Goal: Answer question/provide support: Share knowledge or assist other users

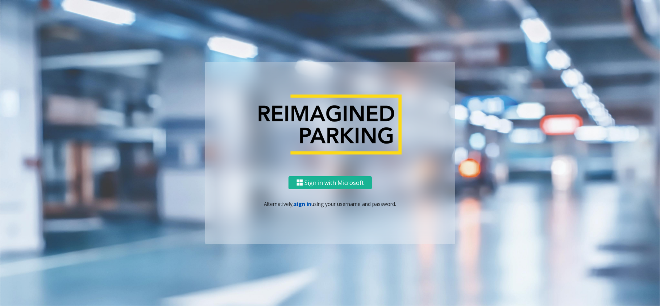
click at [307, 206] on link "sign in" at bounding box center [302, 204] width 17 height 7
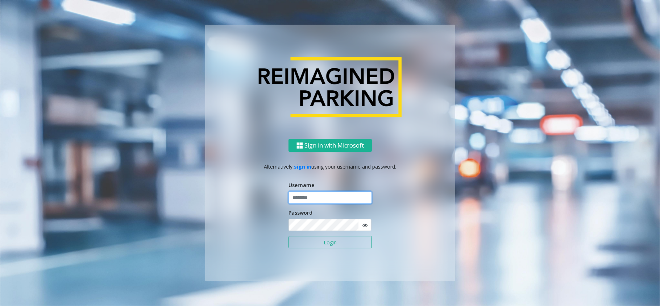
click at [317, 201] on input "text" at bounding box center [330, 197] width 83 height 12
type input "********"
click at [327, 243] on button "Login" at bounding box center [330, 242] width 83 height 12
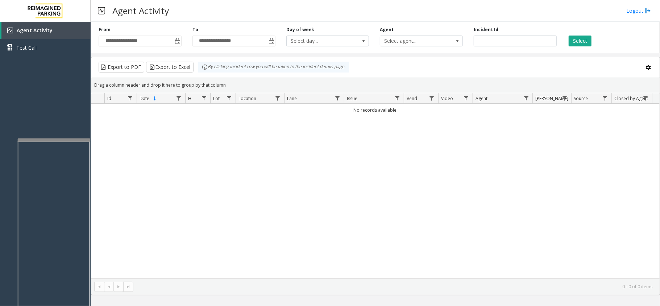
click at [61, 139] on div at bounding box center [54, 140] width 73 height 3
click at [73, 139] on div at bounding box center [55, 140] width 73 height 3
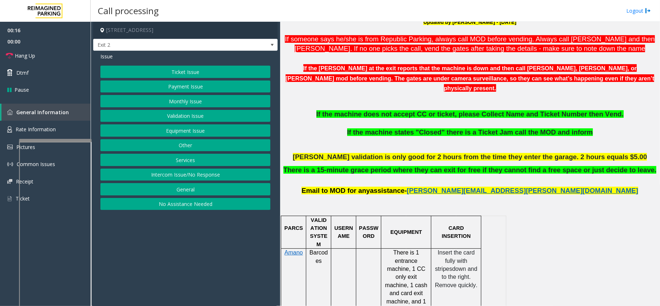
scroll to position [241, 0]
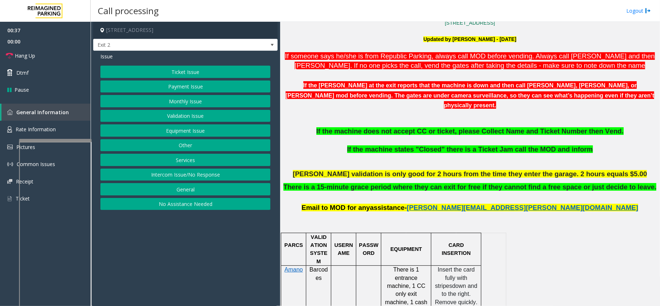
click at [187, 88] on button "Payment Issue" at bounding box center [185, 86] width 170 height 12
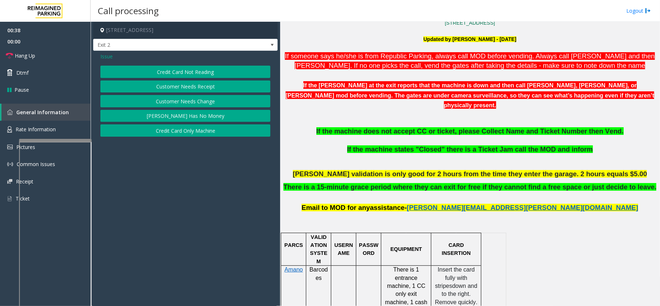
click at [187, 82] on button "Customer Needs Receipt" at bounding box center [185, 86] width 170 height 12
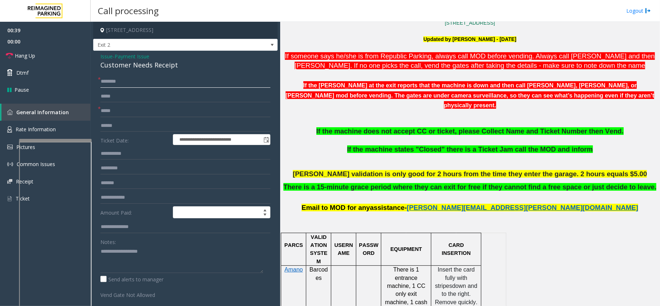
click at [124, 85] on input "text" at bounding box center [185, 81] width 170 height 12
click at [128, 52] on div "**********" at bounding box center [185, 207] width 185 height 312
click at [111, 84] on input "text" at bounding box center [185, 81] width 170 height 12
click at [132, 54] on span "Payment Issue" at bounding box center [132, 57] width 35 height 8
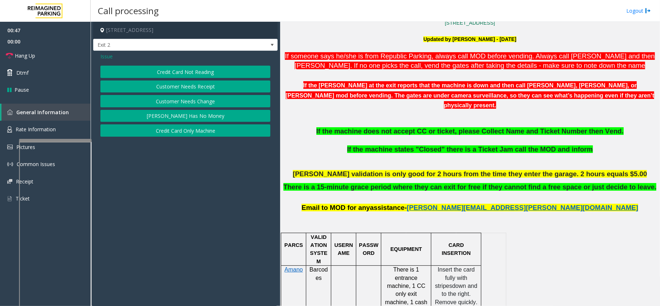
click at [108, 57] on span "Issue" at bounding box center [106, 57] width 12 height 8
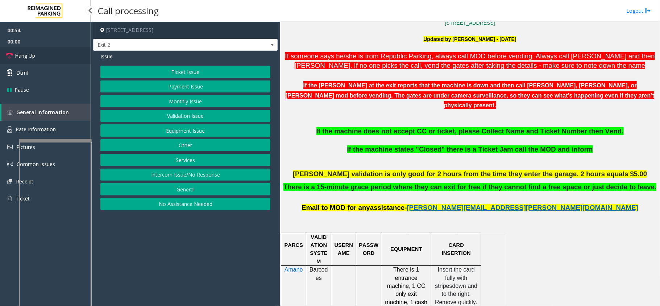
click at [66, 49] on link "Hang Up" at bounding box center [45, 55] width 91 height 17
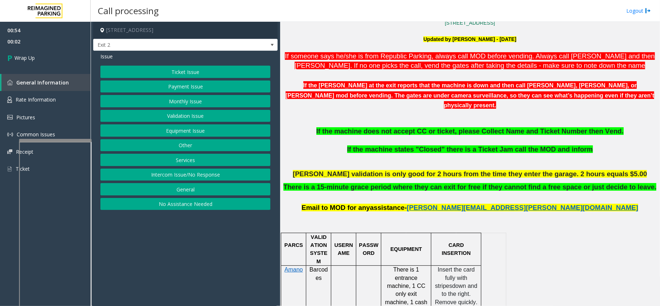
click at [170, 84] on button "Payment Issue" at bounding box center [185, 86] width 170 height 12
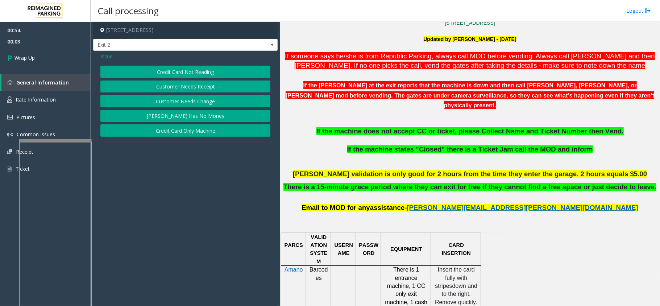
click at [177, 89] on button "Customer Needs Receipt" at bounding box center [185, 86] width 170 height 12
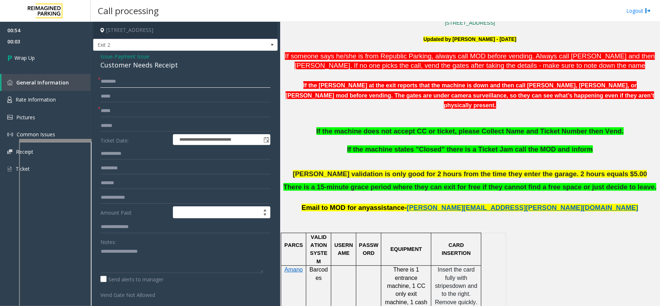
click at [170, 86] on input "text" at bounding box center [185, 81] width 170 height 12
type input "**"
click at [163, 112] on input "text" at bounding box center [185, 111] width 170 height 12
type input "**"
click at [111, 66] on div "Customer Needs Receipt" at bounding box center [185, 65] width 170 height 10
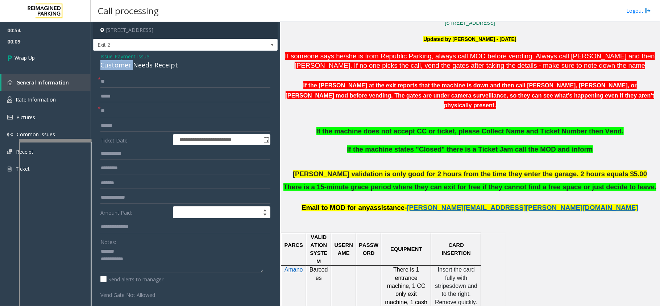
click at [111, 66] on div "Customer Needs Receipt" at bounding box center [185, 65] width 170 height 10
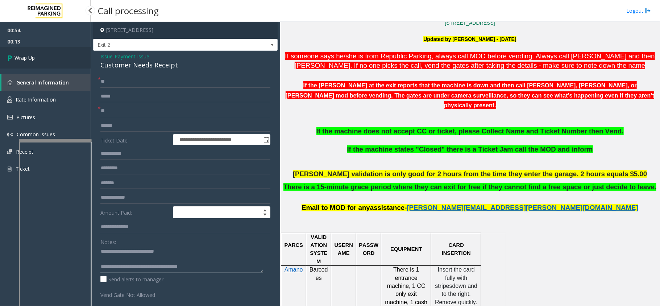
type textarea "**********"
click at [35, 53] on link "Wrap Up" at bounding box center [45, 57] width 91 height 21
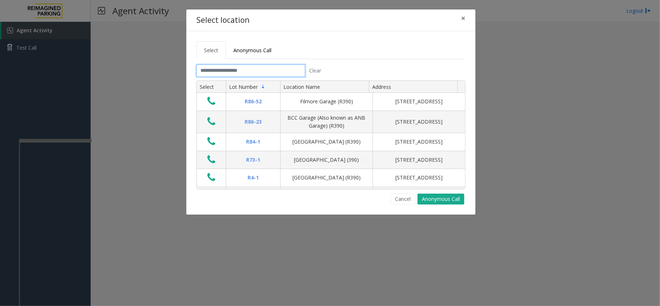
click at [280, 76] on input "text" at bounding box center [251, 71] width 109 height 12
click at [279, 73] on input "text" at bounding box center [251, 71] width 109 height 12
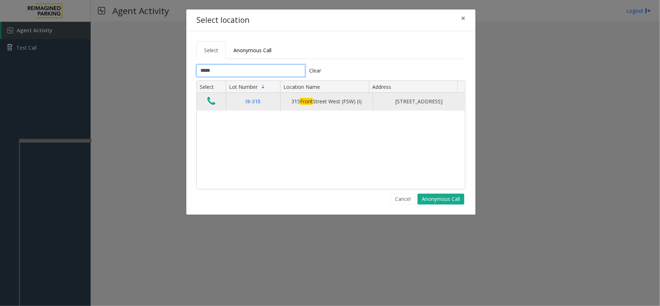
type input "*****"
click at [212, 106] on icon "Data table" at bounding box center [211, 101] width 8 height 10
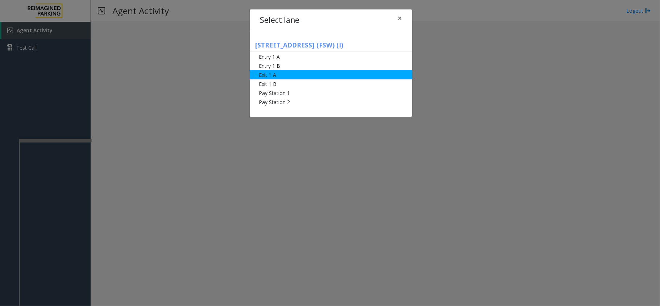
click at [315, 78] on li "Exit 1 A" at bounding box center [331, 74] width 162 height 9
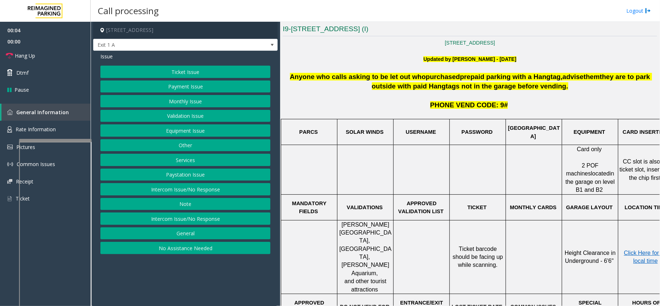
scroll to position [193, 0]
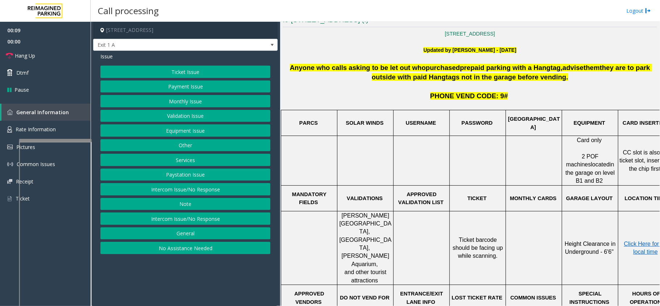
click at [201, 77] on button "Ticket Issue" at bounding box center [185, 72] width 170 height 12
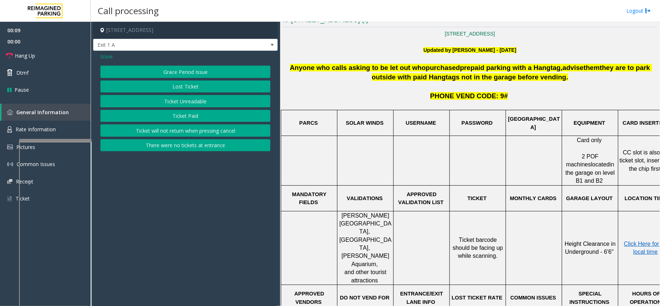
click at [198, 96] on button "Ticket Unreadable" at bounding box center [185, 101] width 170 height 12
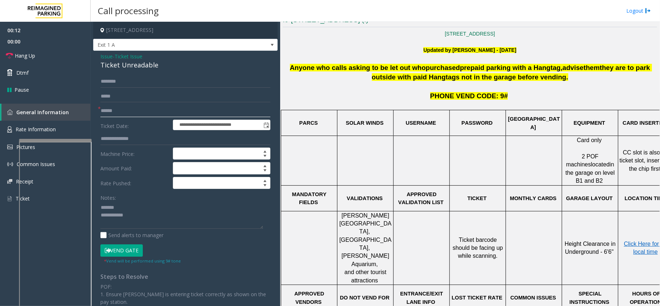
click at [128, 108] on input "text" at bounding box center [185, 111] width 170 height 12
click at [118, 65] on div "Ticket Unreadable" at bounding box center [185, 65] width 170 height 10
click at [145, 109] on input "text" at bounding box center [185, 111] width 170 height 12
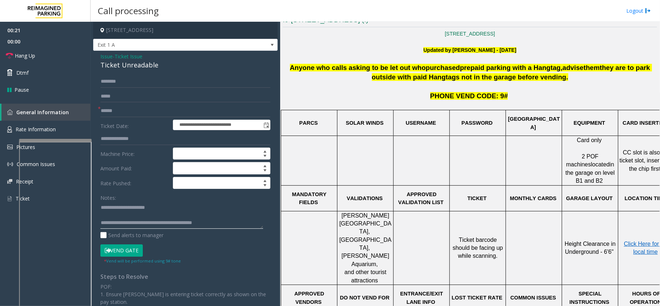
type textarea "**********"
click at [142, 110] on input "text" at bounding box center [185, 111] width 170 height 12
type input "*********"
click at [117, 250] on button "Vend Gate" at bounding box center [121, 250] width 42 height 12
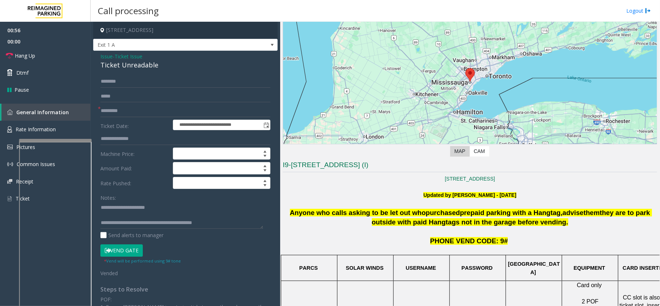
scroll to position [0, 0]
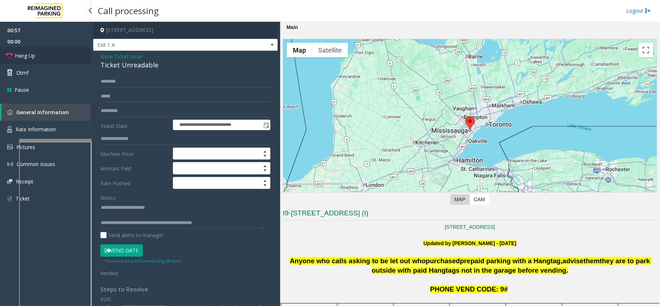
click at [21, 51] on link "Hang Up" at bounding box center [45, 55] width 91 height 17
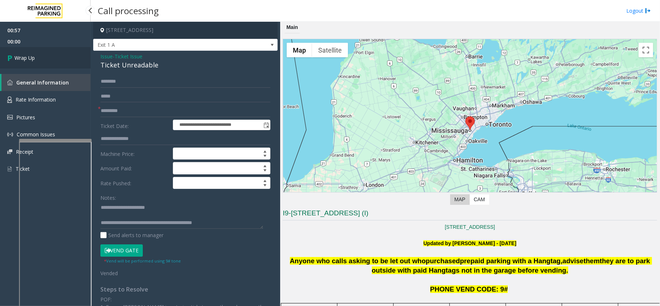
click at [21, 54] on span "Wrap Up" at bounding box center [25, 58] width 20 height 8
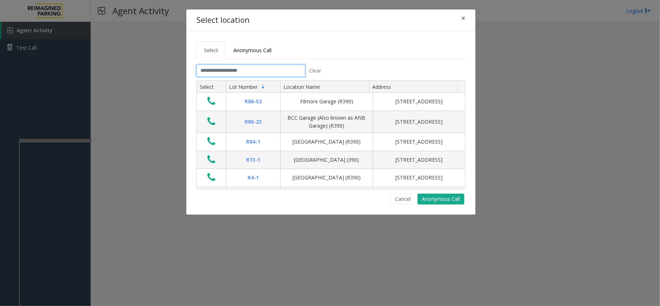
click at [235, 73] on input "text" at bounding box center [251, 71] width 109 height 12
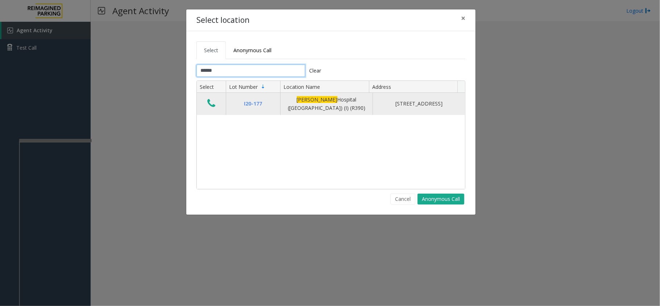
type input "******"
click at [213, 100] on icon "Data table" at bounding box center [211, 103] width 8 height 10
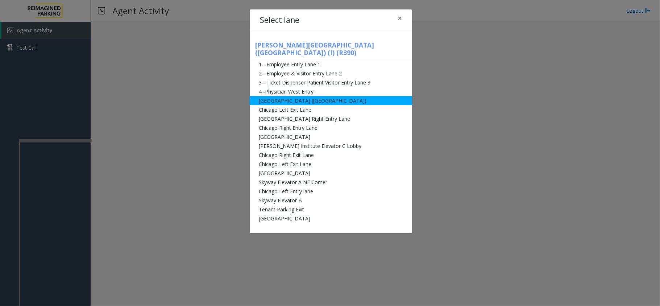
click at [261, 96] on li "[GEOGRAPHIC_DATA] ([GEOGRAPHIC_DATA])" at bounding box center [331, 100] width 162 height 9
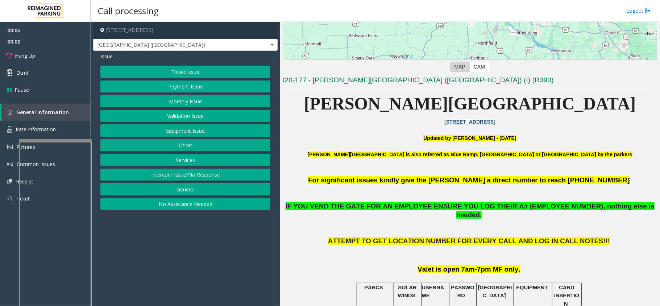
scroll to position [145, 0]
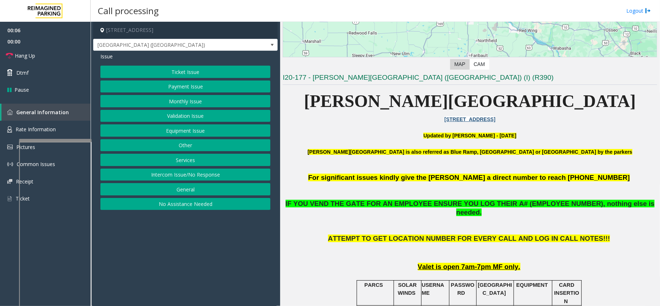
click at [243, 73] on button "Ticket Issue" at bounding box center [185, 72] width 170 height 12
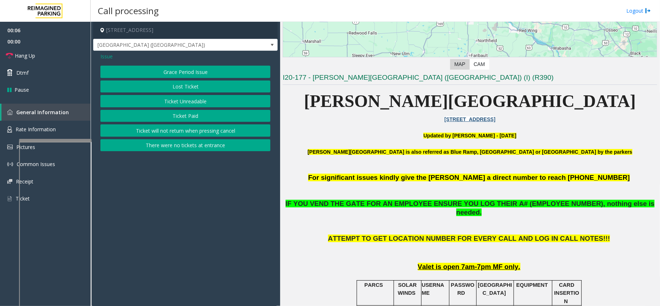
click at [179, 99] on button "Ticket Unreadable" at bounding box center [185, 101] width 170 height 12
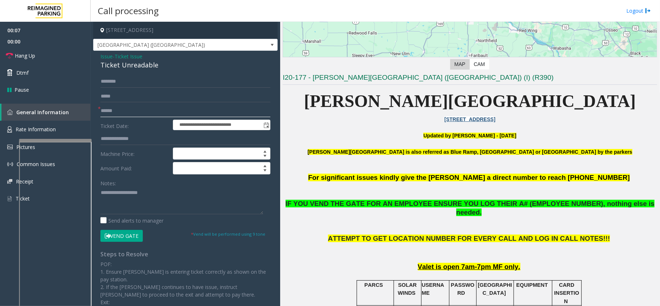
click at [122, 115] on input "text" at bounding box center [185, 111] width 170 height 12
click at [154, 115] on input "text" at bounding box center [185, 111] width 170 height 12
click at [133, 65] on div "Ticket Unreadable" at bounding box center [185, 65] width 170 height 10
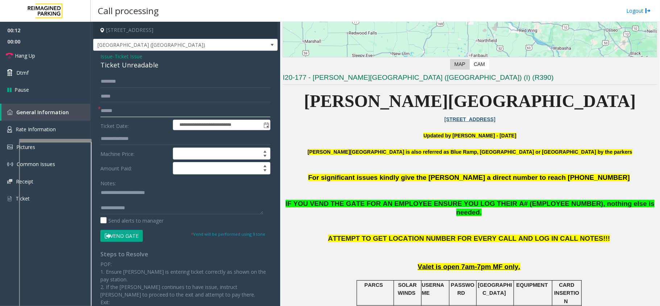
click at [131, 111] on input "text" at bounding box center [185, 111] width 170 height 12
type textarea "**********"
click at [146, 112] on input "text" at bounding box center [185, 111] width 170 height 12
type input "*******"
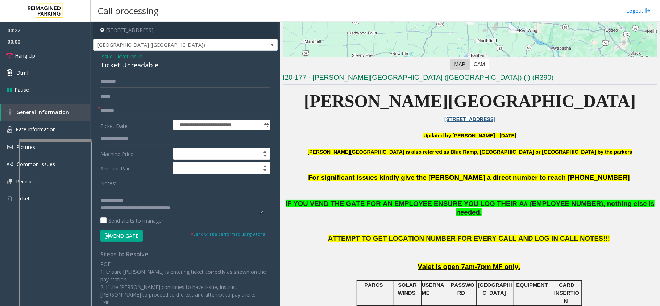
click at [112, 234] on button "Vend Gate" at bounding box center [121, 236] width 42 height 12
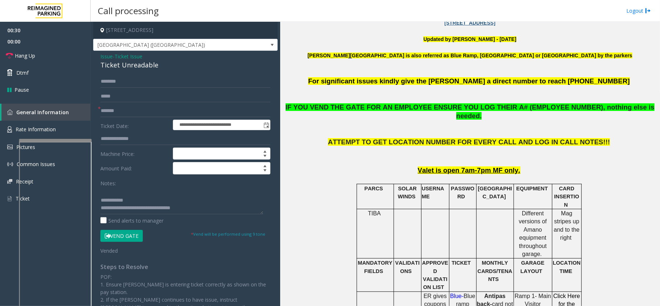
scroll to position [96, 0]
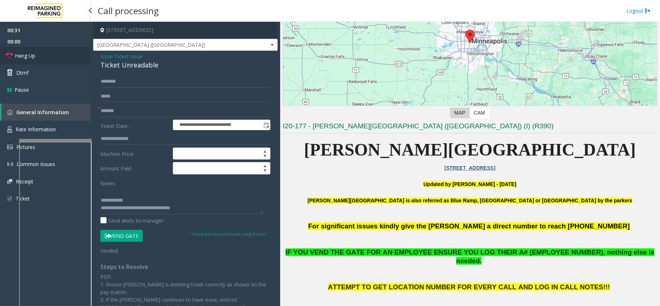
click at [86, 55] on link "Hang Up" at bounding box center [45, 55] width 91 height 17
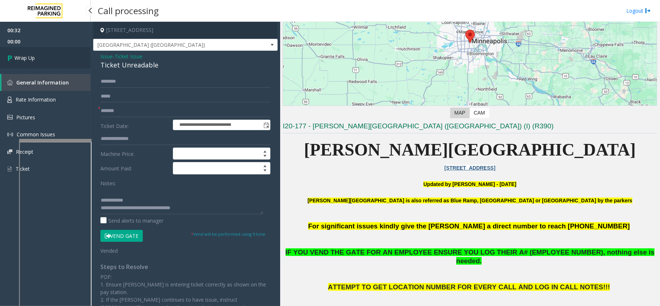
click at [46, 53] on link "Wrap Up" at bounding box center [45, 57] width 91 height 21
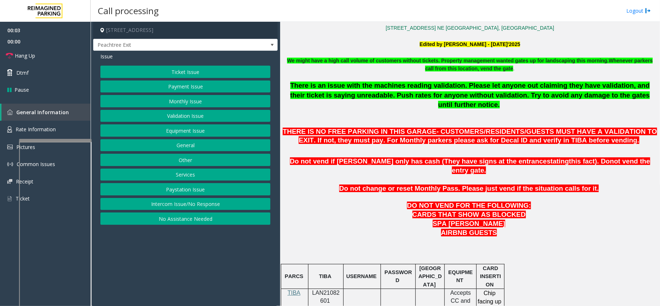
scroll to position [241, 0]
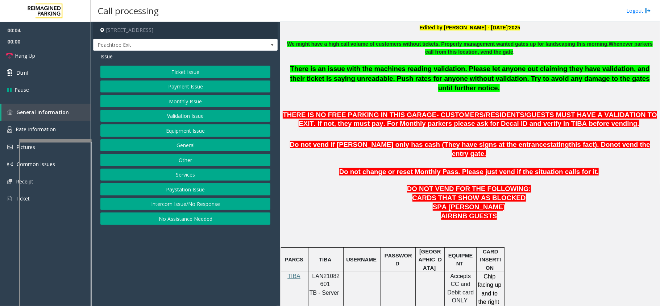
click at [201, 218] on button "No Assistance Needed" at bounding box center [185, 218] width 170 height 12
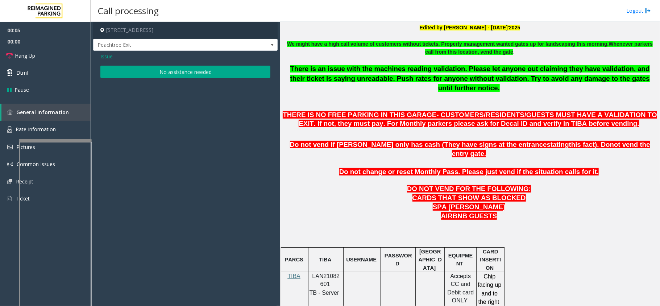
click at [197, 73] on button "No assistance needed" at bounding box center [185, 72] width 170 height 12
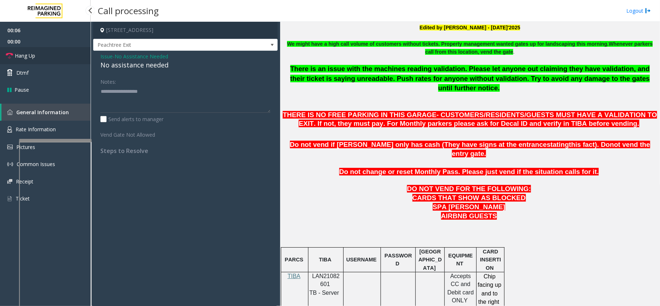
click at [56, 59] on link "Hang Up" at bounding box center [45, 55] width 91 height 17
click at [154, 66] on div "No assistance needed" at bounding box center [185, 65] width 170 height 10
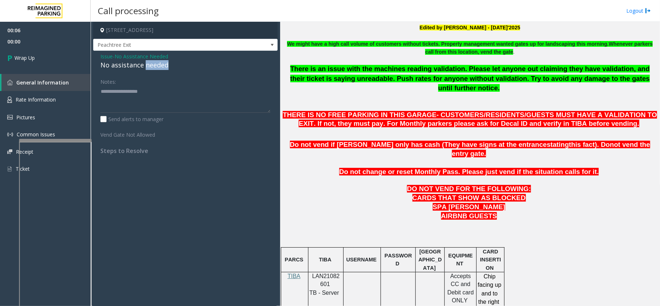
click at [154, 66] on div "No assistance needed" at bounding box center [185, 65] width 170 height 10
type textarea "**********"
click at [17, 51] on link "Wrap Up" at bounding box center [45, 57] width 91 height 21
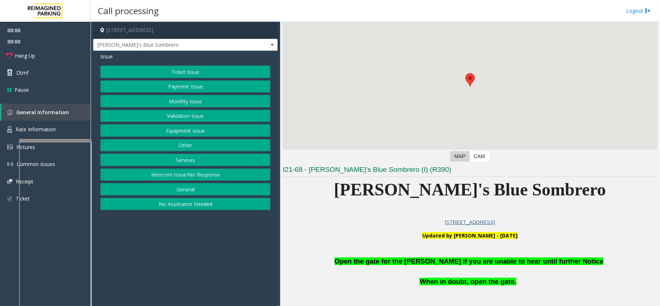
scroll to position [145, 0]
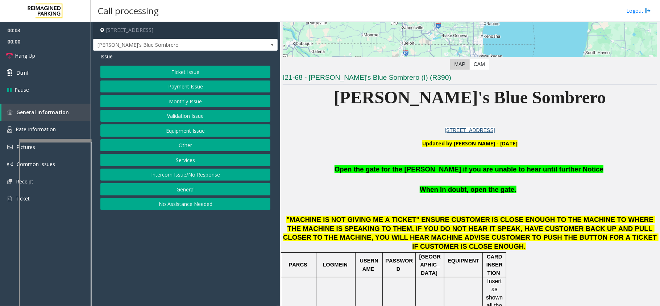
click at [195, 128] on button "Equipment Issue" at bounding box center [185, 130] width 170 height 12
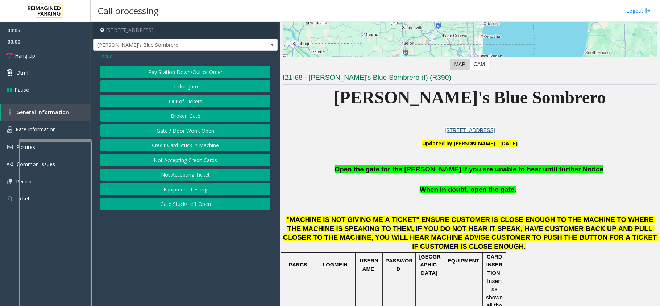
click at [111, 55] on span "Issue" at bounding box center [106, 57] width 12 height 8
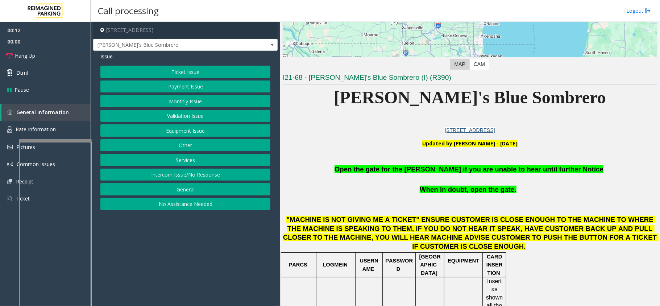
click at [200, 131] on button "Equipment Issue" at bounding box center [185, 130] width 170 height 12
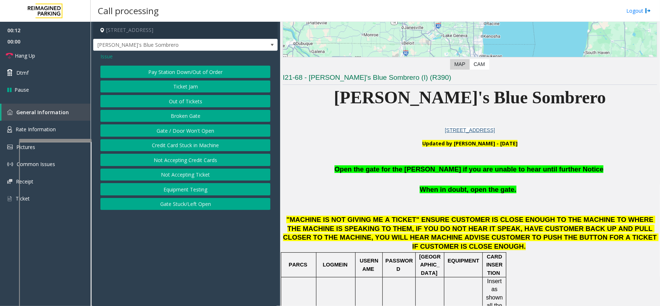
click at [200, 131] on button "Gate / Door Won't Open" at bounding box center [185, 130] width 170 height 12
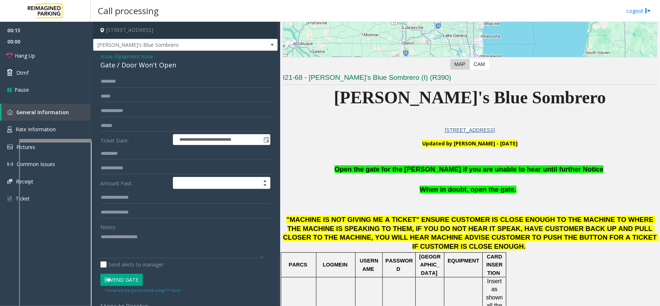
click at [115, 283] on button "Vend Gate" at bounding box center [121, 280] width 42 height 12
click at [460, 172] on span "Open the gate for the parker if you are unable to hear until further Notice" at bounding box center [469, 169] width 269 height 8
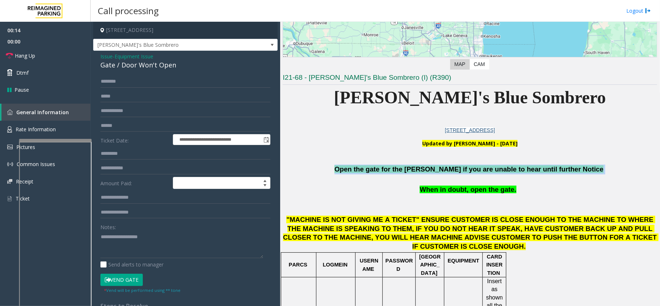
click at [460, 172] on span "Open the gate for the parker if you are unable to hear until further Notice" at bounding box center [469, 169] width 269 height 8
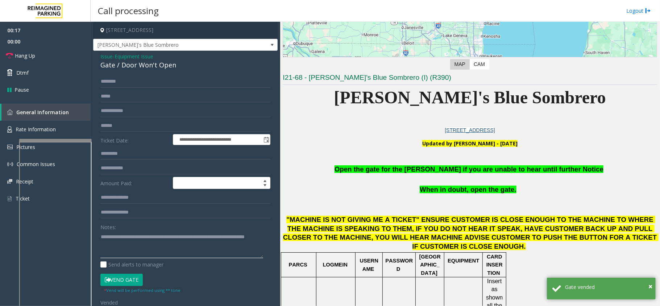
click at [173, 244] on textarea at bounding box center [181, 244] width 163 height 27
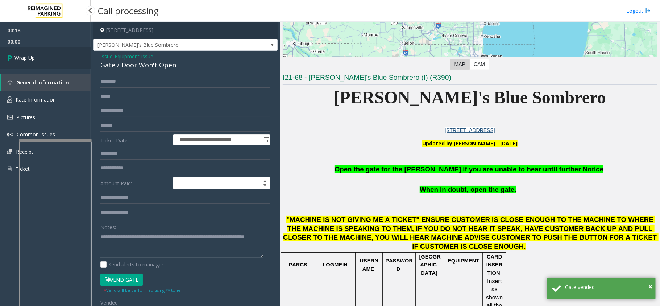
type textarea "**********"
click at [74, 60] on link "Wrap Up" at bounding box center [45, 57] width 91 height 21
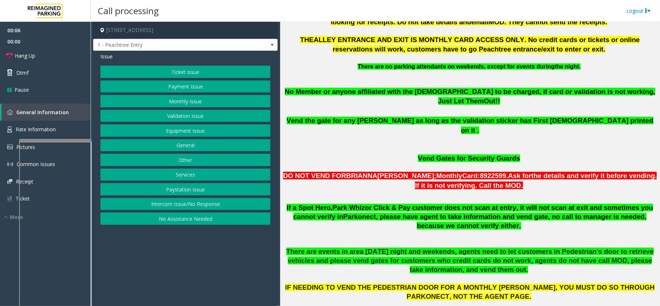
scroll to position [387, 0]
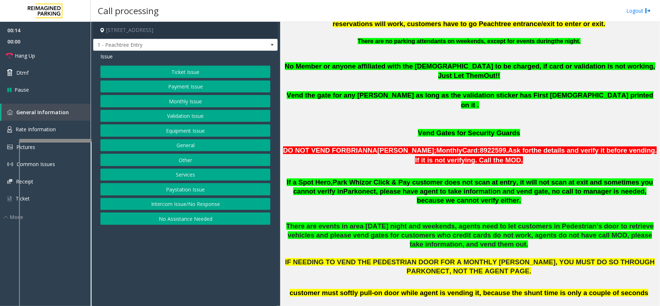
click at [198, 205] on button "Intercom Issue/No Response" at bounding box center [185, 204] width 170 height 12
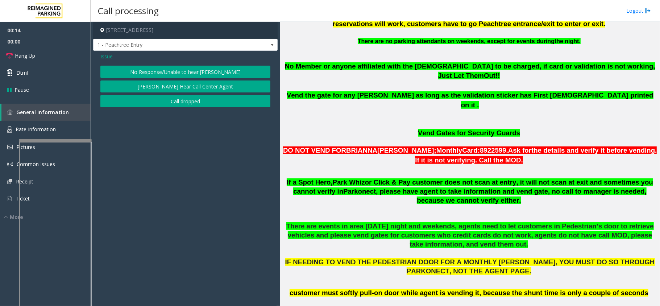
click at [183, 80] on div "No Response/Unable to hear parker Parker Cannot Hear Call Center Agent Call dro…" at bounding box center [185, 87] width 170 height 42
click at [186, 71] on button "No Response/Unable to hear [PERSON_NAME]" at bounding box center [185, 72] width 170 height 12
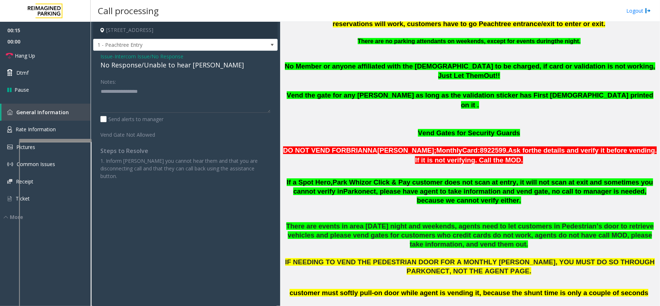
click at [163, 70] on div "No Response/Unable to hear [PERSON_NAME]" at bounding box center [185, 65] width 170 height 10
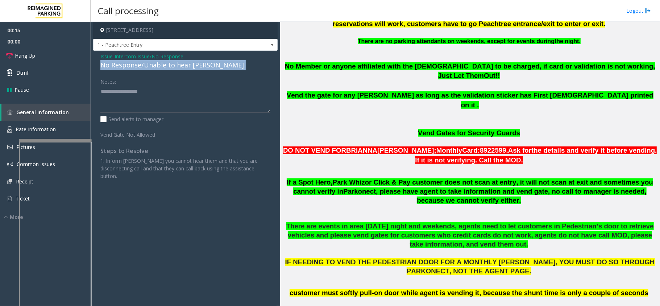
click at [163, 70] on div "No Response/Unable to hear [PERSON_NAME]" at bounding box center [185, 65] width 170 height 10
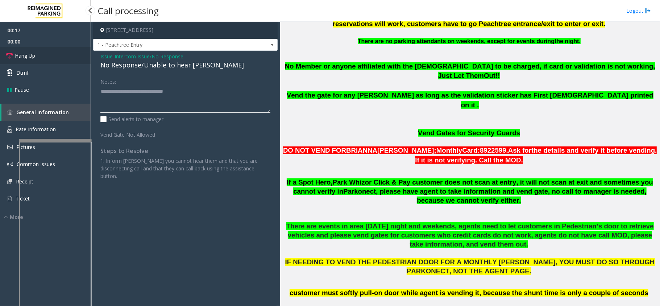
type textarea "**********"
click at [75, 57] on link "Hang Up" at bounding box center [45, 55] width 91 height 17
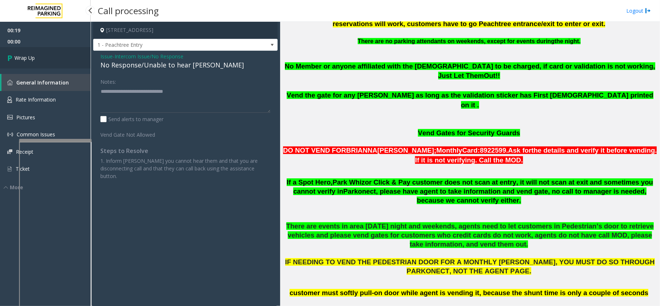
click at [58, 55] on link "Wrap Up" at bounding box center [45, 57] width 91 height 21
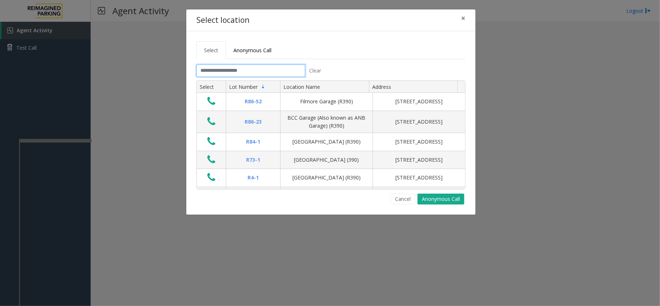
click at [283, 73] on input "text" at bounding box center [251, 71] width 109 height 12
click at [469, 19] on button "×" at bounding box center [463, 18] width 15 height 18
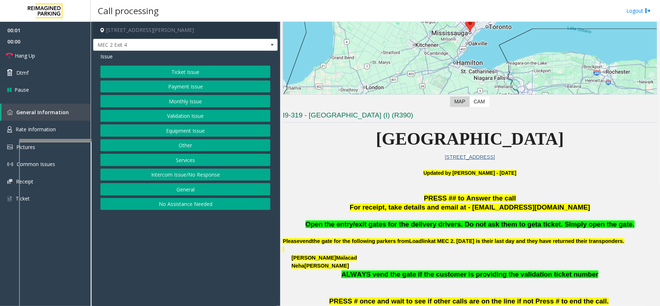
scroll to position [193, 0]
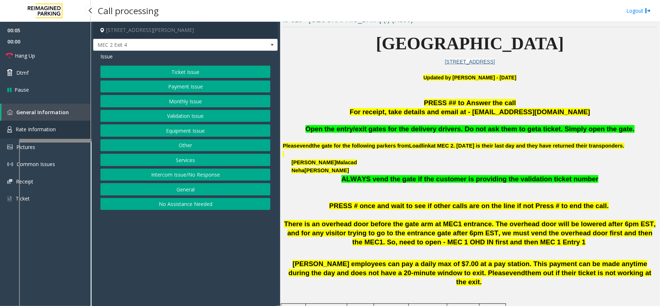
click at [59, 127] on link "Rate Information" at bounding box center [45, 130] width 91 height 18
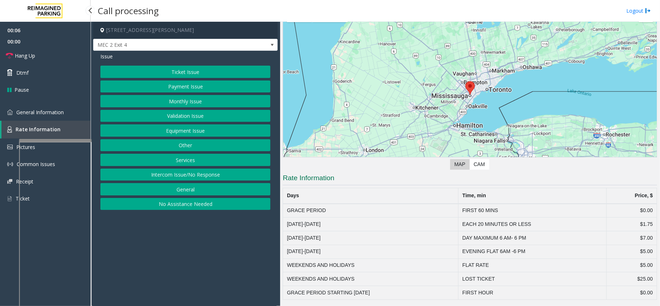
scroll to position [37, 0]
click at [61, 113] on span "General Information" at bounding box center [39, 112] width 47 height 7
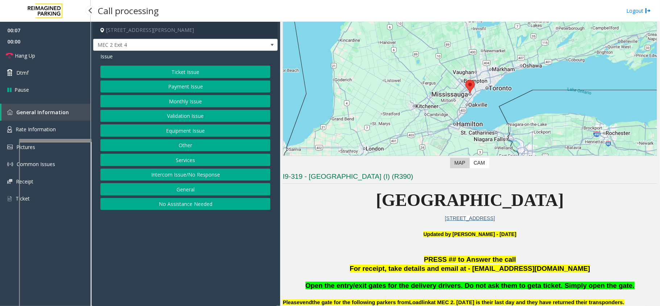
scroll to position [193, 0]
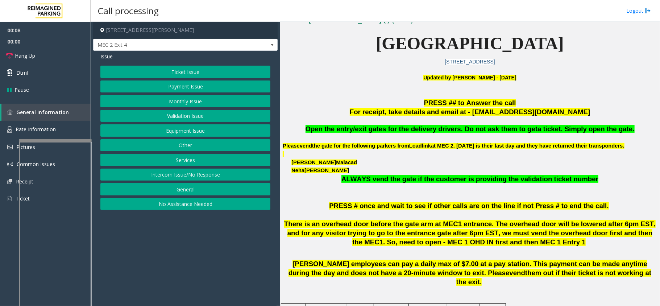
click at [159, 67] on button "Ticket Issue" at bounding box center [185, 72] width 170 height 12
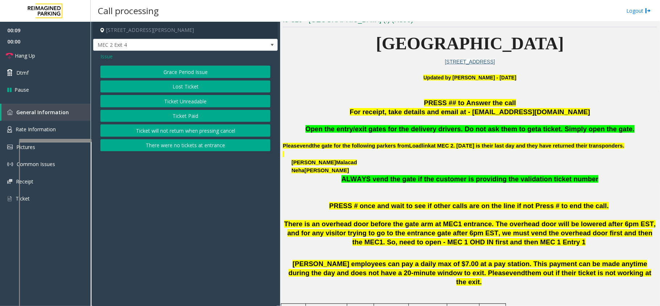
click at [201, 69] on button "Grace Period Issue" at bounding box center [185, 72] width 170 height 12
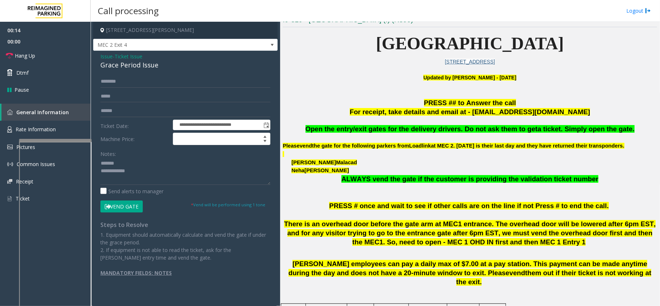
click at [132, 65] on div "Grace Period Issue" at bounding box center [185, 65] width 170 height 10
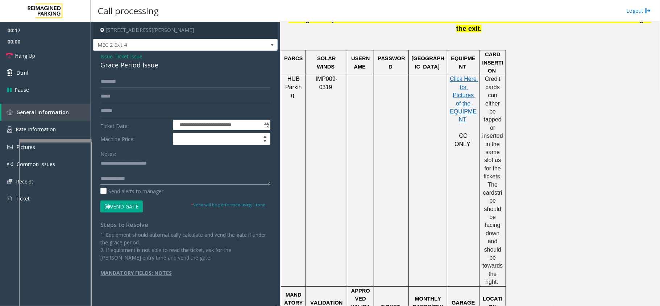
scroll to position [532, 0]
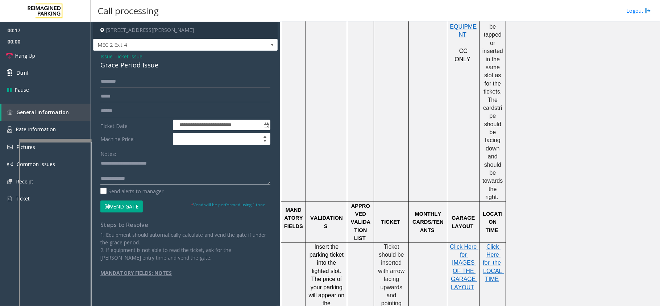
type textarea "**********"
click at [500, 243] on p "Click Here for the" at bounding box center [492, 255] width 21 height 24
click at [499, 244] on span "Click Here for the" at bounding box center [492, 255] width 18 height 22
click at [135, 69] on div "Grace Period Issue" at bounding box center [185, 65] width 170 height 10
click at [135, 78] on input "text" at bounding box center [185, 81] width 170 height 12
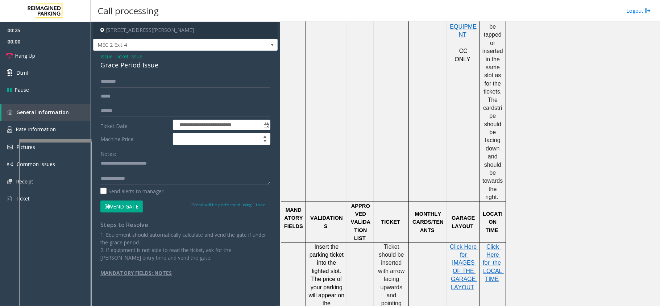
click at [125, 110] on input "text" at bounding box center [185, 111] width 170 height 12
click at [127, 81] on input "text" at bounding box center [185, 81] width 170 height 12
type input "******"
click at [130, 203] on button "Vend Gate" at bounding box center [121, 207] width 42 height 12
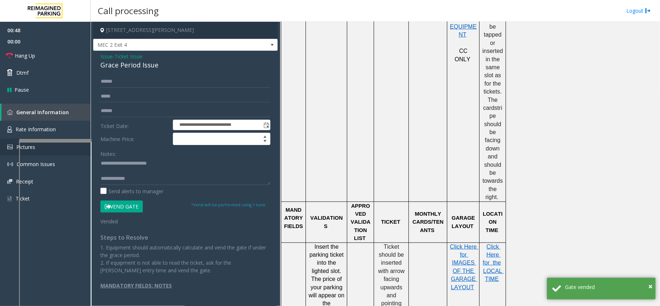
scroll to position [8, 0]
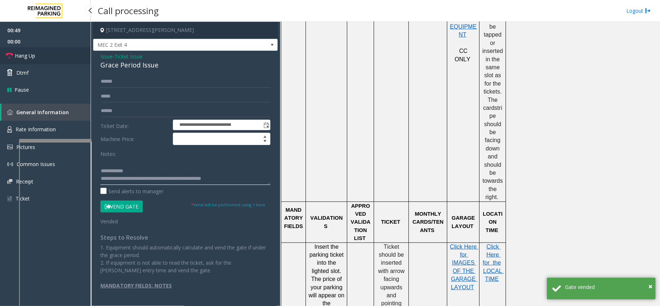
type textarea "**********"
click at [60, 58] on link "Hang Up" at bounding box center [45, 55] width 91 height 17
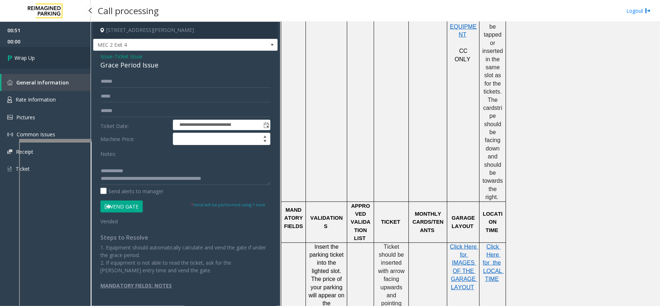
click at [57, 57] on link "Wrap Up" at bounding box center [45, 57] width 91 height 21
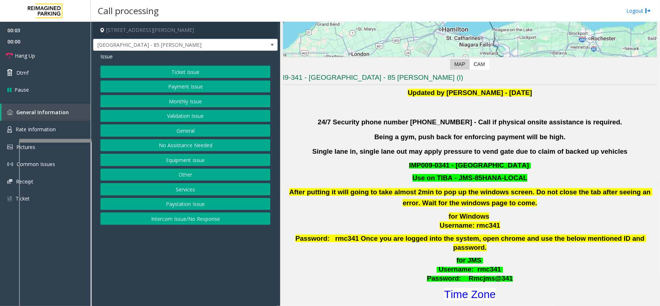
scroll to position [193, 0]
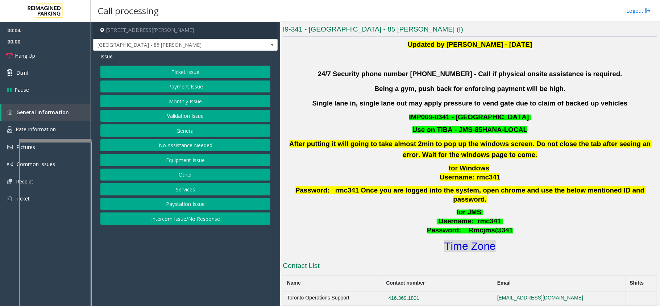
click at [464, 240] on font "Time Zone" at bounding box center [470, 246] width 51 height 12
click at [170, 115] on button "Validation Issue" at bounding box center [185, 116] width 170 height 12
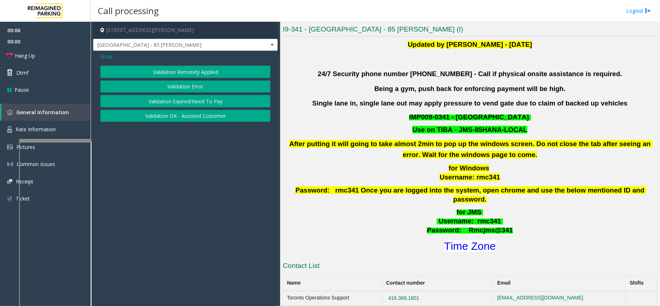
click at [168, 87] on button "Validation Error" at bounding box center [185, 86] width 170 height 12
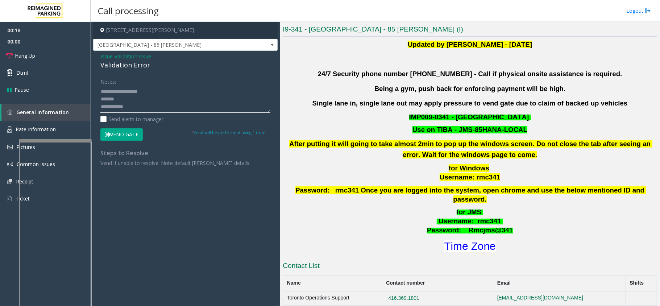
click at [136, 107] on textarea at bounding box center [185, 99] width 170 height 27
type textarea "**********"
drag, startPoint x: 189, startPoint y: 99, endPoint x: 99, endPoint y: 81, distance: 91.0
click at [99, 81] on div "Notes: Send alerts to manager Vend Gate * Vend will be performed using 1 tone S…" at bounding box center [185, 120] width 181 height 91
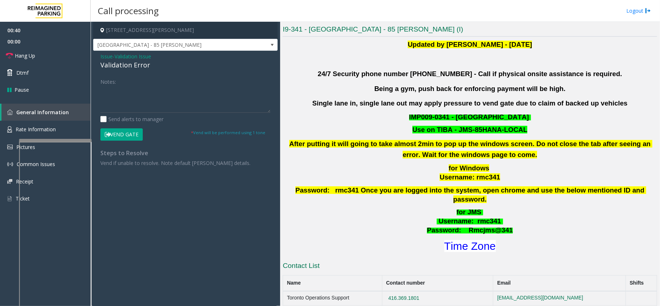
click at [128, 58] on span "Validation Issue" at bounding box center [133, 57] width 37 height 8
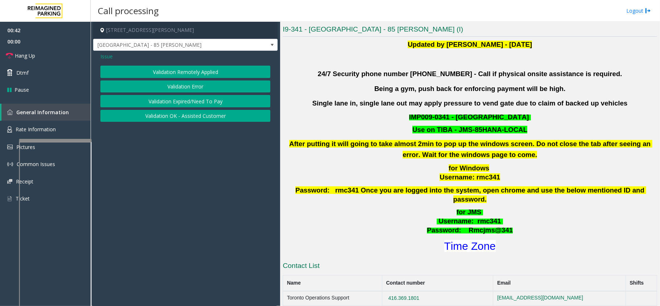
click at [110, 55] on span "Issue" at bounding box center [106, 57] width 12 height 8
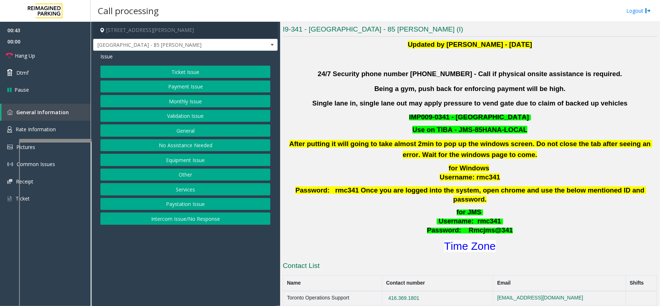
click at [193, 187] on button "Services" at bounding box center [185, 189] width 170 height 12
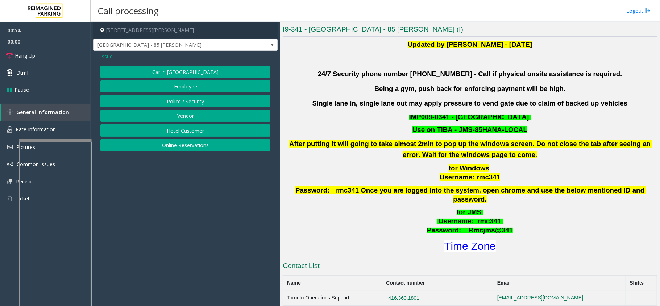
click at [186, 145] on button "Online Reservations" at bounding box center [185, 145] width 170 height 12
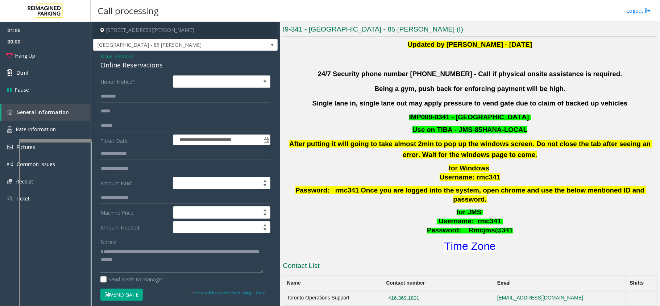
click at [132, 257] on textarea at bounding box center [181, 259] width 163 height 27
click at [102, 259] on textarea at bounding box center [181, 259] width 163 height 27
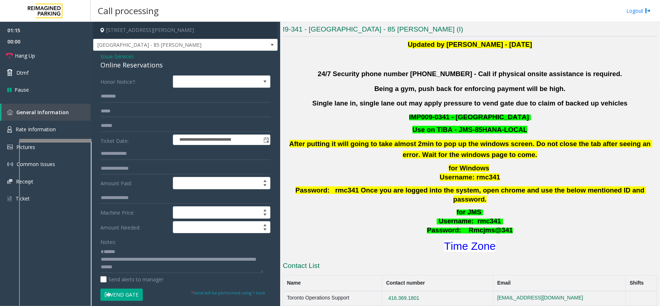
click at [122, 67] on div "Online Reservations" at bounding box center [185, 65] width 170 height 10
click at [189, 258] on textarea at bounding box center [181, 259] width 163 height 27
type textarea "**********"
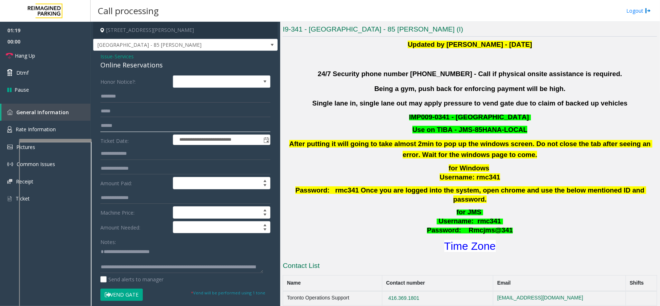
click at [128, 125] on input "text" at bounding box center [185, 126] width 170 height 12
type input "*********"
click at [120, 288] on form "**********" at bounding box center [185, 187] width 170 height 225
click at [121, 295] on button "Vend Gate" at bounding box center [121, 295] width 42 height 12
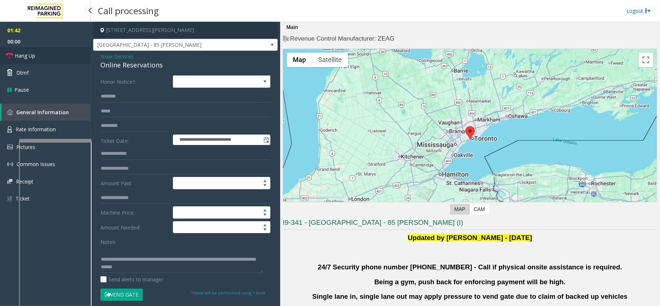
click at [45, 53] on link "Hang Up" at bounding box center [45, 55] width 91 height 17
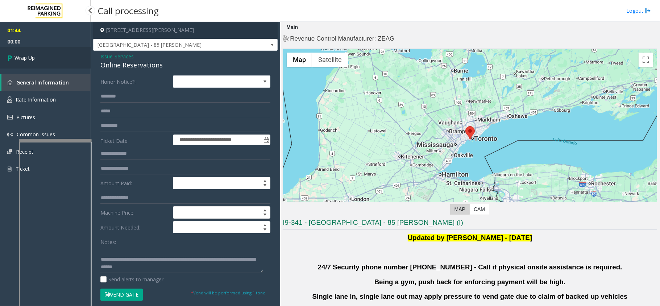
click at [45, 53] on link "Wrap Up" at bounding box center [45, 57] width 91 height 21
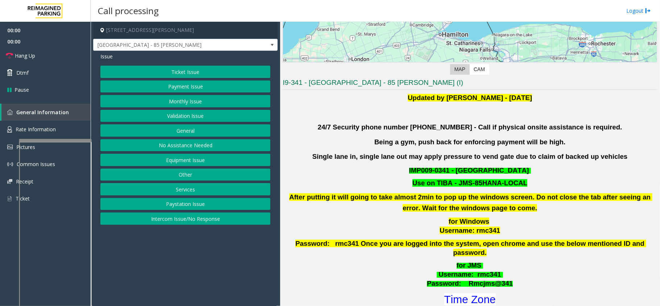
scroll to position [145, 0]
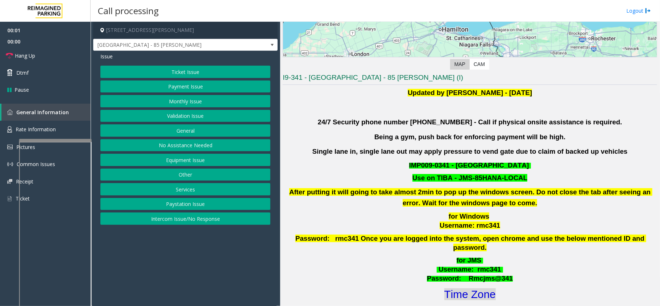
click at [455, 288] on font "Time Zone" at bounding box center [470, 294] width 51 height 12
click at [215, 190] on button "Services" at bounding box center [185, 189] width 170 height 12
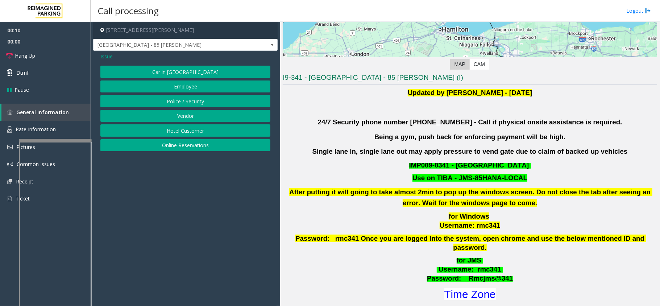
click at [212, 145] on button "Online Reservations" at bounding box center [185, 145] width 170 height 12
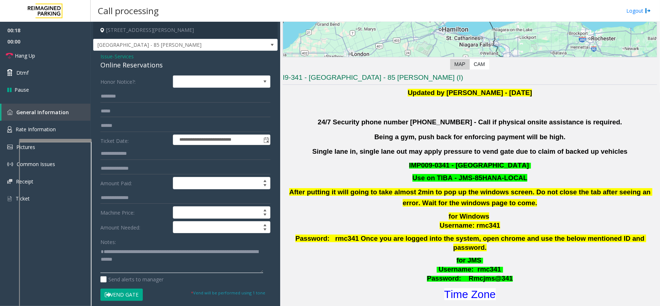
click at [118, 247] on textarea at bounding box center [181, 259] width 163 height 27
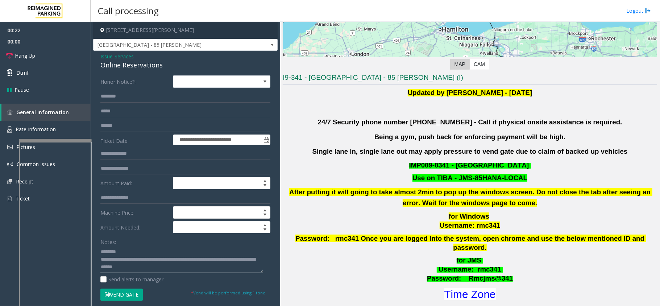
type textarea "**********"
click at [126, 131] on input "text" at bounding box center [185, 126] width 170 height 12
click at [117, 126] on input "********" at bounding box center [185, 126] width 170 height 12
type input "*********"
click at [120, 293] on button "Vend Gate" at bounding box center [121, 295] width 42 height 12
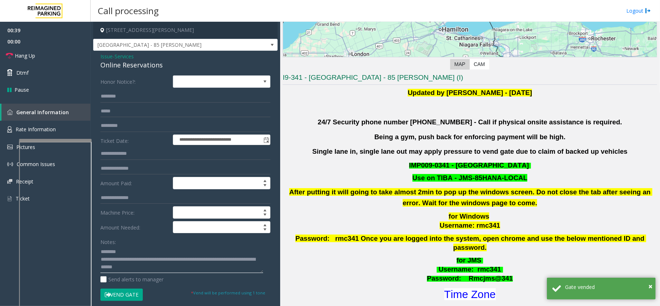
click at [141, 256] on textarea at bounding box center [181, 259] width 163 height 27
click at [134, 60] on span "Services" at bounding box center [124, 57] width 19 height 8
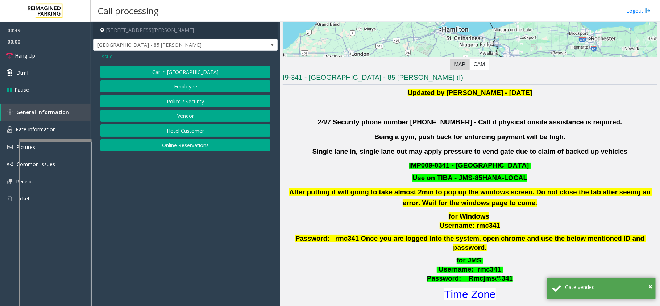
click at [135, 60] on div "Issue" at bounding box center [185, 57] width 170 height 8
click at [180, 145] on button "Online Reservations" at bounding box center [185, 145] width 170 height 12
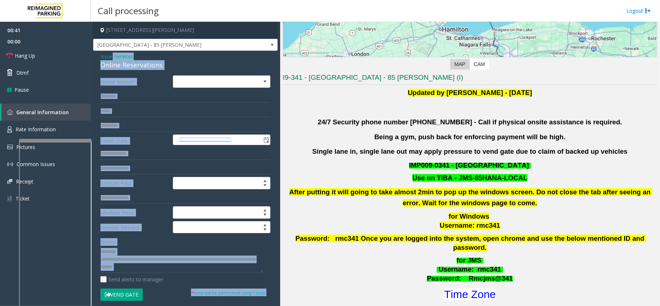
click at [128, 66] on div "Online Reservations" at bounding box center [185, 65] width 170 height 10
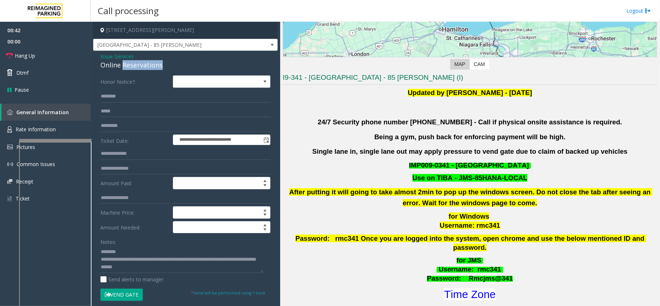
click at [128, 66] on div "Online Reservations" at bounding box center [185, 65] width 170 height 10
drag, startPoint x: 64, startPoint y: 59, endPoint x: 108, endPoint y: 59, distance: 43.5
click at [64, 59] on link "Hang Up" at bounding box center [45, 55] width 91 height 17
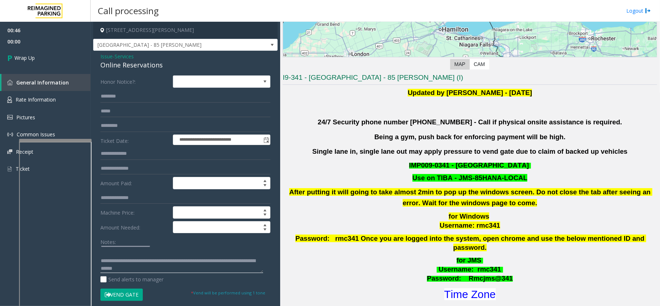
scroll to position [8, 0]
click at [194, 266] on textarea at bounding box center [181, 259] width 163 height 27
type textarea "**********"
click at [48, 57] on link "Wrap Up" at bounding box center [45, 57] width 91 height 21
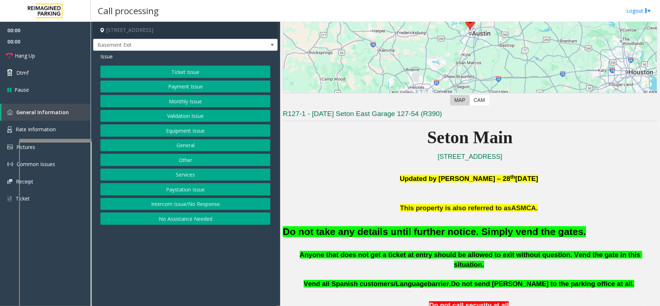
scroll to position [145, 0]
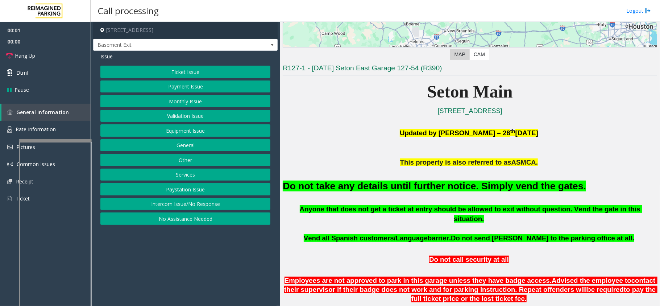
click at [207, 129] on button "Equipment Issue" at bounding box center [185, 130] width 170 height 12
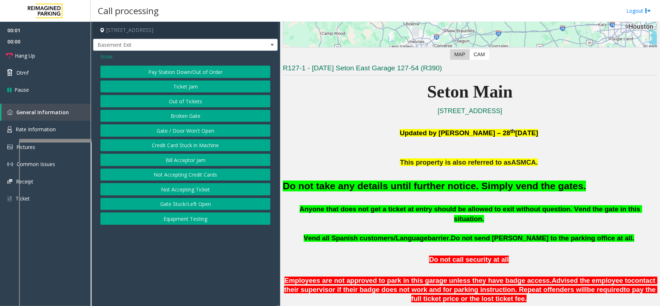
click at [207, 129] on button "Gate / Door Won't Open" at bounding box center [185, 130] width 170 height 12
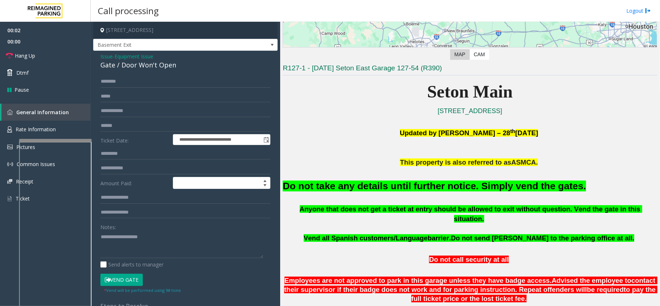
click at [116, 286] on button "Vend Gate" at bounding box center [121, 280] width 42 height 12
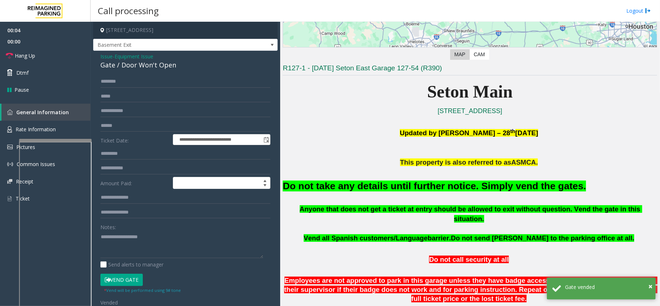
click at [144, 54] on span "Equipment Issue" at bounding box center [134, 57] width 39 height 8
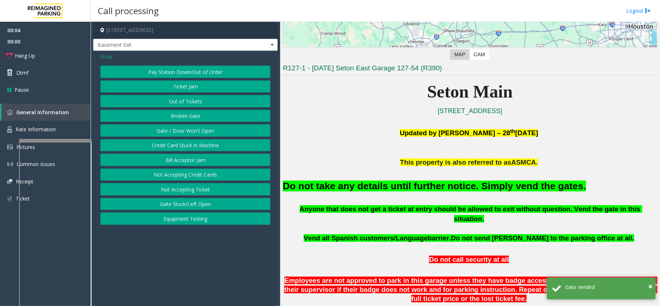
click at [106, 54] on span "Issue" at bounding box center [106, 57] width 12 height 8
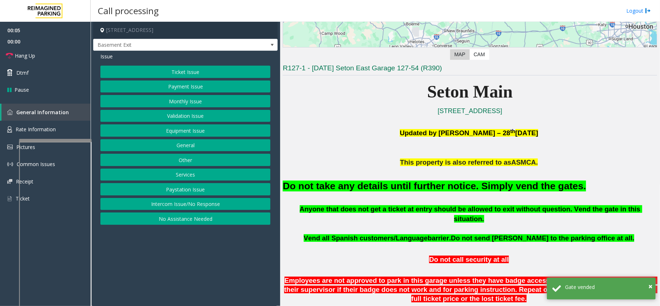
click at [174, 71] on button "Ticket Issue" at bounding box center [185, 72] width 170 height 12
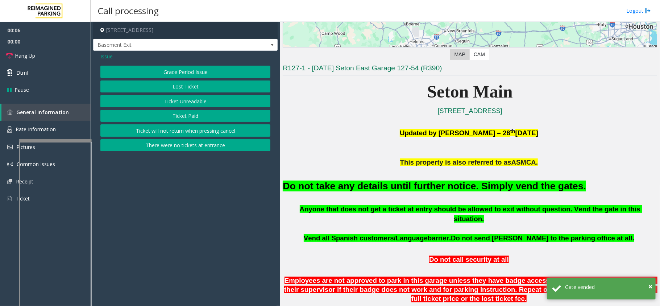
click at [106, 57] on span "Issue" at bounding box center [106, 57] width 12 height 8
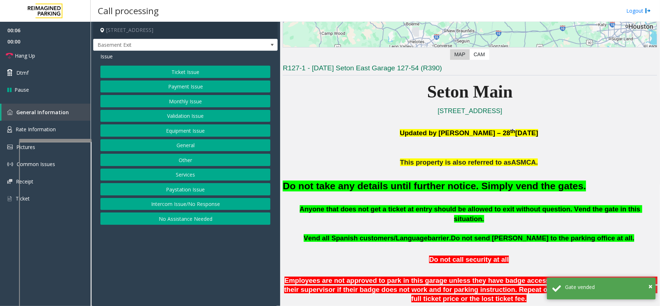
click at [173, 98] on button "Monthly Issue" at bounding box center [185, 101] width 170 height 12
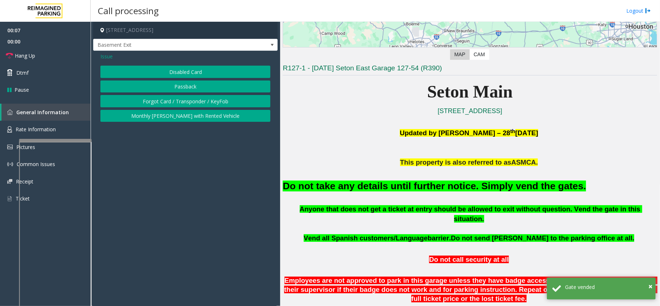
click at [178, 66] on button "Disabled Card" at bounding box center [185, 72] width 170 height 12
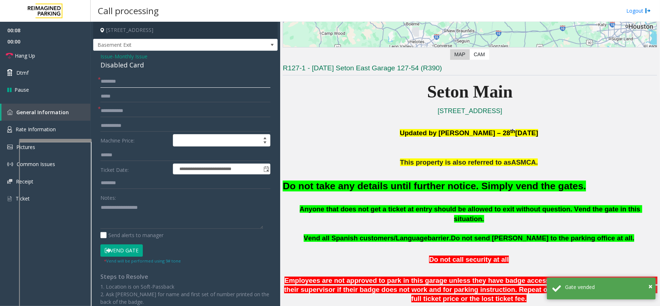
click at [142, 77] on input "text" at bounding box center [185, 81] width 170 height 12
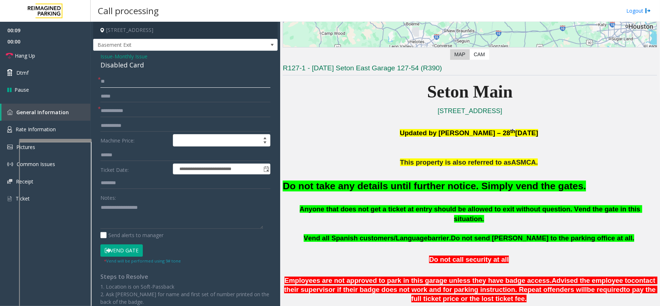
type input "**"
click at [136, 108] on input "text" at bounding box center [185, 111] width 170 height 12
type input "**"
click at [296, 183] on font "Do not take any details until further notice. Simply vend the gates." at bounding box center [434, 186] width 303 height 11
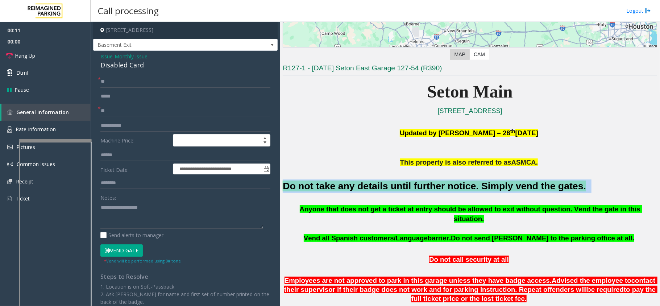
click at [296, 183] on font "Do not take any details until further notice. Simply vend the gates." at bounding box center [434, 186] width 303 height 11
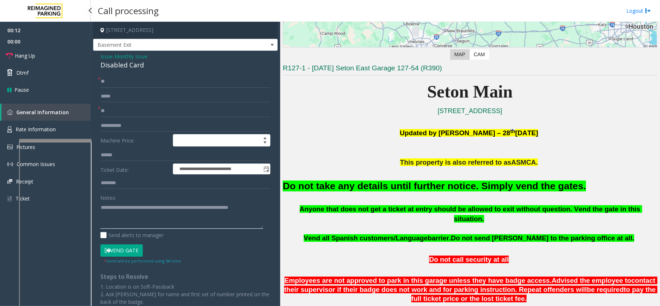
type textarea "**********"
click at [9, 42] on span "00:00" at bounding box center [45, 41] width 91 height 11
click at [16, 61] on link "Hang Up" at bounding box center [45, 55] width 91 height 17
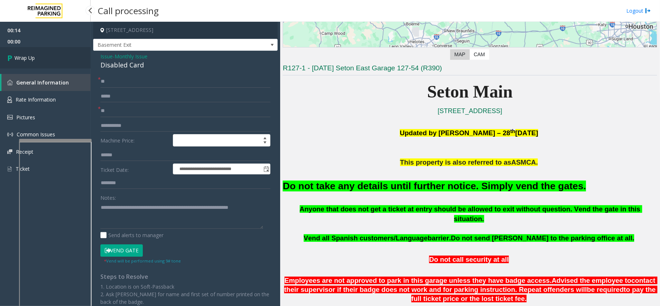
click at [16, 61] on span "Wrap Up" at bounding box center [25, 58] width 20 height 8
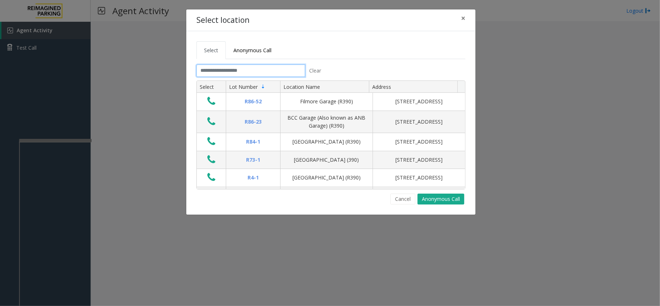
click at [231, 70] on input "text" at bounding box center [251, 71] width 109 height 12
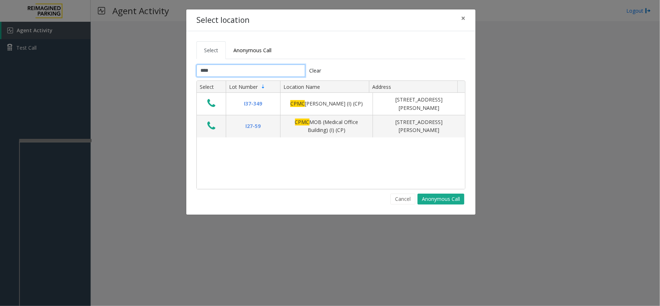
click at [225, 74] on input "****" at bounding box center [251, 71] width 109 height 12
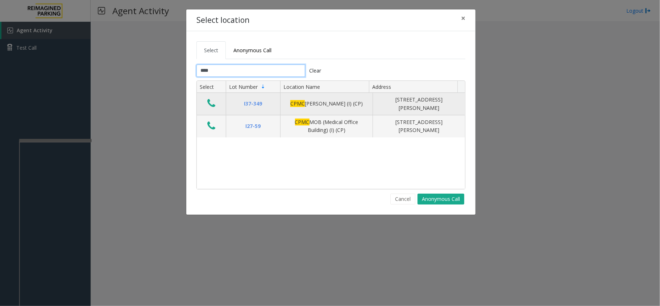
type input "****"
click at [212, 105] on icon "Data table" at bounding box center [211, 103] width 8 height 10
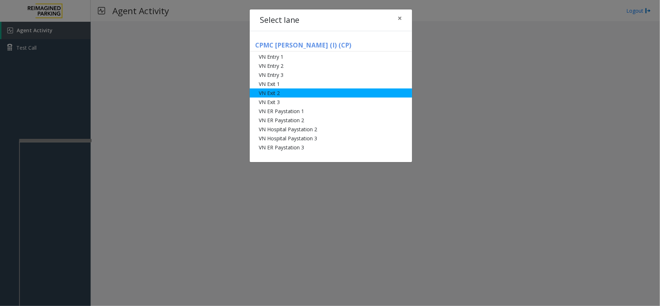
click at [297, 96] on li "VN Exit 2" at bounding box center [331, 92] width 162 height 9
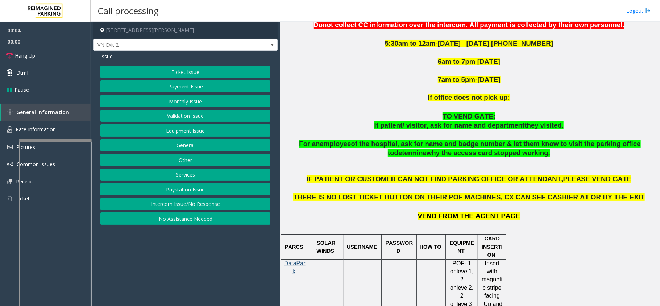
scroll to position [338, 0]
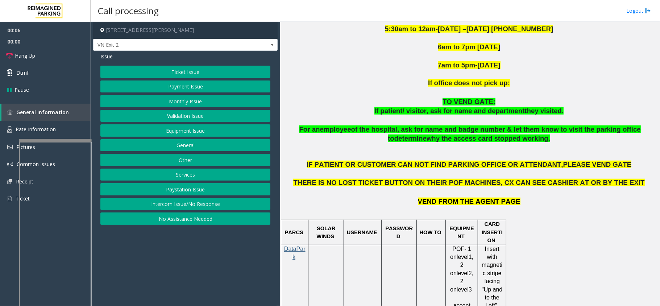
click at [234, 71] on button "Ticket Issue" at bounding box center [185, 72] width 170 height 12
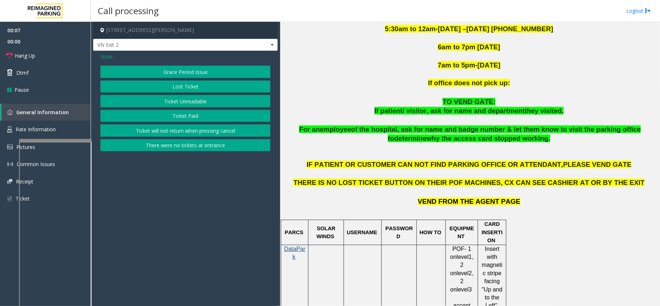
click at [218, 115] on button "Ticket Paid" at bounding box center [185, 116] width 170 height 12
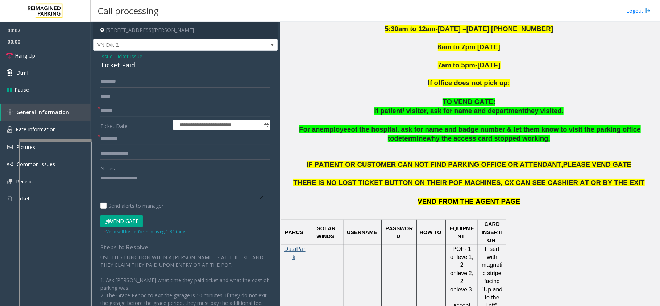
click at [164, 112] on input "text" at bounding box center [185, 111] width 170 height 12
click at [123, 68] on div "Ticket Paid" at bounding box center [185, 65] width 170 height 10
click at [157, 181] on textarea at bounding box center [181, 185] width 163 height 27
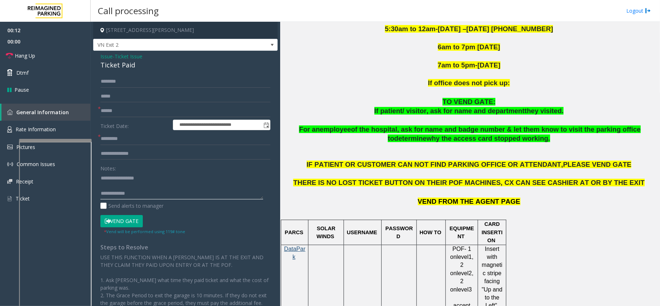
click at [151, 187] on textarea at bounding box center [181, 185] width 163 height 27
type textarea "**********"
click at [169, 192] on textarea at bounding box center [181, 185] width 163 height 27
click at [138, 117] on input "text" at bounding box center [185, 111] width 170 height 12
type input "******"
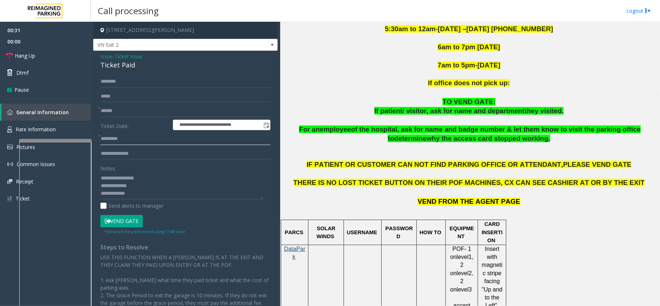
click at [134, 141] on input "text" at bounding box center [185, 139] width 170 height 12
click at [79, 134] on link "Rate Information" at bounding box center [45, 130] width 91 height 18
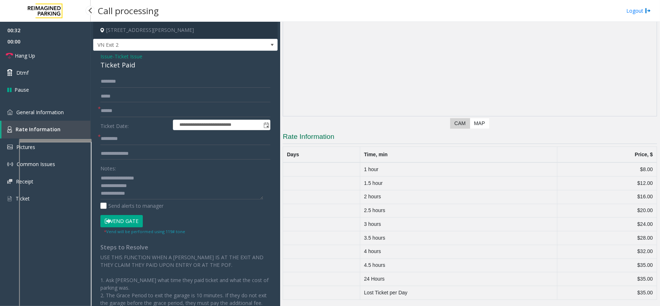
scroll to position [87, 0]
click at [127, 142] on input "text" at bounding box center [185, 139] width 170 height 12
type input "**"
click at [149, 186] on textarea at bounding box center [181, 185] width 163 height 27
click at [133, 82] on input "text" at bounding box center [185, 81] width 170 height 12
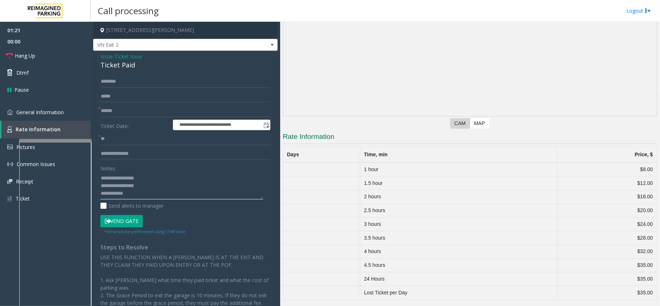
scroll to position [8, 0]
type textarea "**********"
click at [119, 80] on input "text" at bounding box center [185, 81] width 170 height 12
type input "****"
click at [34, 115] on link "General Information" at bounding box center [45, 112] width 91 height 17
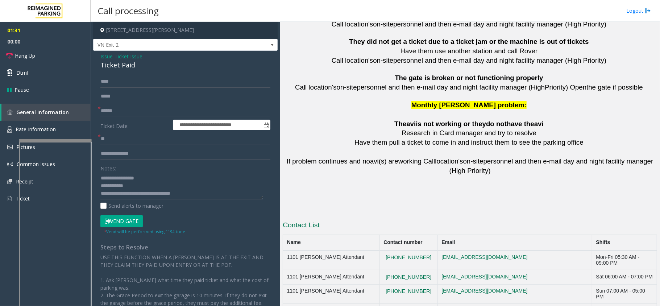
scroll to position [1603, 0]
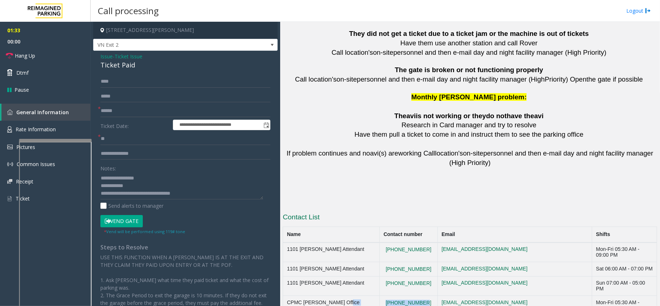
drag, startPoint x: 424, startPoint y: 259, endPoint x: 375, endPoint y: 263, distance: 49.5
click at [375, 296] on tr "CPMC Van Ness Office 415 600 8031 notareal@email.com Mon-Fri 05:30 AM - 12:00 AM" at bounding box center [470, 306] width 374 height 20
copy tr "[PHONE_NUMBER]"
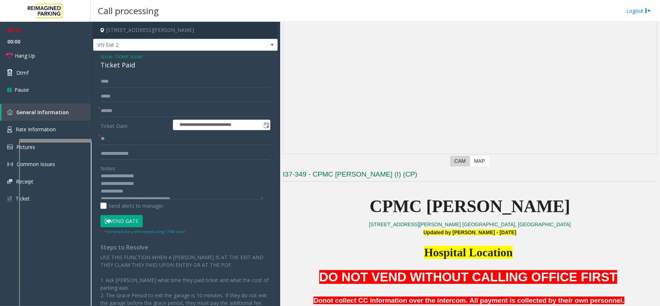
scroll to position [0, 0]
click at [172, 191] on textarea at bounding box center [181, 185] width 163 height 27
click at [135, 218] on button "Vend Gate" at bounding box center [121, 221] width 42 height 12
click at [138, 194] on textarea at bounding box center [181, 185] width 163 height 27
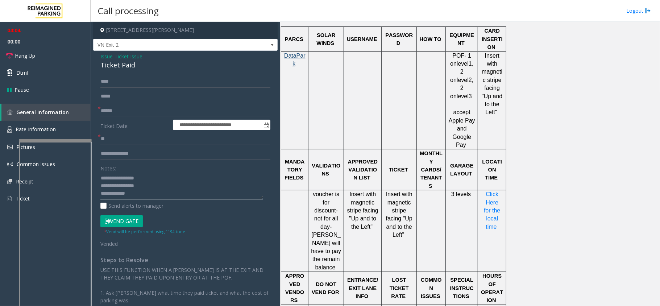
scroll to position [483, 0]
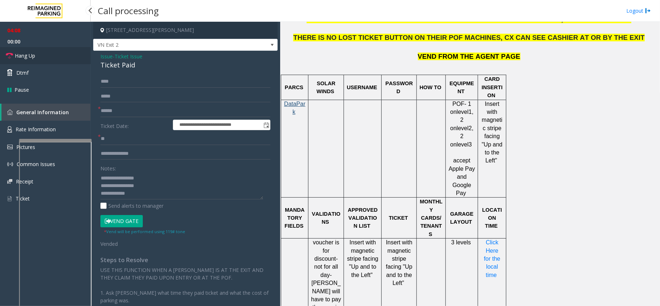
click at [50, 61] on link "Hang Up" at bounding box center [45, 55] width 91 height 17
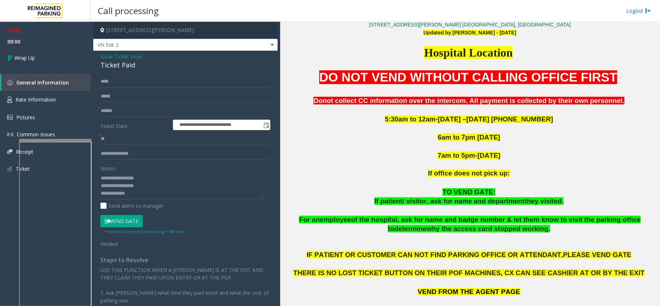
scroll to position [241, 0]
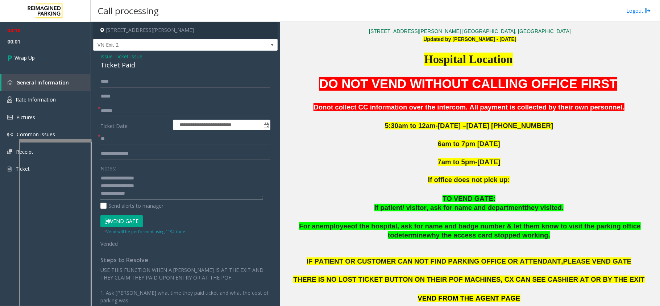
click at [168, 194] on textarea at bounding box center [181, 185] width 163 height 27
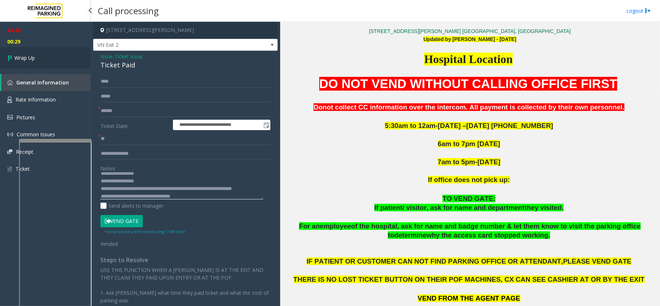
type textarea "**********"
click at [55, 55] on link "Wrap Up" at bounding box center [45, 57] width 91 height 21
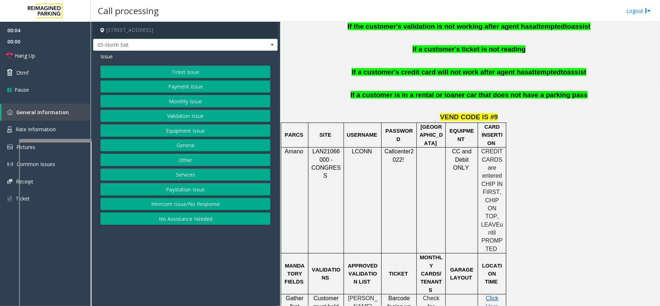
scroll to position [773, 0]
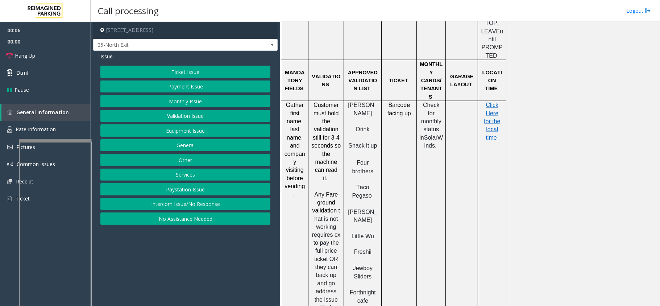
click at [220, 120] on button "Validation Issue" at bounding box center [185, 116] width 170 height 12
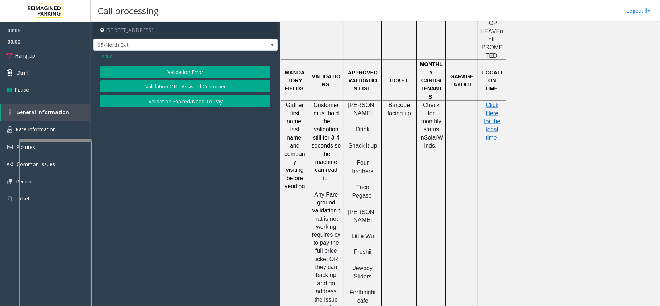
click at [211, 68] on button "Validation Error" at bounding box center [185, 72] width 170 height 12
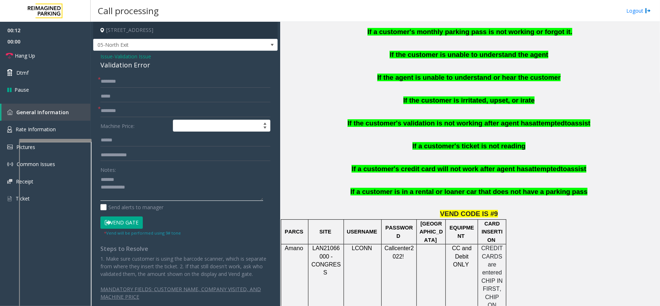
scroll to position [435, 0]
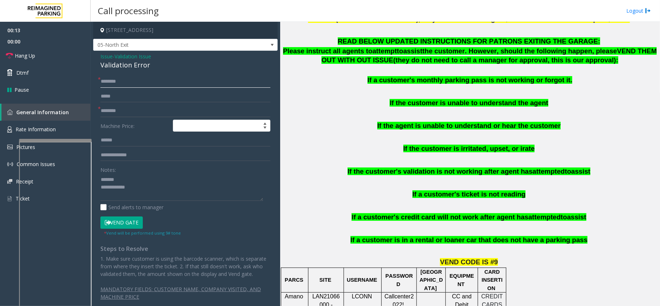
click at [164, 79] on input "text" at bounding box center [185, 81] width 170 height 12
click at [136, 70] on div "Issue - Validation Issue Validation Error * * Machine Price: Notes: Send alerts…" at bounding box center [185, 183] width 185 height 264
click at [137, 67] on div "Validation Error" at bounding box center [185, 65] width 170 height 10
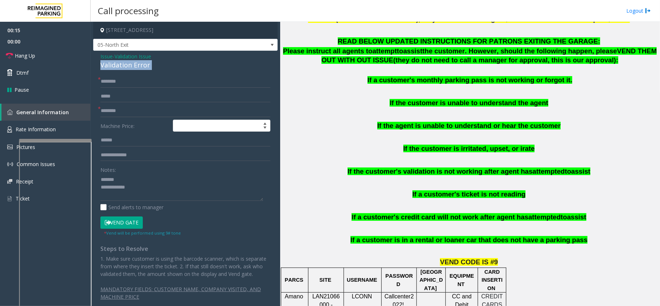
click at [137, 67] on div "Validation Error" at bounding box center [185, 65] width 170 height 10
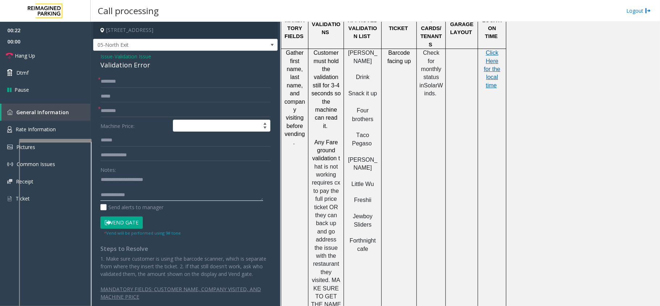
scroll to position [773, 0]
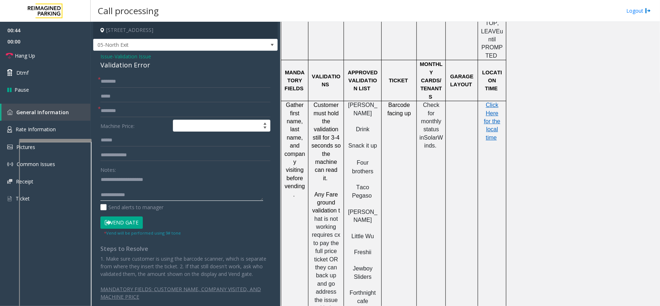
type textarea "**********"
click at [366, 126] on span "Drink" at bounding box center [362, 129] width 13 height 6
type input "*****"
click at [125, 137] on input "text" at bounding box center [185, 140] width 170 height 12
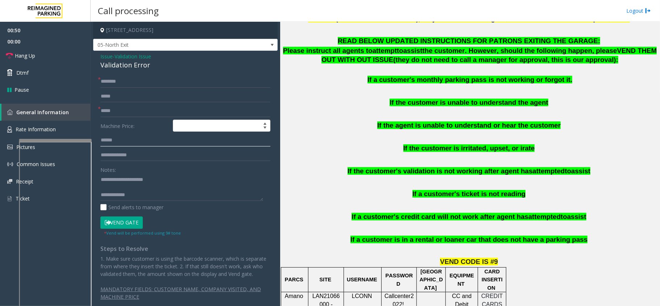
scroll to position [435, 0]
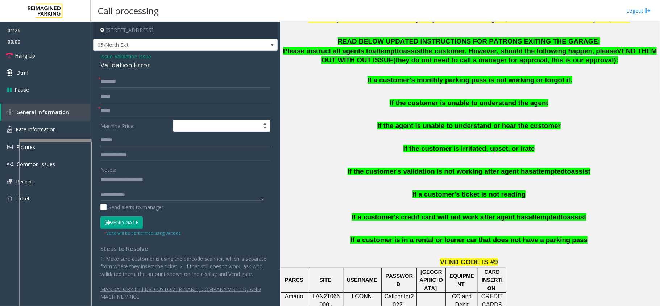
click at [130, 138] on input "text" at bounding box center [185, 140] width 170 height 12
type input "*****"
click at [125, 83] on input "text" at bounding box center [185, 81] width 170 height 12
type input "******"
click at [135, 185] on textarea at bounding box center [181, 187] width 163 height 27
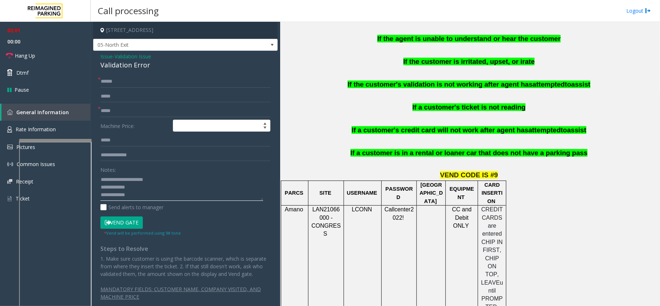
scroll to position [677, 0]
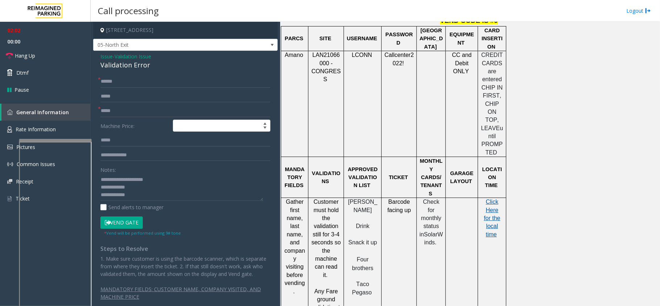
click at [489, 199] on span "Click Here for the local time" at bounding box center [492, 218] width 16 height 39
click at [203, 190] on textarea at bounding box center [181, 187] width 163 height 27
click at [149, 186] on textarea at bounding box center [181, 187] width 163 height 27
type textarea "**********"
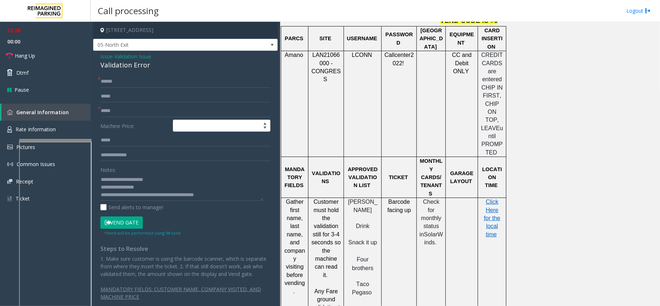
click at [125, 220] on button "Vend Gate" at bounding box center [121, 222] width 42 height 12
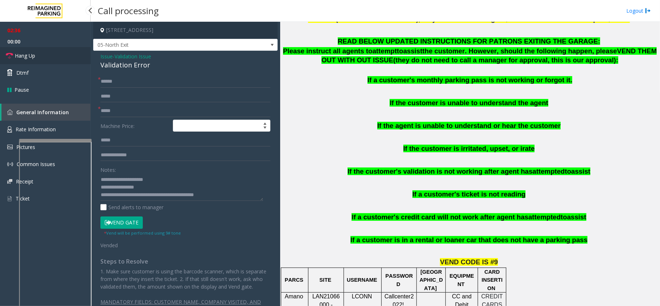
click at [56, 58] on link "Hang Up" at bounding box center [45, 55] width 91 height 17
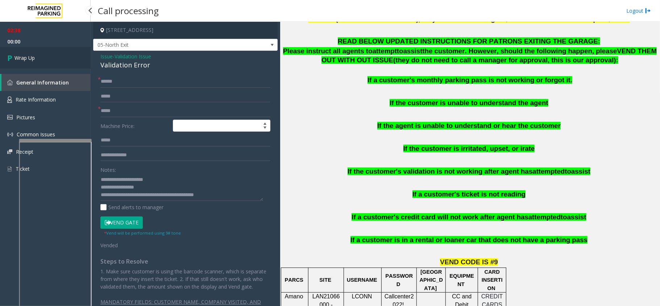
click at [53, 58] on link "Wrap Up" at bounding box center [45, 57] width 91 height 21
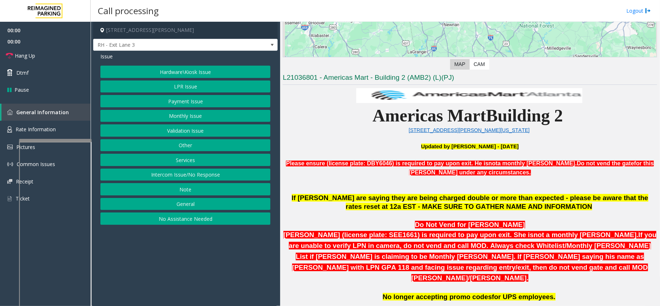
scroll to position [241, 0]
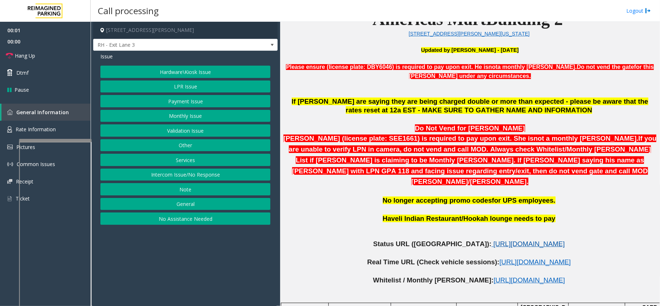
click at [493, 240] on span "[URL][DOMAIN_NAME]" at bounding box center [528, 244] width 71 height 8
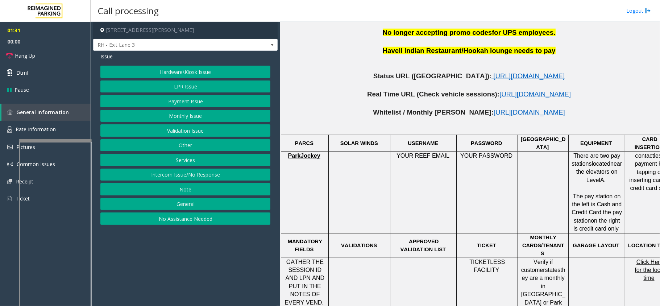
scroll to position [361, 0]
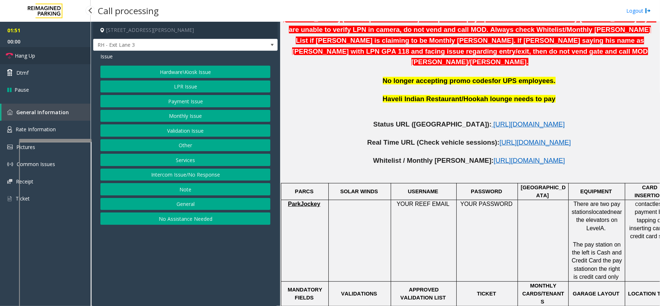
click at [31, 53] on span "Hang Up" at bounding box center [25, 56] width 20 height 8
click at [180, 96] on button "Payment Issue" at bounding box center [185, 101] width 170 height 12
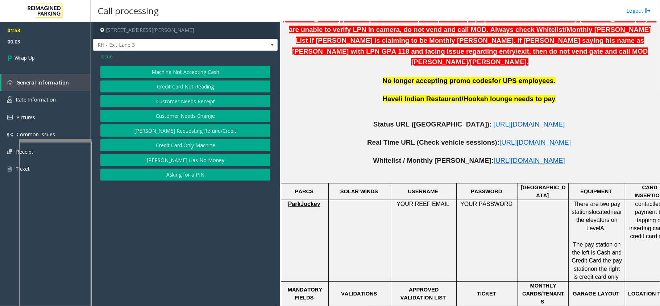
click at [109, 54] on span "Issue" at bounding box center [106, 57] width 12 height 8
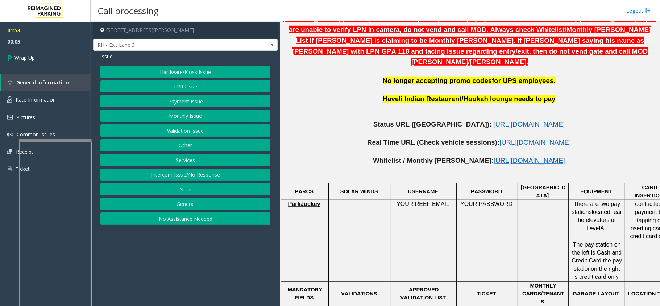
click at [175, 67] on button "Hardware\Kiosk Issue" at bounding box center [185, 72] width 170 height 12
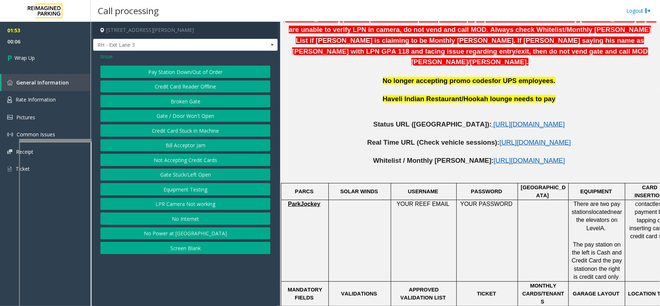
click at [102, 55] on span "Issue" at bounding box center [106, 57] width 12 height 8
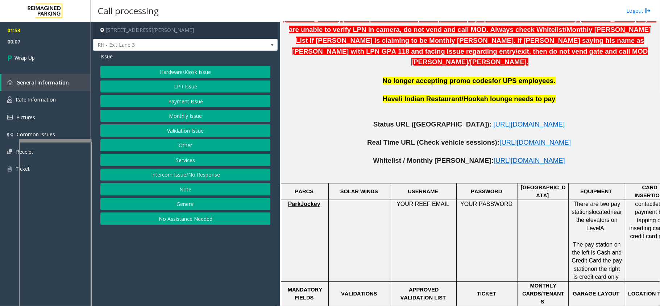
click at [161, 87] on button "LPR Issue" at bounding box center [185, 86] width 170 height 12
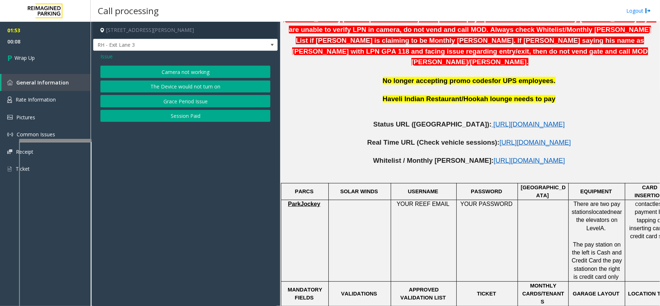
click at [176, 74] on button "Camera not working" at bounding box center [185, 72] width 170 height 12
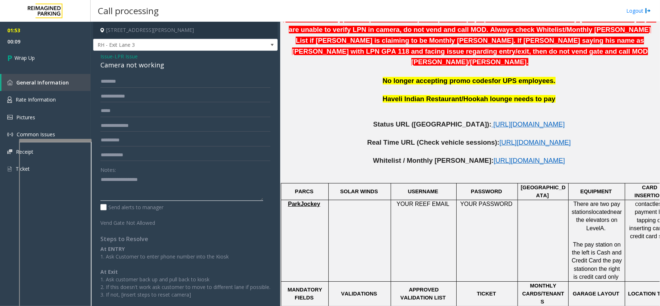
click at [139, 176] on textarea at bounding box center [181, 187] width 163 height 27
click at [125, 71] on div "Issue - LPR Issue Camera not working Notes: Send alerts to manager Vend Gate No…" at bounding box center [185, 186] width 185 height 270
click at [131, 67] on div "Camera not working" at bounding box center [185, 65] width 170 height 10
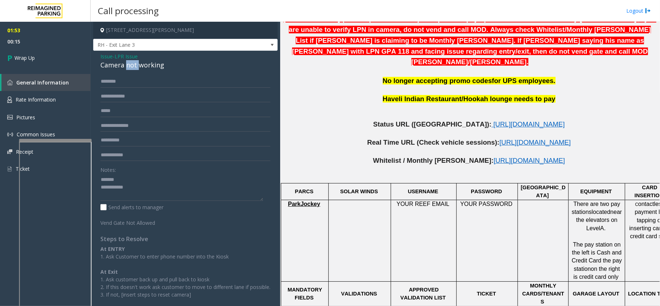
click at [131, 67] on div "Camera not working" at bounding box center [185, 65] width 170 height 10
click at [163, 187] on textarea at bounding box center [181, 187] width 163 height 27
click at [163, 190] on textarea at bounding box center [181, 187] width 163 height 27
click at [164, 193] on textarea at bounding box center [181, 187] width 163 height 27
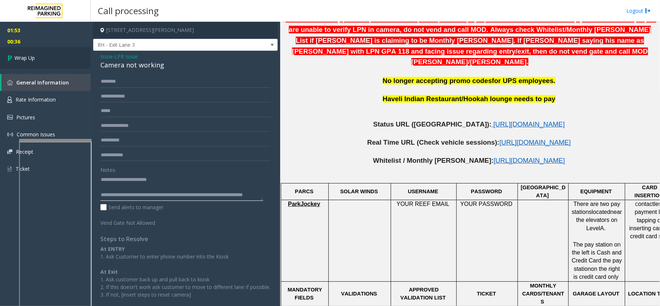
type textarea "**********"
click at [67, 60] on link "Wrap Up" at bounding box center [45, 57] width 91 height 21
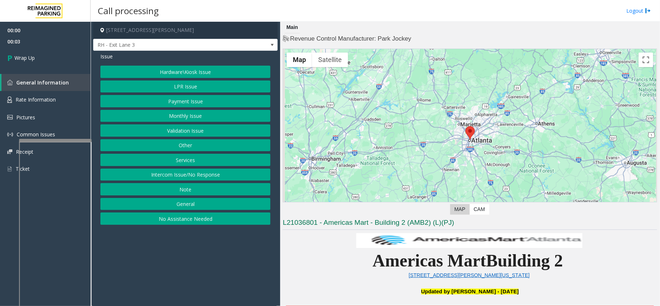
click at [199, 176] on button "Intercom Issue/No Response" at bounding box center [185, 175] width 170 height 12
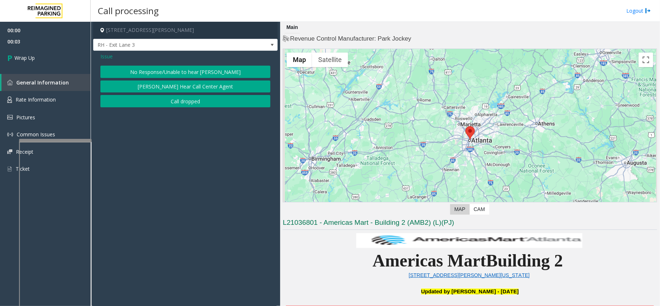
click at [178, 101] on button "Call dropped" at bounding box center [185, 101] width 170 height 12
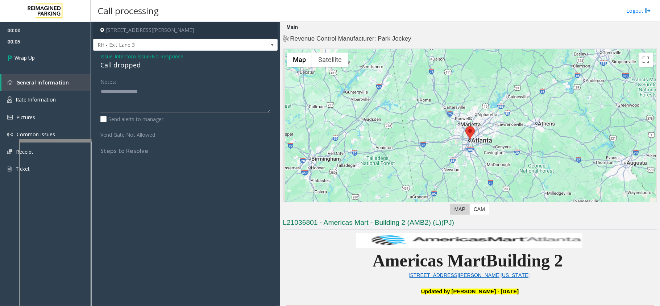
click at [112, 66] on div "Call dropped" at bounding box center [185, 65] width 170 height 10
type textarea "**********"
click at [62, 56] on link "Wrap Up" at bounding box center [45, 57] width 91 height 21
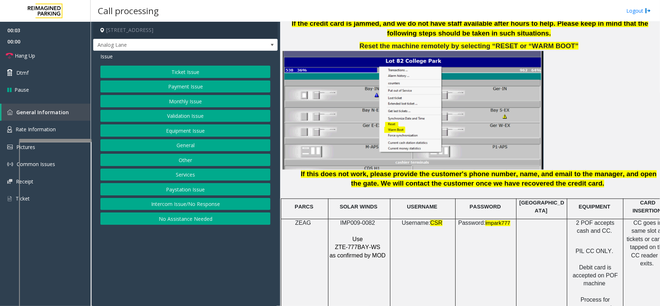
scroll to position [918, 0]
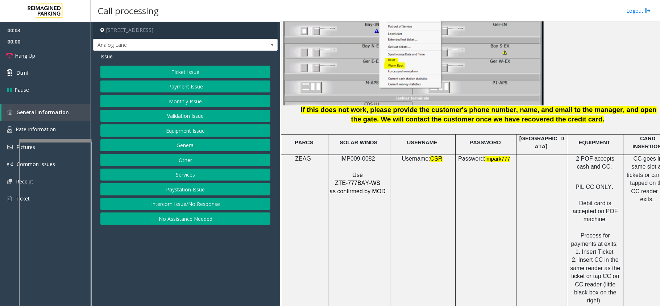
click at [367, 163] on p at bounding box center [358, 167] width 58 height 8
click at [367, 157] on span "IMP009-0082" at bounding box center [357, 159] width 35 height 6
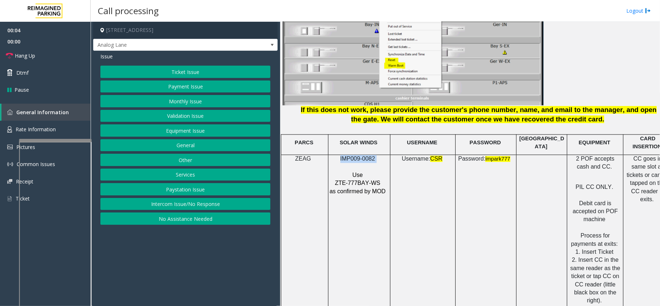
click at [367, 157] on span "IMP009-0082" at bounding box center [357, 159] width 35 height 6
click at [219, 205] on button "Intercom Issue/No Response" at bounding box center [185, 204] width 170 height 12
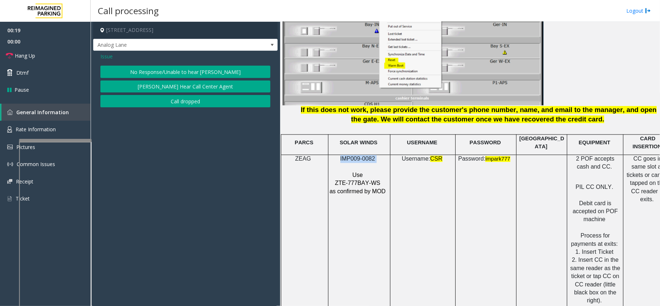
click at [215, 72] on button "No Response/Unable to hear [PERSON_NAME]" at bounding box center [185, 72] width 170 height 12
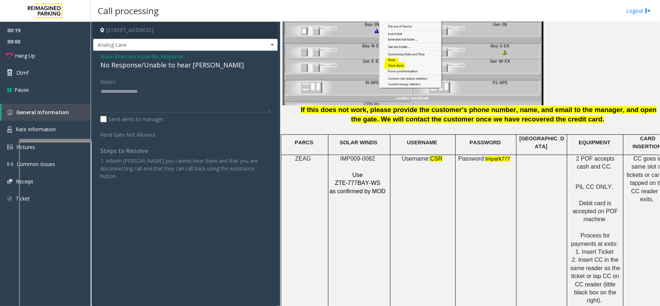
click at [188, 66] on div "No Response/Unable to hear [PERSON_NAME]" at bounding box center [185, 65] width 170 height 10
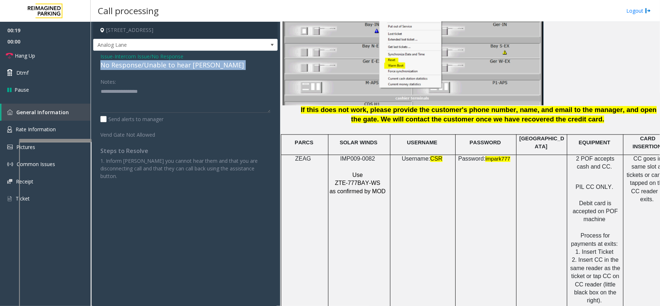
click at [188, 66] on div "No Response/Unable to hear [PERSON_NAME]" at bounding box center [185, 65] width 170 height 10
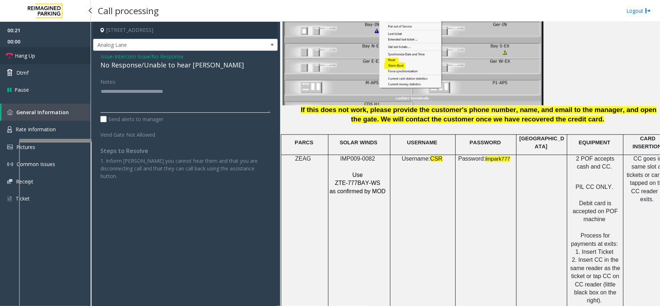
type textarea "**********"
click at [66, 55] on link "Hang Up" at bounding box center [45, 55] width 91 height 17
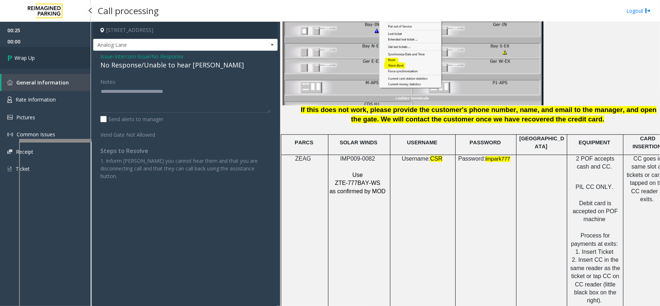
click at [24, 52] on link "Wrap Up" at bounding box center [45, 57] width 91 height 21
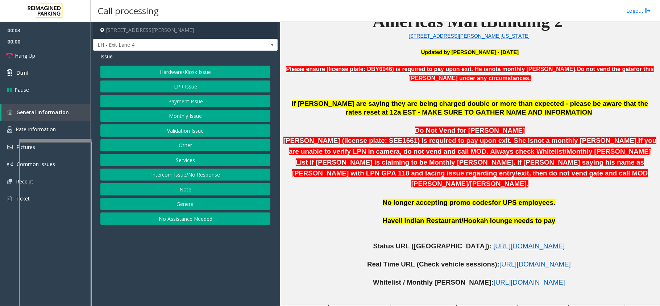
scroll to position [290, 0]
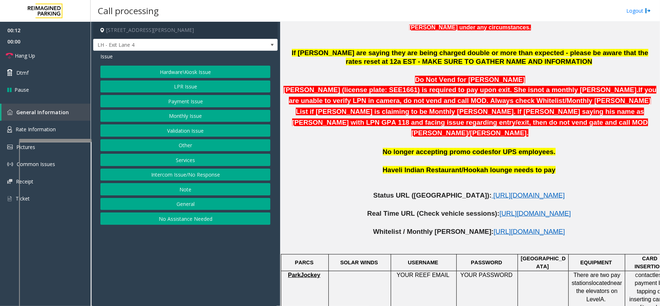
click at [162, 83] on button "LPR Issue" at bounding box center [185, 86] width 170 height 12
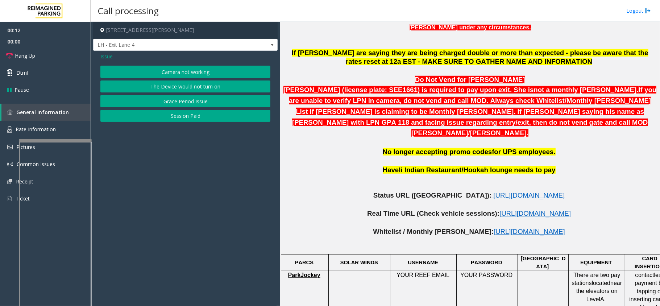
click at [169, 112] on button "Session Paid" at bounding box center [185, 116] width 170 height 12
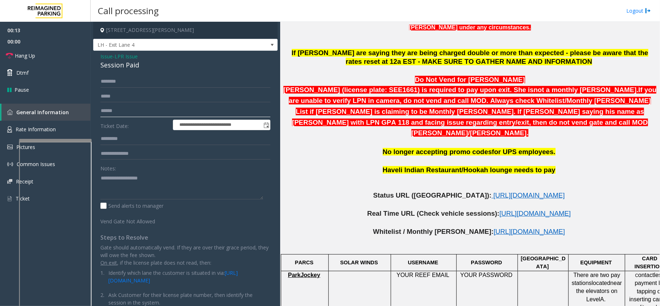
click at [125, 113] on input "text" at bounding box center [185, 111] width 170 height 12
click at [131, 139] on input "text" at bounding box center [185, 139] width 170 height 12
click at [133, 175] on textarea at bounding box center [181, 185] width 163 height 27
click at [124, 177] on textarea at bounding box center [181, 185] width 163 height 27
type textarea "**********"
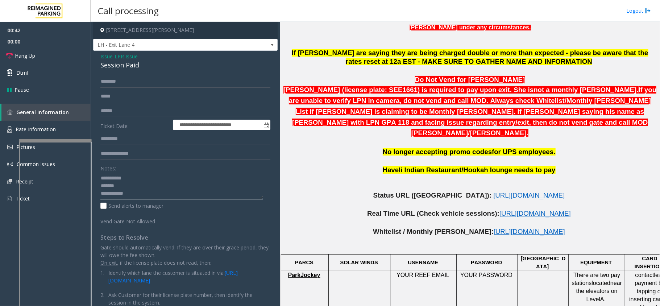
click at [118, 183] on textarea at bounding box center [181, 185] width 163 height 27
click at [137, 178] on textarea at bounding box center [181, 185] width 163 height 27
click at [136, 187] on textarea at bounding box center [181, 185] width 163 height 27
click at [133, 144] on input "text" at bounding box center [185, 139] width 170 height 12
type input "***"
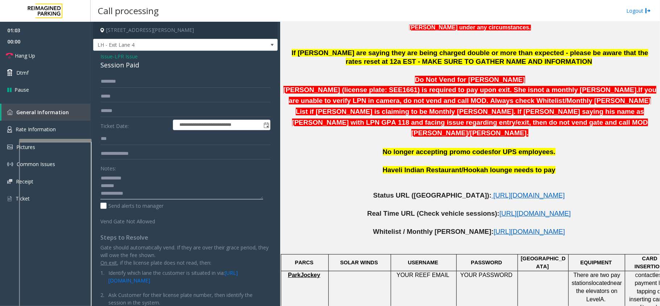
click at [147, 179] on textarea at bounding box center [181, 185] width 163 height 27
click at [109, 186] on textarea at bounding box center [181, 185] width 163 height 27
click at [115, 186] on textarea at bounding box center [181, 185] width 163 height 27
click at [113, 189] on textarea at bounding box center [181, 185] width 163 height 27
click at [108, 186] on textarea at bounding box center [181, 185] width 163 height 27
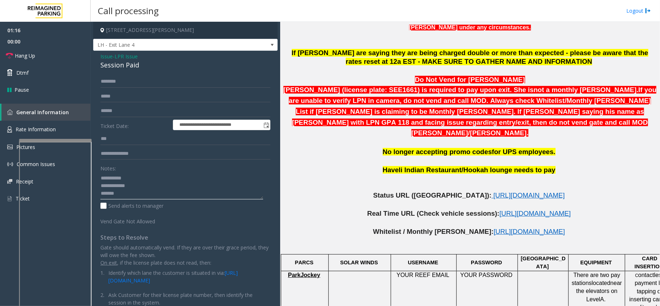
click at [115, 185] on textarea at bounding box center [181, 185] width 163 height 27
type textarea "**********"
click at [112, 85] on input "text" at bounding box center [185, 81] width 170 height 12
click at [160, 82] on input "text" at bounding box center [185, 81] width 170 height 12
type input "*****"
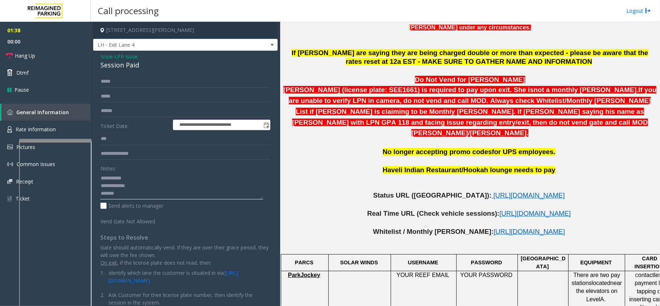
click at [120, 194] on textarea at bounding box center [181, 185] width 163 height 27
click at [121, 67] on div "Session Paid" at bounding box center [185, 65] width 170 height 10
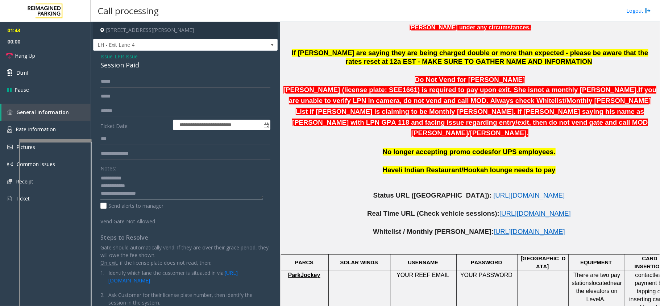
click at [115, 187] on textarea at bounding box center [181, 185] width 163 height 27
type textarea "**********"
click at [58, 51] on link "Hang Up" at bounding box center [45, 55] width 91 height 17
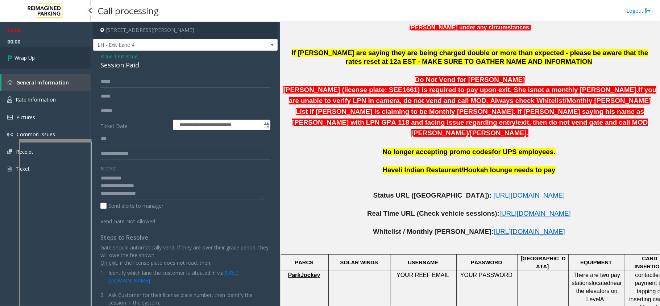
click at [44, 53] on link "Wrap Up" at bounding box center [45, 57] width 91 height 21
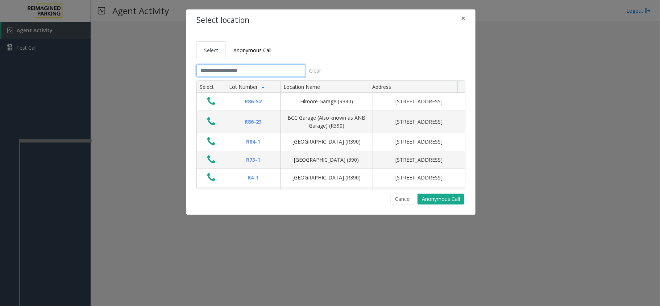
click at [251, 67] on input "text" at bounding box center [251, 71] width 109 height 12
click at [260, 70] on input "text" at bounding box center [251, 71] width 109 height 12
click at [458, 19] on button "×" at bounding box center [463, 18] width 15 height 18
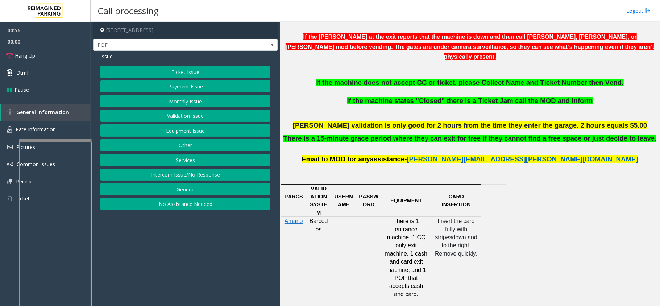
scroll to position [338, 0]
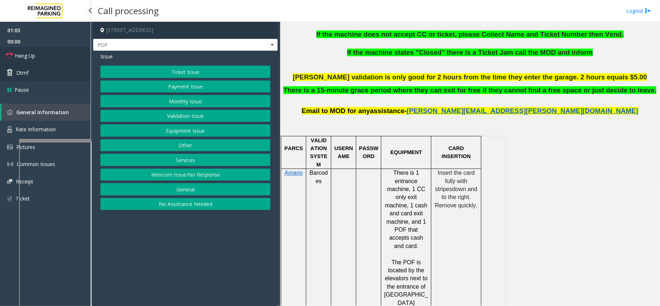
drag, startPoint x: 56, startPoint y: 53, endPoint x: 71, endPoint y: 65, distance: 20.1
click at [56, 53] on link "Hang Up" at bounding box center [45, 55] width 91 height 17
click at [173, 133] on button "Equipment Issue" at bounding box center [185, 130] width 170 height 12
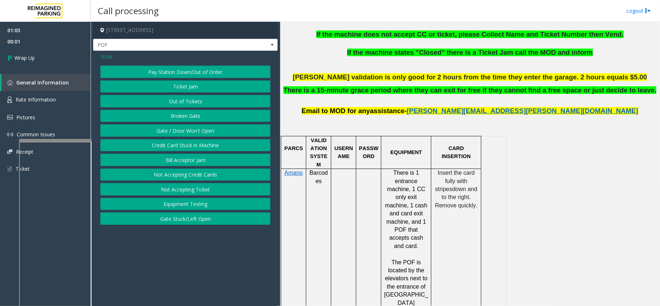
click at [170, 129] on button "Gate / Door Won't Open" at bounding box center [185, 130] width 170 height 12
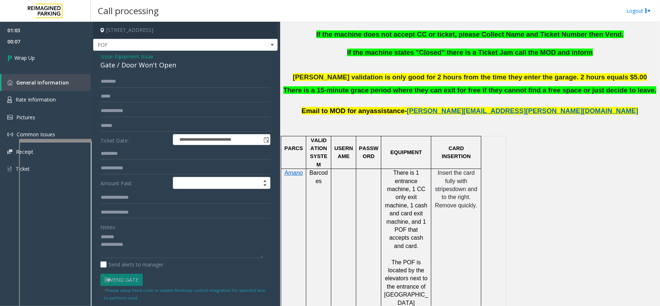
click at [145, 69] on div "Gate / Door Won't Open" at bounding box center [185, 65] width 170 height 10
type textarea "**********"
click at [44, 43] on span "00:13" at bounding box center [45, 41] width 91 height 11
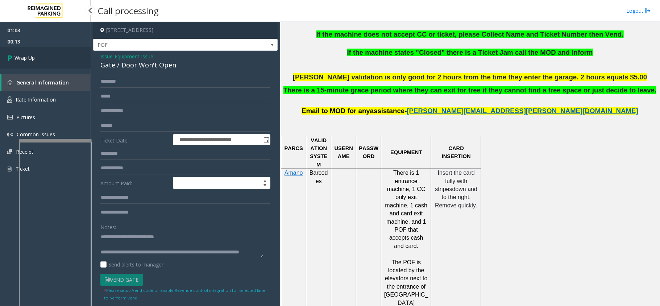
click at [41, 51] on link "Wrap Up" at bounding box center [45, 57] width 91 height 21
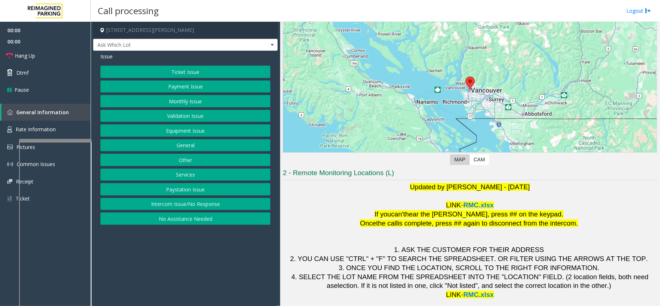
scroll to position [51, 0]
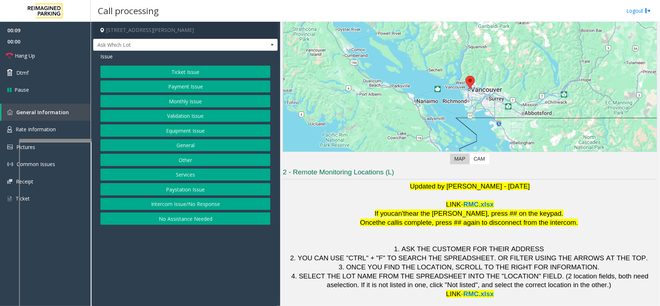
click at [203, 118] on button "Validation Issue" at bounding box center [185, 116] width 170 height 12
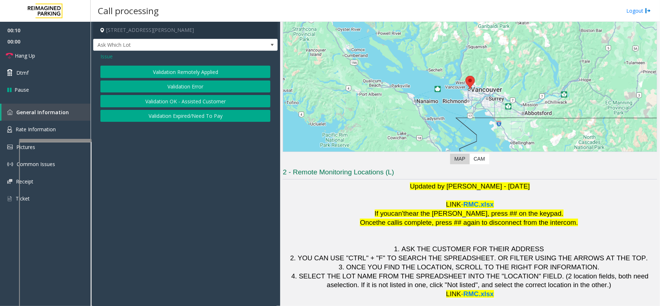
click at [201, 90] on button "Validation Error" at bounding box center [185, 86] width 170 height 12
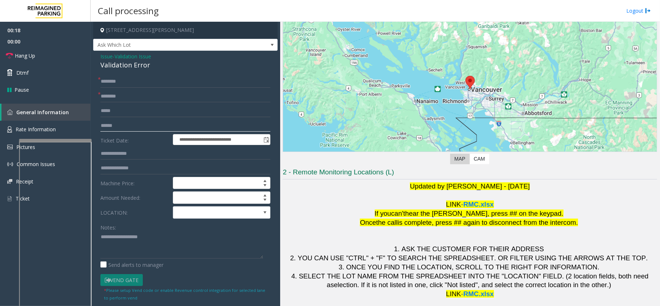
type input "*********"
click at [112, 129] on input "text" at bounding box center [185, 126] width 170 height 12
click at [123, 61] on div "Validation Error" at bounding box center [185, 65] width 170 height 10
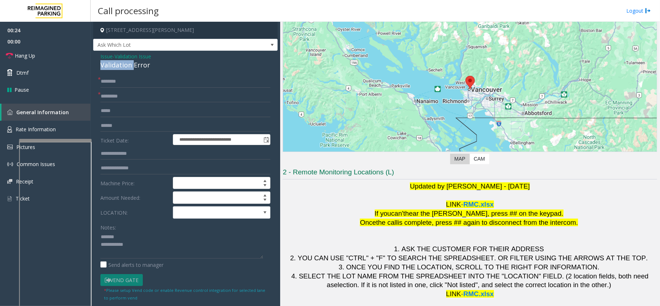
click at [123, 61] on div "Validation Error" at bounding box center [185, 65] width 170 height 10
click at [169, 244] on textarea at bounding box center [181, 244] width 163 height 27
click at [158, 250] on textarea at bounding box center [181, 244] width 163 height 27
click at [159, 247] on textarea at bounding box center [181, 244] width 163 height 27
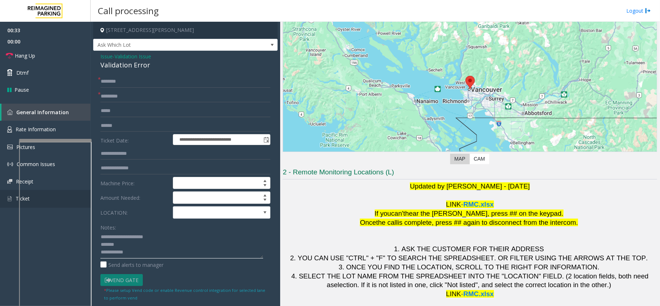
type textarea "**********"
click at [127, 83] on input "text" at bounding box center [185, 81] width 170 height 12
click at [120, 125] on input "text" at bounding box center [185, 126] width 170 height 12
click at [122, 128] on input "text" at bounding box center [185, 126] width 170 height 12
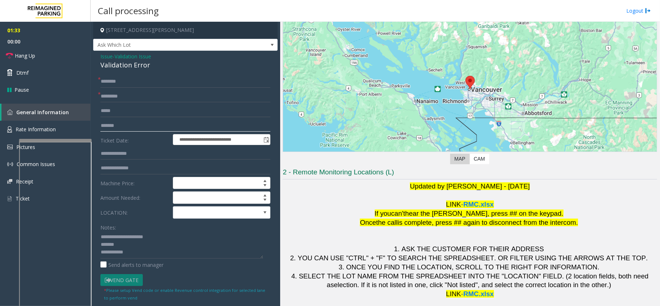
type input "*******"
click at [131, 84] on input "text" at bounding box center [185, 81] width 170 height 12
type input "********"
click at [118, 244] on textarea at bounding box center [181, 244] width 163 height 27
click at [262, 211] on span at bounding box center [265, 213] width 6 height 6
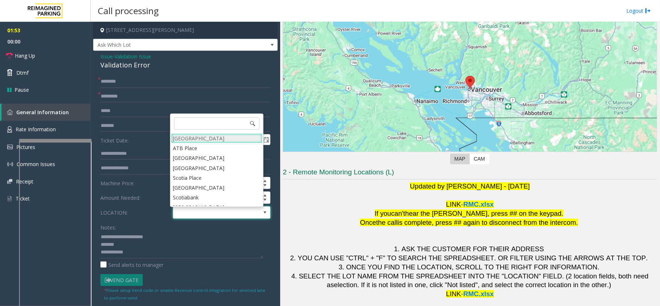
click at [243, 138] on Village "Mount Royal Village" at bounding box center [216, 138] width 91 height 10
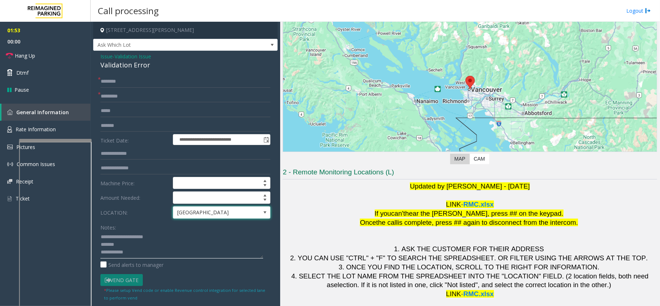
click at [132, 249] on textarea at bounding box center [181, 244] width 163 height 27
click at [118, 244] on textarea at bounding box center [181, 244] width 163 height 27
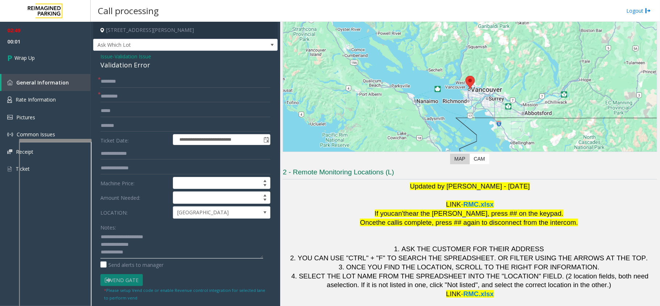
drag, startPoint x: 115, startPoint y: 236, endPoint x: 167, endPoint y: 236, distance: 51.9
click at [167, 236] on textarea at bounding box center [181, 244] width 163 height 27
type textarea "**********"
click at [131, 55] on span "Validation Issue" at bounding box center [133, 57] width 37 height 8
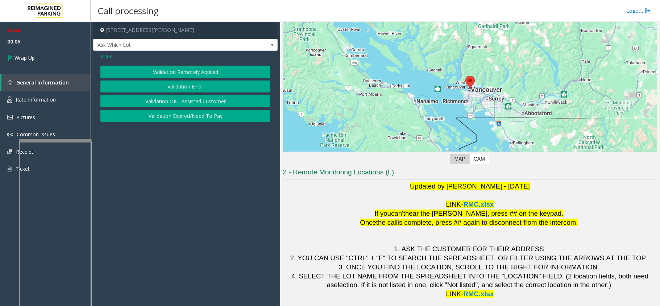
click at [191, 113] on button "Validation Expired/Need To Pay" at bounding box center [185, 116] width 170 height 12
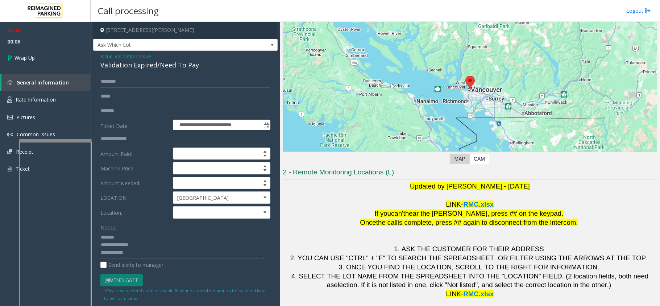
click at [148, 60] on span "Validation Issue" at bounding box center [133, 57] width 37 height 8
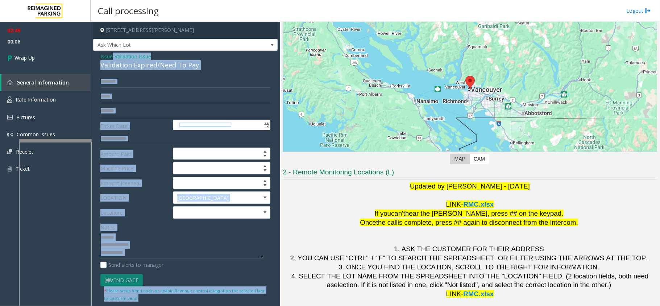
click at [148, 60] on div "Issue - Validation Issue Validation Expired/Need To Pay" at bounding box center [185, 61] width 170 height 17
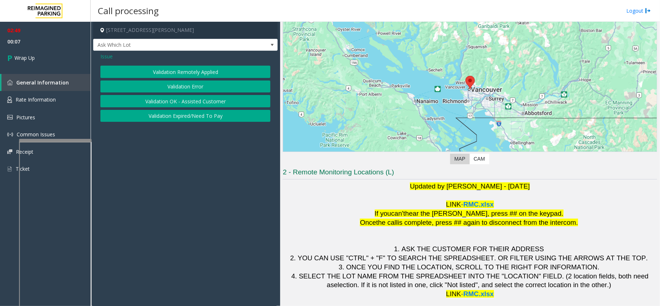
click at [183, 120] on button "Validation Expired/Need To Pay" at bounding box center [185, 116] width 170 height 12
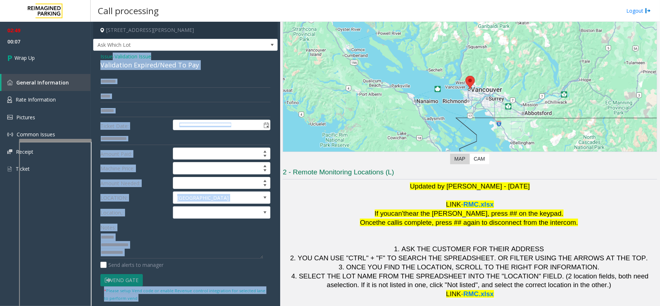
click at [140, 70] on div "Validation Expired/Need To Pay" at bounding box center [185, 65] width 170 height 10
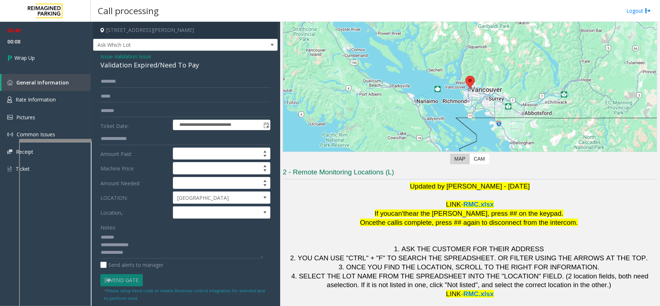
click at [146, 65] on div "Validation Expired/Need To Pay" at bounding box center [185, 65] width 170 height 10
click at [135, 256] on textarea at bounding box center [181, 244] width 163 height 27
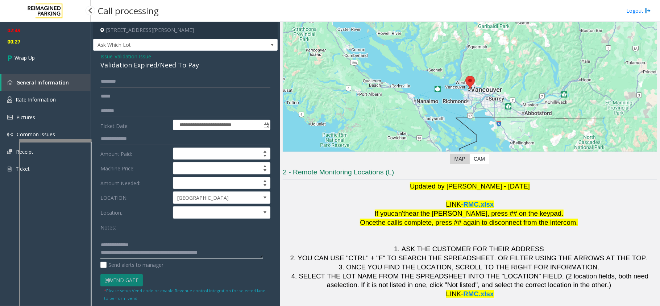
type textarea "**********"
click at [31, 38] on span "00:27" at bounding box center [45, 41] width 91 height 11
click at [45, 57] on link "Wrap Up" at bounding box center [45, 57] width 91 height 21
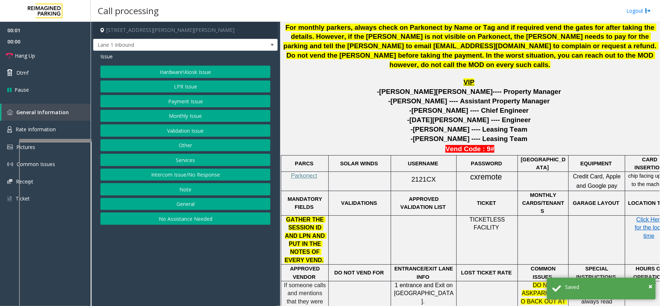
scroll to position [290, 0]
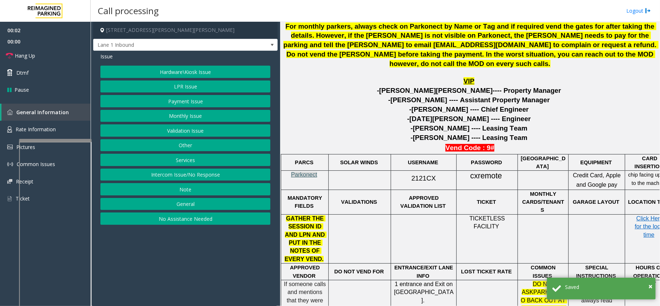
click at [317, 174] on span "Parkonect" at bounding box center [304, 175] width 26 height 6
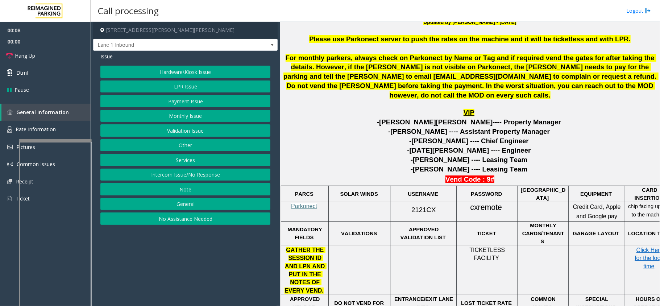
scroll to position [241, 0]
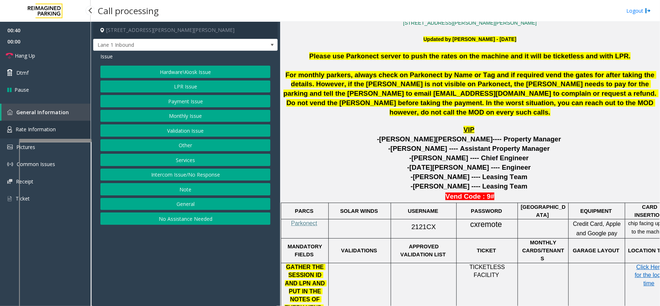
click at [52, 126] on span "Rate Information" at bounding box center [36, 129] width 40 height 7
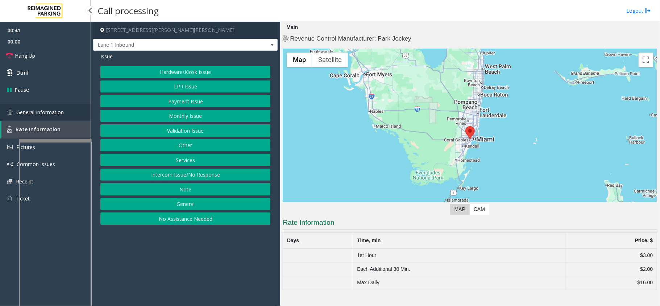
click at [55, 118] on link "General Information" at bounding box center [45, 112] width 91 height 17
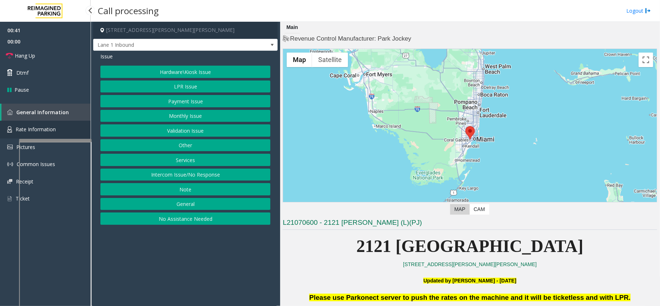
click at [55, 131] on span "Rate Information" at bounding box center [36, 129] width 40 height 7
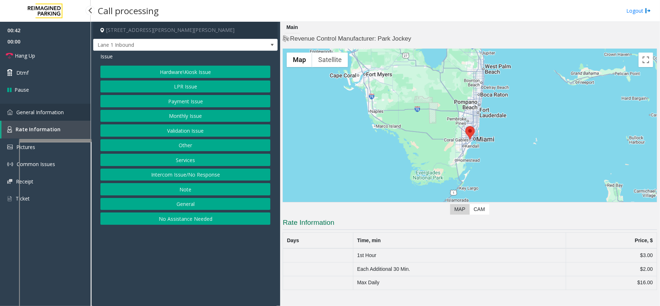
click at [59, 117] on link "General Information" at bounding box center [45, 112] width 91 height 17
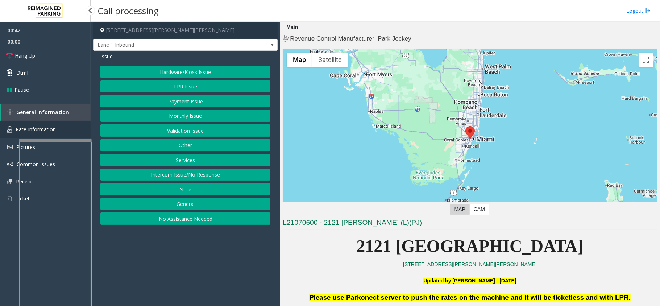
click at [59, 125] on link "Rate Information" at bounding box center [45, 130] width 91 height 18
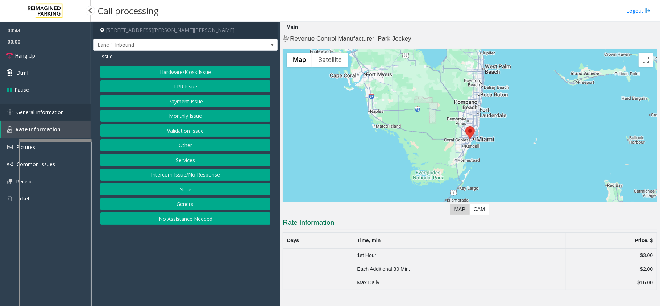
click at [65, 115] on link "General Information" at bounding box center [45, 112] width 91 height 17
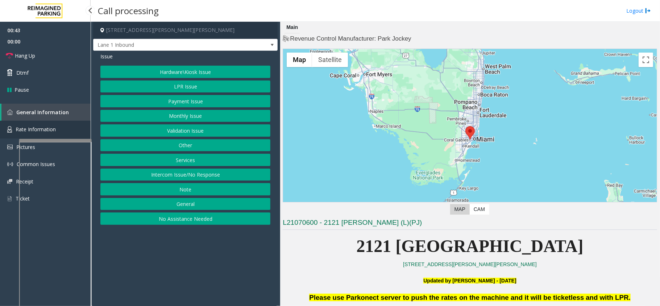
click at [61, 121] on link "Rate Information" at bounding box center [45, 130] width 91 height 18
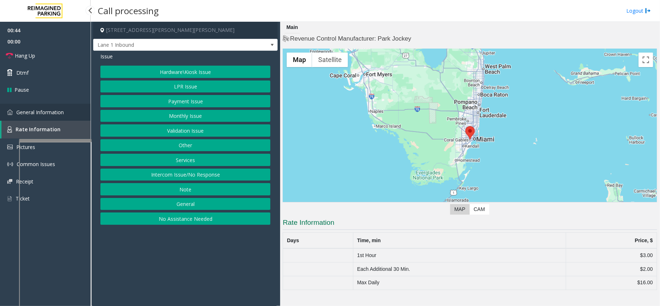
click at [63, 119] on link "General Information" at bounding box center [45, 112] width 91 height 17
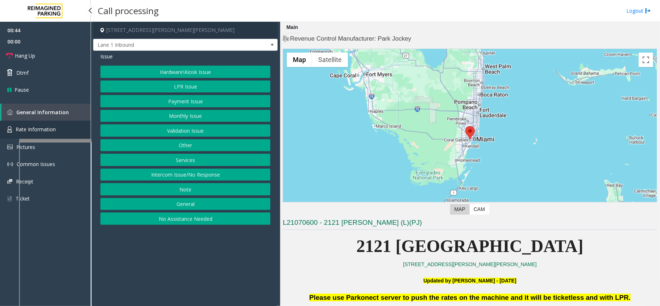
click at [62, 123] on link "Rate Information" at bounding box center [45, 130] width 91 height 18
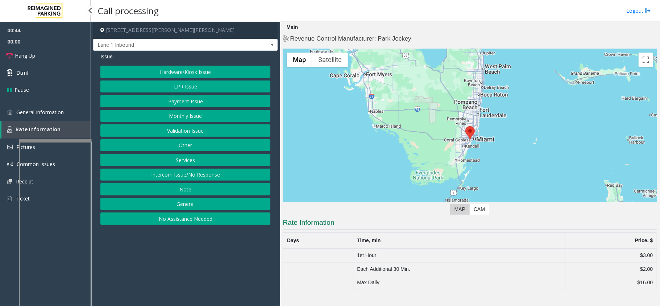
click at [63, 121] on link "Rate Information" at bounding box center [45, 130] width 89 height 18
click at [64, 118] on link "General Information" at bounding box center [45, 112] width 91 height 17
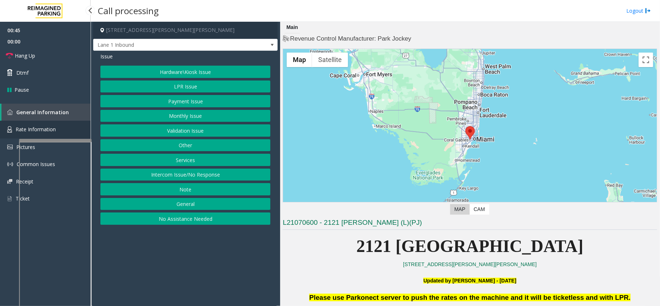
click at [64, 121] on link "Rate Information" at bounding box center [45, 130] width 91 height 18
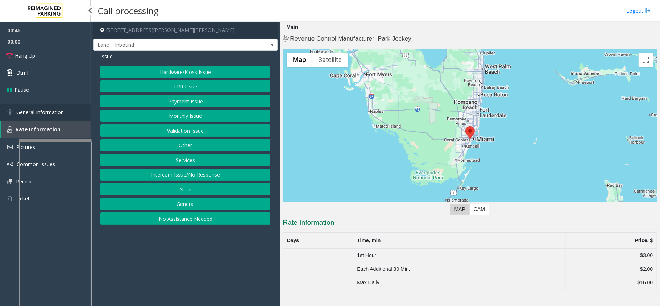
click at [65, 118] on link "General Information" at bounding box center [45, 112] width 91 height 17
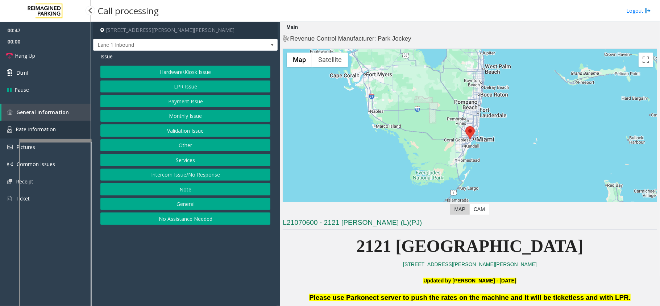
click at [62, 125] on link "Rate Information" at bounding box center [45, 130] width 91 height 18
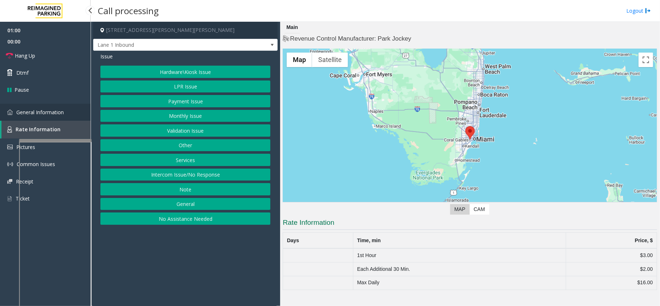
click at [59, 110] on span "General Information" at bounding box center [39, 112] width 47 height 7
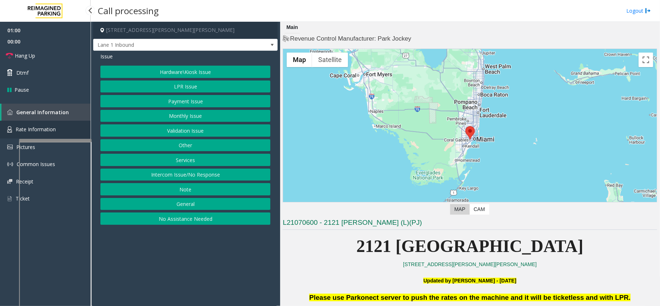
click at [55, 126] on span "Rate Information" at bounding box center [36, 129] width 40 height 7
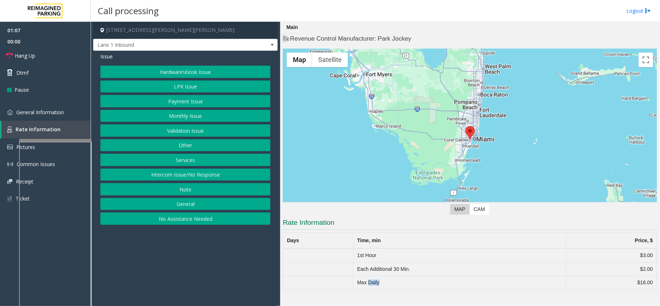
drag, startPoint x: 381, startPoint y: 283, endPoint x: 370, endPoint y: 284, distance: 10.6
click at [370, 284] on td "Max Daily" at bounding box center [459, 283] width 213 height 14
click at [384, 284] on td "Max Daily" at bounding box center [459, 283] width 213 height 14
click at [62, 109] on span "General Information" at bounding box center [39, 112] width 47 height 7
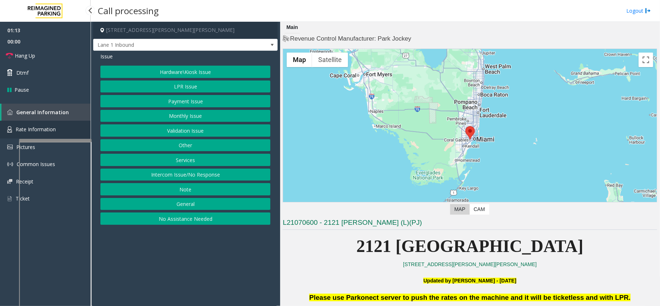
click at [65, 124] on link "Rate Information" at bounding box center [45, 130] width 91 height 18
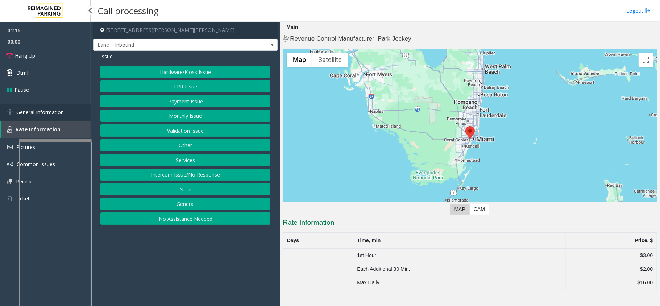
click at [49, 113] on span "General Information" at bounding box center [39, 112] width 47 height 7
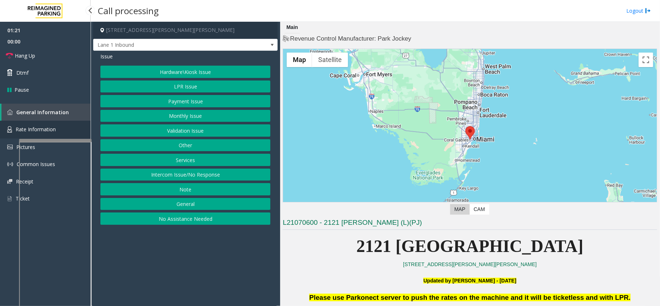
click at [52, 126] on span "Rate Information" at bounding box center [36, 129] width 40 height 7
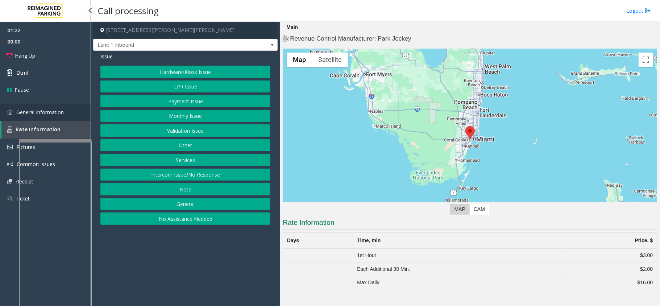
click at [51, 115] on span "General Information" at bounding box center [39, 112] width 47 height 7
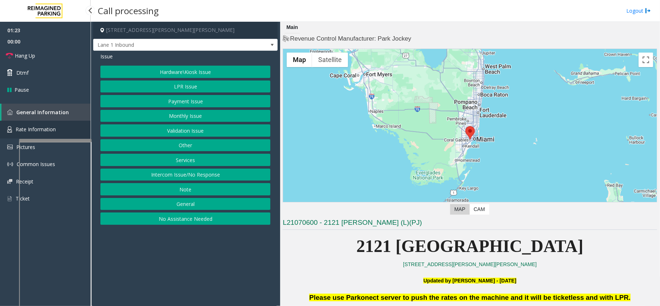
click at [54, 127] on span "Rate Information" at bounding box center [36, 129] width 40 height 7
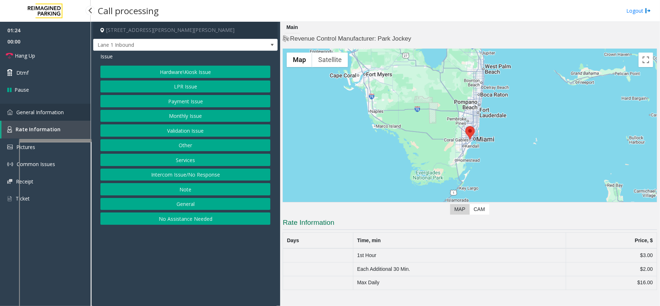
click at [52, 113] on span "General Information" at bounding box center [39, 112] width 47 height 7
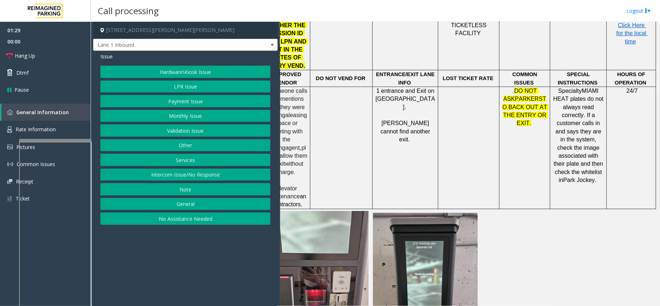
scroll to position [482, 25]
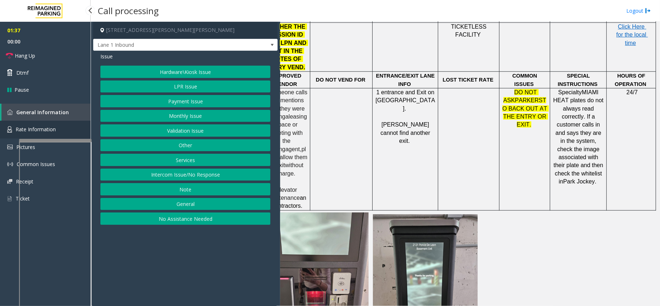
click at [63, 125] on link "Rate Information" at bounding box center [45, 130] width 91 height 18
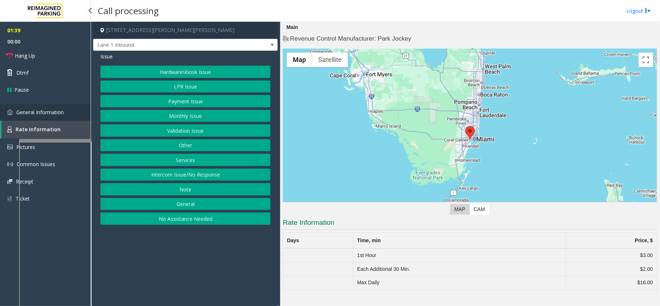
click at [59, 110] on span "General Information" at bounding box center [39, 112] width 47 height 7
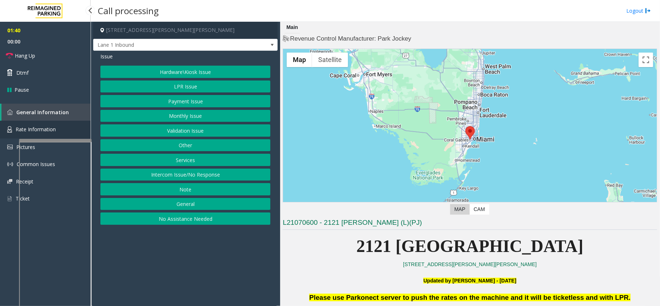
click at [46, 130] on span "Rate Information" at bounding box center [36, 129] width 40 height 7
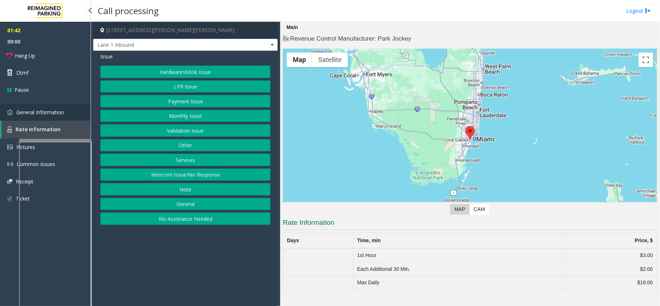
click at [73, 109] on link "General Information" at bounding box center [45, 112] width 91 height 17
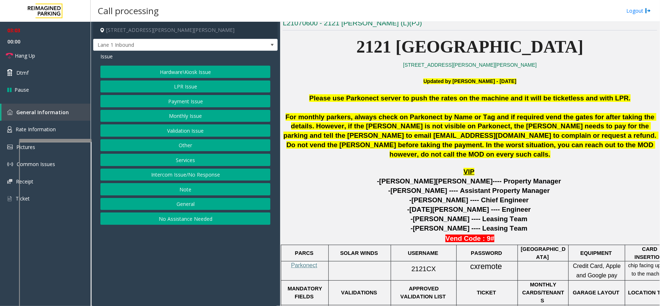
scroll to position [344, 0]
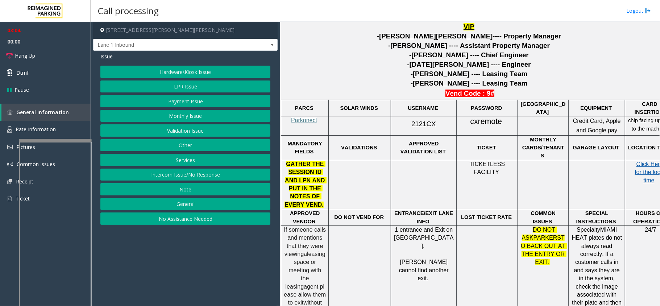
click at [650, 161] on span "Click Here for the local time" at bounding box center [651, 172] width 32 height 22
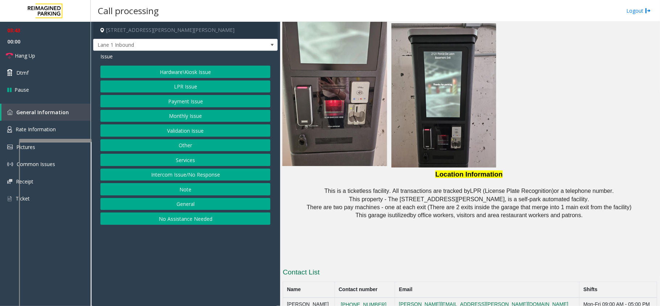
scroll to position [683, 0]
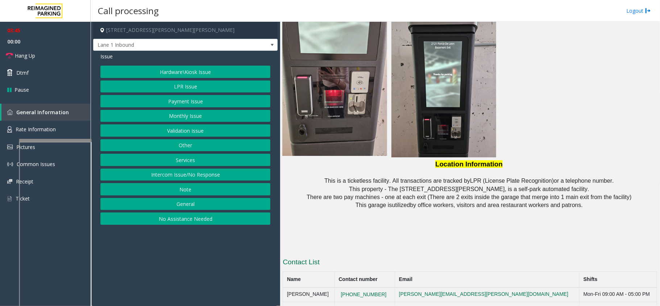
drag, startPoint x: 396, startPoint y: 270, endPoint x: 347, endPoint y: 267, distance: 49.0
click at [347, 288] on tr "Lisandra Alfonso 786-447-3289 lisandra.alfonso@reimaginedparking.com Mon-Fri 09…" at bounding box center [470, 295] width 374 height 15
copy tr "786-447-3289"
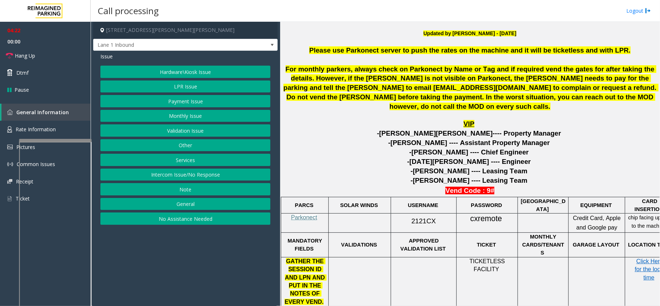
scroll to position [248, 0]
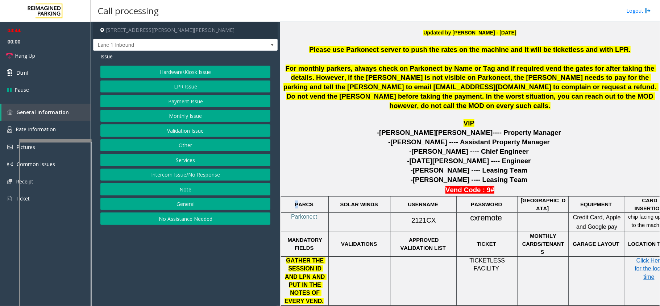
drag, startPoint x: 296, startPoint y: 204, endPoint x: 300, endPoint y: 203, distance: 3.6
click at [300, 203] on p "PARCS" at bounding box center [305, 205] width 42 height 8
click at [300, 203] on span "PARCS" at bounding box center [304, 205] width 18 height 6
click at [303, 203] on span "PARCS" at bounding box center [304, 205] width 18 height 6
click at [305, 202] on span "PARCS" at bounding box center [304, 205] width 18 height 6
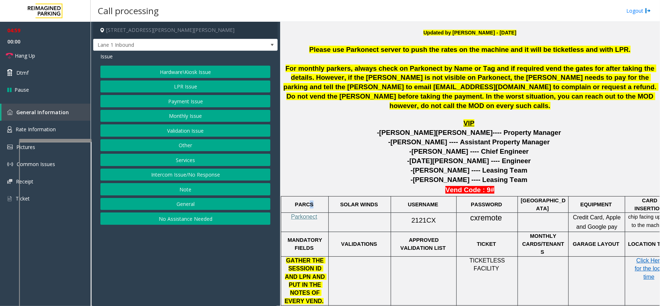
click at [309, 203] on span "PARCS" at bounding box center [304, 205] width 18 height 6
click at [323, 205] on p "PARCS" at bounding box center [305, 205] width 42 height 8
click at [47, 57] on link "Hang Up" at bounding box center [45, 55] width 91 height 17
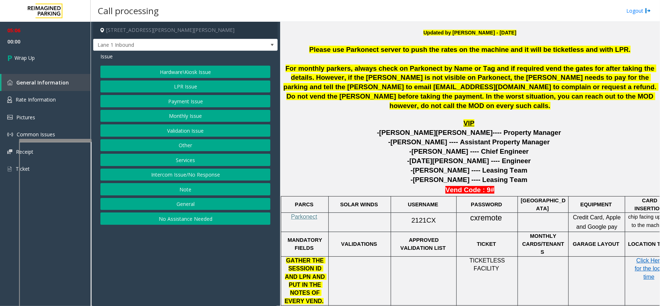
click at [195, 176] on button "Intercom Issue/No Response" at bounding box center [185, 175] width 170 height 12
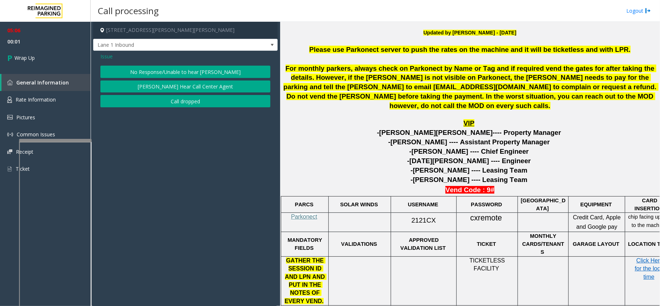
click at [110, 57] on span "Issue" at bounding box center [106, 57] width 12 height 8
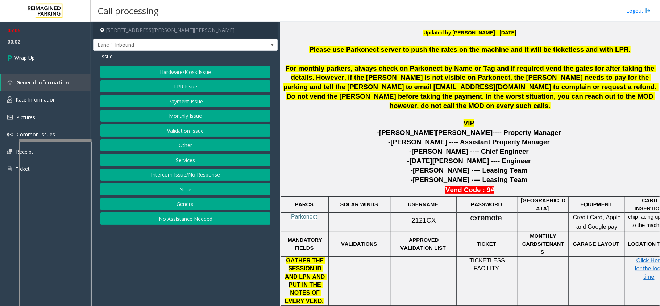
click at [204, 193] on button "Note" at bounding box center [185, 189] width 170 height 12
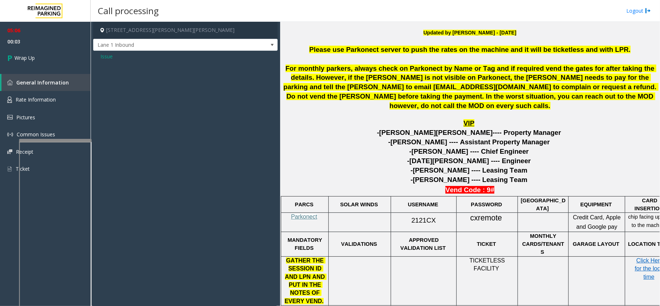
click at [107, 54] on span "Issue" at bounding box center [106, 57] width 12 height 8
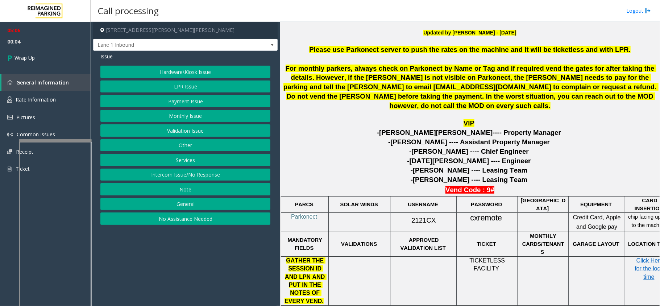
click at [199, 205] on button "General" at bounding box center [185, 204] width 170 height 12
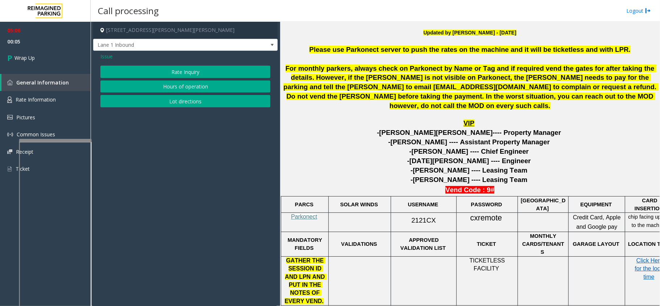
click at [176, 76] on button "Rate Inquiry" at bounding box center [185, 72] width 170 height 12
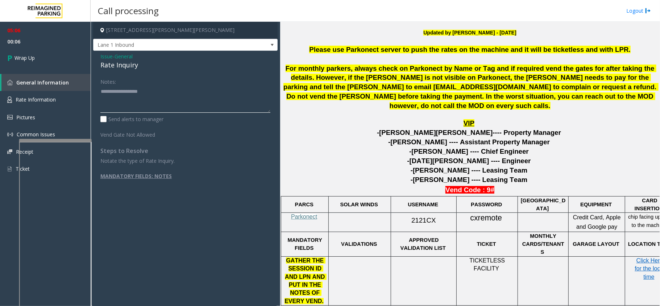
drag, startPoint x: 153, startPoint y: 97, endPoint x: 69, endPoint y: 89, distance: 84.2
click at [152, 98] on textarea at bounding box center [185, 99] width 170 height 27
click at [138, 95] on textarea at bounding box center [185, 99] width 170 height 27
click at [124, 65] on div "Rate Inquiry" at bounding box center [185, 65] width 170 height 10
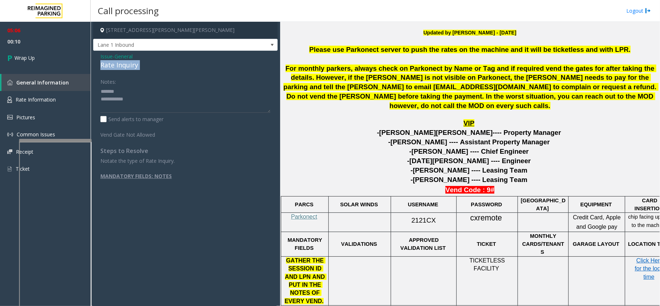
click at [124, 65] on div "Rate Inquiry" at bounding box center [185, 65] width 170 height 10
click at [141, 99] on textarea at bounding box center [185, 99] width 170 height 27
click at [134, 99] on textarea at bounding box center [185, 99] width 170 height 27
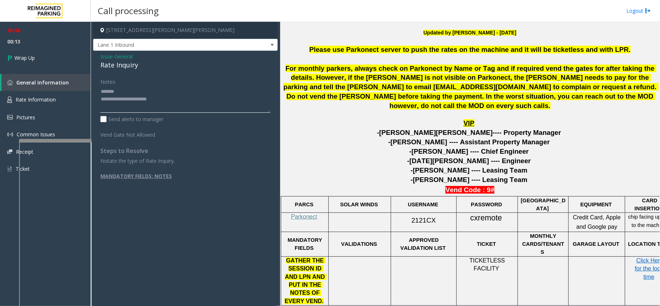
drag, startPoint x: 129, startPoint y: 100, endPoint x: 161, endPoint y: 98, distance: 31.6
click at [161, 98] on textarea at bounding box center [185, 99] width 170 height 27
click at [152, 96] on textarea at bounding box center [185, 99] width 170 height 27
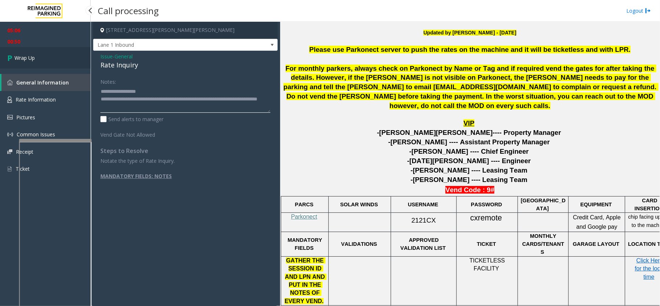
type textarea "**********"
click at [48, 48] on link "Wrap Up" at bounding box center [45, 57] width 91 height 21
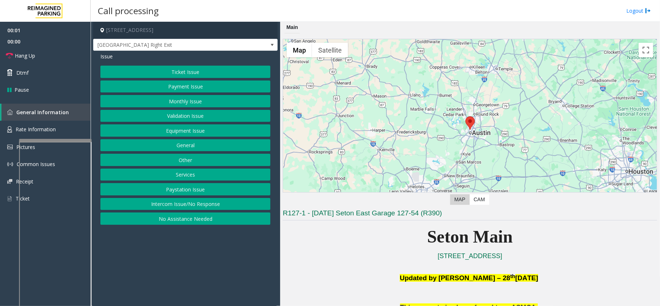
click at [205, 129] on button "Equipment Issue" at bounding box center [185, 130] width 170 height 12
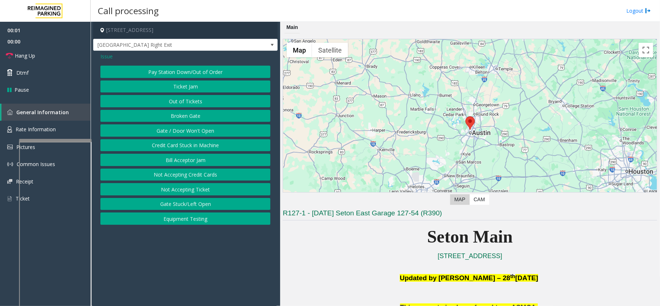
click at [205, 129] on button "Gate / Door Won't Open" at bounding box center [185, 130] width 170 height 12
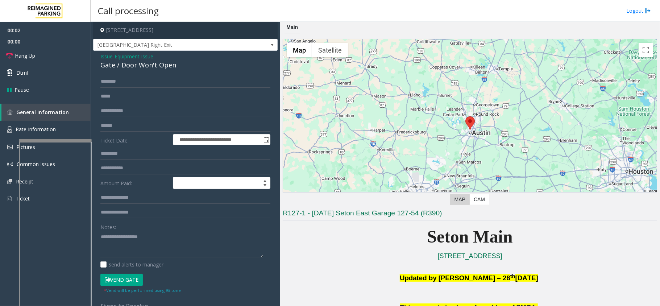
click at [123, 280] on button "Vend Gate" at bounding box center [121, 280] width 42 height 12
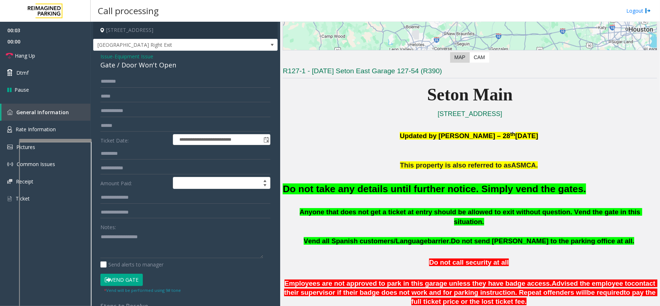
scroll to position [145, 0]
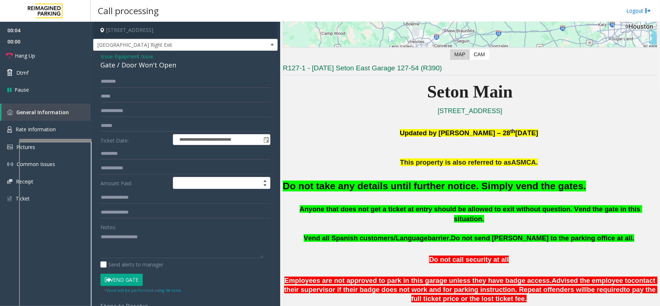
click at [434, 189] on font "Do not take any details until further notice. Simply vend the gates." at bounding box center [434, 186] width 303 height 11
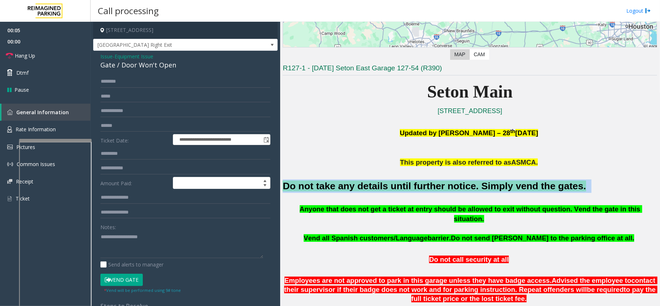
click at [434, 189] on font "Do not take any details until further notice. Simply vend the gates." at bounding box center [434, 186] width 303 height 11
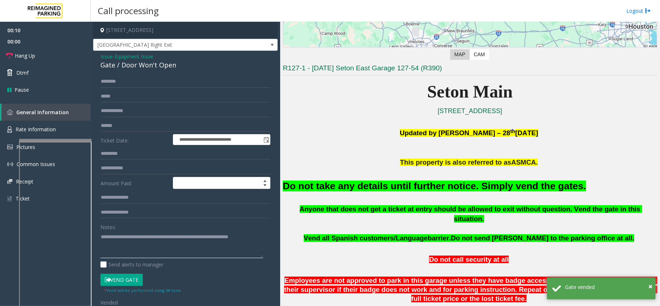
type textarea "**********"
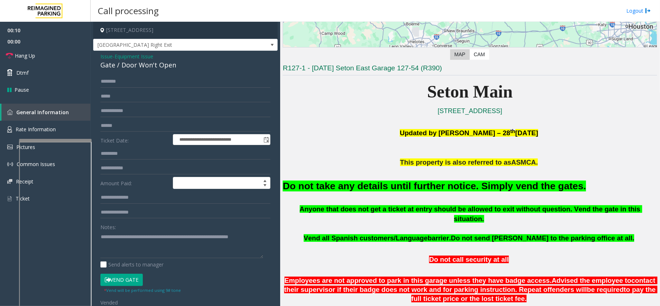
click at [252, 228] on div "Notes:" at bounding box center [185, 239] width 170 height 37
click at [65, 53] on link "Hang Up" at bounding box center [45, 55] width 91 height 17
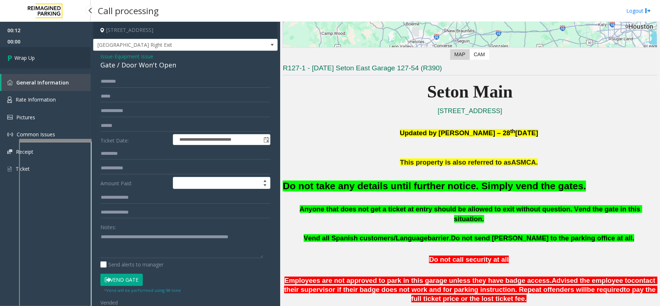
click at [41, 50] on link "Wrap Up" at bounding box center [45, 57] width 91 height 21
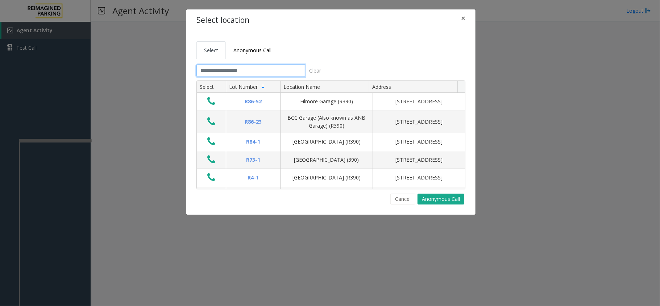
click at [248, 75] on input "text" at bounding box center [251, 71] width 109 height 12
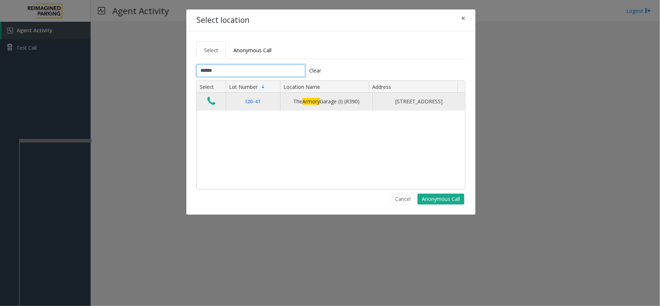
type input "******"
click at [201, 106] on td "Data table" at bounding box center [211, 101] width 29 height 17
drag, startPoint x: 216, startPoint y: 100, endPoint x: 211, endPoint y: 109, distance: 10.1
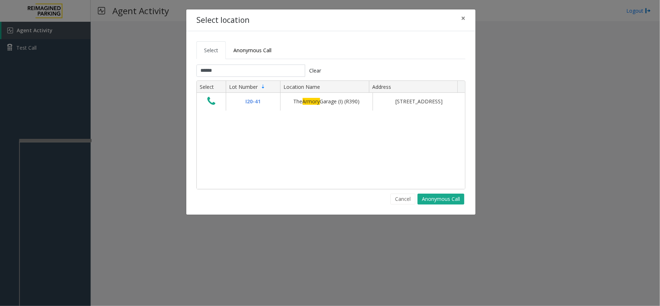
click at [216, 100] on button "Data table" at bounding box center [211, 102] width 12 height 12
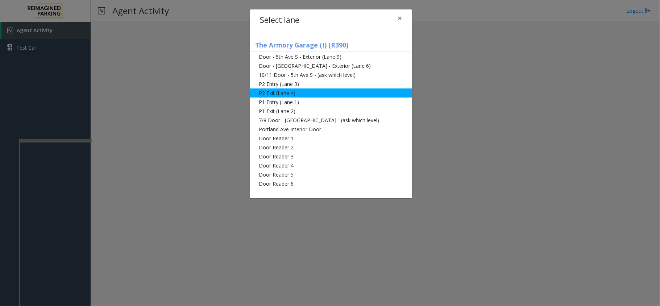
click at [275, 96] on li "P2 Exit (Lane 4)" at bounding box center [331, 92] width 162 height 9
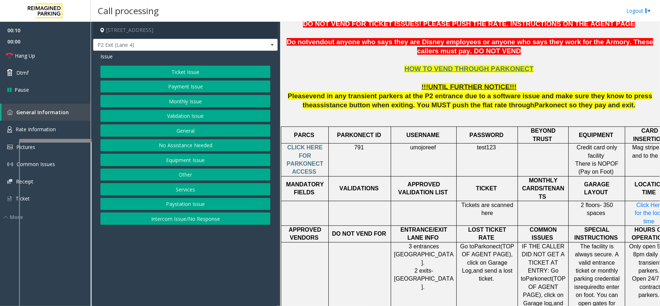
scroll to position [241, 0]
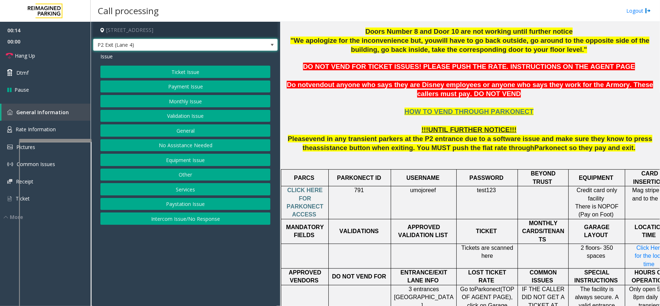
click at [272, 44] on span at bounding box center [272, 45] width 6 height 6
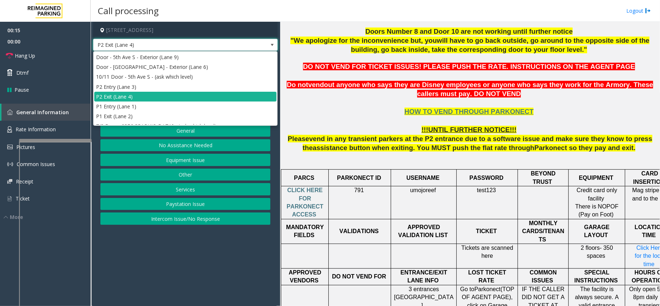
click at [268, 41] on span at bounding box center [272, 45] width 10 height 12
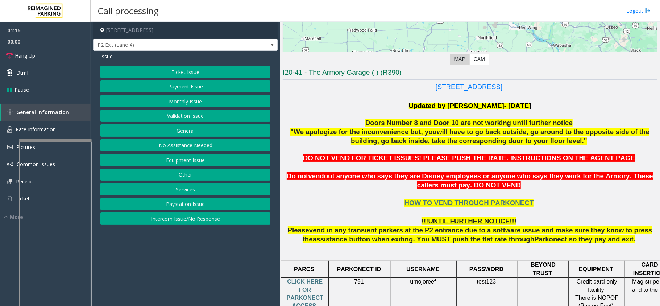
scroll to position [199, 0]
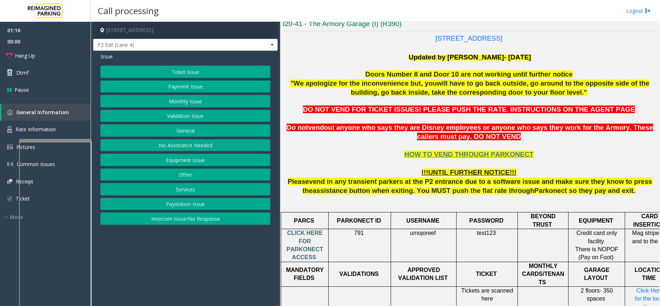
click at [311, 231] on span "CLICK HERE FOR PARKONECT ACCESS" at bounding box center [305, 245] width 37 height 30
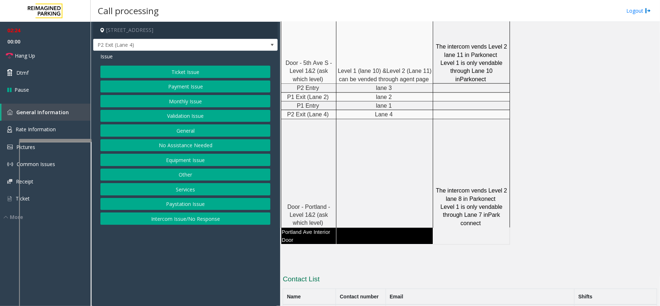
scroll to position [954, 0]
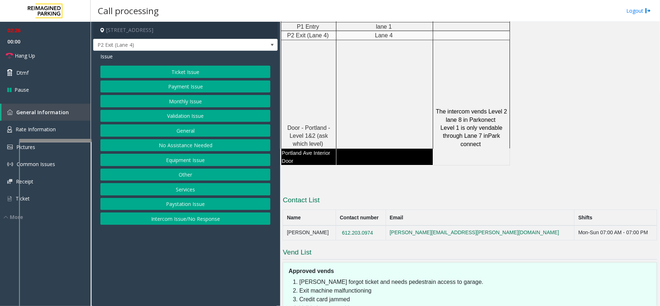
drag, startPoint x: 387, startPoint y: 201, endPoint x: 327, endPoint y: 199, distance: 60.6
click at [327, 226] on tr "Ryan Martin 612.203.0974 Ryan.Martin@reimaginedparking.com Mon-Sun 07:00 AM - 0…" at bounding box center [470, 233] width 374 height 15
copy tr "612.203.0974"
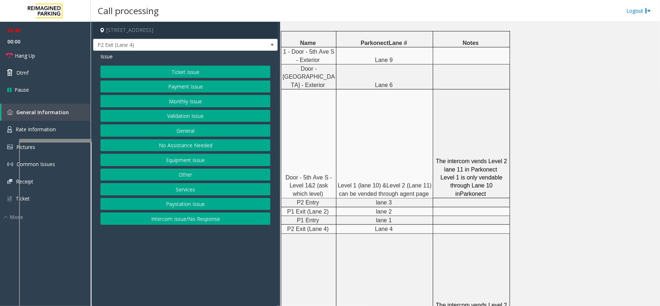
scroll to position [664, 0]
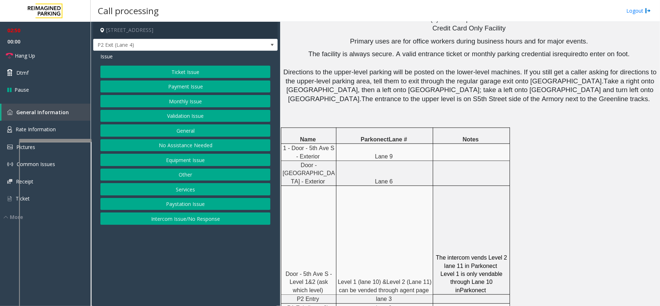
click at [194, 188] on button "Services" at bounding box center [185, 189] width 170 height 12
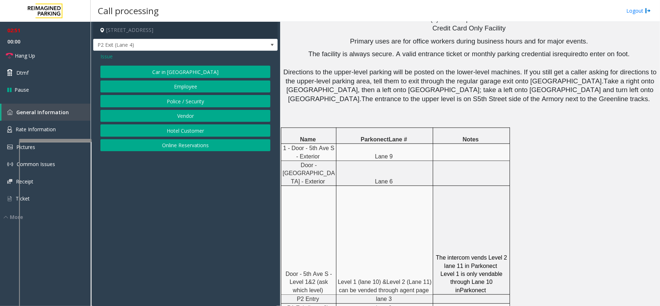
click at [197, 145] on button "Online Reservations" at bounding box center [185, 145] width 170 height 12
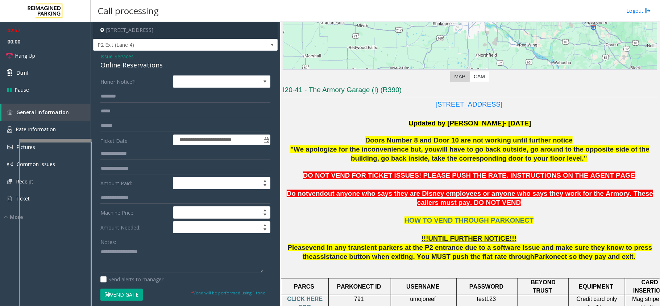
scroll to position [132, 0]
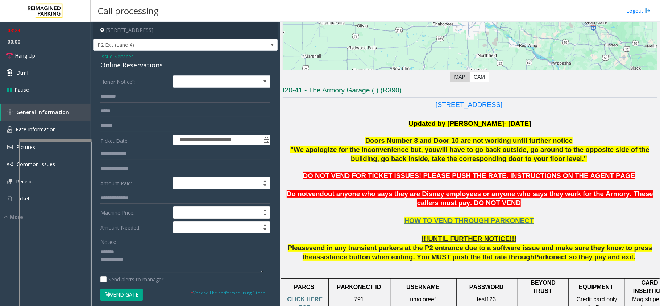
click at [131, 68] on div "Online Reservations" at bounding box center [185, 65] width 170 height 10
click at [163, 263] on textarea at bounding box center [181, 259] width 163 height 27
click at [163, 267] on textarea at bounding box center [181, 259] width 163 height 27
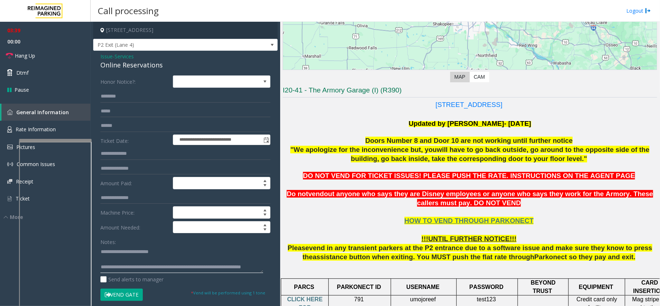
scroll to position [15, 0]
type textarea "**********"
click at [70, 55] on link "Hang Up" at bounding box center [45, 55] width 91 height 17
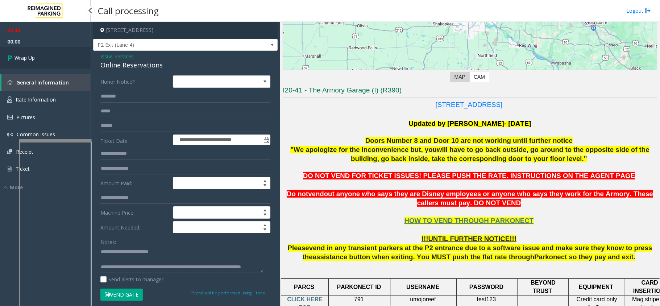
click at [70, 55] on link "Wrap Up" at bounding box center [45, 57] width 91 height 21
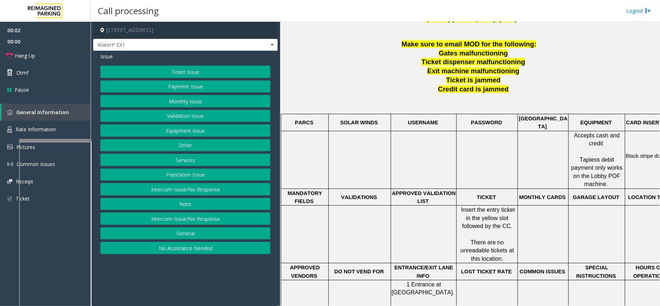
scroll to position [290, 0]
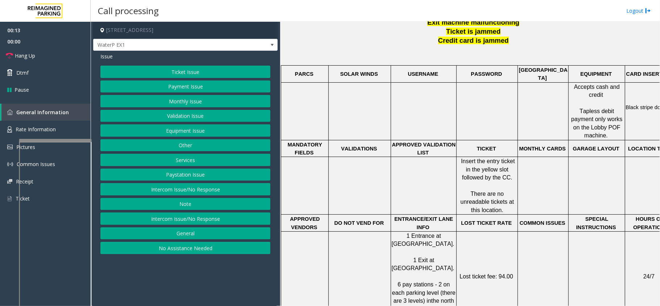
click at [253, 77] on button "Ticket Issue" at bounding box center [185, 72] width 170 height 12
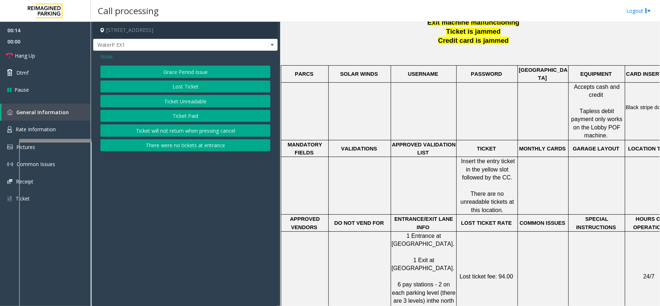
click at [224, 102] on button "Ticket Unreadable" at bounding box center [185, 101] width 170 height 12
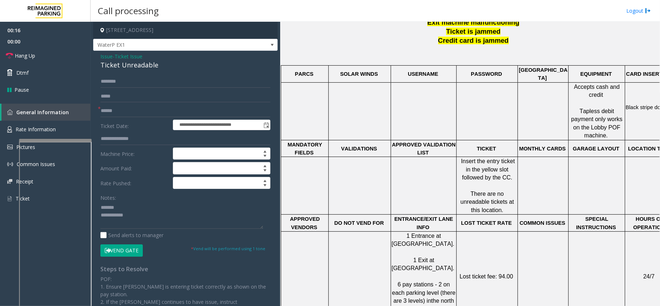
click at [109, 69] on div "Ticket Unreadable" at bounding box center [185, 65] width 170 height 10
click at [141, 223] on textarea at bounding box center [181, 215] width 163 height 27
click at [112, 111] on input "text" at bounding box center [185, 111] width 170 height 12
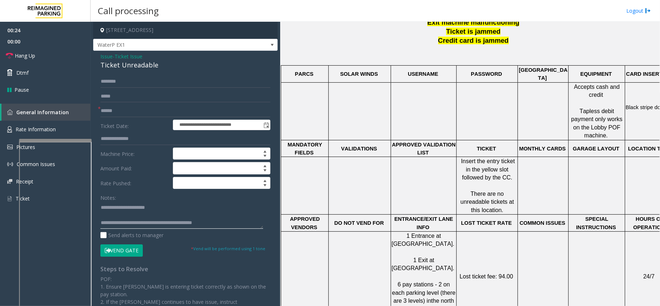
type textarea "**********"
click at [190, 113] on input "text" at bounding box center [185, 111] width 170 height 12
type input "*****"
click at [114, 245] on button "Vend Gate" at bounding box center [121, 250] width 42 height 12
click at [115, 252] on button "Vend Gate" at bounding box center [121, 250] width 42 height 12
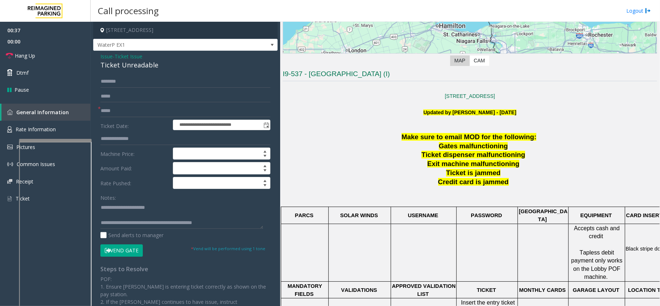
scroll to position [145, 0]
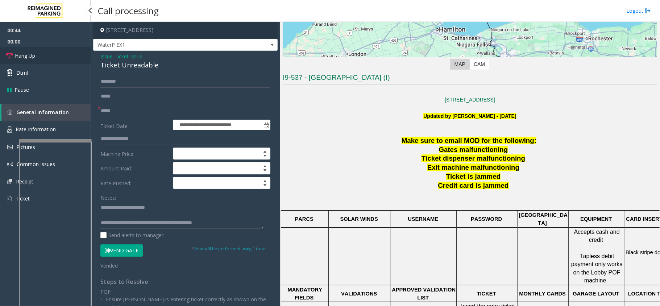
click at [57, 55] on link "Hang Up" at bounding box center [45, 55] width 91 height 17
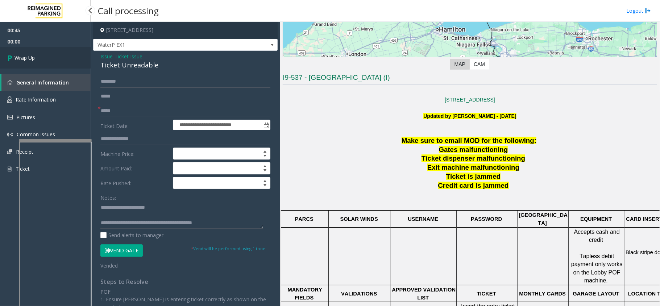
click at [57, 55] on link "Wrap Up" at bounding box center [45, 57] width 91 height 21
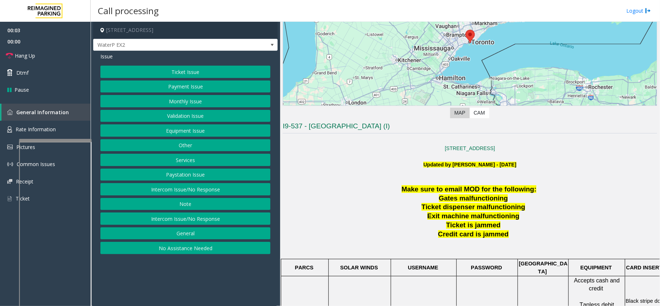
scroll to position [145, 0]
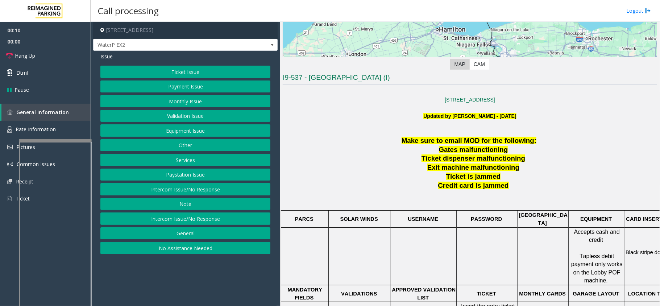
click at [241, 189] on button "Intercom Issue/No Response" at bounding box center [185, 189] width 170 height 12
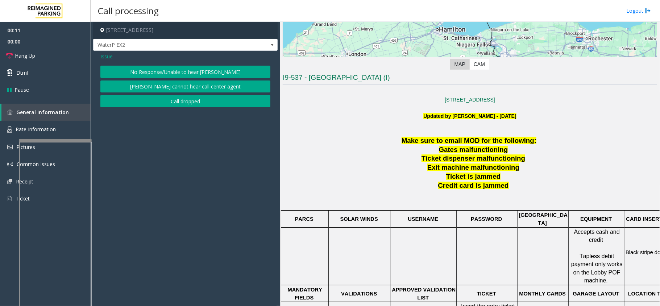
click at [228, 70] on button "No Response/Unable to hear [PERSON_NAME]" at bounding box center [185, 72] width 170 height 12
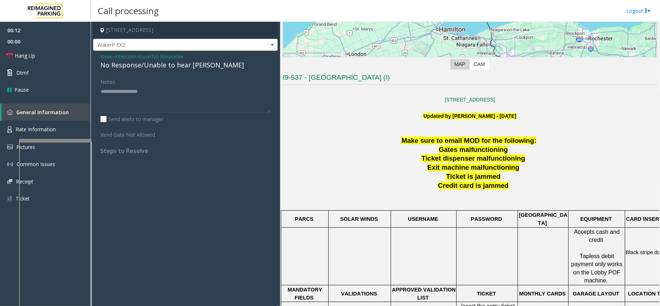
click at [197, 67] on div "No Response/Unable to hear [PERSON_NAME]" at bounding box center [185, 65] width 170 height 10
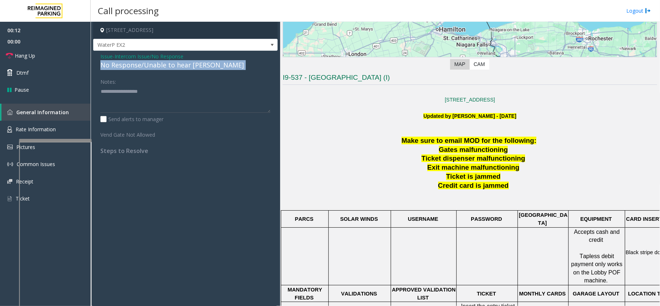
click at [197, 67] on div "No Response/Unable to hear [PERSON_NAME]" at bounding box center [185, 65] width 170 height 10
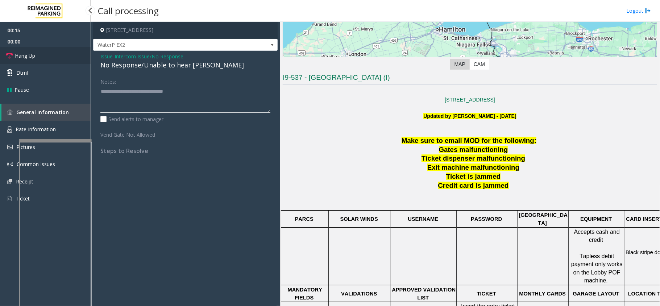
type textarea "**********"
click at [72, 60] on link "Hang Up" at bounding box center [45, 55] width 91 height 17
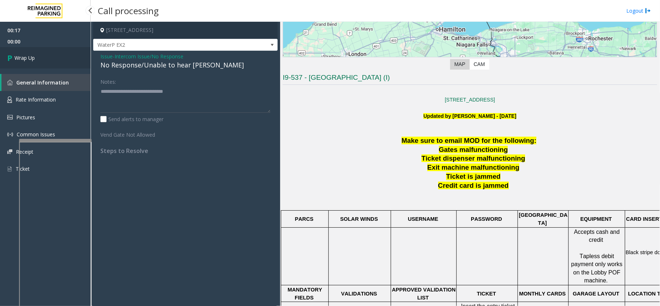
click at [37, 59] on link "Wrap Up" at bounding box center [45, 57] width 91 height 21
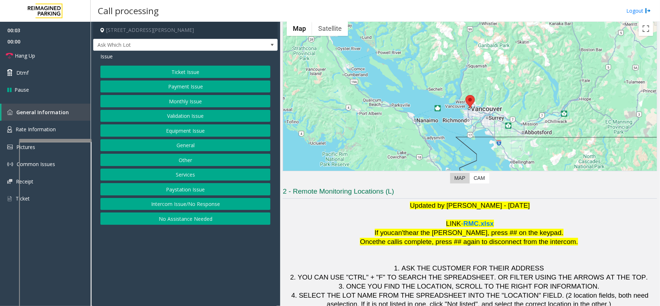
scroll to position [48, 0]
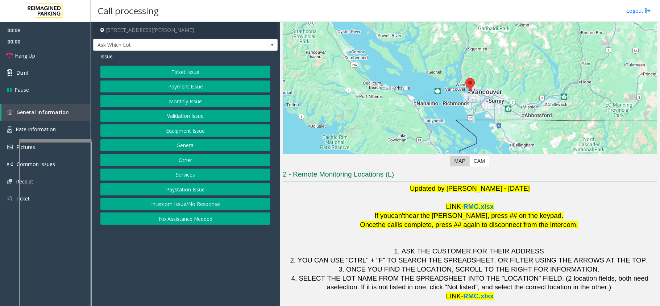
click at [195, 88] on button "Payment Issue" at bounding box center [185, 86] width 170 height 12
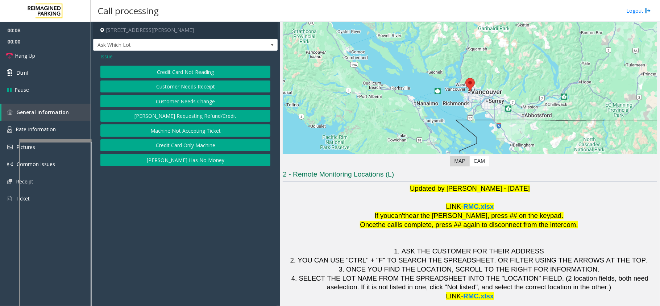
click at [203, 74] on button "Credit Card Not Reading" at bounding box center [185, 72] width 170 height 12
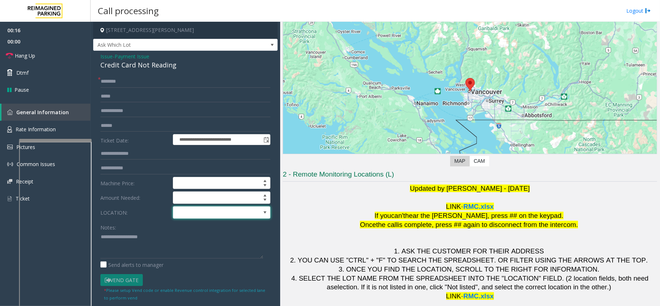
click at [221, 216] on span at bounding box center [212, 213] width 78 height 12
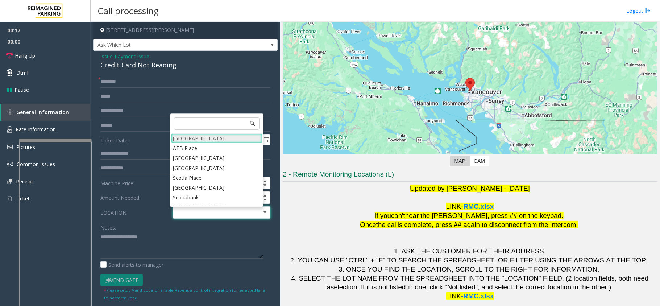
click at [205, 137] on Village "Mount Royal Village" at bounding box center [216, 138] width 91 height 10
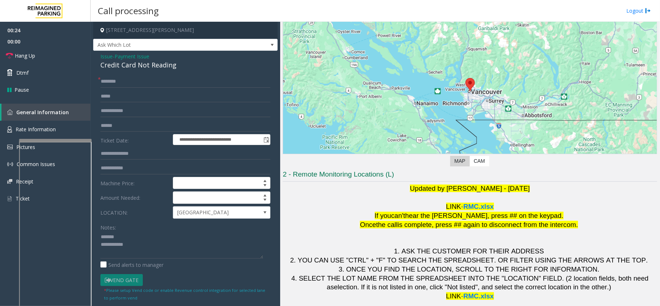
click at [124, 66] on div "Credit Card Not Reading" at bounding box center [185, 65] width 170 height 10
type textarea "**********"
click at [125, 82] on input "text" at bounding box center [185, 81] width 170 height 12
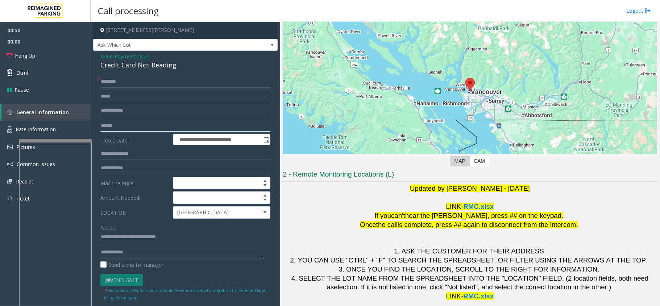
click at [135, 123] on input "text" at bounding box center [185, 126] width 170 height 12
click at [151, 123] on input "text" at bounding box center [185, 126] width 170 height 12
click at [173, 127] on input "text" at bounding box center [185, 126] width 170 height 12
click at [154, 121] on input "text" at bounding box center [185, 126] width 170 height 12
type input "*******"
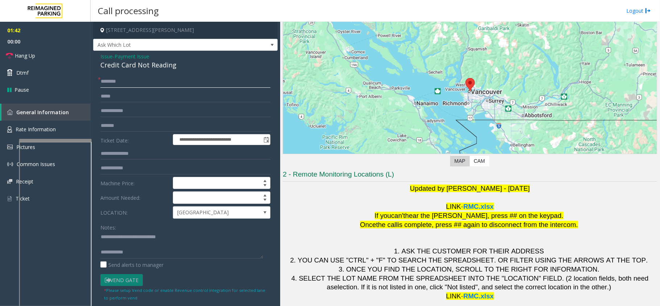
click at [164, 83] on input "text" at bounding box center [185, 81] width 170 height 12
type textarea "**********"
click at [138, 85] on input "text" at bounding box center [185, 81] width 170 height 12
type input "******"
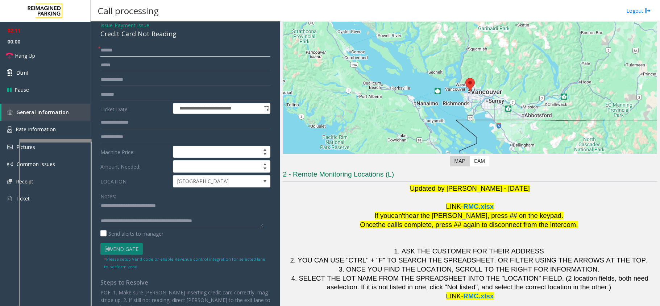
scroll to position [0, 0]
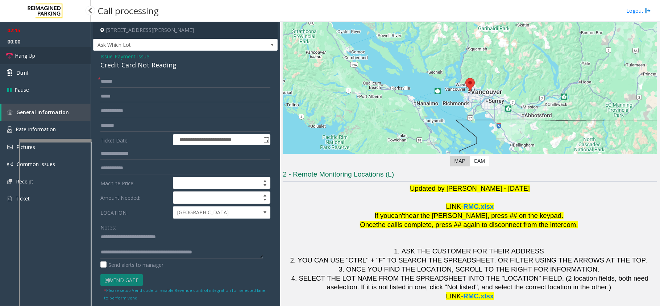
click at [46, 54] on link "Hang Up" at bounding box center [45, 55] width 91 height 17
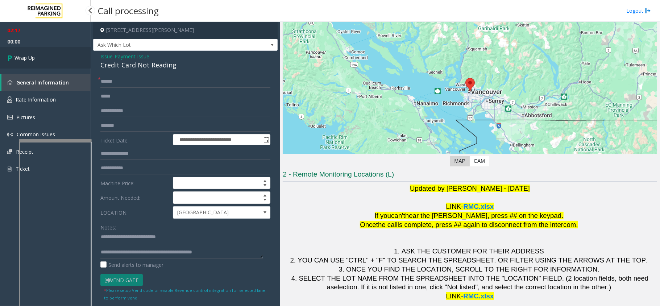
click at [34, 55] on span "Wrap Up" at bounding box center [25, 58] width 20 height 8
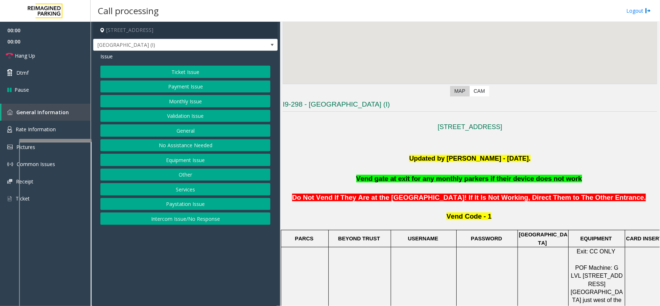
scroll to position [145, 0]
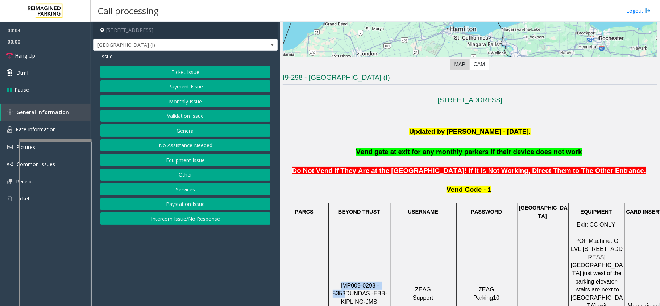
drag, startPoint x: 384, startPoint y: 263, endPoint x: 335, endPoint y: 263, distance: 49.3
copy span "IMP009-0298 - 5353"
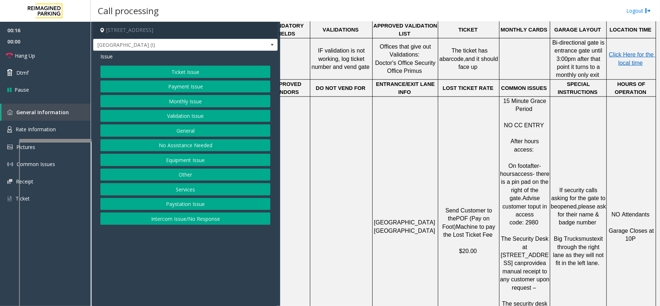
scroll to position [580, 25]
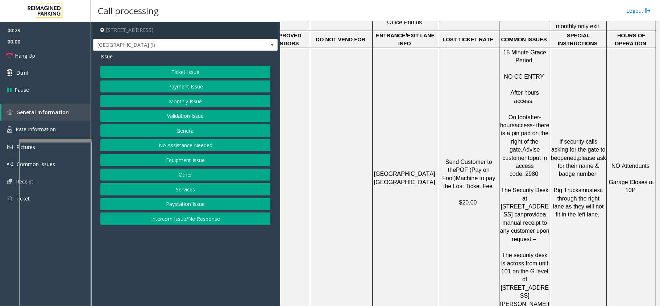
click at [196, 158] on button "Equipment Issue" at bounding box center [185, 160] width 170 height 12
click at [194, 133] on button "Gate / Door Won't Open" at bounding box center [185, 130] width 170 height 12
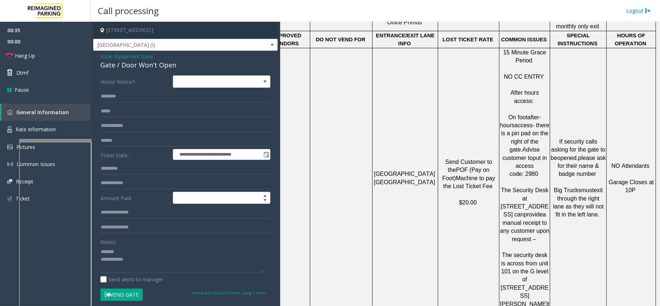
click at [114, 63] on div "Gate / Door Won't Open" at bounding box center [185, 65] width 170 height 10
click at [45, 59] on link "Hang Up" at bounding box center [45, 55] width 91 height 17
click at [206, 268] on textarea at bounding box center [181, 259] width 163 height 27
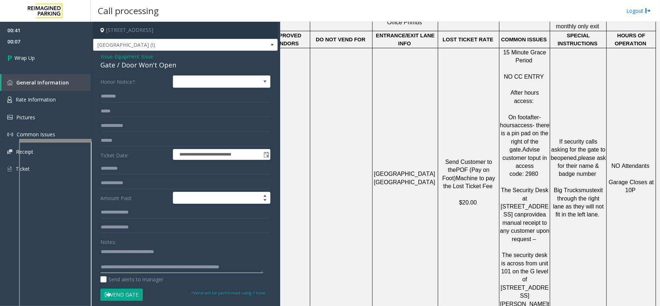
scroll to position [5, 0]
type textarea "**********"
click at [79, 66] on link "Wrap Up" at bounding box center [45, 57] width 91 height 21
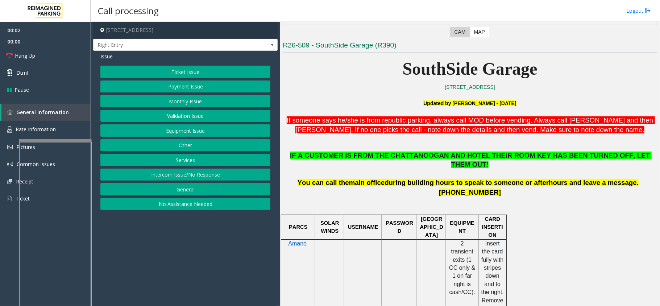
scroll to position [193, 0]
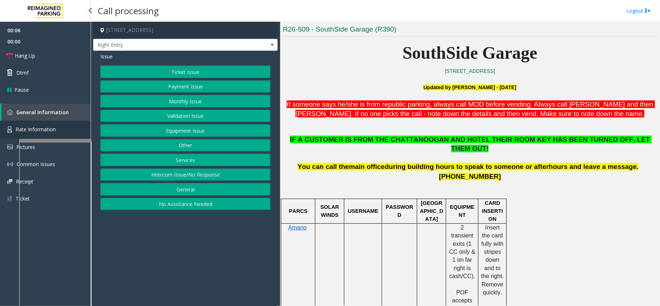
click at [27, 123] on link "Rate Information" at bounding box center [45, 130] width 91 height 18
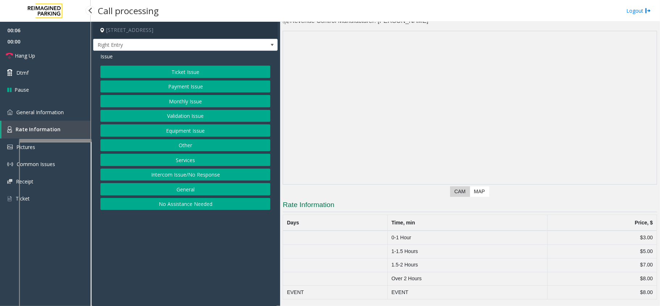
scroll to position [18, 0]
click at [43, 111] on span "General Information" at bounding box center [39, 112] width 47 height 7
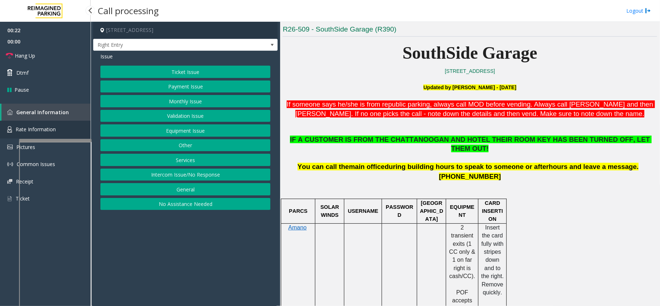
click at [40, 124] on link "Rate Information" at bounding box center [45, 130] width 91 height 18
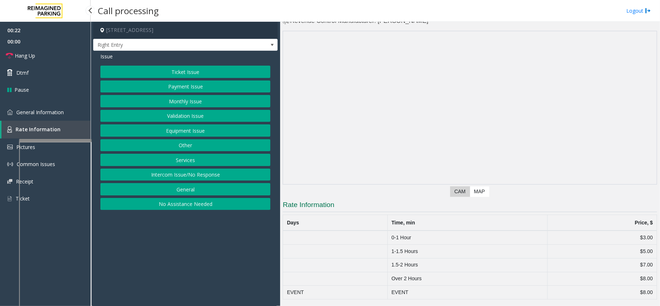
scroll to position [18, 0]
click at [49, 113] on span "General Information" at bounding box center [39, 112] width 47 height 7
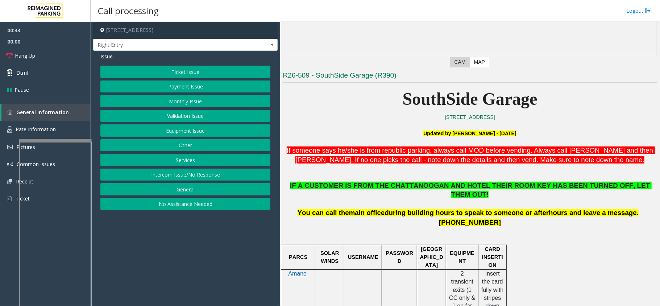
scroll to position [145, 0]
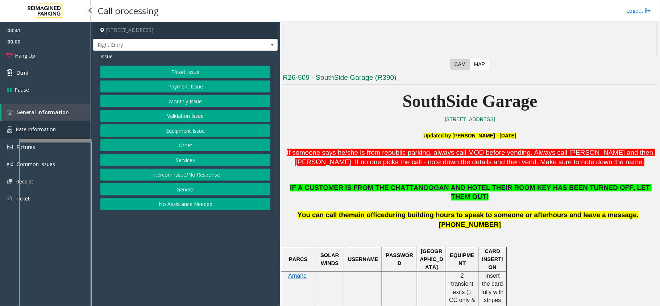
click at [65, 124] on link "Rate Information" at bounding box center [45, 130] width 91 height 18
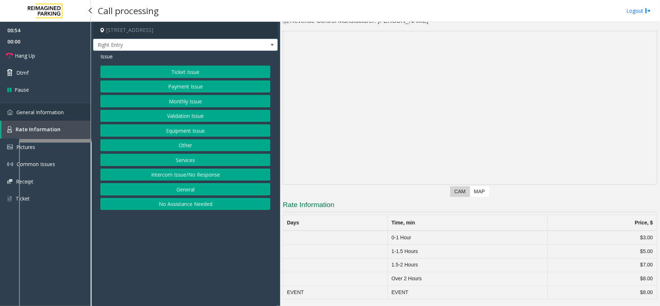
click at [72, 109] on link "General Information" at bounding box center [45, 112] width 91 height 17
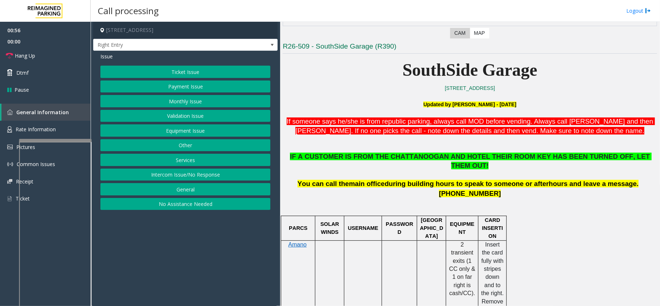
scroll to position [193, 0]
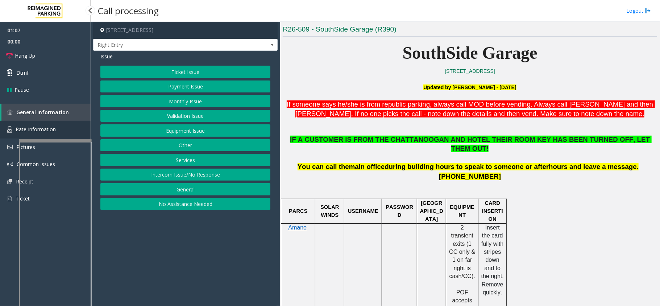
click at [41, 122] on link "Rate Information" at bounding box center [45, 130] width 91 height 18
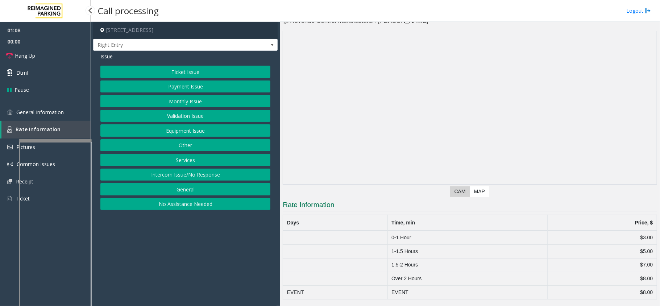
scroll to position [18, 0]
click at [46, 128] on span "Rate Information" at bounding box center [38, 129] width 45 height 7
click at [48, 117] on link "General Information" at bounding box center [45, 112] width 91 height 17
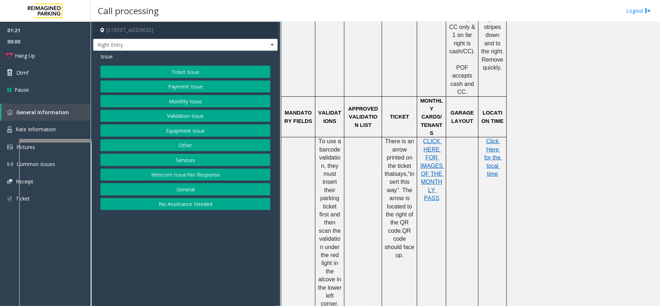
scroll to position [435, 0]
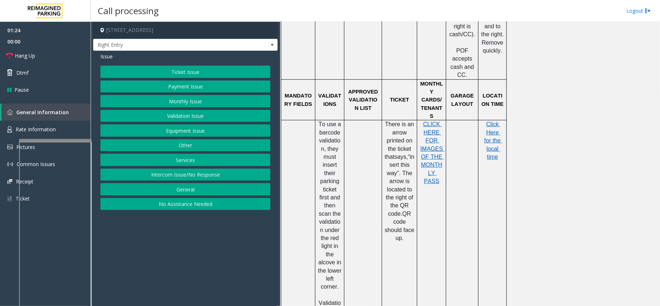
click at [243, 133] on button "Equipment Issue" at bounding box center [185, 130] width 170 height 12
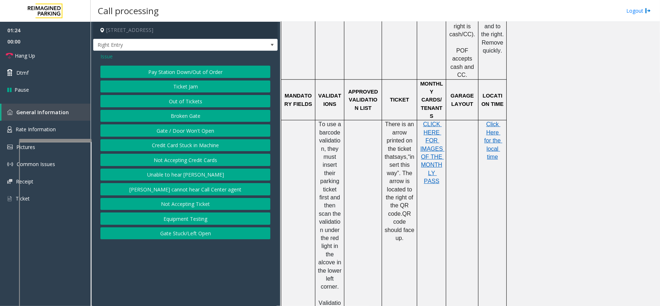
click at [224, 133] on button "Gate / Door Won't Open" at bounding box center [185, 130] width 170 height 12
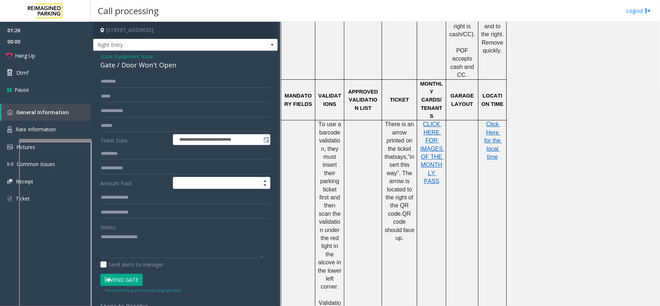
click at [153, 55] on span "Equipment Issue" at bounding box center [134, 57] width 39 height 8
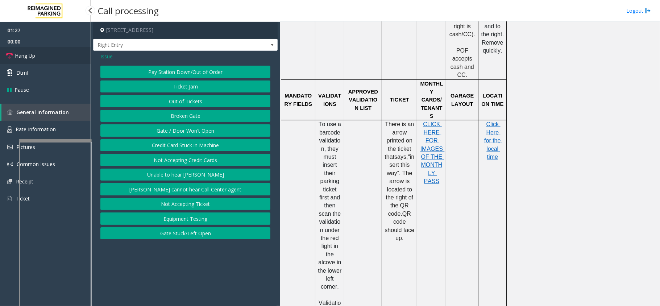
click at [46, 55] on link "Hang Up" at bounding box center [45, 55] width 91 height 17
click at [105, 55] on span "Issue" at bounding box center [106, 57] width 12 height 8
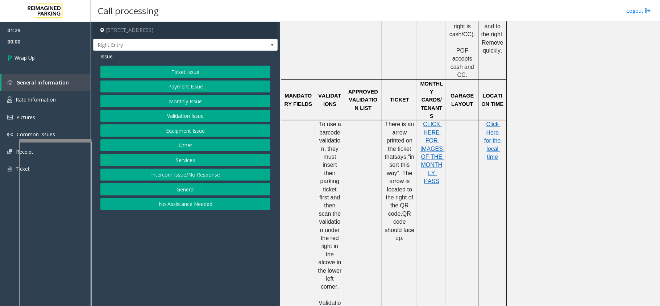
click at [186, 189] on button "General" at bounding box center [185, 189] width 170 height 12
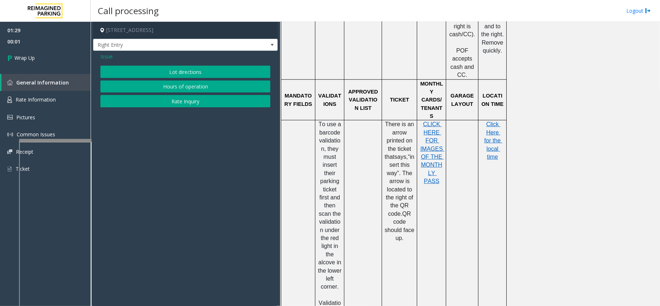
click at [187, 103] on button "Rate Inquiry" at bounding box center [185, 101] width 170 height 12
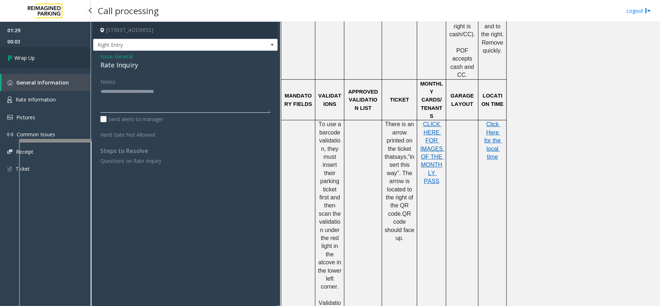
type textarea "**********"
click at [86, 64] on link "Wrap Up" at bounding box center [45, 57] width 91 height 21
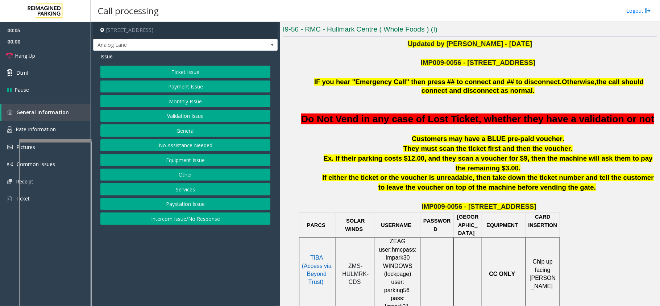
scroll to position [241, 0]
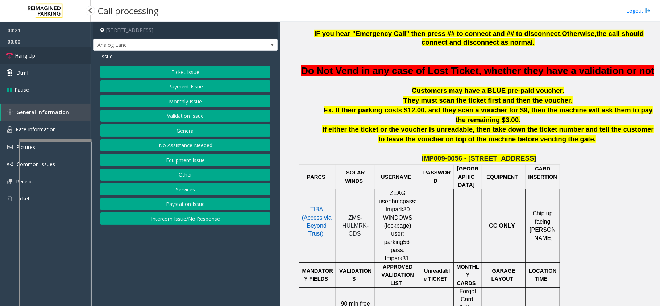
click at [41, 49] on link "Hang Up" at bounding box center [45, 55] width 91 height 17
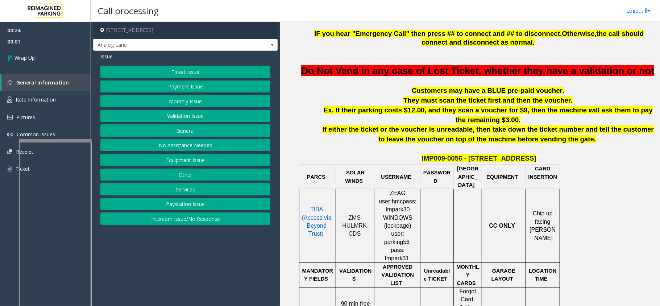
click at [185, 164] on button "Equipment Issue" at bounding box center [185, 160] width 170 height 12
click at [191, 221] on button "Equipment Testing" at bounding box center [185, 218] width 170 height 12
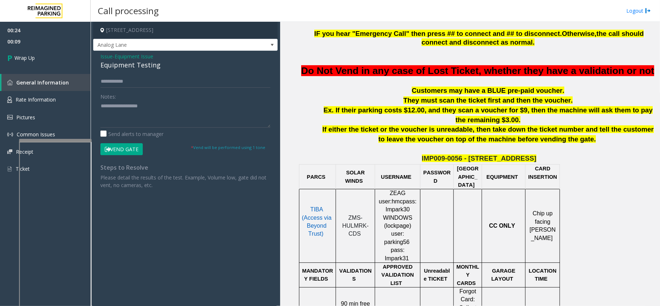
click at [108, 52] on div "Issue - Equipment Issue Equipment Testing Notes: Send alerts to manager Vend Ga…" at bounding box center [185, 123] width 185 height 145
click at [108, 55] on span "Issue" at bounding box center [106, 57] width 12 height 8
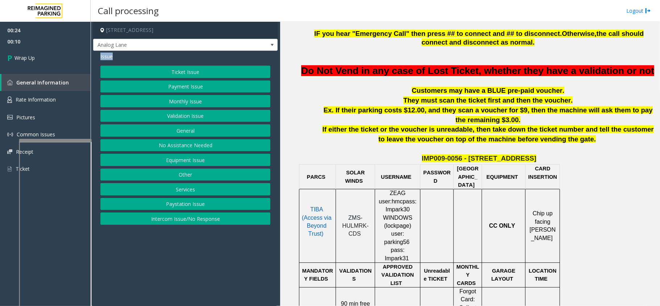
click at [108, 55] on span "Issue" at bounding box center [106, 57] width 12 height 8
click at [181, 147] on button "No Assistance Needed" at bounding box center [185, 145] width 170 height 12
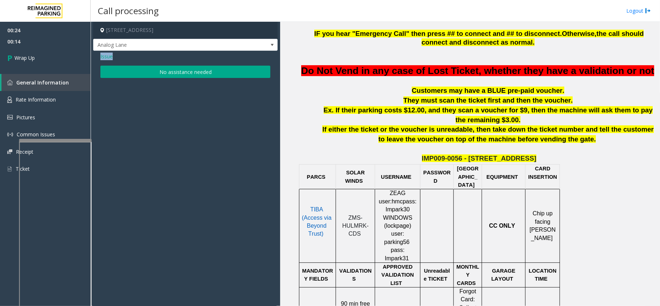
click at [177, 75] on button "No assistance needed" at bounding box center [185, 72] width 170 height 12
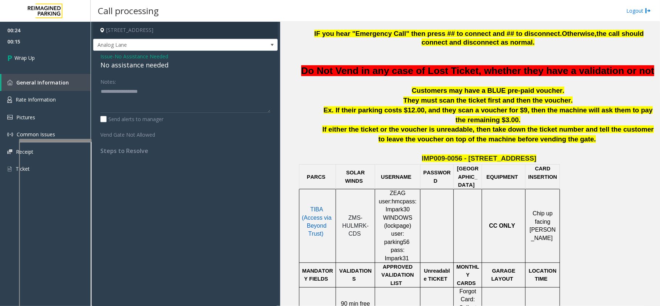
click at [133, 67] on div "No assistance needed" at bounding box center [185, 65] width 170 height 10
click at [139, 65] on div "No assistance needed" at bounding box center [185, 65] width 170 height 10
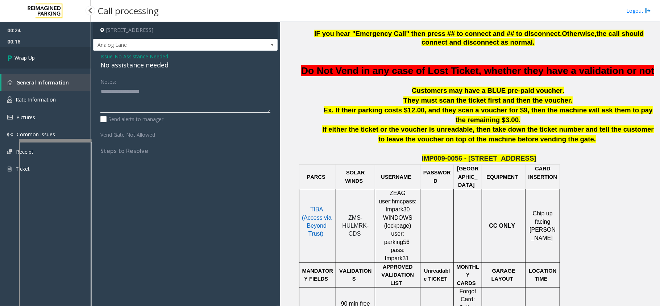
type textarea "**********"
click at [58, 55] on link "Wrap Up" at bounding box center [45, 57] width 91 height 21
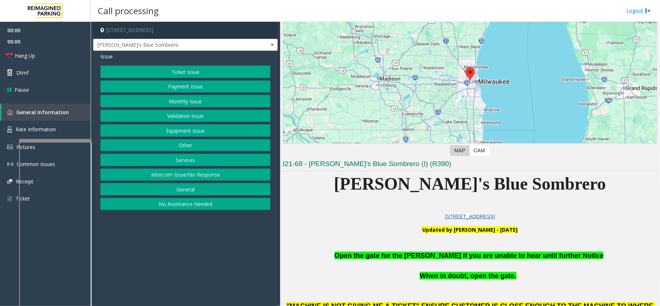
scroll to position [96, 0]
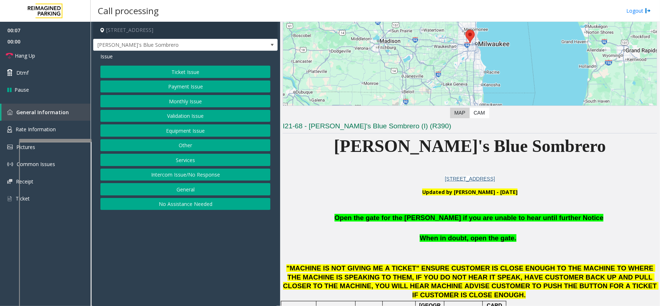
click at [248, 128] on button "Equipment Issue" at bounding box center [185, 130] width 170 height 12
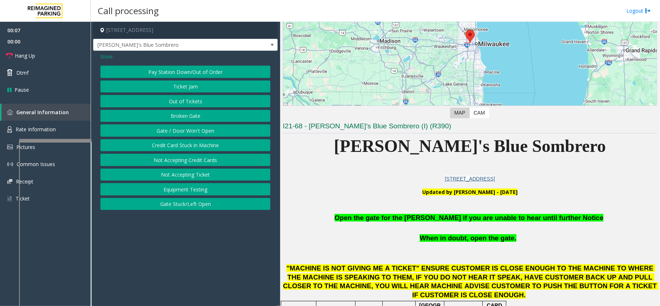
click at [248, 128] on button "Gate / Door Won't Open" at bounding box center [185, 130] width 170 height 12
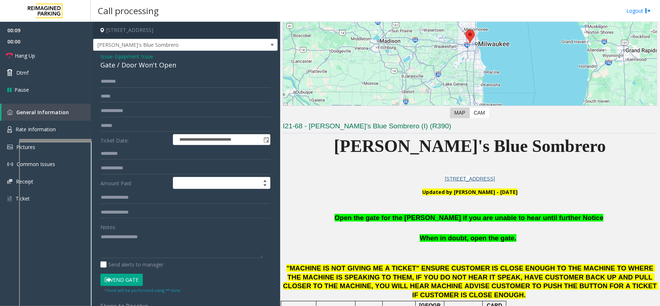
drag, startPoint x: 136, startPoint y: 281, endPoint x: 216, endPoint y: 270, distance: 81.1
click at [139, 281] on button "Vend Gate" at bounding box center [121, 280] width 42 height 12
click at [383, 225] on p at bounding box center [470, 228] width 375 height 11
click at [385, 224] on p at bounding box center [470, 228] width 375 height 11
click at [389, 223] on p "Open the gate for the parker if you are unable to hear until further Notice" at bounding box center [470, 218] width 375 height 10
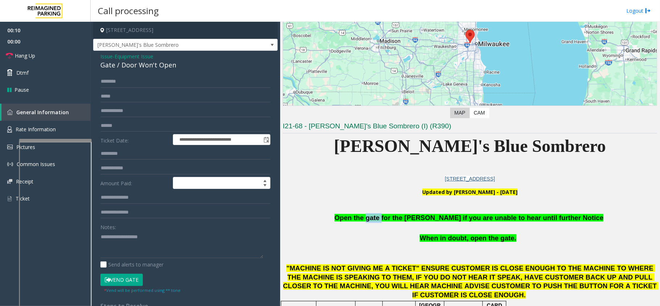
click at [389, 223] on p "Open the gate for the parker if you are unable to hear until further Notice" at bounding box center [470, 218] width 375 height 10
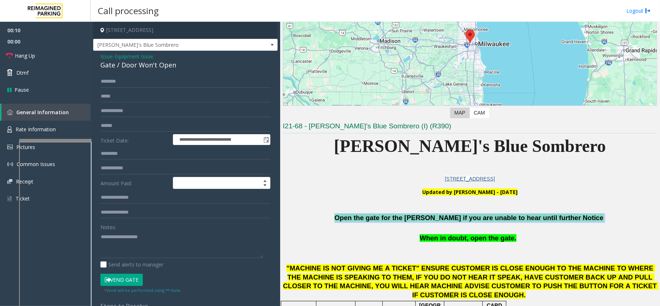
click at [389, 223] on p "Open the gate for the parker if you are unable to hear until further Notice" at bounding box center [470, 218] width 375 height 10
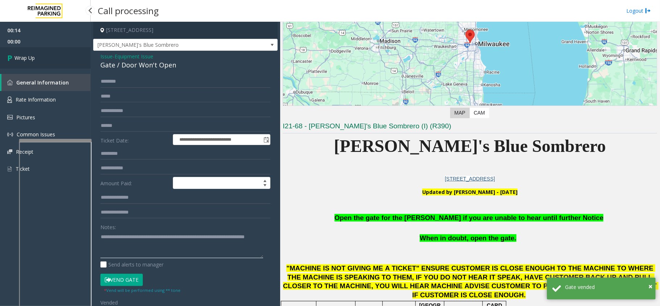
type textarea "**********"
click at [49, 56] on link "Wrap Up" at bounding box center [45, 57] width 91 height 21
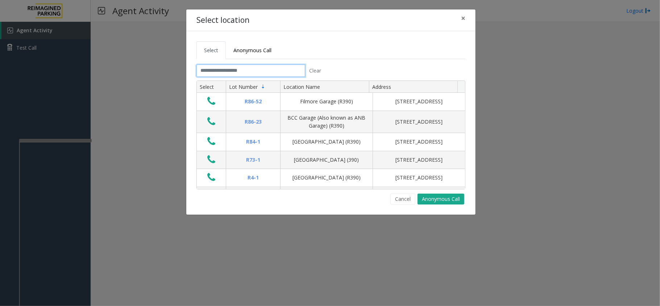
click at [235, 70] on input "text" at bounding box center [251, 71] width 109 height 12
click at [219, 73] on input "text" at bounding box center [251, 71] width 109 height 12
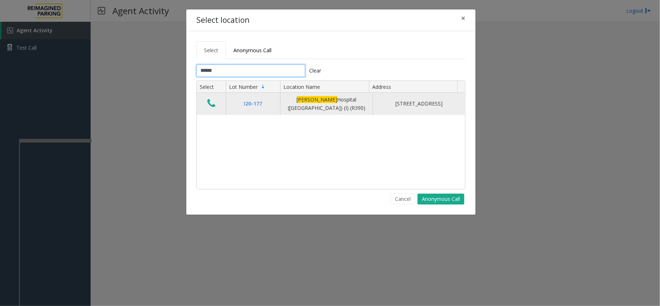
type input "******"
click at [209, 104] on icon "Data table" at bounding box center [211, 103] width 8 height 10
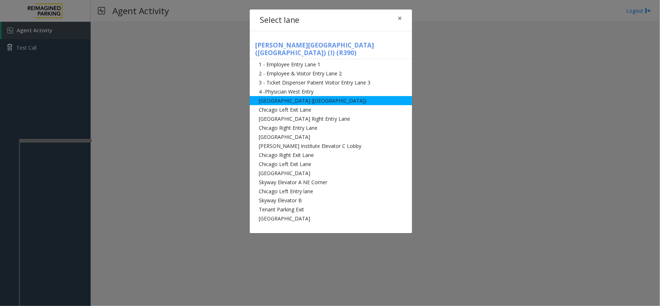
click at [267, 96] on li "[GEOGRAPHIC_DATA] ([GEOGRAPHIC_DATA])" at bounding box center [331, 100] width 162 height 9
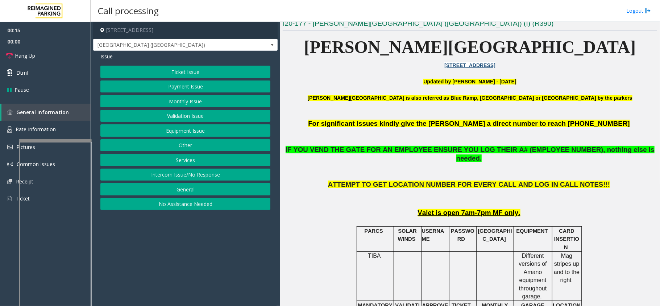
scroll to position [193, 0]
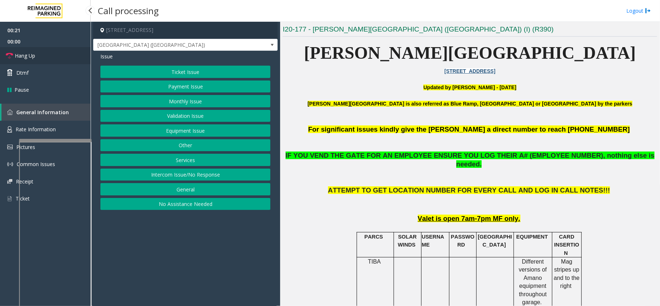
click at [57, 54] on link "Hang Up" at bounding box center [45, 55] width 91 height 17
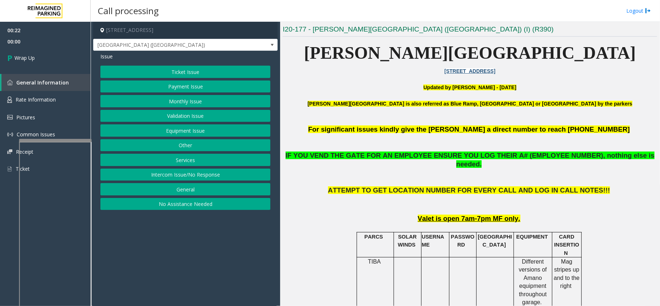
click at [160, 113] on button "Validation Issue" at bounding box center [185, 116] width 170 height 12
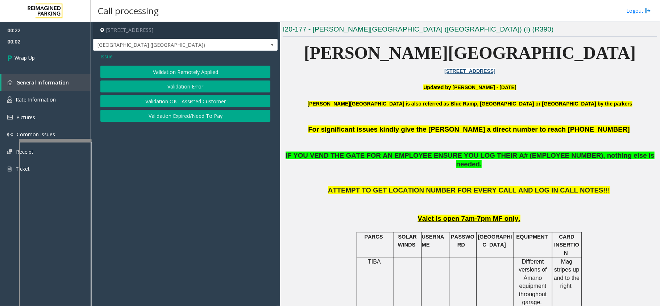
click at [111, 54] on span "Issue" at bounding box center [106, 57] width 12 height 8
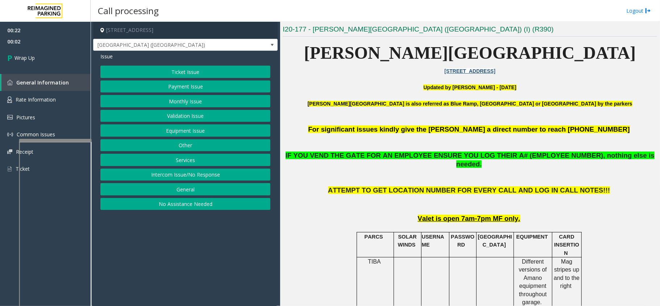
click at [165, 128] on button "Equipment Issue" at bounding box center [185, 130] width 170 height 12
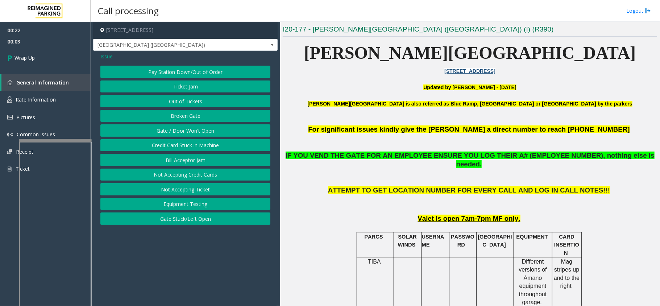
click at [175, 132] on button "Gate / Door Won't Open" at bounding box center [185, 130] width 170 height 12
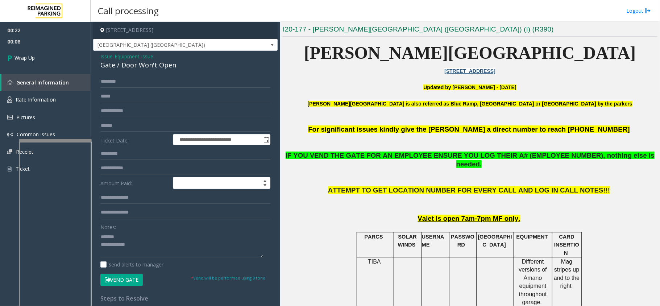
click at [142, 66] on div "Gate / Door Won't Open" at bounding box center [185, 65] width 170 height 10
click at [186, 255] on textarea at bounding box center [181, 244] width 163 height 27
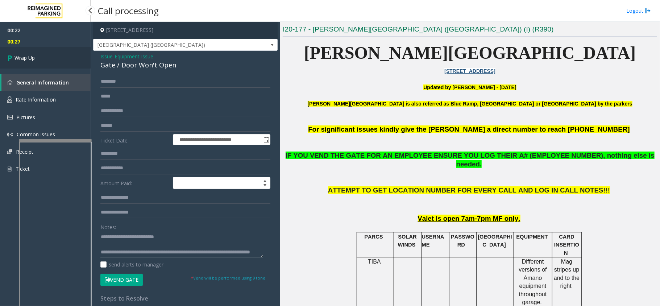
type textarea "**********"
click at [64, 67] on link "Wrap Up" at bounding box center [45, 57] width 91 height 21
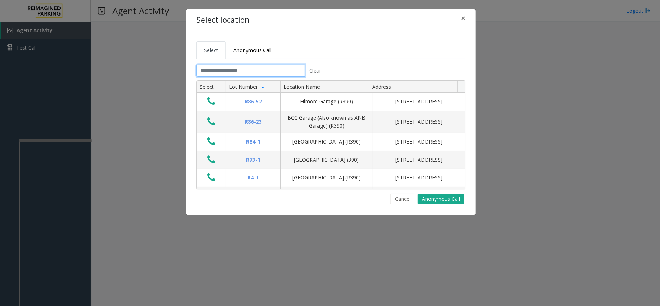
click at [225, 73] on input "text" at bounding box center [251, 71] width 109 height 12
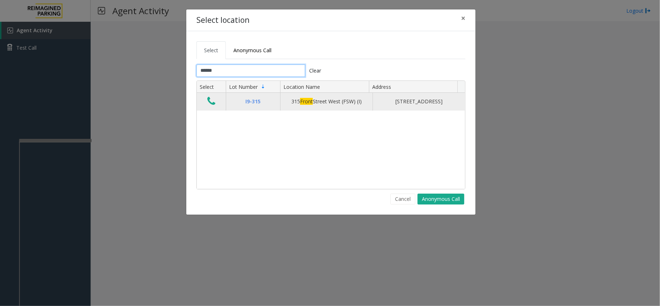
type input "*****"
click at [211, 103] on icon "Data table" at bounding box center [211, 101] width 8 height 10
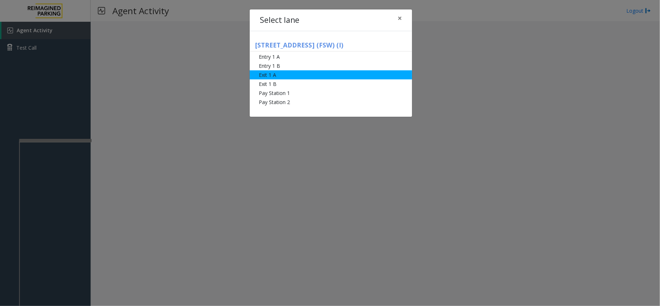
click at [275, 72] on li "Exit 1 A" at bounding box center [331, 74] width 162 height 9
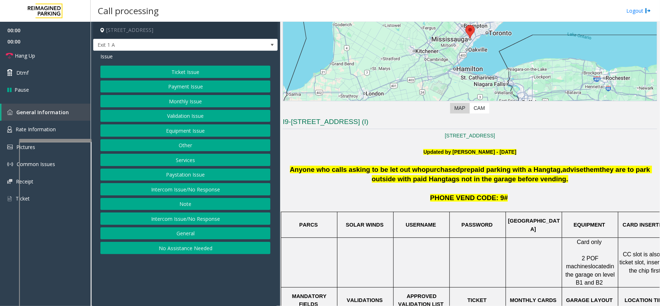
scroll to position [145, 0]
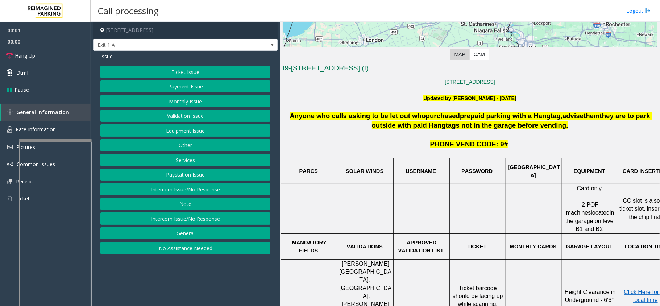
click at [224, 76] on button "Ticket Issue" at bounding box center [185, 72] width 170 height 12
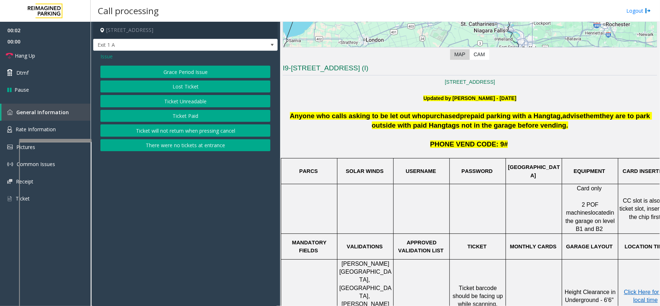
click at [207, 100] on button "Ticket Unreadable" at bounding box center [185, 101] width 170 height 12
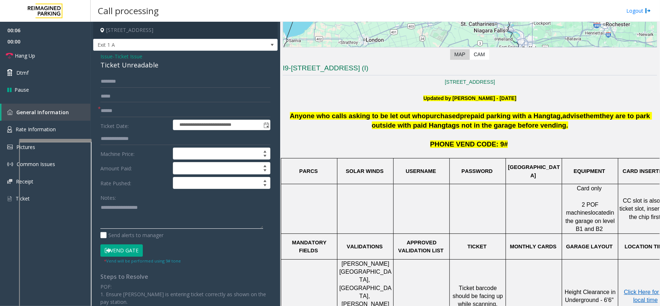
type textarea "**********"
click at [150, 212] on textarea at bounding box center [181, 215] width 163 height 27
drag, startPoint x: 179, startPoint y: 208, endPoint x: 173, endPoint y: 215, distance: 9.1
click at [173, 215] on textarea at bounding box center [181, 215] width 163 height 27
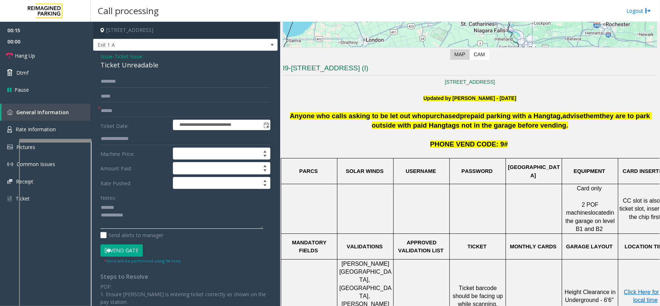
drag, startPoint x: 173, startPoint y: 216, endPoint x: 97, endPoint y: 199, distance: 77.4
click at [97, 199] on div "**********" at bounding box center [185, 236] width 181 height 322
click at [134, 57] on span "Ticket Issue" at bounding box center [129, 57] width 28 height 8
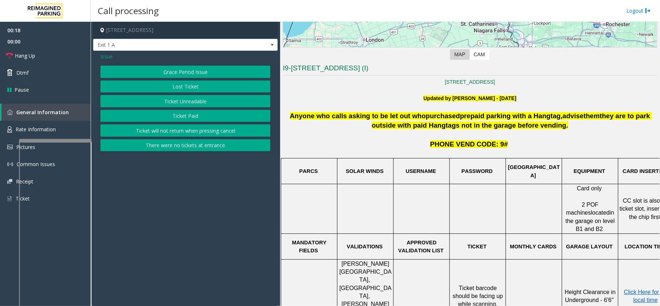
click at [106, 57] on span "Issue" at bounding box center [106, 57] width 12 height 8
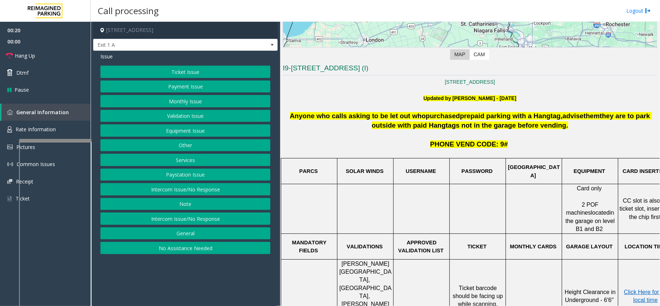
click at [180, 162] on button "Services" at bounding box center [185, 160] width 170 height 12
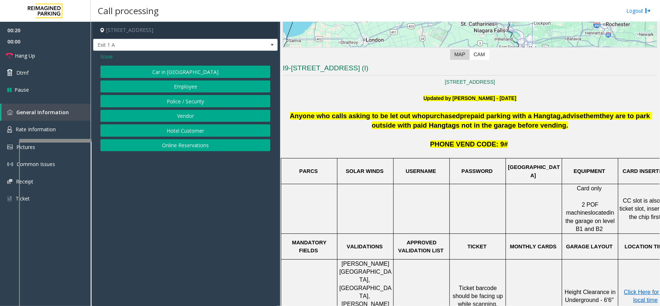
click at [177, 144] on button "Online Reservations" at bounding box center [185, 145] width 170 height 12
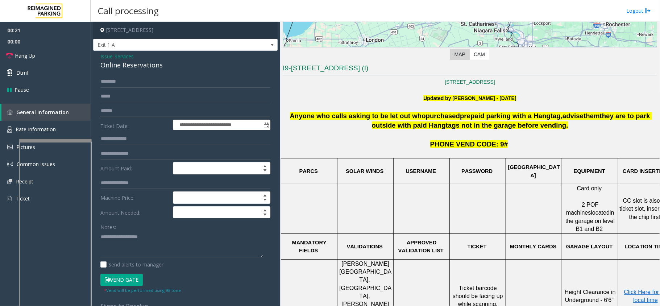
click at [170, 112] on input "text" at bounding box center [185, 111] width 170 height 12
click at [111, 113] on input "text" at bounding box center [185, 111] width 170 height 12
type input "**********"
type textarea "**********"
click at [117, 279] on button "Vend Gate" at bounding box center [121, 280] width 42 height 12
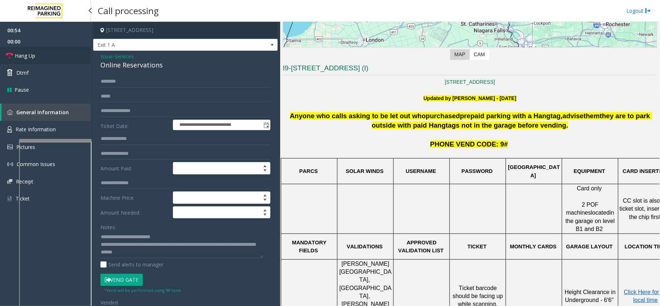
click at [44, 57] on link "Hang Up" at bounding box center [45, 55] width 91 height 17
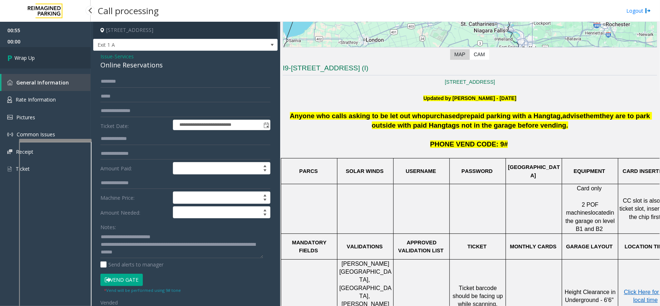
click at [44, 57] on link "Wrap Up" at bounding box center [45, 57] width 91 height 21
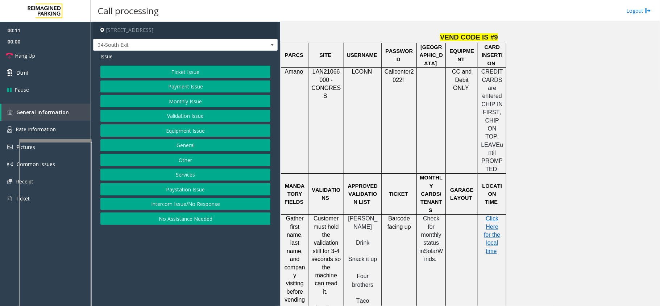
scroll to position [677, 0]
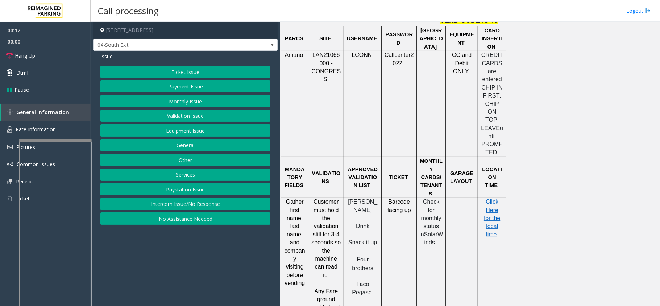
click at [190, 121] on button "Validation Issue" at bounding box center [185, 116] width 170 height 12
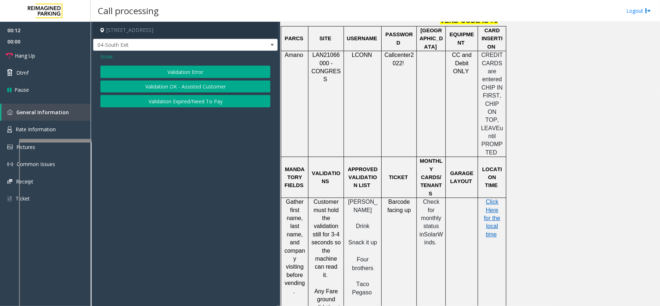
click at [191, 71] on button "Validation Error" at bounding box center [185, 72] width 170 height 12
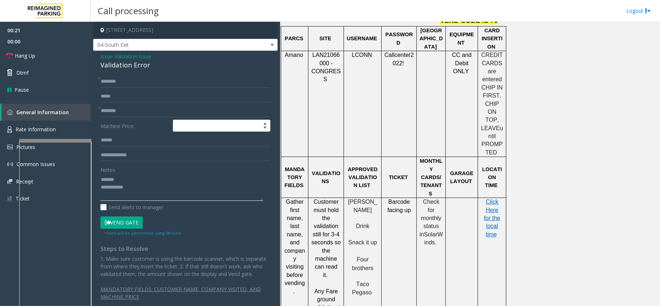
click at [131, 182] on textarea at bounding box center [181, 187] width 163 height 27
click at [133, 66] on div "Validation Error" at bounding box center [185, 65] width 170 height 10
click at [149, 196] on textarea at bounding box center [181, 187] width 163 height 27
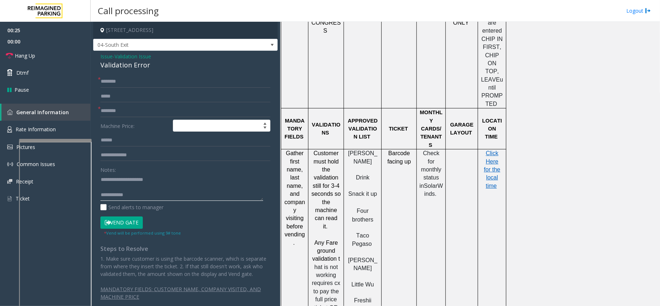
scroll to position [773, 0]
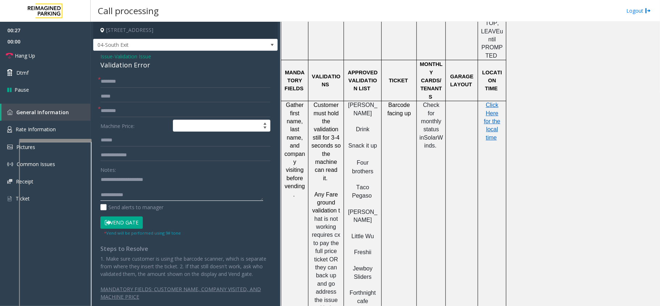
type textarea "**********"
drag, startPoint x: 315, startPoint y: 148, endPoint x: 340, endPoint y: 146, distance: 25.1
type input "********"
click at [119, 140] on input "text" at bounding box center [185, 140] width 170 height 12
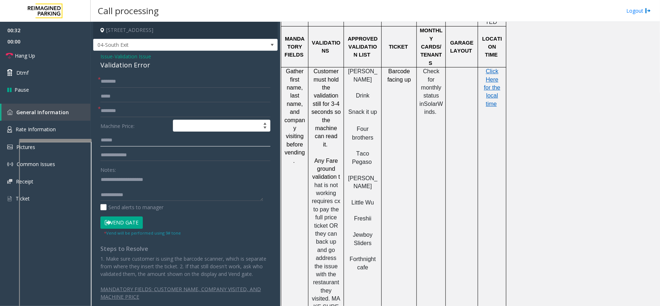
scroll to position [822, 0]
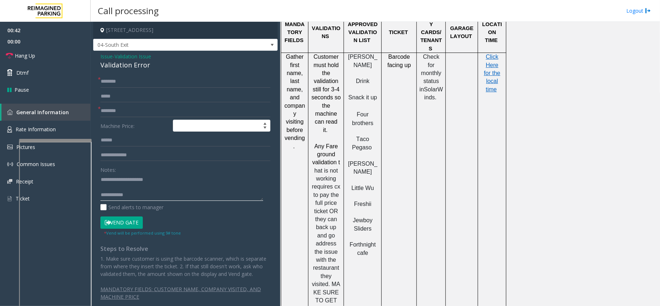
click at [126, 186] on textarea at bounding box center [181, 187] width 163 height 27
click at [133, 197] on textarea at bounding box center [181, 187] width 163 height 27
click at [120, 140] on input "text" at bounding box center [185, 140] width 170 height 12
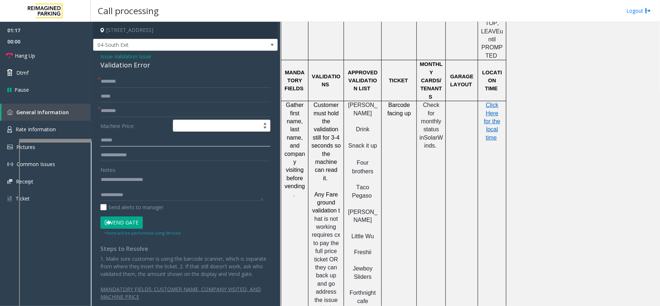
type input "******"
click at [127, 85] on input "text" at bounding box center [185, 81] width 170 height 12
type input "*****"
click at [138, 184] on textarea at bounding box center [181, 187] width 163 height 27
click at [494, 102] on span "Click Here for the local time" at bounding box center [492, 121] width 16 height 39
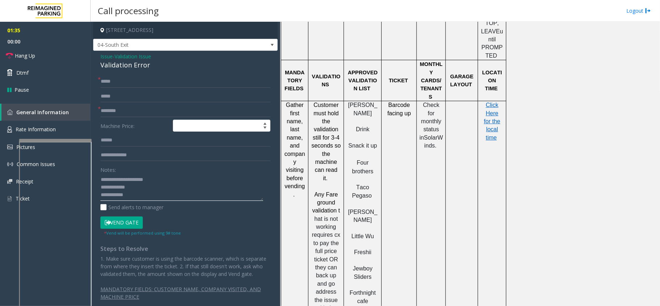
click at [140, 189] on textarea at bounding box center [181, 187] width 163 height 27
click at [131, 225] on button "Vend Gate" at bounding box center [121, 222] width 42 height 12
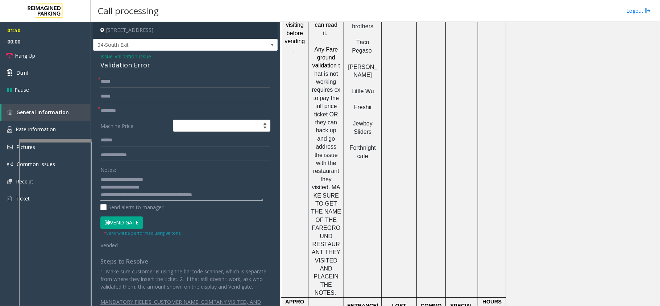
scroll to position [870, 0]
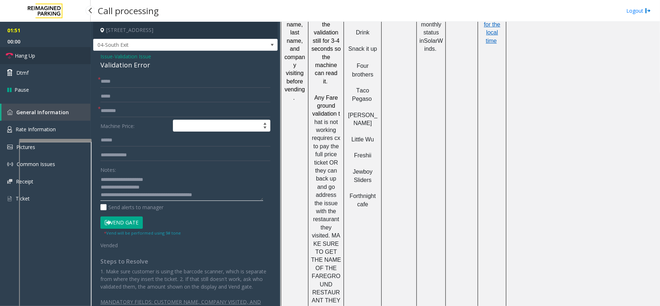
type textarea "**********"
click at [68, 57] on link "Hang Up" at bounding box center [45, 55] width 91 height 17
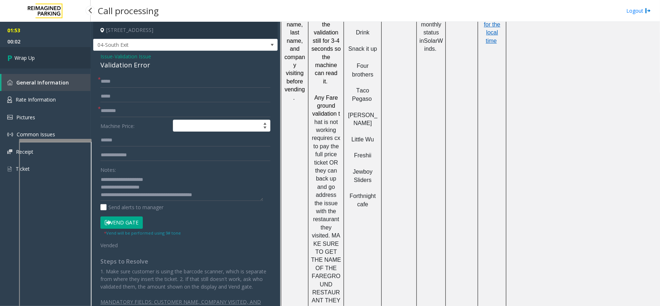
click at [68, 57] on link "Wrap Up" at bounding box center [45, 57] width 91 height 21
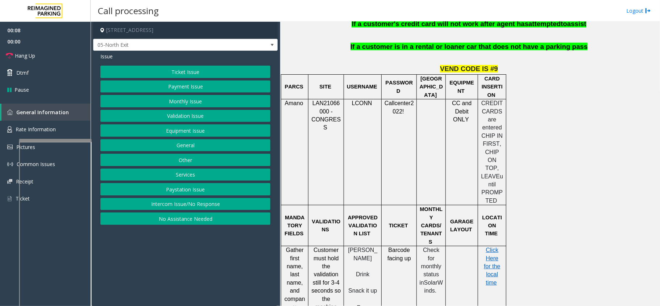
scroll to position [580, 0]
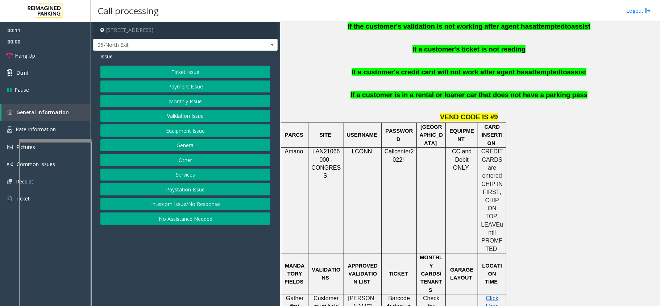
click at [191, 93] on button "Payment Issue" at bounding box center [185, 86] width 170 height 12
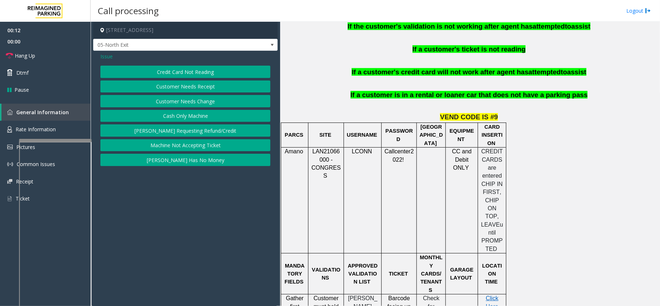
click at [193, 75] on button "Credit Card Not Reading" at bounding box center [185, 72] width 170 height 12
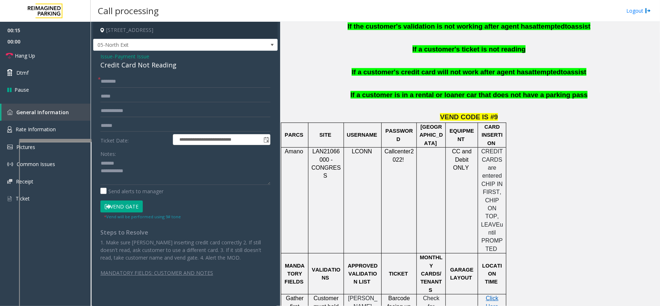
click at [141, 67] on div "Credit Card Not Reading" at bounding box center [185, 65] width 170 height 10
click at [128, 122] on input "text" at bounding box center [185, 126] width 170 height 12
type textarea "**********"
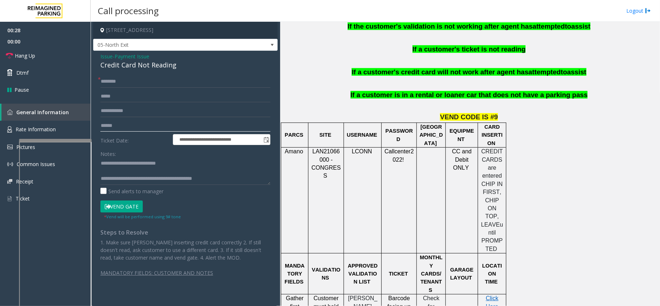
click at [131, 126] on input "text" at bounding box center [185, 126] width 170 height 12
type input "******"
click at [140, 84] on input "text" at bounding box center [185, 81] width 170 height 12
type input "*******"
click at [128, 204] on button "Vend Gate" at bounding box center [121, 207] width 42 height 12
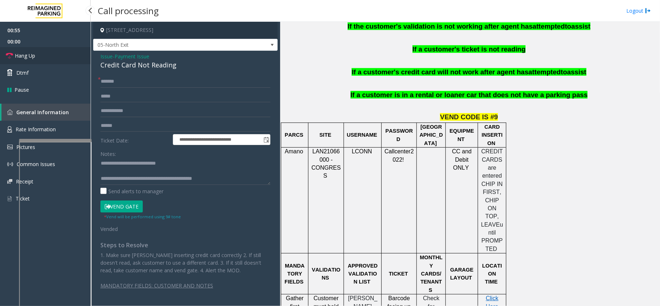
click at [50, 54] on link "Hang Up" at bounding box center [45, 55] width 91 height 17
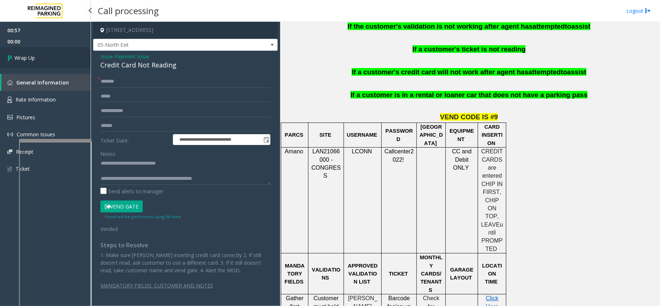
click at [50, 54] on link "Wrap Up" at bounding box center [45, 57] width 91 height 21
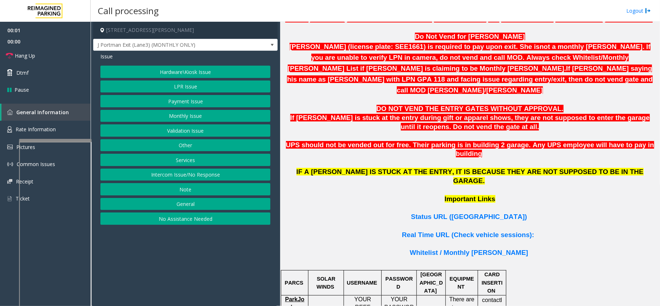
scroll to position [435, 0]
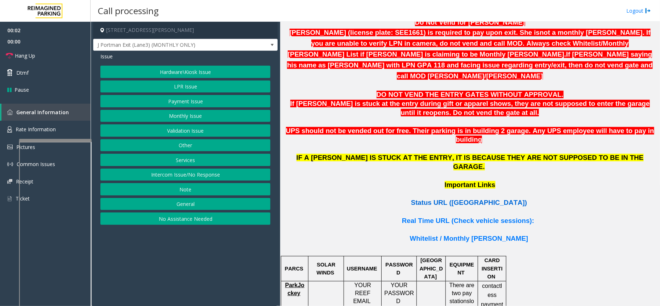
click at [490, 199] on span "Status URL ([GEOGRAPHIC_DATA])" at bounding box center [469, 203] width 116 height 8
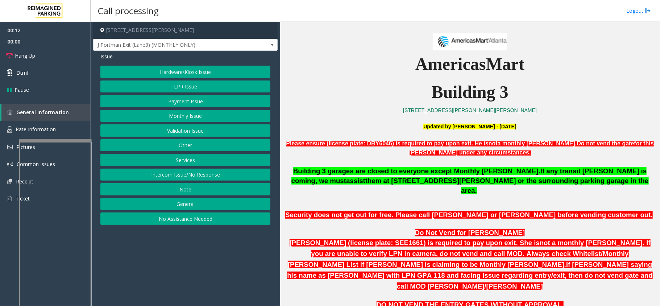
scroll to position [241, 0]
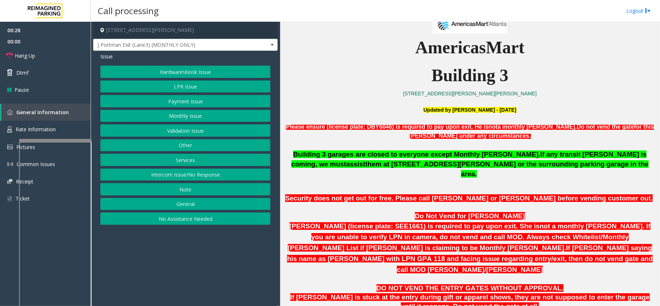
click at [192, 114] on button "Monthly Issue" at bounding box center [185, 116] width 170 height 12
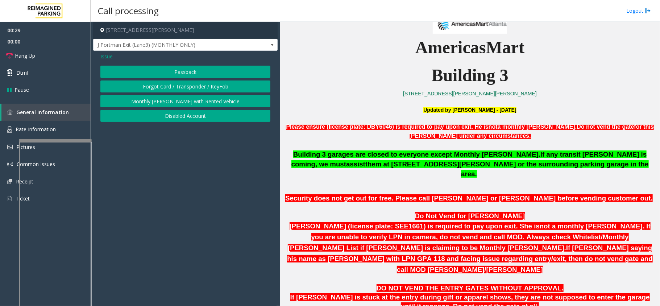
click at [192, 114] on button "Disabled Account" at bounding box center [185, 116] width 170 height 12
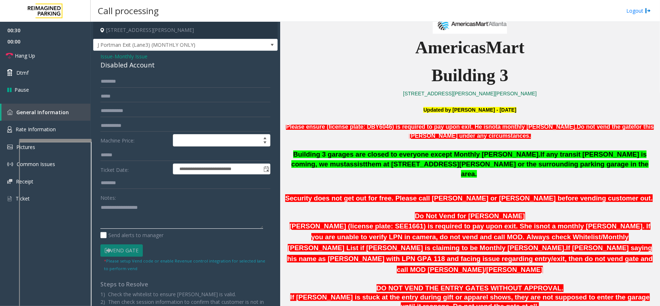
click at [120, 212] on textarea at bounding box center [181, 215] width 163 height 27
click at [141, 208] on textarea at bounding box center [181, 215] width 163 height 27
click at [130, 210] on textarea at bounding box center [181, 215] width 163 height 27
type textarea "**********"
drag, startPoint x: 115, startPoint y: 207, endPoint x: 134, endPoint y: 207, distance: 18.9
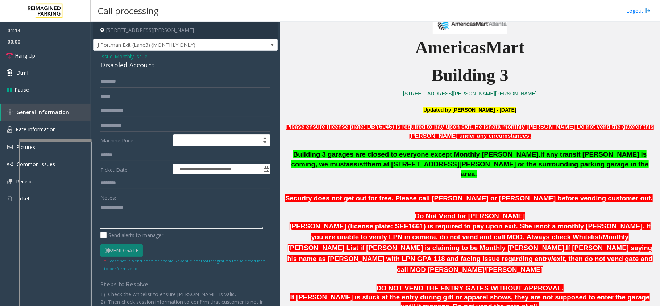
click at [134, 207] on textarea at bounding box center [181, 215] width 163 height 27
click at [158, 86] on input "text" at bounding box center [185, 81] width 170 height 12
type input "*********"
click at [141, 79] on input "*********" at bounding box center [185, 81] width 170 height 12
click at [137, 203] on textarea at bounding box center [181, 215] width 163 height 27
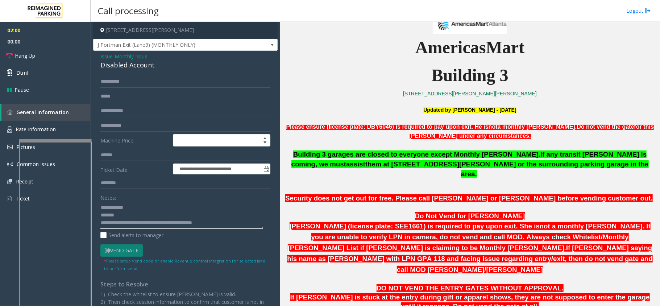
type textarea "**********"
click at [143, 80] on input "*********" at bounding box center [185, 81] width 170 height 12
click at [133, 82] on input "**********" at bounding box center [185, 81] width 170 height 12
click at [146, 81] on input "**********" at bounding box center [185, 81] width 170 height 12
type input "**********"
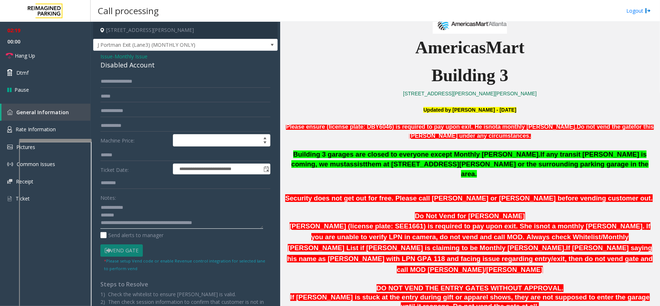
click at [144, 211] on textarea at bounding box center [181, 215] width 163 height 27
click at [131, 67] on div "Disabled Account" at bounding box center [185, 65] width 170 height 10
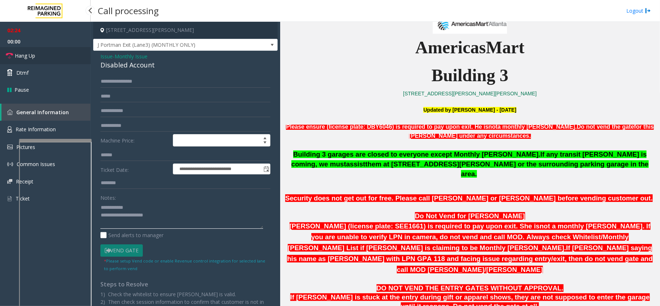
type textarea "**********"
click at [64, 62] on link "Hang Up" at bounding box center [45, 55] width 91 height 17
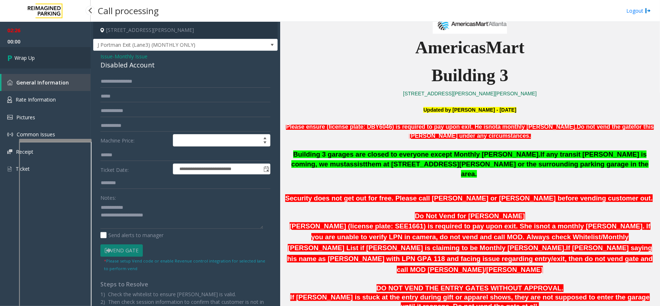
click at [64, 62] on link "Wrap Up" at bounding box center [45, 57] width 91 height 21
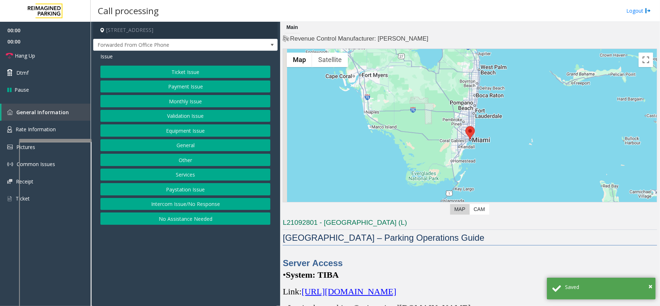
scroll to position [48, 0]
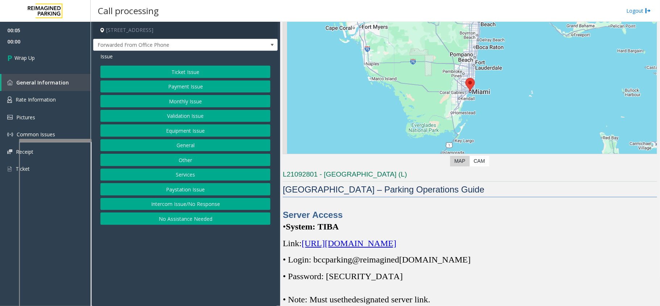
click at [158, 199] on div "Ticket Issue Payment Issue Monthly Issue Validation Issue Equipment Issue Gener…" at bounding box center [185, 145] width 170 height 159
click at [158, 202] on button "Intercom Issue/No Response" at bounding box center [185, 204] width 170 height 12
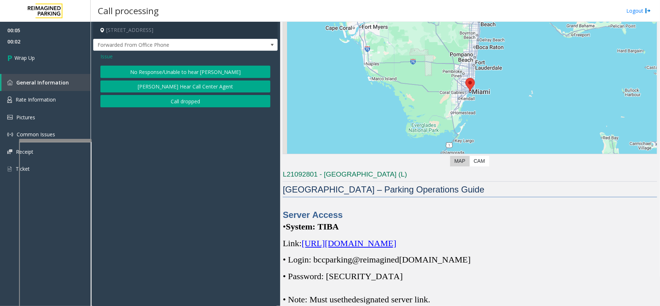
click at [203, 110] on div "Issue No Response/Unable to hear [PERSON_NAME] Cannot Hear Call Center Agent Ca…" at bounding box center [185, 81] width 185 height 60
click at [203, 105] on button "Call dropped" at bounding box center [185, 101] width 170 height 12
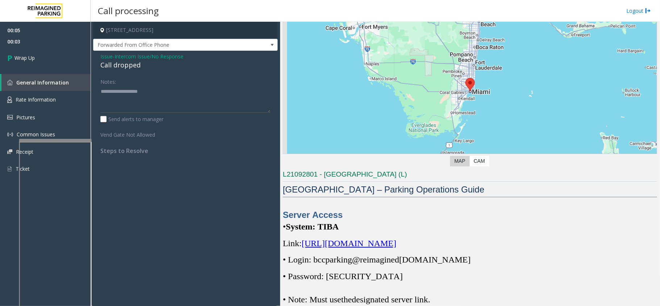
click at [102, 62] on div "Call dropped" at bounding box center [185, 65] width 170 height 10
click at [104, 63] on div "Call dropped" at bounding box center [185, 65] width 170 height 10
type textarea "**********"
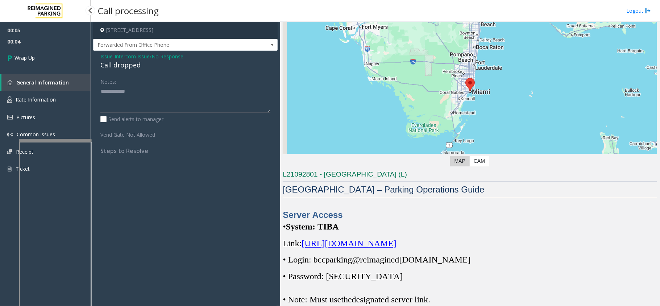
click at [11, 35] on span "00:05" at bounding box center [45, 30] width 91 height 11
click at [30, 55] on span "Wrap Up" at bounding box center [25, 58] width 20 height 8
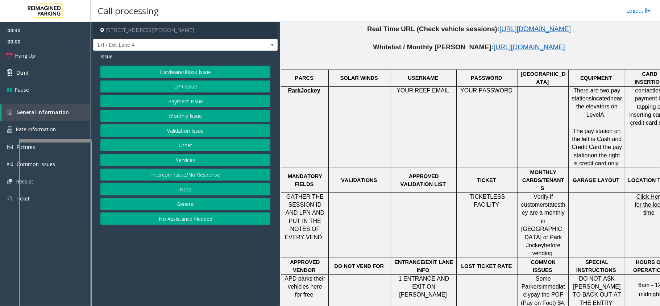
scroll to position [470, 0]
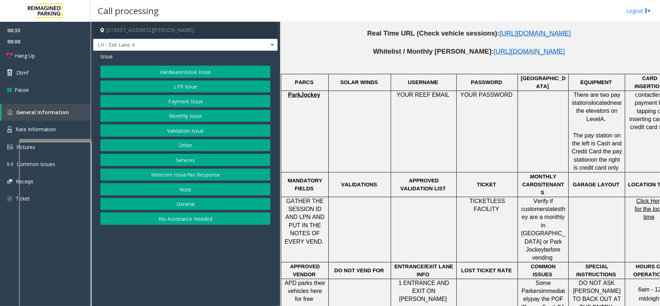
click at [195, 119] on button "Monthly Issue" at bounding box center [185, 116] width 170 height 12
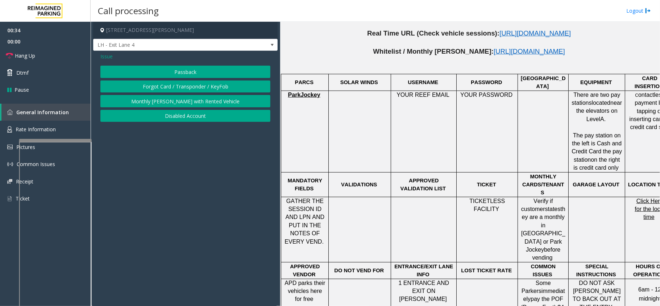
click at [185, 115] on button "Disabled Account" at bounding box center [185, 116] width 170 height 12
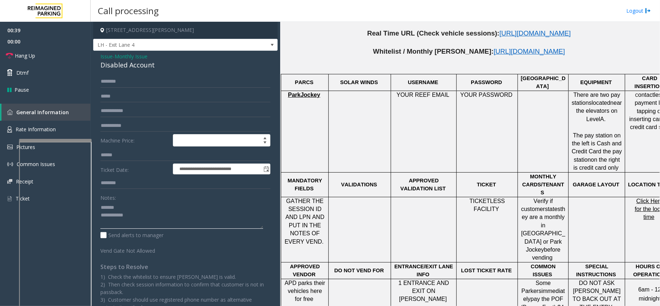
click at [135, 202] on textarea at bounding box center [181, 215] width 163 height 27
click at [136, 63] on div "Disabled Account" at bounding box center [185, 65] width 170 height 10
click at [129, 110] on input "text" at bounding box center [185, 111] width 170 height 12
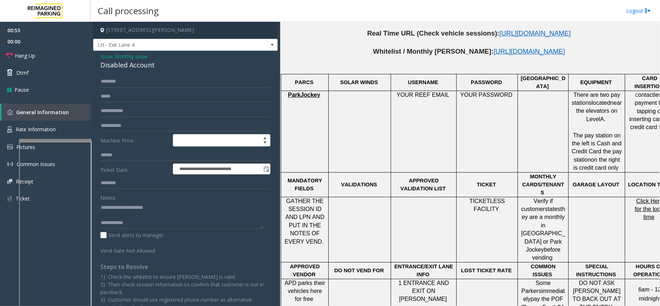
click at [128, 117] on form "**********" at bounding box center [185, 164] width 170 height 179
click at [129, 105] on input "text" at bounding box center [185, 111] width 170 height 12
click at [127, 215] on textarea at bounding box center [181, 215] width 163 height 27
type textarea "**********"
drag, startPoint x: 112, startPoint y: 215, endPoint x: 136, endPoint y: 213, distance: 24.0
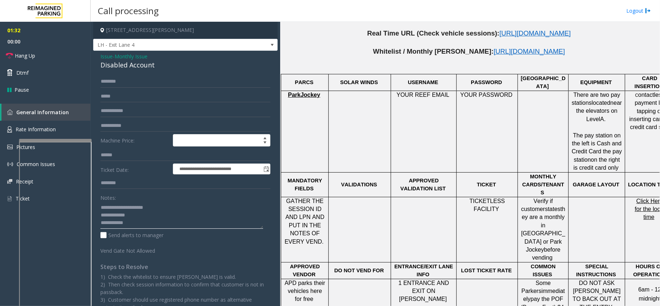
click at [136, 213] on textarea at bounding box center [181, 215] width 163 height 27
click at [129, 85] on input "text" at bounding box center [185, 81] width 170 height 12
type input "**********"
type textarea "**********"
click at [122, 83] on input "**********" at bounding box center [185, 81] width 170 height 12
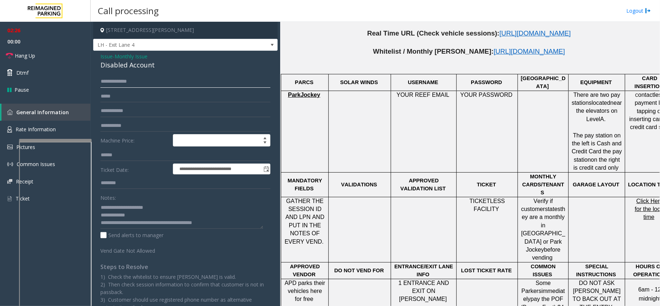
click at [120, 82] on input "**********" at bounding box center [185, 81] width 170 height 12
type input "**********"
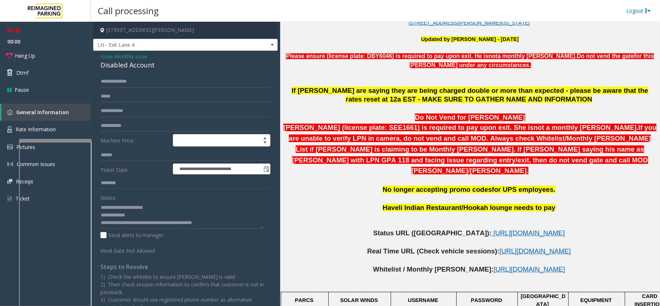
scroll to position [228, 0]
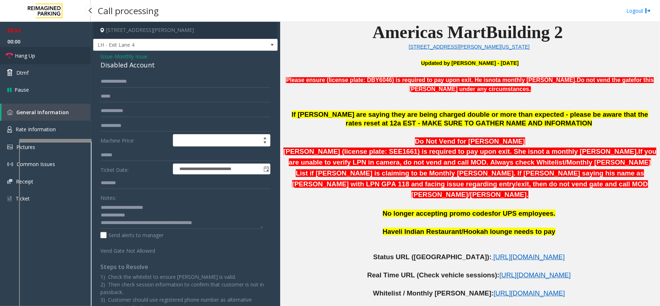
click at [64, 60] on link "Hang Up" at bounding box center [45, 55] width 91 height 17
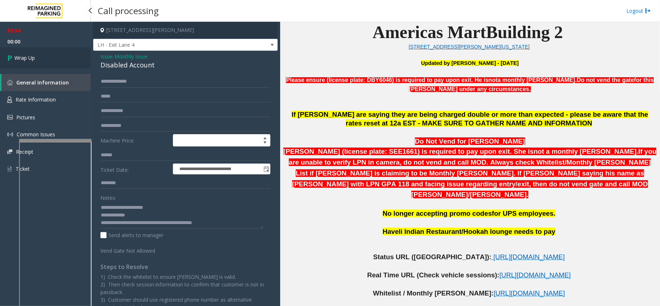
click at [46, 59] on link "Wrap Up" at bounding box center [45, 57] width 91 height 21
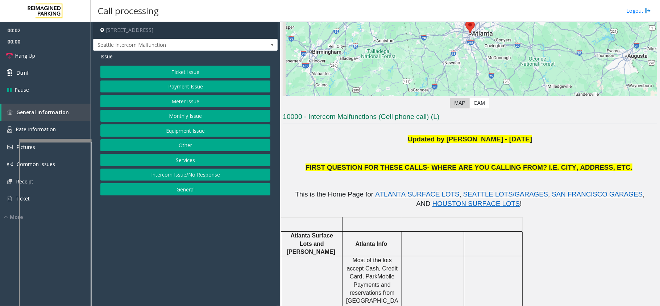
scroll to position [48, 0]
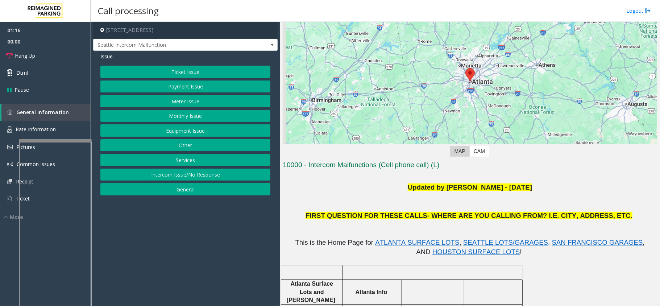
click at [128, 132] on button "Equipment Issue" at bounding box center [185, 130] width 170 height 12
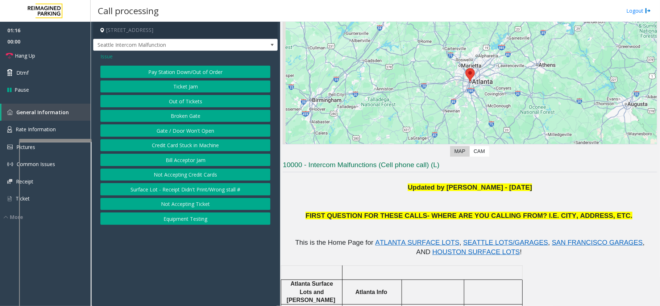
click at [128, 132] on button "Gate / Door Won't Open" at bounding box center [185, 130] width 170 height 12
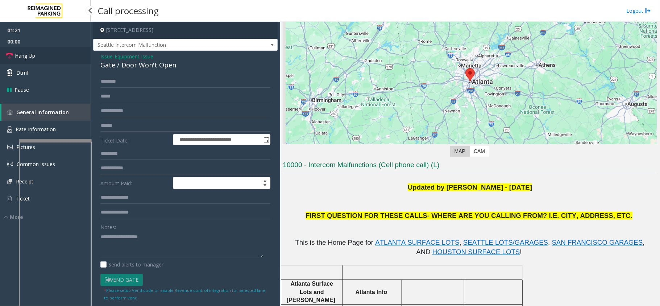
click at [60, 57] on link "Hang Up" at bounding box center [45, 55] width 91 height 17
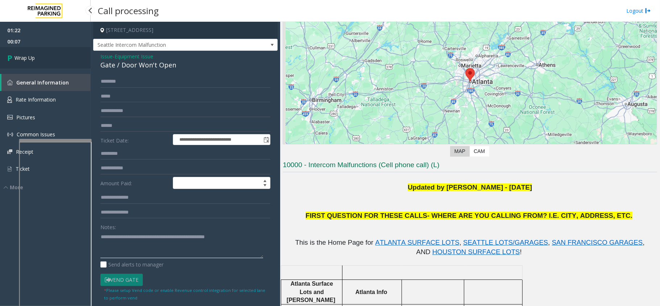
type textarea "**********"
click at [60, 57] on link "Wrap Up" at bounding box center [45, 57] width 91 height 21
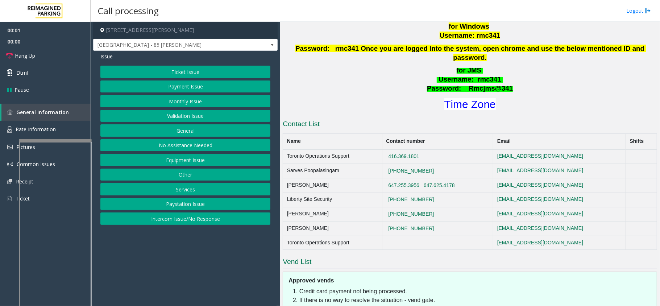
scroll to position [338, 0]
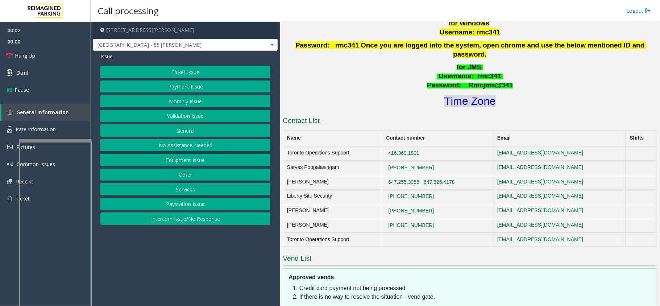
click at [455, 95] on font "Time Zone" at bounding box center [470, 101] width 51 height 12
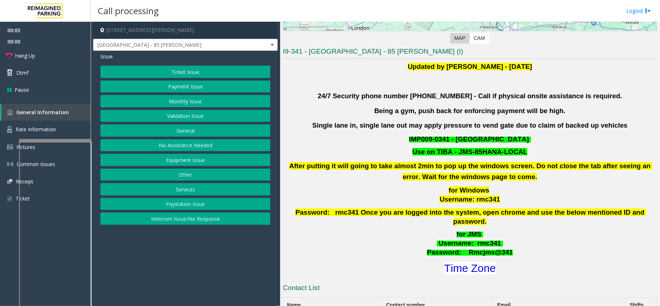
scroll to position [145, 0]
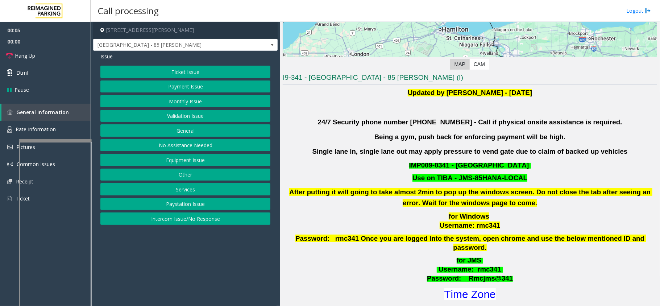
click at [170, 113] on button "Validation Issue" at bounding box center [185, 116] width 170 height 12
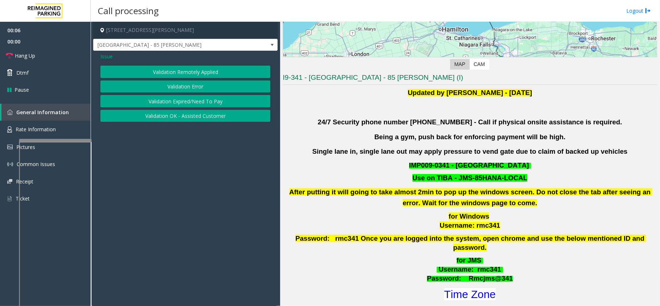
click at [179, 80] on button "Validation Error" at bounding box center [185, 86] width 170 height 12
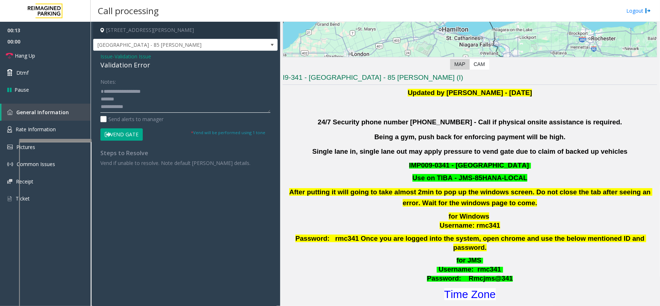
click at [152, 102] on textarea at bounding box center [185, 99] width 170 height 27
click at [154, 108] on textarea at bounding box center [185, 99] width 170 height 27
click at [128, 96] on textarea at bounding box center [185, 99] width 170 height 27
click at [124, 93] on textarea at bounding box center [185, 99] width 170 height 27
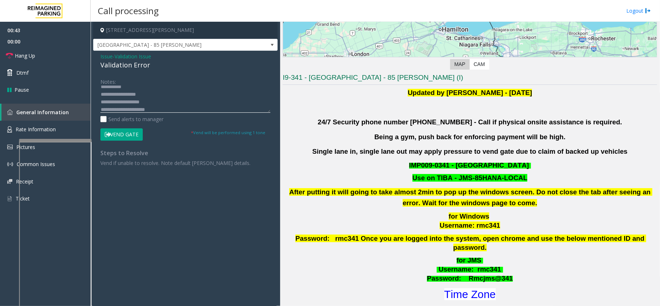
click at [123, 96] on textarea at bounding box center [185, 99] width 170 height 27
click at [129, 98] on textarea at bounding box center [185, 99] width 170 height 27
type textarea "**********"
click at [131, 129] on button "Vend Gate" at bounding box center [121, 134] width 42 height 12
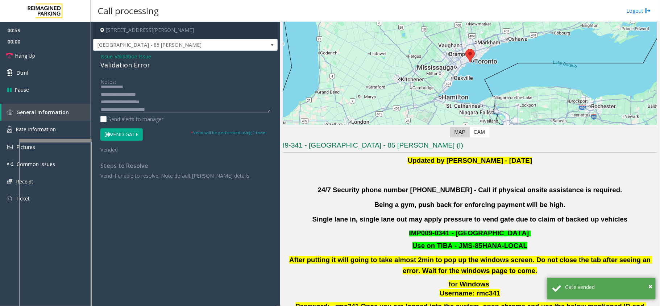
scroll to position [48, 0]
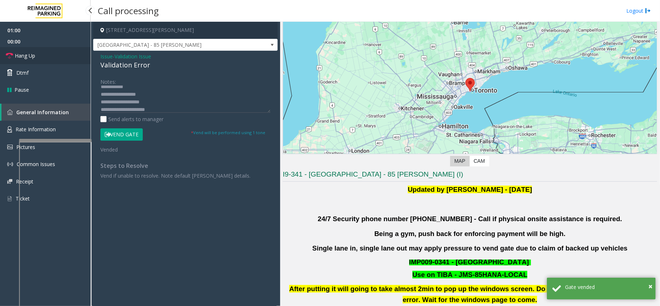
click at [67, 60] on link "Hang Up" at bounding box center [45, 55] width 91 height 17
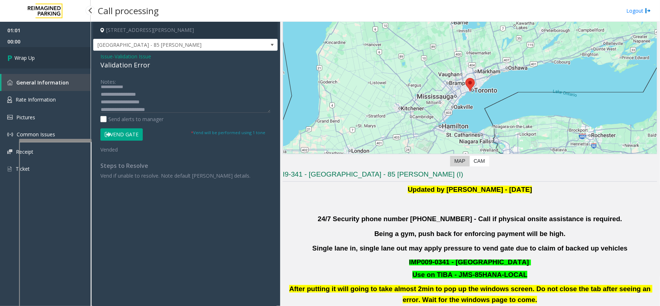
click at [67, 60] on link "Wrap Up" at bounding box center [45, 57] width 91 height 21
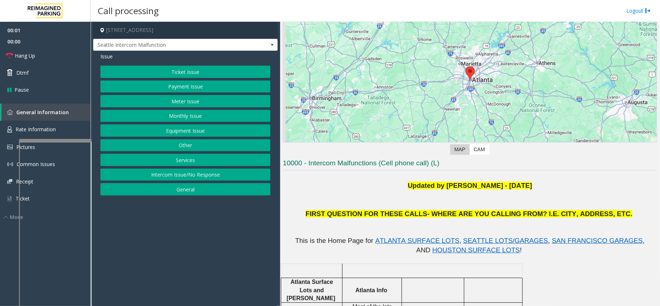
scroll to position [96, 0]
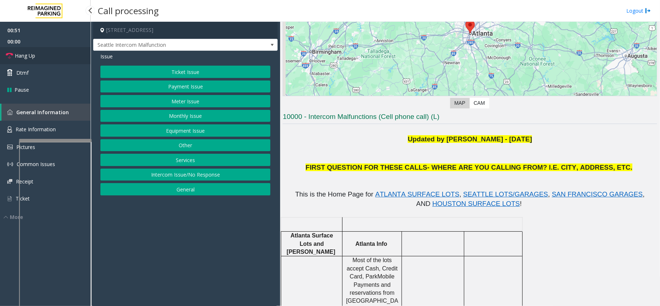
click at [54, 51] on link "Hang Up" at bounding box center [45, 55] width 91 height 17
click at [156, 134] on button "Equipment Issue" at bounding box center [185, 130] width 170 height 12
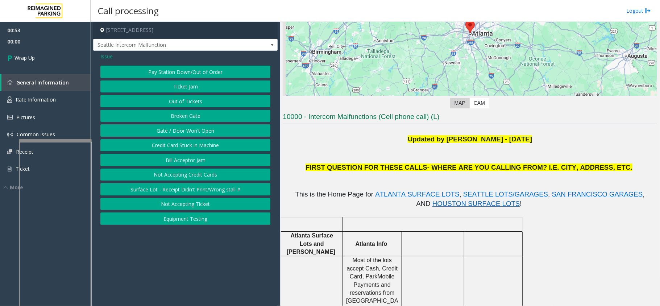
click at [162, 130] on button "Gate / Door Won't Open" at bounding box center [185, 130] width 170 height 12
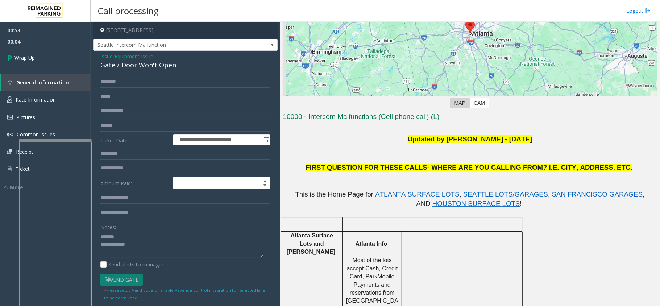
click at [128, 64] on div "Gate / Door Won't Open" at bounding box center [185, 65] width 170 height 10
click at [168, 255] on textarea at bounding box center [181, 244] width 163 height 27
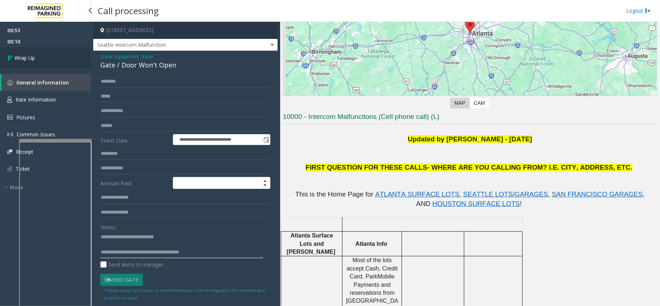
type textarea "**********"
click at [58, 51] on link "Wrap Up" at bounding box center [45, 57] width 91 height 21
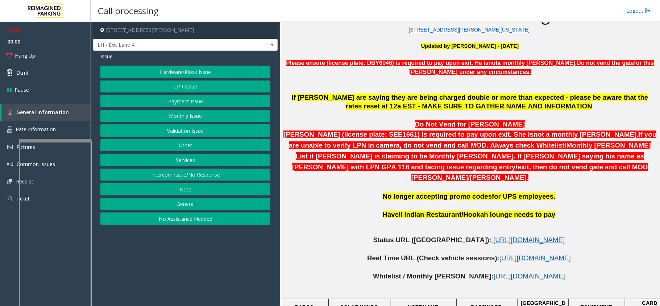
scroll to position [228, 0]
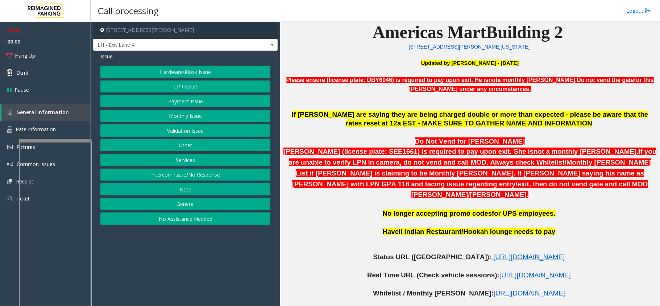
click at [215, 180] on button "Intercom Issue/No Response" at bounding box center [185, 175] width 170 height 12
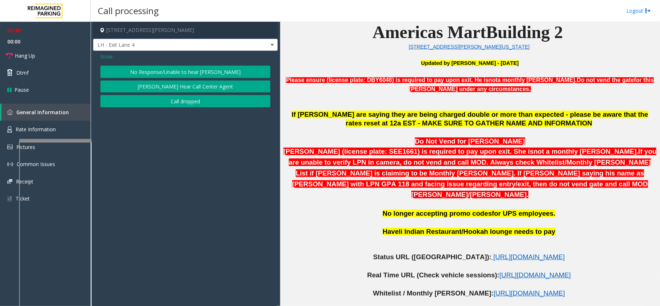
click at [179, 73] on button "No Response/Unable to hear [PERSON_NAME]" at bounding box center [185, 72] width 170 height 12
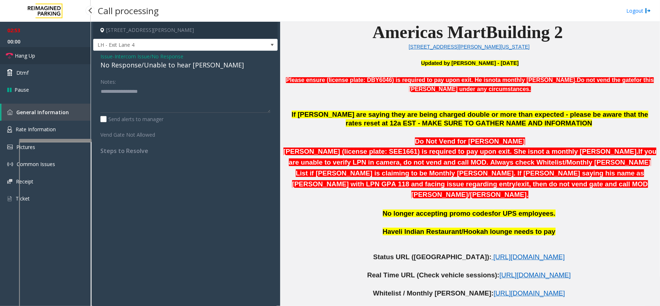
click at [48, 57] on link "Hang Up" at bounding box center [45, 55] width 91 height 17
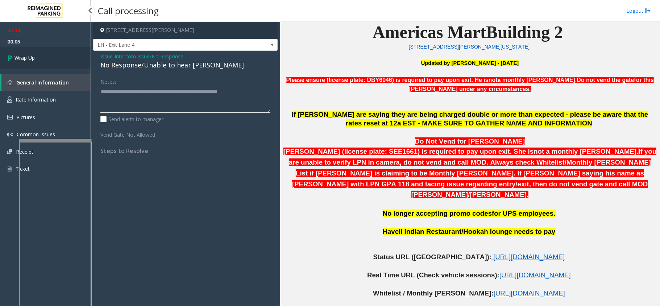
type textarea "**********"
click at [15, 53] on link "Wrap Up" at bounding box center [45, 57] width 91 height 21
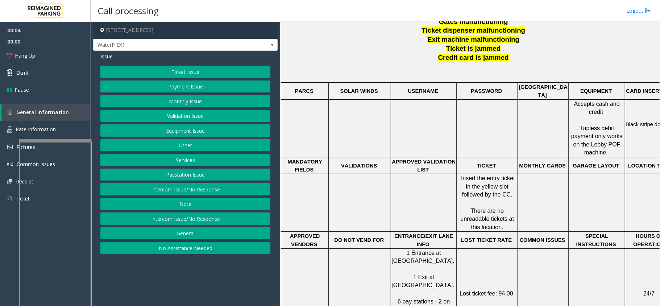
scroll to position [290, 0]
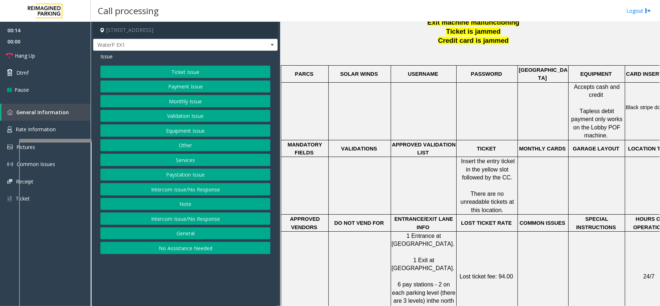
click at [183, 193] on button "Intercom Issue/No Response" at bounding box center [185, 189] width 170 height 12
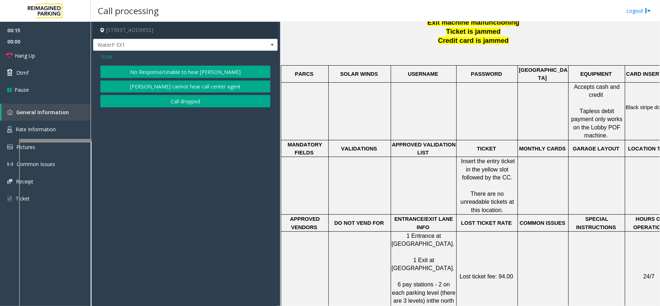
click at [187, 69] on button "No Response/Unable to hear [PERSON_NAME]" at bounding box center [185, 72] width 170 height 12
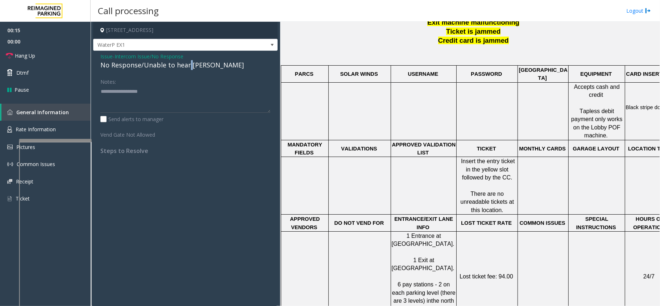
click at [187, 69] on div "No Response/Unable to hear [PERSON_NAME]" at bounding box center [185, 65] width 170 height 10
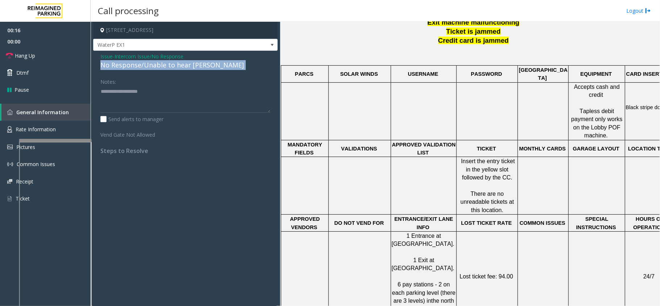
click at [187, 69] on div "No Response/Unable to hear [PERSON_NAME]" at bounding box center [185, 65] width 170 height 10
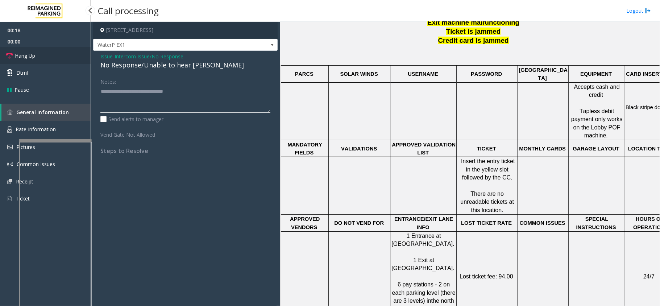
type textarea "**********"
click at [16, 50] on link "Hang Up" at bounding box center [45, 55] width 91 height 17
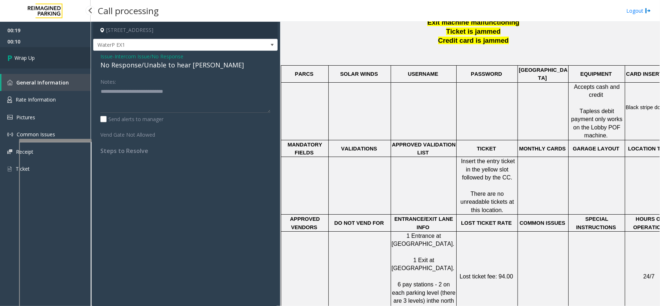
click at [13, 54] on icon at bounding box center [10, 58] width 7 height 12
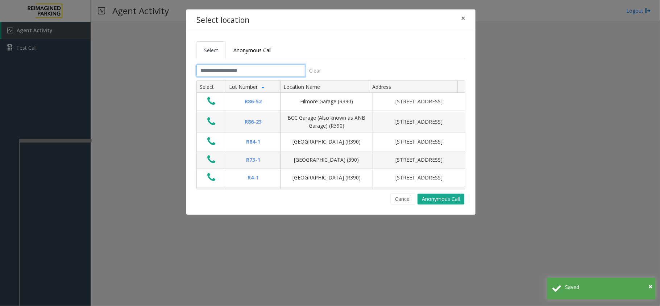
click at [228, 69] on input "text" at bounding box center [251, 71] width 109 height 12
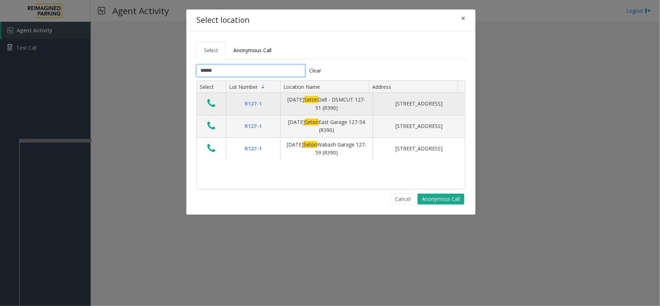
type input "*****"
click at [211, 100] on icon "Data table" at bounding box center [211, 103] width 8 height 10
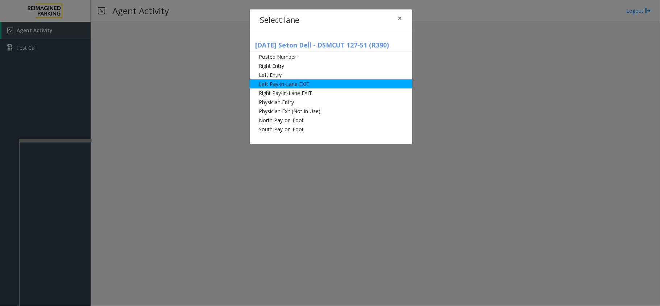
click at [295, 87] on li "Left Pay-in-Lane EXIT" at bounding box center [331, 83] width 162 height 9
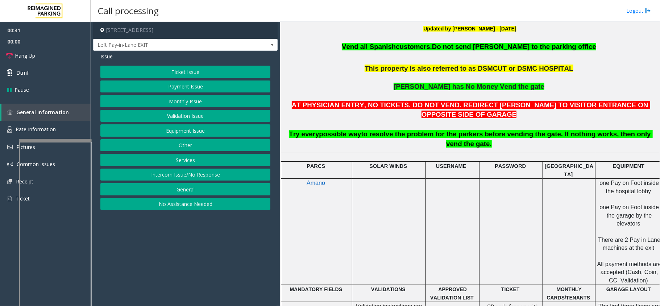
scroll to position [241, 0]
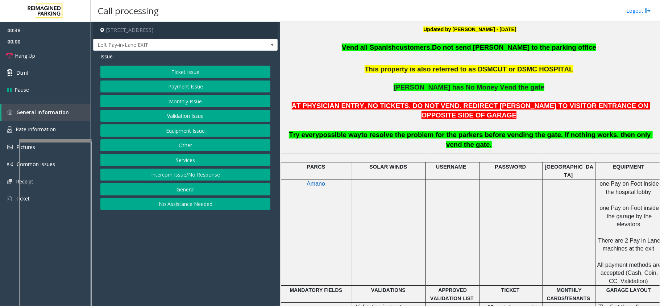
click at [159, 137] on button "Equipment Issue" at bounding box center [185, 130] width 170 height 12
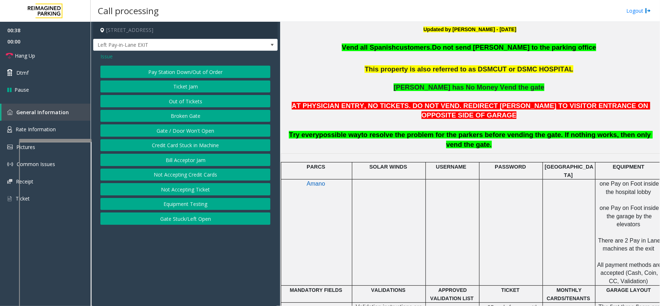
click at [159, 137] on button "Gate / Door Won't Open" at bounding box center [185, 130] width 170 height 12
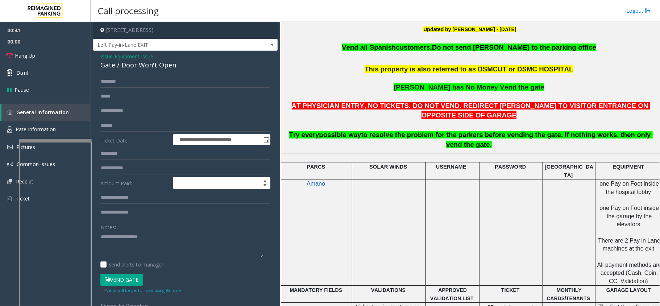
click at [128, 281] on button "Vend Gate" at bounding box center [121, 280] width 42 height 12
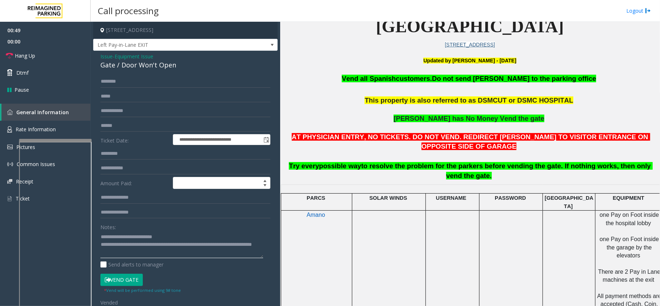
scroll to position [193, 0]
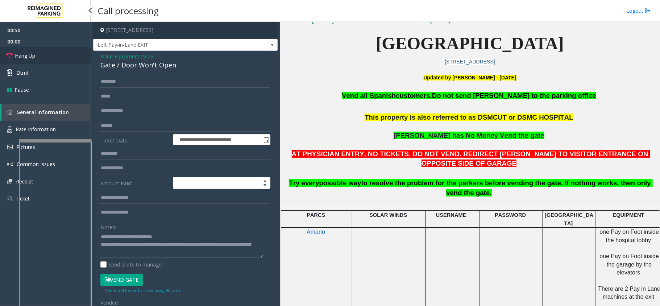
type textarea "**********"
click at [5, 53] on link "Hang Up" at bounding box center [45, 55] width 91 height 17
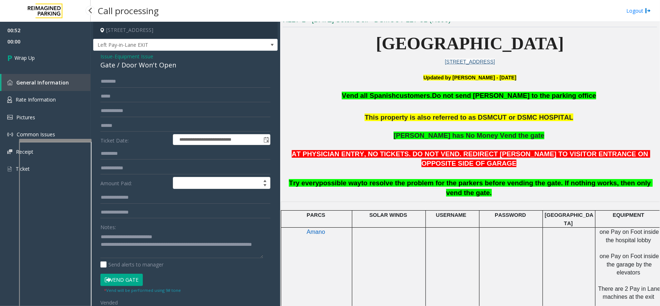
click at [5, 53] on link "Wrap Up" at bounding box center [45, 57] width 91 height 21
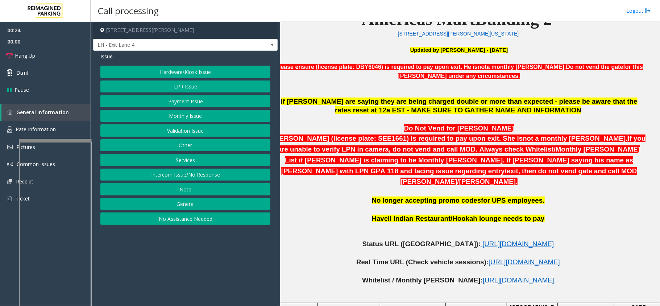
scroll to position [241, 0]
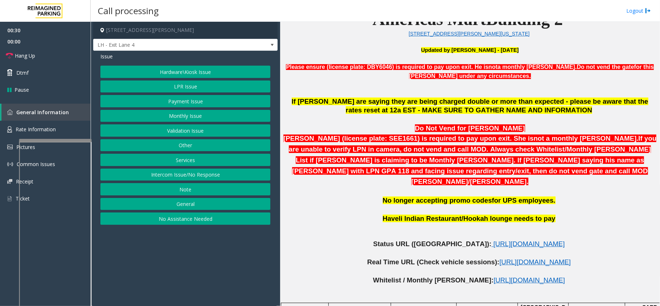
click at [211, 112] on button "Monthly Issue" at bounding box center [185, 116] width 170 height 12
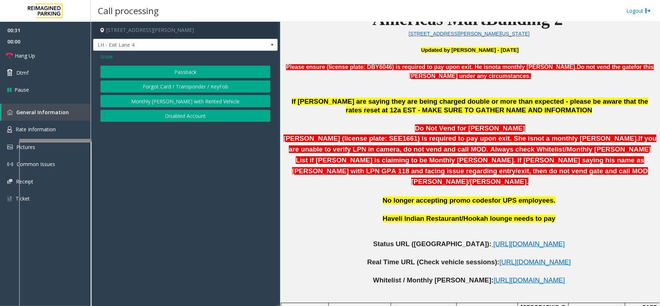
click at [198, 119] on button "Disabled Account" at bounding box center [185, 116] width 170 height 12
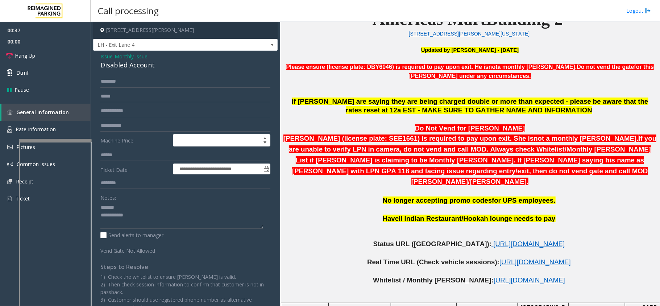
click at [116, 67] on div "Disabled Account" at bounding box center [185, 65] width 170 height 10
click at [177, 211] on textarea at bounding box center [181, 215] width 163 height 27
click at [161, 219] on textarea at bounding box center [181, 215] width 163 height 27
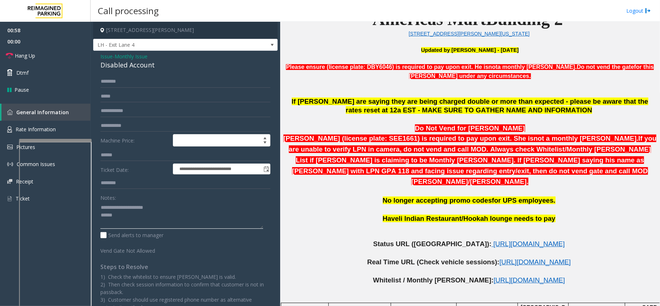
click at [102, 213] on textarea at bounding box center [181, 215] width 163 height 27
click at [141, 223] on textarea at bounding box center [181, 215] width 163 height 27
type textarea "**********"
click at [140, 224] on textarea at bounding box center [181, 215] width 163 height 27
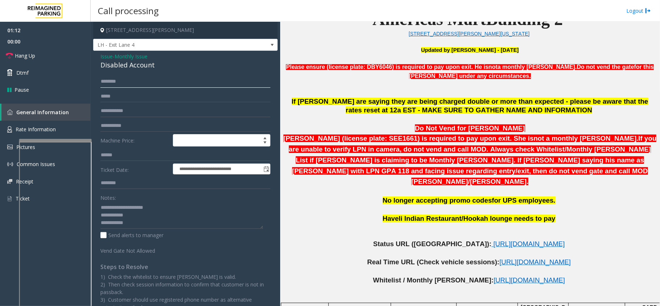
click at [121, 86] on input "text" at bounding box center [185, 81] width 170 height 12
type input "**********"
type textarea "**********"
click at [68, 51] on link "Hang Up" at bounding box center [45, 55] width 91 height 17
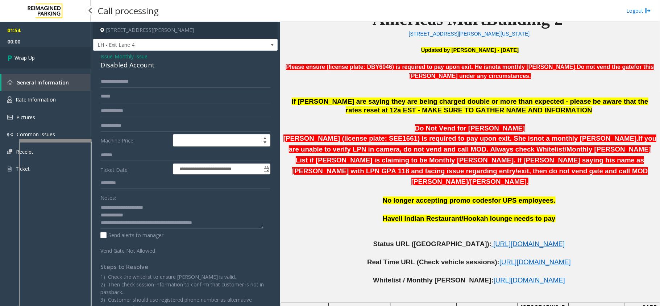
click at [48, 51] on link "Wrap Up" at bounding box center [45, 57] width 91 height 21
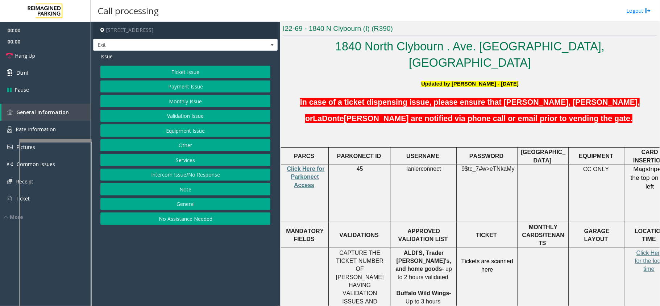
scroll to position [193, 0]
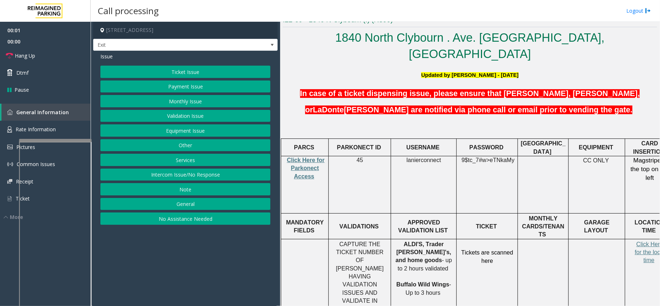
click at [314, 173] on span at bounding box center [314, 176] width 1 height 6
click at [312, 156] on p "Click Here for Parkonect Access" at bounding box center [305, 168] width 42 height 24
click at [287, 156] on p "Click Here for Parkonect Access" at bounding box center [305, 168] width 42 height 24
click at [321, 157] on span "Click Here for Parkonect Access" at bounding box center [306, 168] width 38 height 22
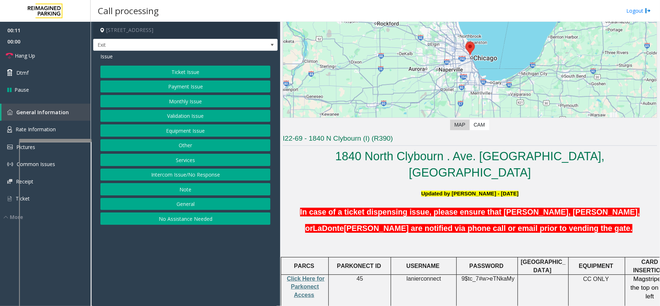
scroll to position [123, 0]
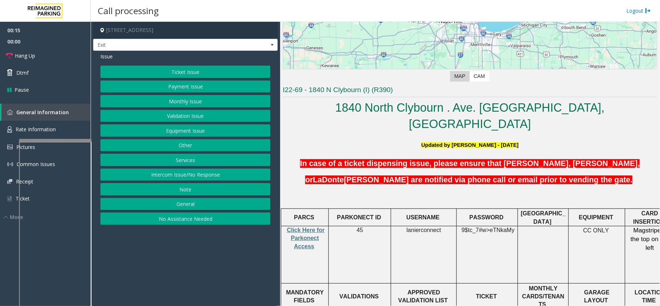
click at [210, 164] on button "Services" at bounding box center [185, 160] width 170 height 12
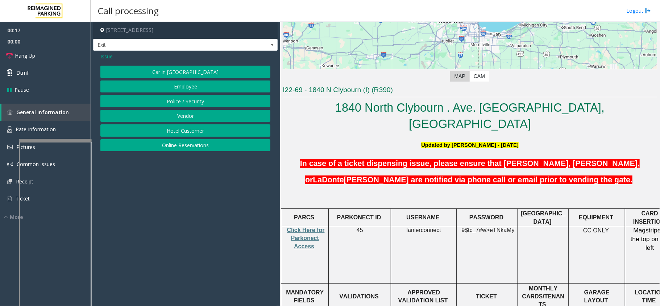
click at [196, 145] on button "Online Reservations" at bounding box center [185, 145] width 170 height 12
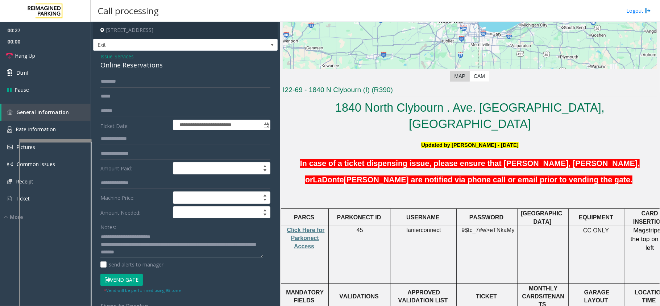
type textarea "**********"
click at [157, 112] on input "text" at bounding box center [185, 111] width 170 height 12
type input "*********"
click at [136, 277] on button "Vend Gate" at bounding box center [121, 280] width 42 height 12
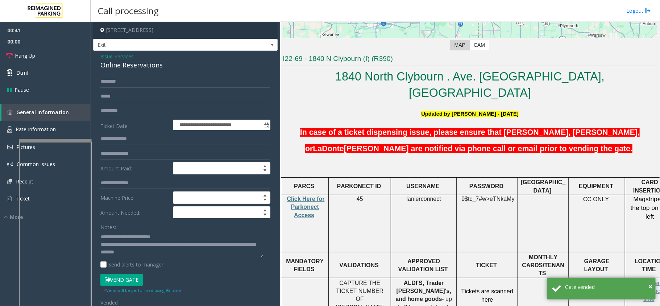
scroll to position [172, 0]
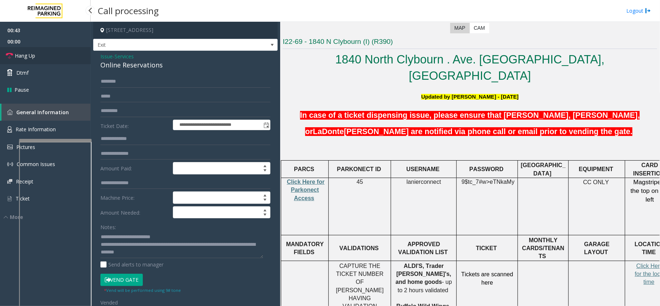
click at [35, 58] on span "Hang Up" at bounding box center [25, 56] width 20 height 8
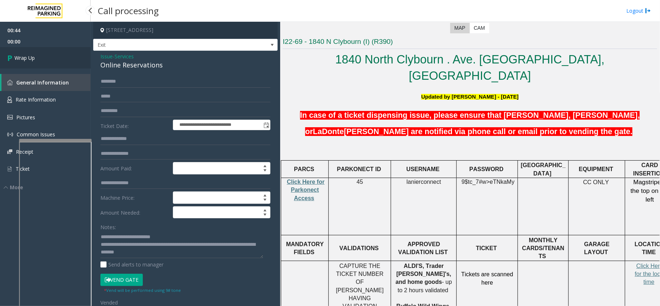
click at [35, 58] on span "Wrap Up" at bounding box center [25, 58] width 20 height 8
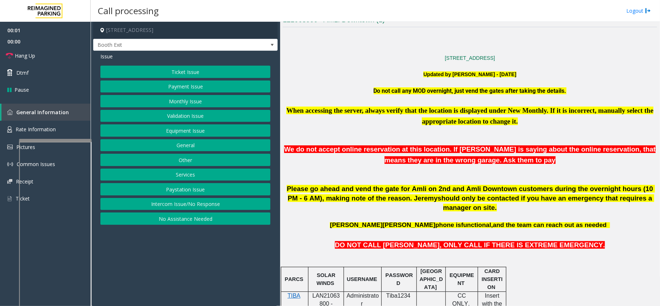
scroll to position [290, 0]
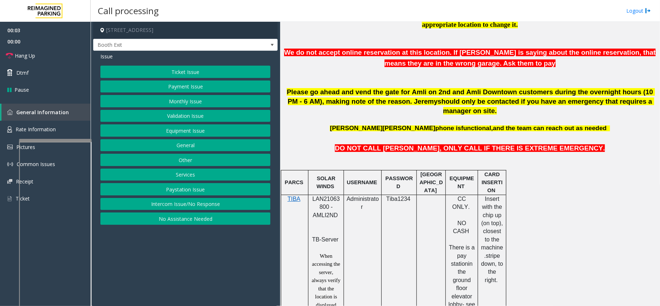
click at [322, 196] on span "LAN21063800 - AMLI2ND" at bounding box center [327, 207] width 28 height 22
copy span "LAN21063800"
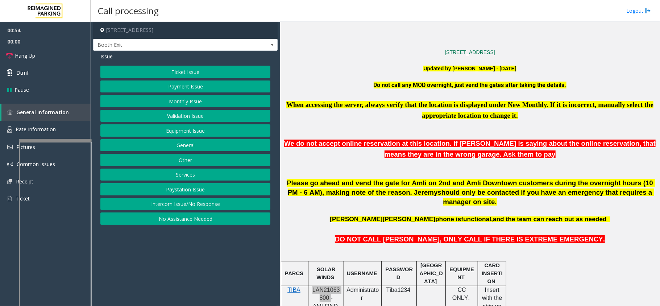
scroll to position [193, 0]
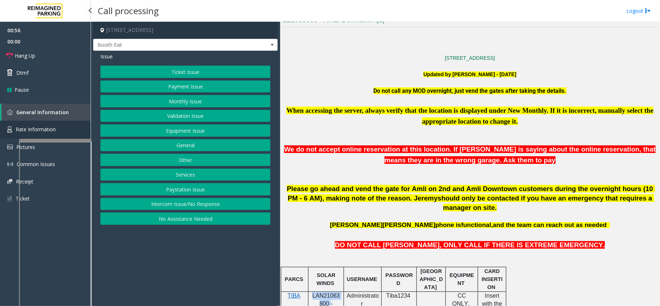
click at [78, 131] on link "Rate Information" at bounding box center [45, 130] width 91 height 18
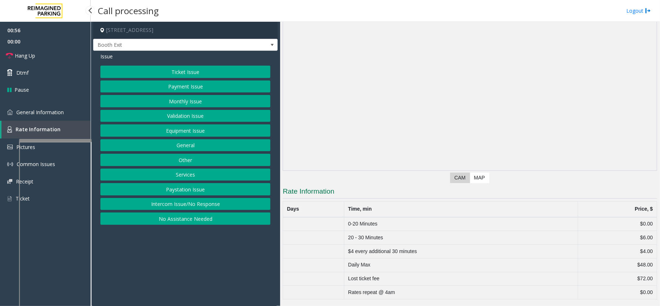
scroll to position [22, 0]
click at [78, 111] on link "General Information" at bounding box center [45, 112] width 91 height 17
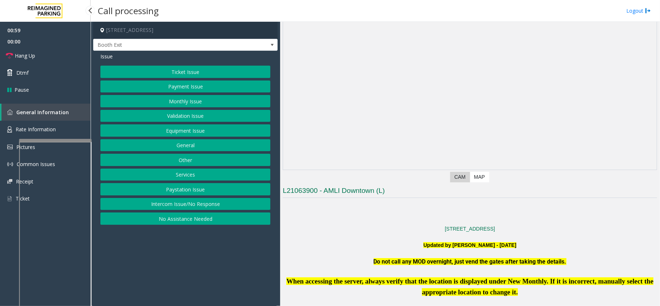
scroll to position [193, 0]
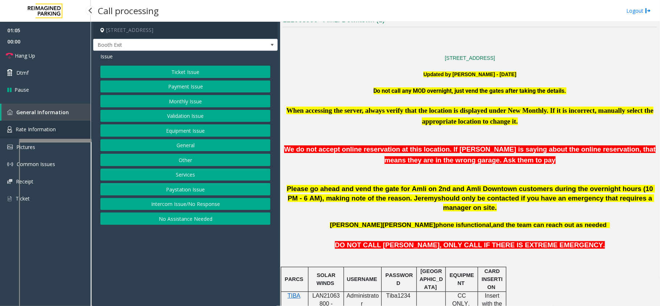
click at [73, 125] on link "Rate Information" at bounding box center [45, 130] width 91 height 18
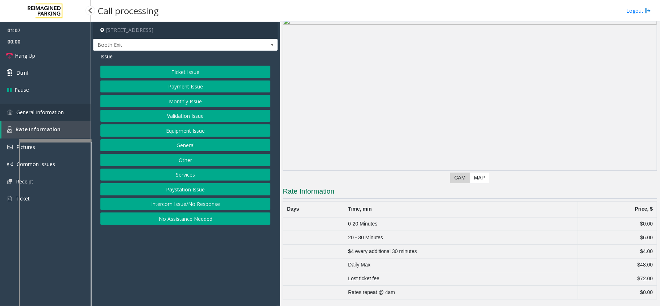
click at [73, 117] on link "General Information" at bounding box center [45, 112] width 91 height 17
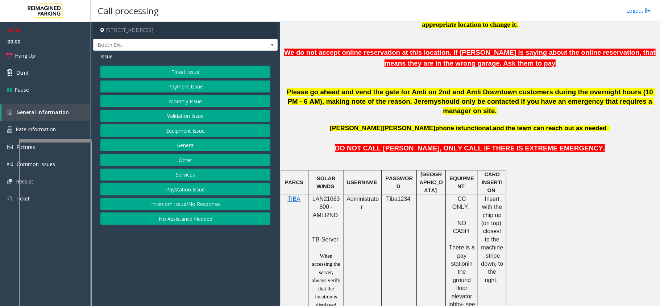
scroll to position [338, 0]
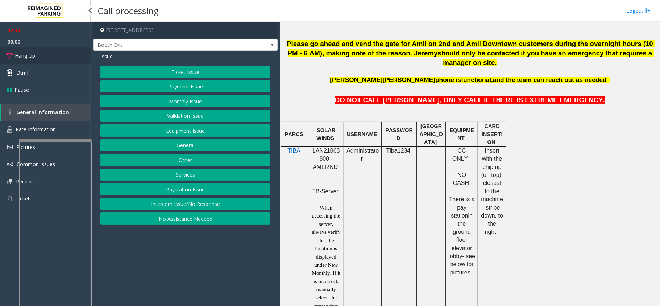
click at [67, 53] on link "Hang Up" at bounding box center [45, 55] width 91 height 17
drag, startPoint x: 224, startPoint y: 141, endPoint x: 223, endPoint y: 135, distance: 5.5
click at [224, 141] on button "General" at bounding box center [185, 145] width 170 height 12
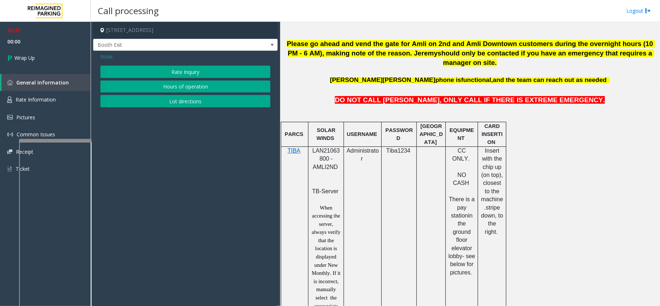
click at [115, 59] on div "Issue" at bounding box center [185, 57] width 170 height 8
click at [111, 57] on span "Issue" at bounding box center [106, 57] width 12 height 8
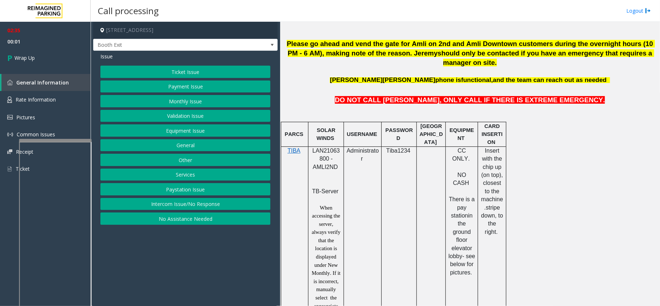
click at [205, 130] on button "Equipment Issue" at bounding box center [185, 130] width 170 height 12
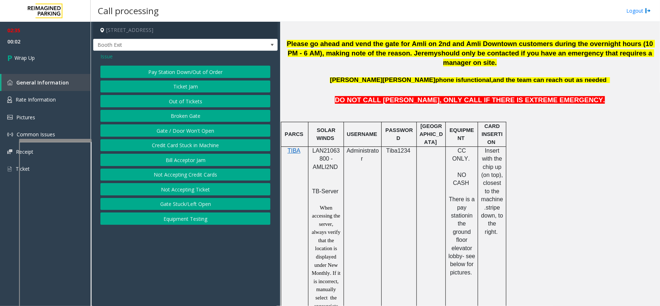
click at [205, 130] on button "Gate / Door Won't Open" at bounding box center [185, 130] width 170 height 12
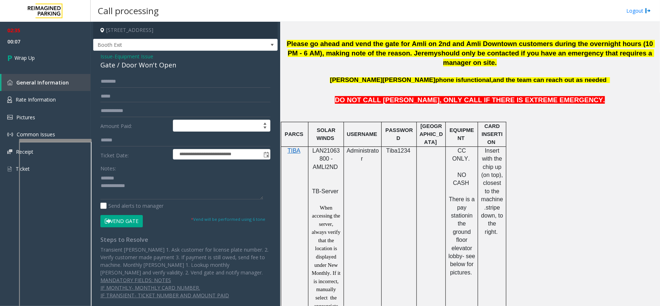
click at [136, 68] on div "Gate / Door Won't Open" at bounding box center [185, 65] width 170 height 10
click at [173, 194] on textarea at bounding box center [181, 185] width 163 height 27
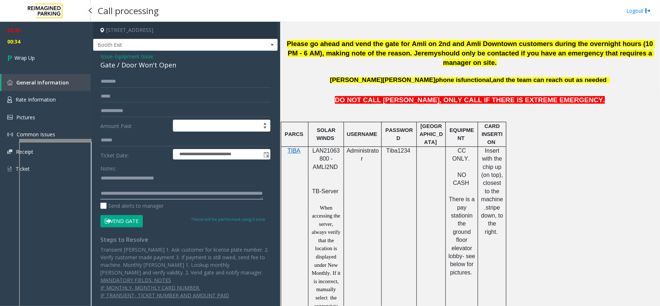
type textarea "**********"
click at [17, 44] on span "00:34" at bounding box center [45, 41] width 91 height 11
click at [21, 51] on link "Wrap Up" at bounding box center [45, 57] width 91 height 21
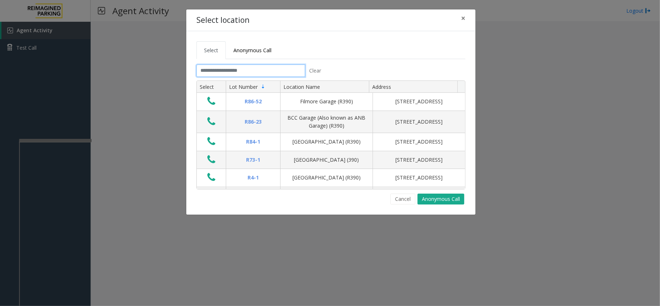
click at [225, 73] on input "text" at bounding box center [251, 71] width 109 height 12
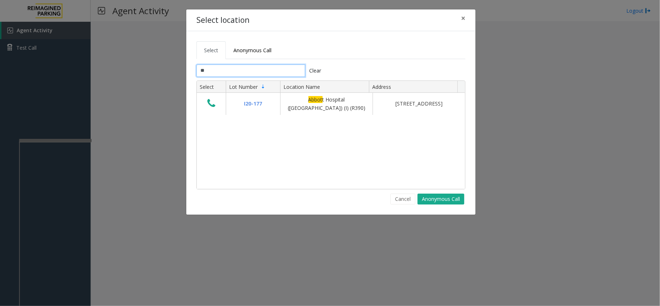
type input "*"
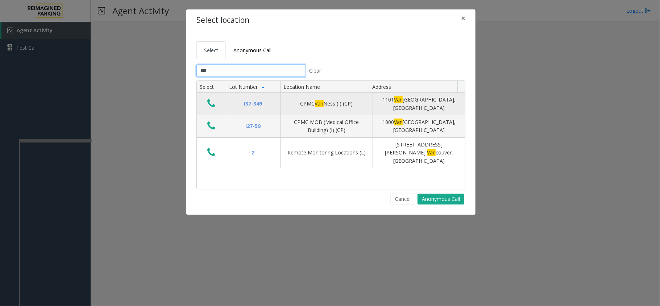
type input "***"
click at [214, 96] on td "Data table" at bounding box center [211, 104] width 29 height 22
click at [211, 102] on icon "Data table" at bounding box center [211, 103] width 8 height 10
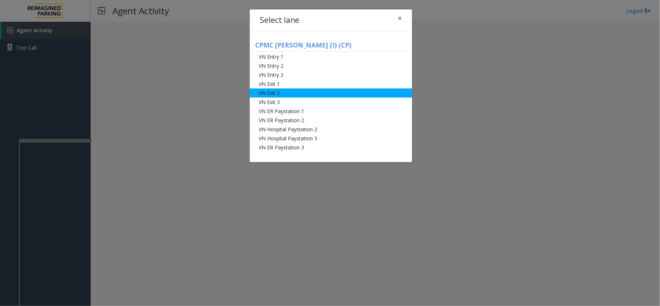
click at [276, 93] on li "VN Exit 2" at bounding box center [331, 92] width 162 height 9
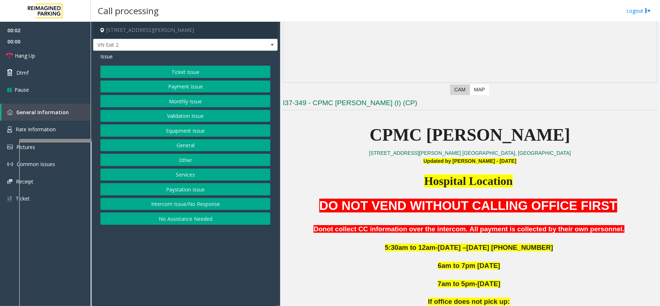
scroll to position [96, 0]
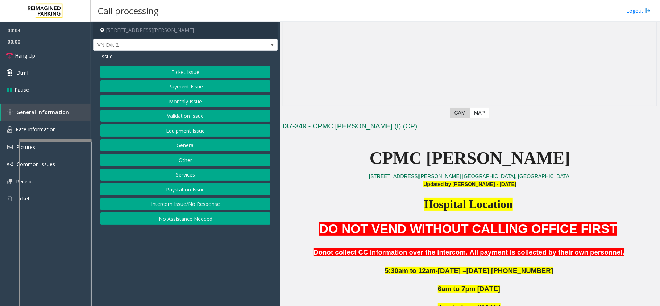
click at [170, 100] on button "Monthly Issue" at bounding box center [185, 101] width 170 height 12
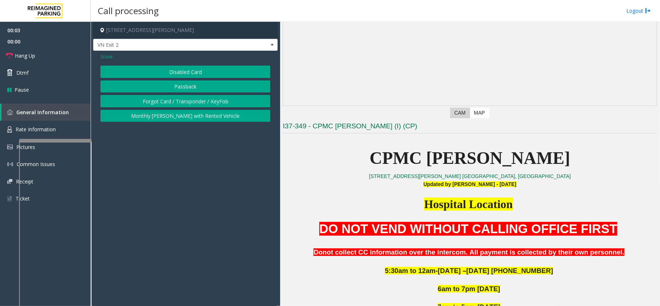
click at [185, 75] on button "Disabled Card" at bounding box center [185, 72] width 170 height 12
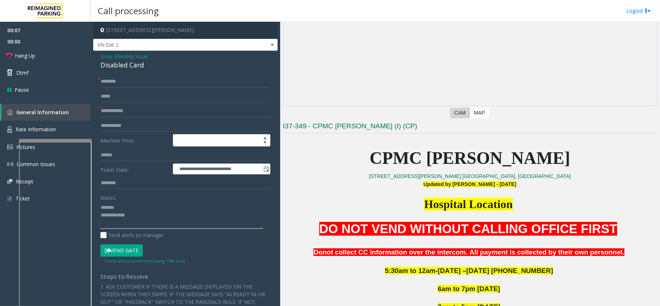
type textarea "**********"
click at [132, 103] on form "**********" at bounding box center [185, 169] width 170 height 189
click at [131, 109] on input "text" at bounding box center [185, 111] width 170 height 12
type input "*********"
click at [134, 65] on div "Disabled Card" at bounding box center [185, 65] width 170 height 10
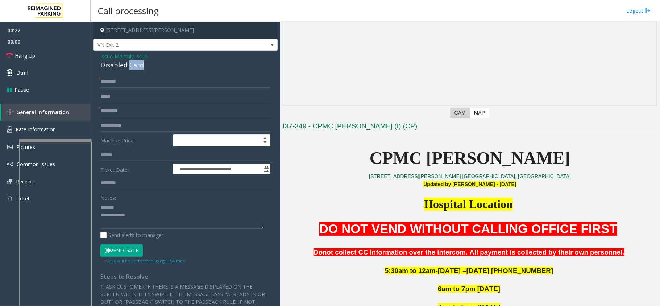
click at [134, 65] on div "Disabled Card" at bounding box center [185, 65] width 170 height 10
type textarea "**********"
click at [151, 80] on input "text" at bounding box center [185, 81] width 170 height 12
click at [113, 83] on input "********" at bounding box center [185, 81] width 170 height 12
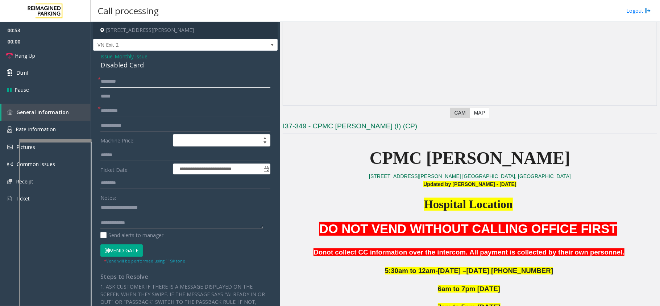
click at [104, 80] on input "********" at bounding box center [185, 81] width 170 height 12
click at [106, 82] on input "********" at bounding box center [185, 81] width 170 height 12
click at [112, 83] on input "********" at bounding box center [185, 81] width 170 height 12
click at [114, 80] on input "********" at bounding box center [185, 81] width 170 height 12
click at [102, 84] on input "********" at bounding box center [185, 81] width 170 height 12
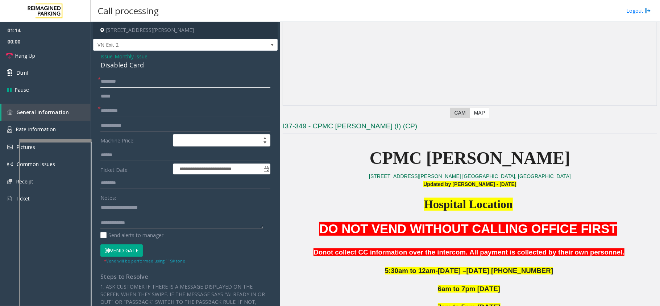
click at [121, 80] on input "********" at bounding box center [185, 81] width 170 height 12
click at [135, 82] on input "**********" at bounding box center [185, 81] width 170 height 12
click at [122, 86] on input "**********" at bounding box center [185, 81] width 170 height 12
click at [124, 80] on input "**********" at bounding box center [185, 81] width 170 height 12
type input "**********"
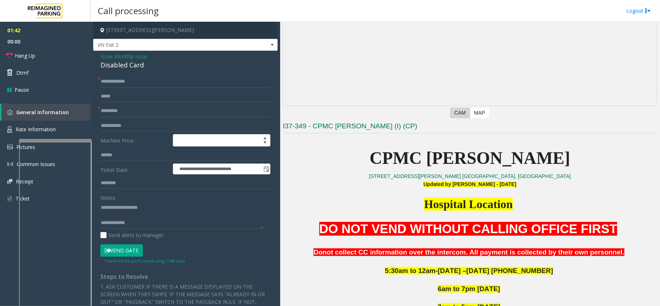
click at [137, 249] on button "Vend Gate" at bounding box center [121, 250] width 42 height 12
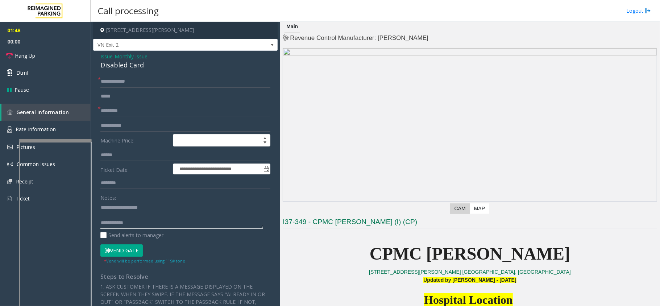
scroll to position [0, 0]
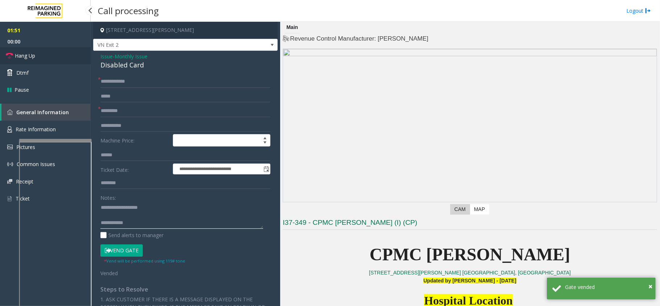
type textarea "**********"
click at [26, 57] on span "Hang Up" at bounding box center [25, 56] width 20 height 8
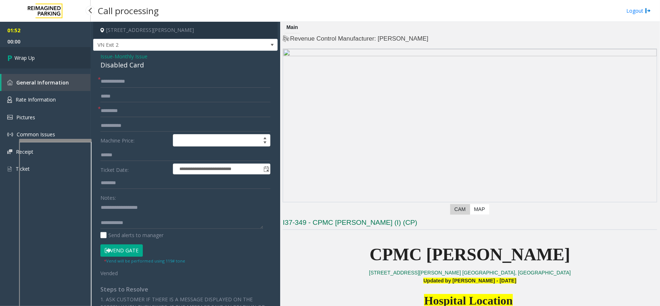
click at [26, 57] on span "Wrap Up" at bounding box center [25, 58] width 20 height 8
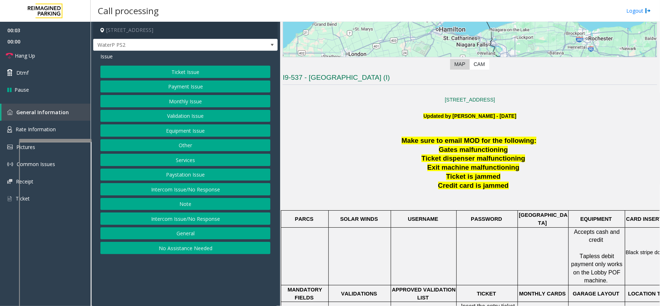
scroll to position [290, 0]
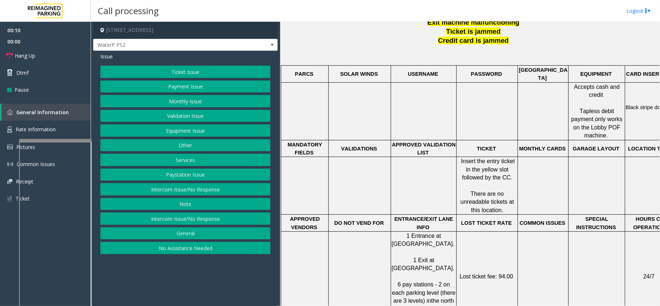
click at [221, 66] on button "Ticket Issue" at bounding box center [185, 72] width 170 height 12
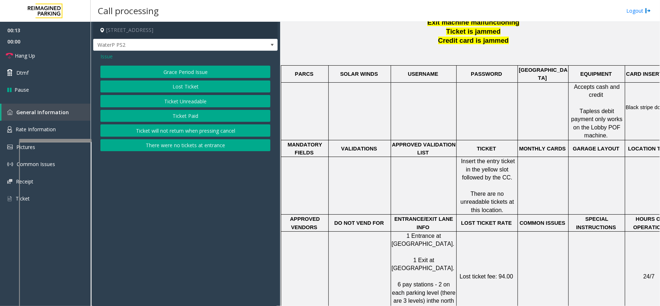
click at [424, 110] on td at bounding box center [424, 111] width 66 height 58
click at [102, 55] on span "Issue" at bounding box center [106, 57] width 12 height 8
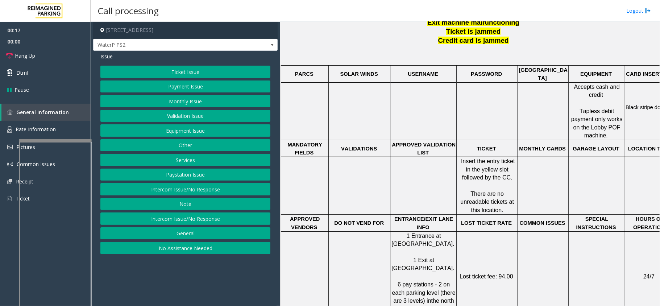
click at [215, 131] on button "Equipment Issue" at bounding box center [185, 130] width 170 height 12
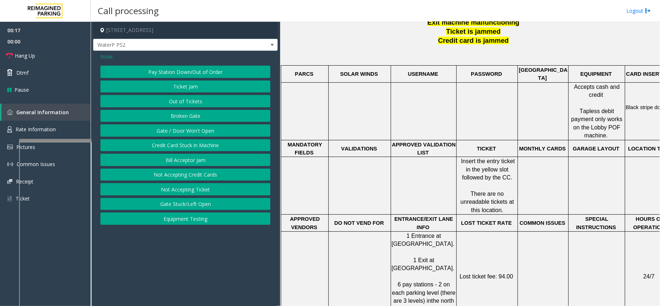
click at [215, 131] on button "Gate / Door Won't Open" at bounding box center [185, 130] width 170 height 12
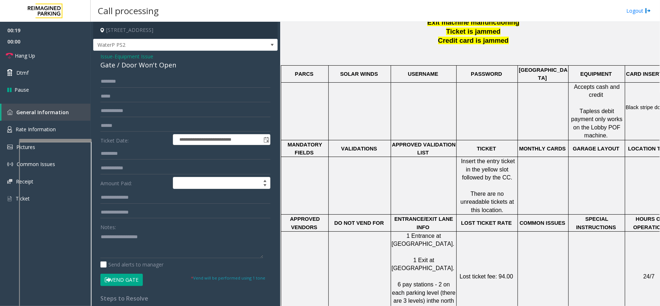
click at [145, 57] on span "Equipment Issue" at bounding box center [134, 57] width 39 height 8
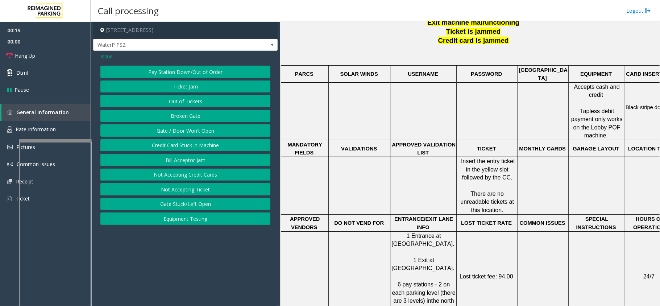
click at [109, 55] on span "Issue" at bounding box center [106, 57] width 12 height 8
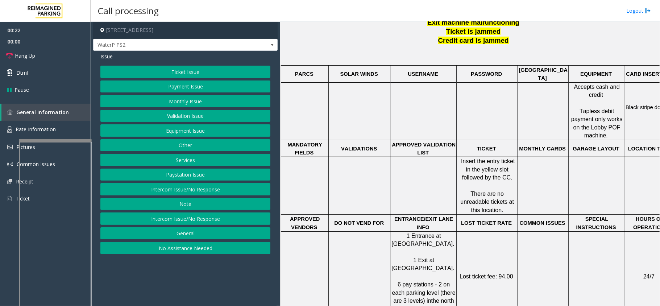
click at [169, 70] on button "Ticket Issue" at bounding box center [185, 72] width 170 height 12
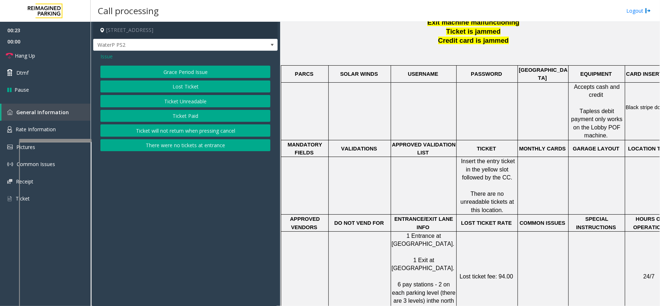
click at [172, 100] on button "Ticket Unreadable" at bounding box center [185, 101] width 170 height 12
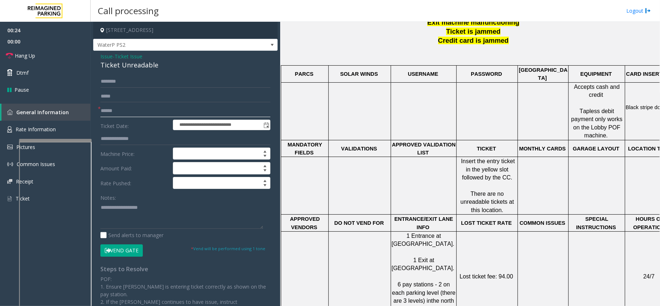
click at [135, 111] on input "text" at bounding box center [185, 111] width 170 height 12
type input "**"
click at [129, 69] on div "Ticket Unreadable" at bounding box center [185, 65] width 170 height 10
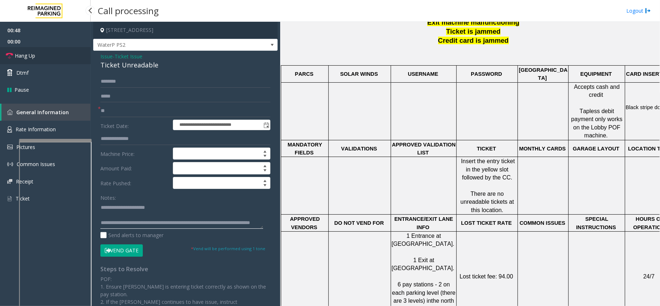
type textarea "**********"
click at [67, 51] on link "Hang Up" at bounding box center [45, 55] width 91 height 17
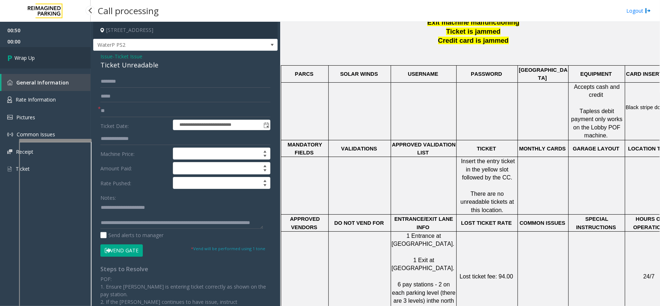
click at [48, 56] on link "Wrap Up" at bounding box center [45, 57] width 91 height 21
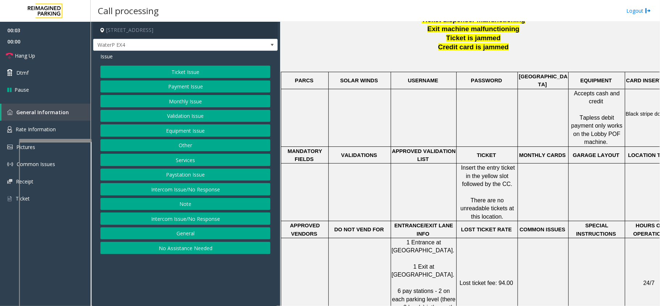
scroll to position [290, 0]
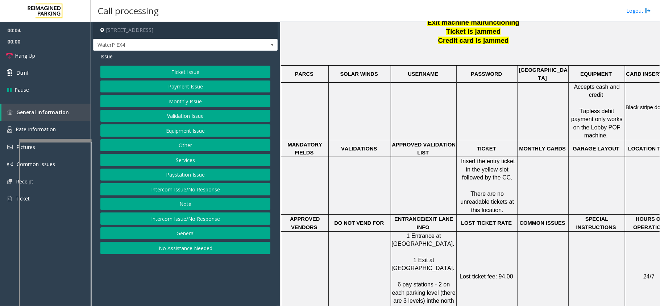
click at [236, 69] on button "Ticket Issue" at bounding box center [185, 72] width 170 height 12
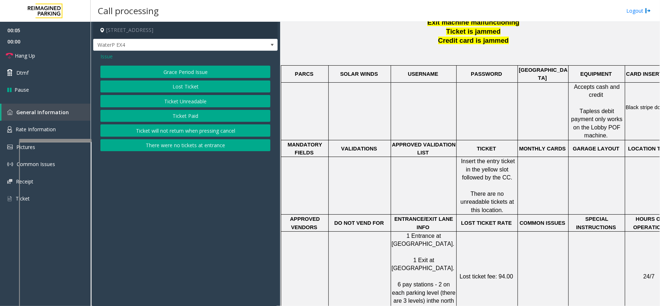
click at [205, 106] on button "Ticket Unreadable" at bounding box center [185, 101] width 170 height 12
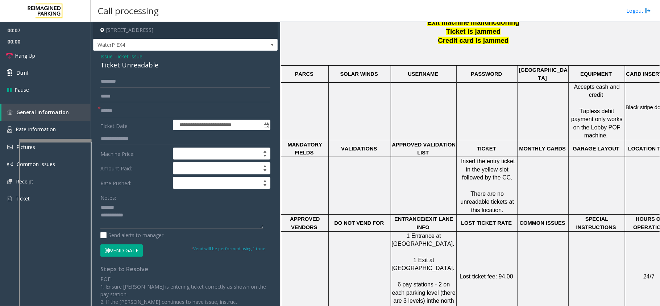
click at [125, 69] on div "Ticket Unreadable" at bounding box center [185, 65] width 170 height 10
click at [227, 219] on textarea at bounding box center [181, 215] width 163 height 27
type textarea "**********"
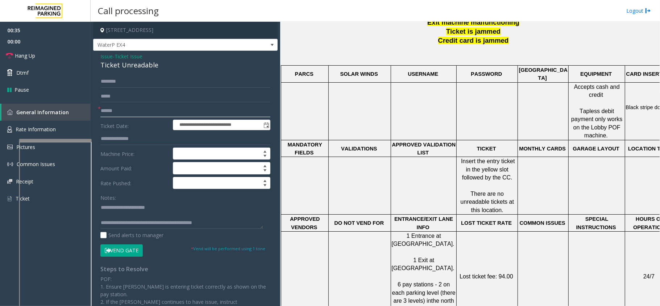
click at [163, 112] on input "text" at bounding box center [185, 111] width 170 height 12
click at [102, 111] on input "**********" at bounding box center [185, 111] width 170 height 12
click at [128, 110] on input "**********" at bounding box center [185, 111] width 170 height 12
type input "**********"
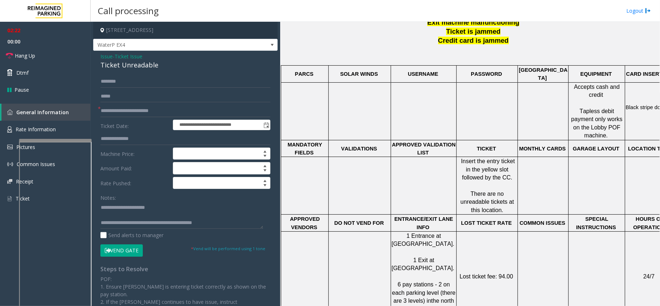
click at [121, 250] on button "Vend Gate" at bounding box center [121, 250] width 42 height 12
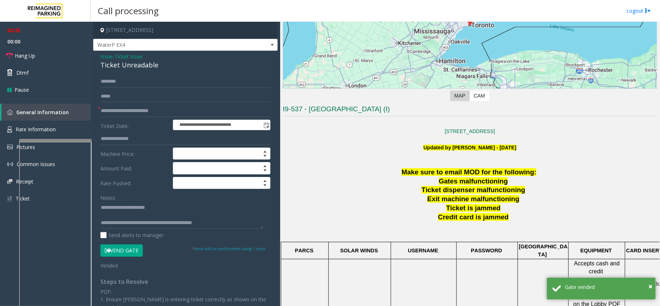
scroll to position [96, 0]
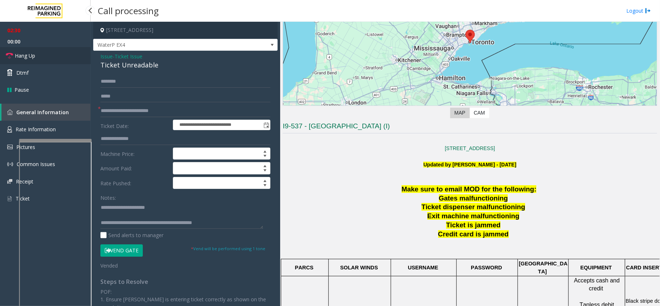
click at [80, 50] on link "Hang Up" at bounding box center [45, 55] width 91 height 17
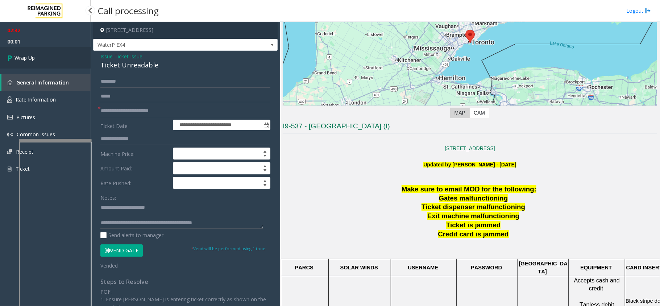
click at [53, 61] on link "Wrap Up" at bounding box center [45, 57] width 91 height 21
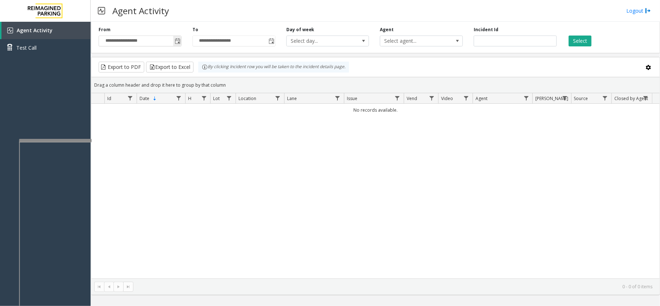
click at [181, 40] on span "Toggle popup" at bounding box center [177, 41] width 8 height 12
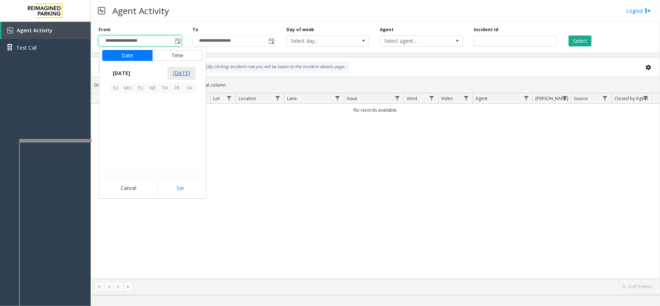
scroll to position [130136, 0]
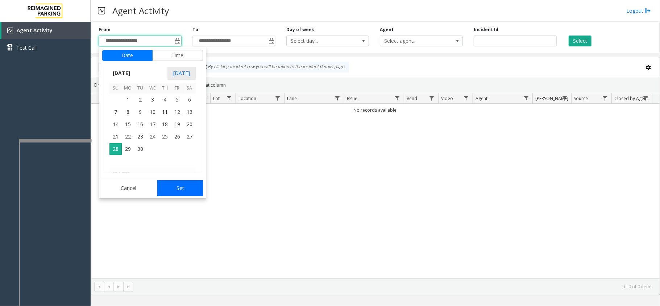
click at [171, 182] on button "Set" at bounding box center [180, 188] width 46 height 16
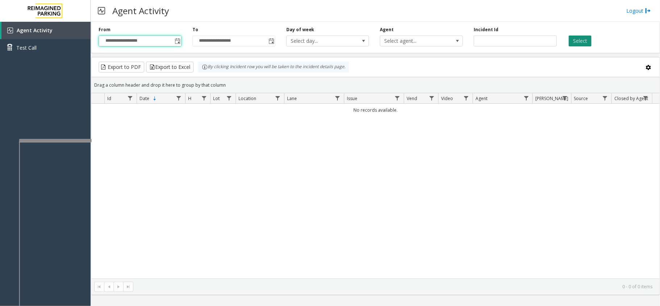
click at [579, 41] on button "Select" at bounding box center [580, 41] width 23 height 11
click at [177, 38] on span "Toggle popup" at bounding box center [177, 41] width 8 height 12
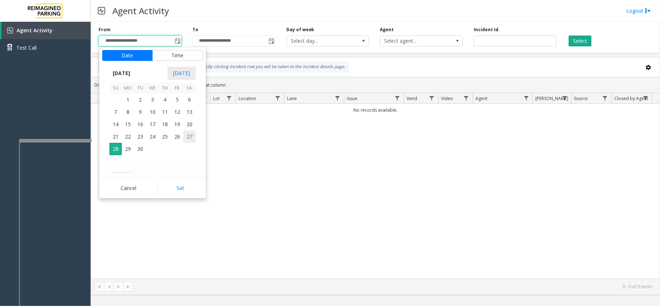
click at [185, 137] on span "27" at bounding box center [189, 137] width 12 height 12
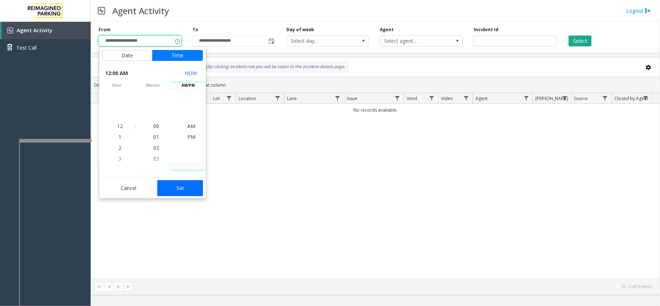
click at [182, 186] on button "Set" at bounding box center [180, 188] width 46 height 16
type input "**********"
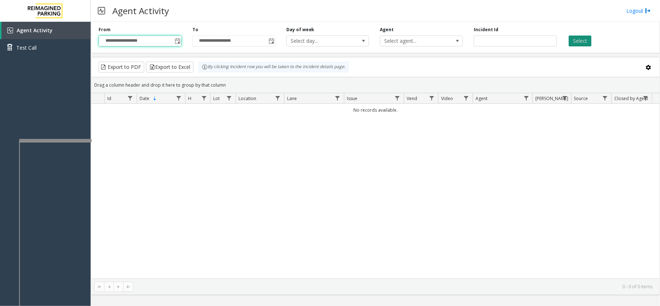
click at [569, 38] on button "Select" at bounding box center [580, 41] width 23 height 11
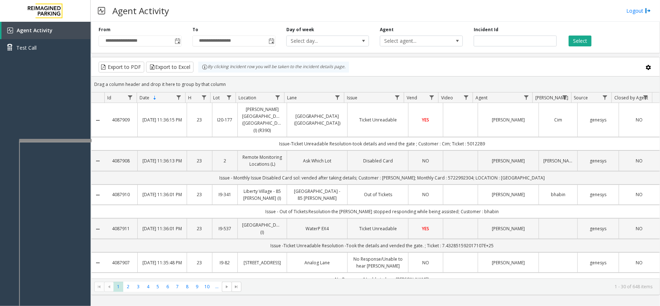
click at [347, 227] on td "Ticket Unreadable" at bounding box center [377, 228] width 61 height 20
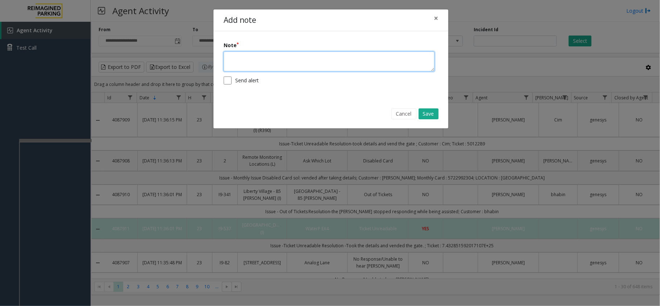
click at [321, 65] on textarea at bounding box center [329, 61] width 211 height 20
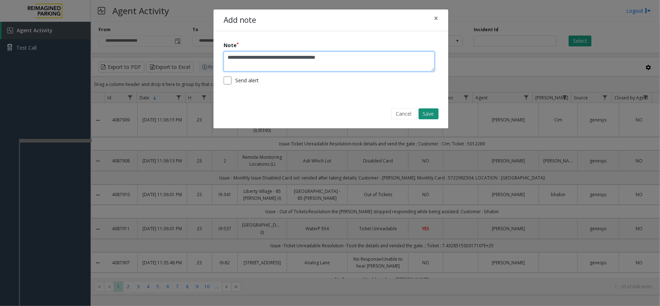
type textarea "**********"
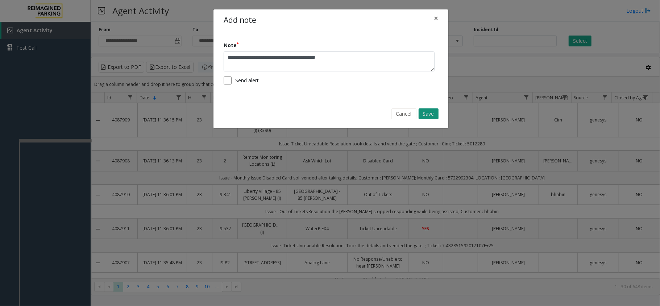
click at [426, 117] on button "Save" at bounding box center [429, 113] width 20 height 11
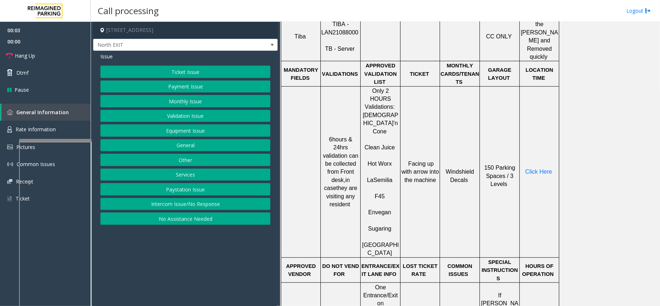
scroll to position [338, 0]
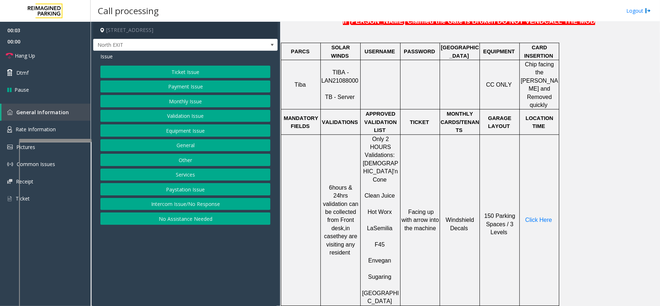
click at [346, 70] on span "TIBA - LAN21088000" at bounding box center [339, 76] width 37 height 14
copy p "LAN21088000"
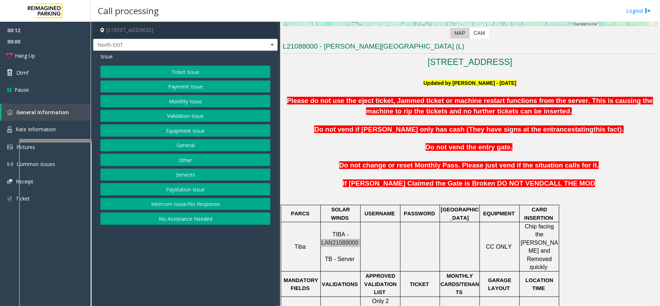
scroll to position [193, 0]
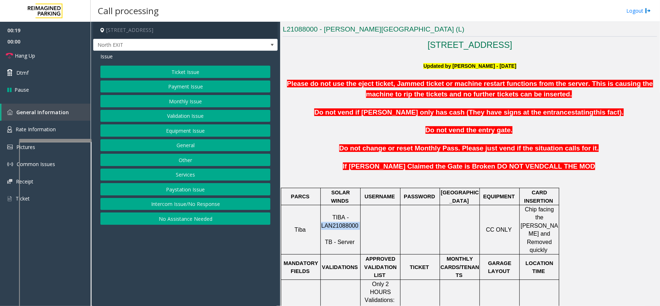
click at [221, 92] on button "Payment Issue" at bounding box center [185, 86] width 170 height 12
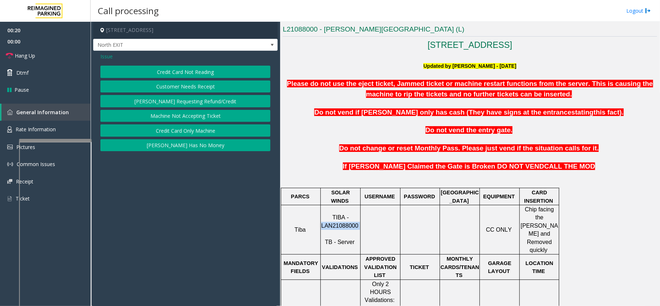
click at [214, 76] on button "Credit Card Not Reading" at bounding box center [185, 72] width 170 height 12
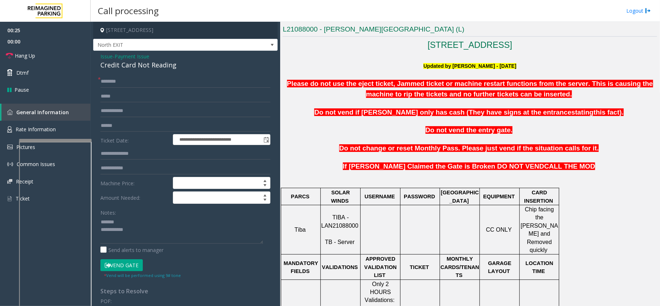
click at [125, 66] on div "Credit Card Not Reading" at bounding box center [185, 65] width 170 height 10
type textarea "**********"
click at [119, 81] on input "text" at bounding box center [185, 81] width 170 height 12
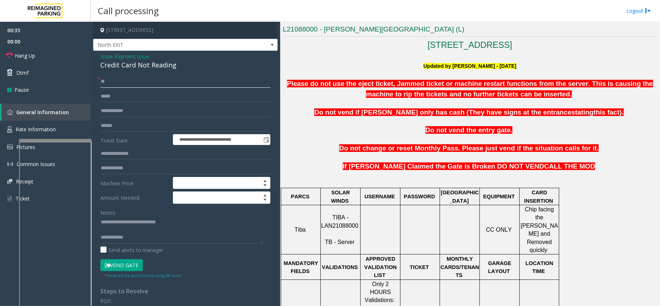
type input "**"
click at [158, 242] on textarea at bounding box center [181, 229] width 163 height 27
click at [136, 244] on textarea at bounding box center [181, 229] width 163 height 27
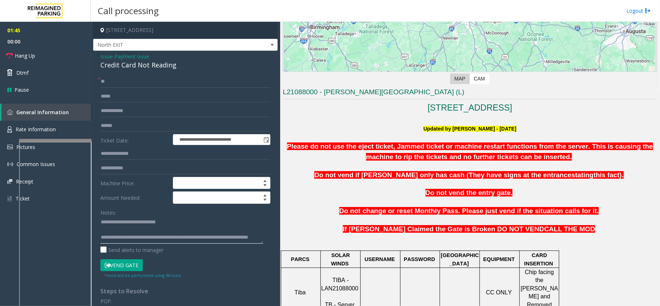
scroll to position [82, 0]
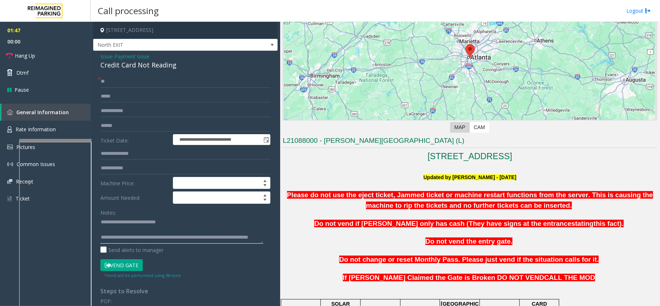
click at [243, 241] on textarea at bounding box center [181, 229] width 163 height 27
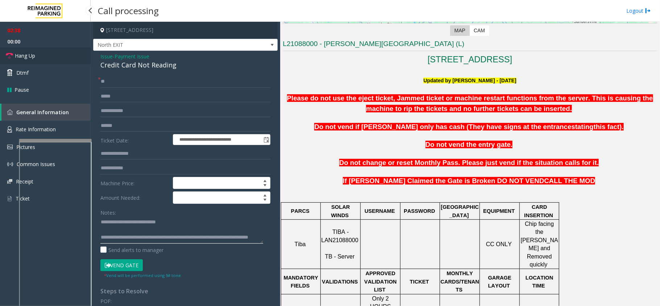
type textarea "**********"
click at [70, 61] on link "Hang Up" at bounding box center [45, 55] width 91 height 17
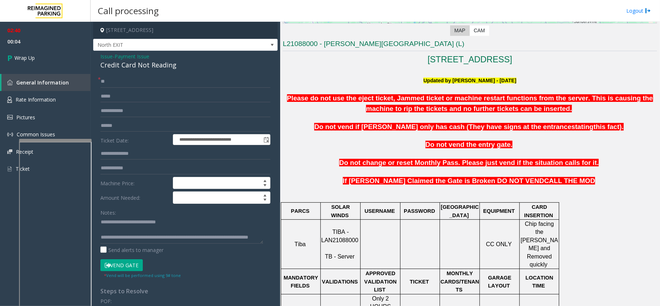
click at [128, 266] on button "Vend Gate" at bounding box center [121, 265] width 42 height 12
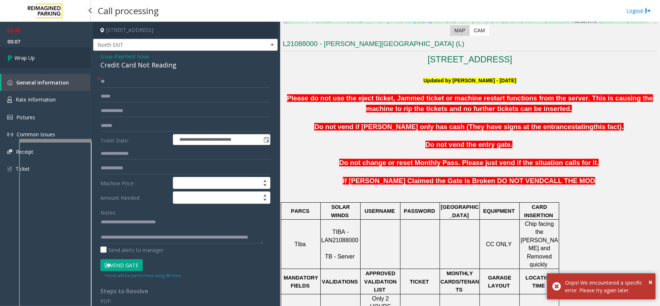
click at [45, 64] on link "Wrap Up" at bounding box center [45, 57] width 91 height 21
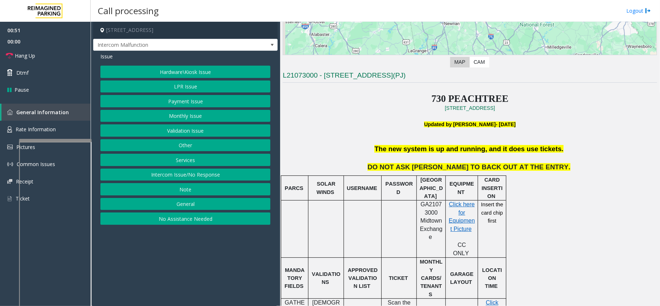
scroll to position [145, 0]
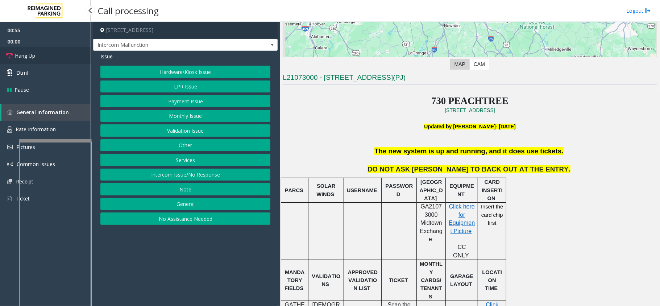
click at [44, 54] on link "Hang Up" at bounding box center [45, 55] width 91 height 17
click at [190, 173] on button "Intercom Issue/No Response" at bounding box center [185, 175] width 170 height 12
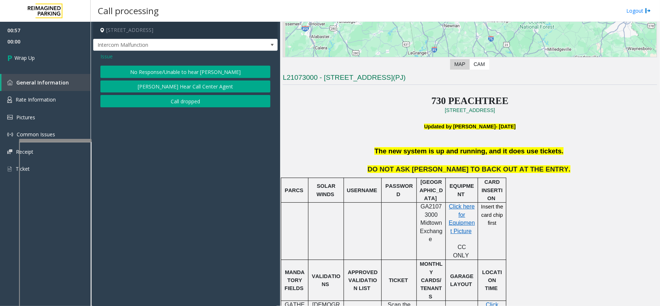
click at [102, 55] on span "Issue" at bounding box center [106, 57] width 12 height 8
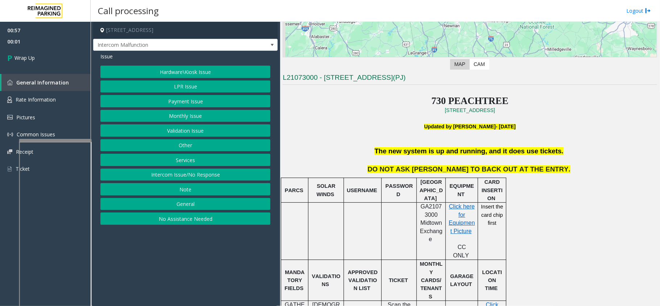
click at [182, 77] on button "Hardware\Kiosk Issue" at bounding box center [185, 72] width 170 height 12
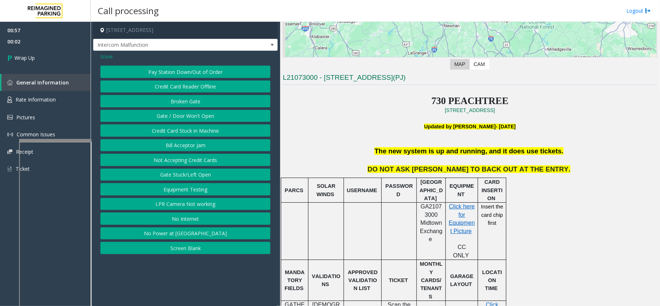
click at [187, 117] on button "Gate / Door Won't Open" at bounding box center [185, 116] width 170 height 12
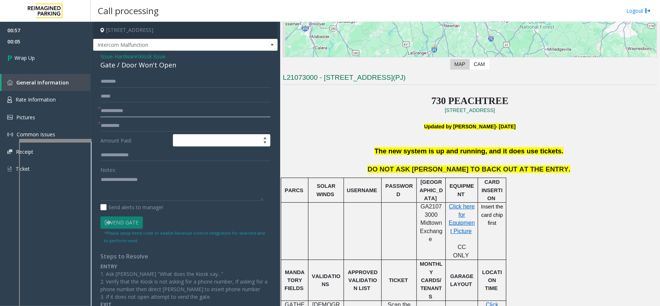
click at [131, 117] on input "text" at bounding box center [185, 111] width 170 height 12
type input "**"
click at [132, 127] on input "text" at bounding box center [185, 126] width 170 height 12
type input "**"
click at [132, 68] on div "Gate / Door Won't Open" at bounding box center [185, 65] width 170 height 10
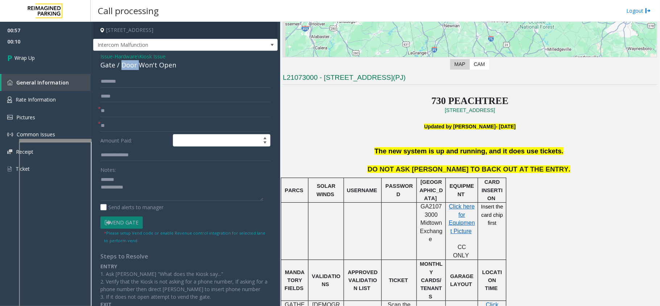
click at [132, 68] on div "Gate / Door Won't Open" at bounding box center [185, 65] width 170 height 10
click at [154, 197] on textarea at bounding box center [181, 187] width 163 height 27
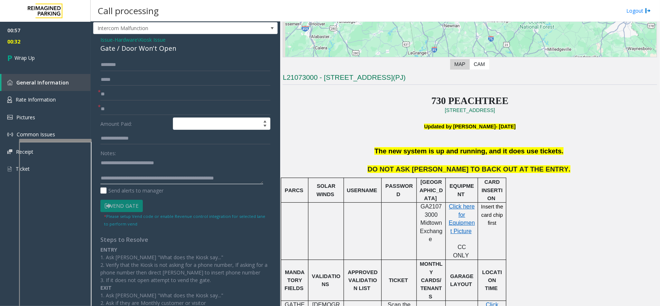
scroll to position [0, 0]
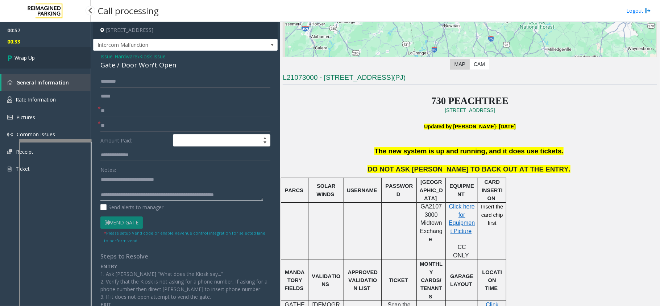
type textarea "**********"
click at [74, 58] on link "Wrap Up" at bounding box center [45, 57] width 91 height 21
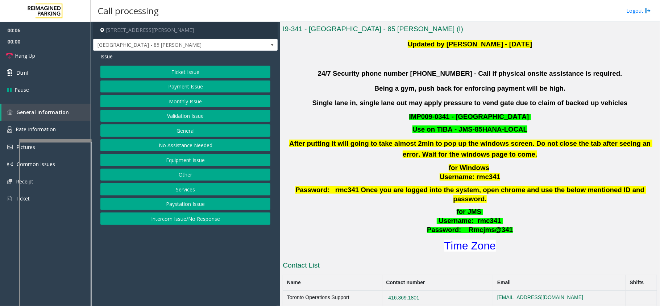
scroll to position [193, 0]
click at [187, 70] on button "Ticket Issue" at bounding box center [185, 72] width 170 height 12
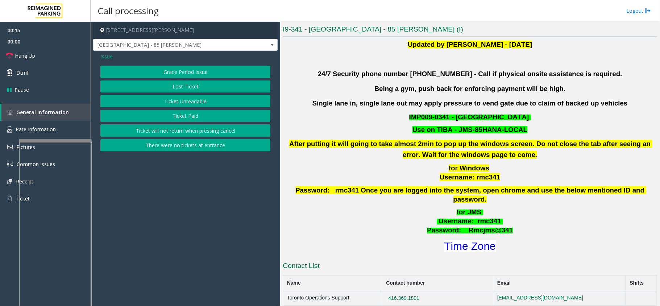
click at [186, 100] on button "Ticket Unreadable" at bounding box center [185, 101] width 170 height 12
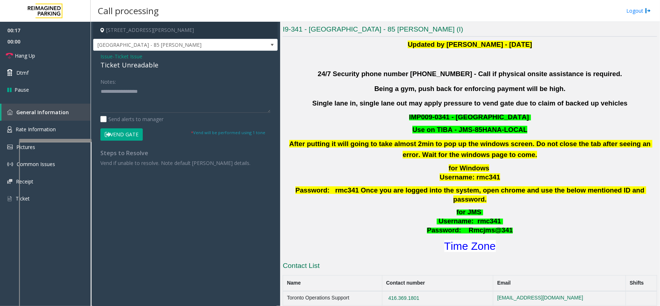
click at [127, 54] on span "Ticket Issue" at bounding box center [129, 57] width 28 height 8
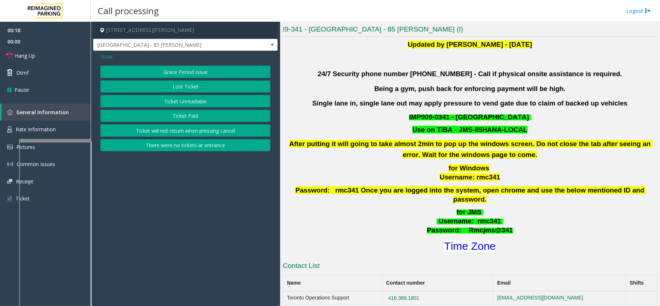
click at [110, 57] on span "Issue" at bounding box center [106, 57] width 12 height 8
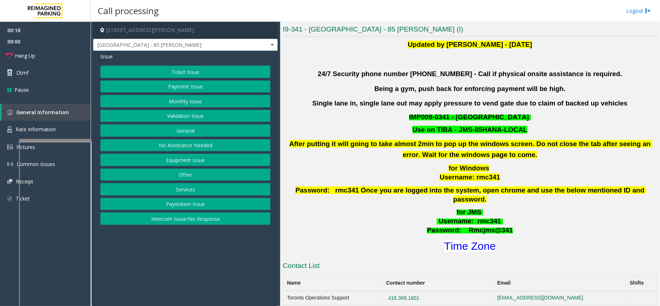
click at [190, 88] on button "Payment Issue" at bounding box center [185, 86] width 170 height 12
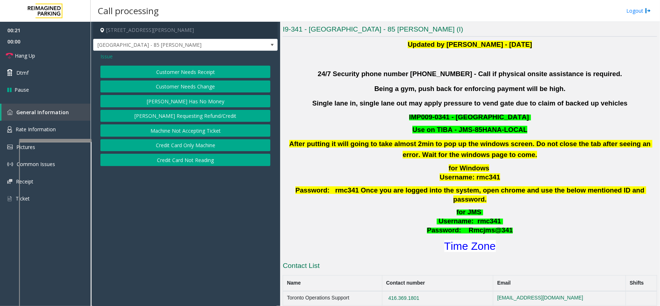
click at [194, 164] on button "Credit Card Not Reading" at bounding box center [185, 160] width 170 height 12
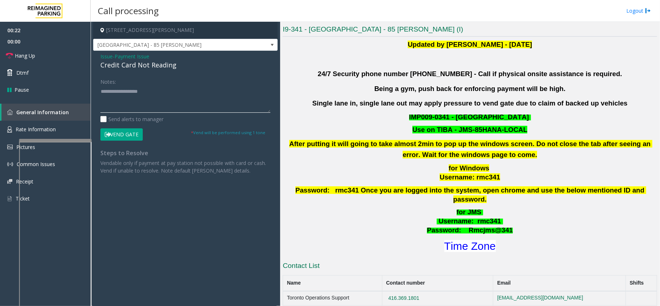
click at [106, 90] on textarea at bounding box center [185, 99] width 170 height 27
click at [131, 93] on textarea at bounding box center [185, 99] width 170 height 27
click at [132, 100] on textarea at bounding box center [185, 99] width 170 height 27
click at [142, 60] on div "Credit Card Not Reading" at bounding box center [185, 65] width 170 height 10
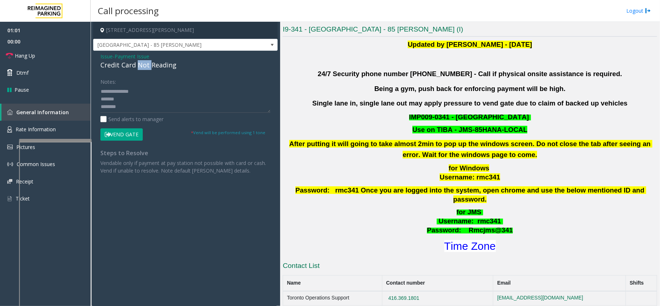
click at [142, 60] on div "Credit Card Not Reading" at bounding box center [185, 65] width 170 height 10
click at [167, 92] on textarea at bounding box center [185, 99] width 170 height 27
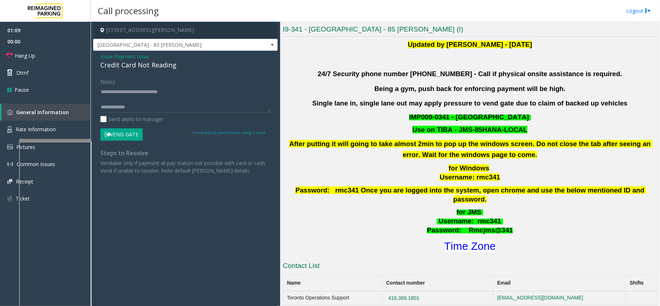
click at [132, 131] on button "Vend Gate" at bounding box center [121, 134] width 42 height 12
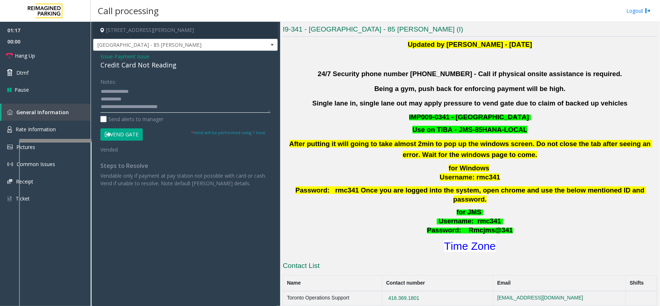
scroll to position [22, 0]
type textarea "**********"
click at [55, 54] on link "Hang Up" at bounding box center [45, 55] width 91 height 17
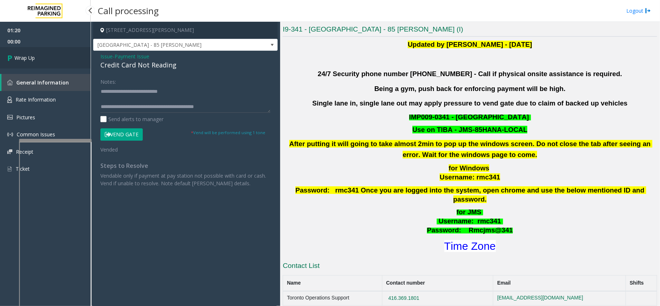
click at [55, 54] on link "Wrap Up" at bounding box center [45, 57] width 91 height 21
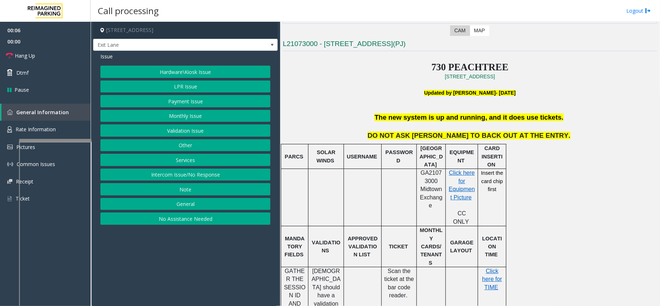
scroll to position [193, 0]
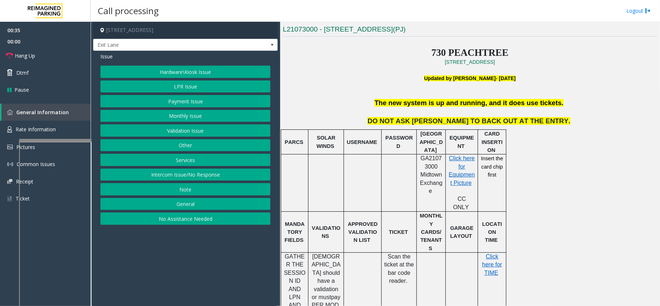
click at [179, 88] on button "LPR Issue" at bounding box center [185, 86] width 170 height 12
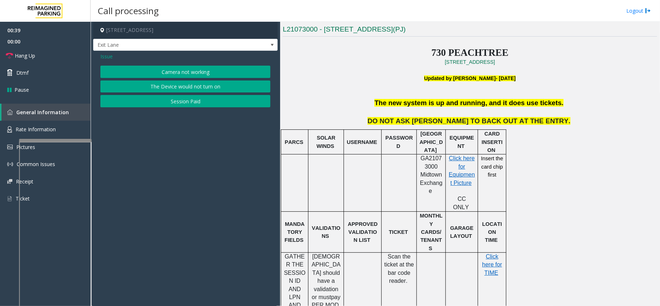
click at [202, 102] on button "Session Paid" at bounding box center [185, 101] width 170 height 12
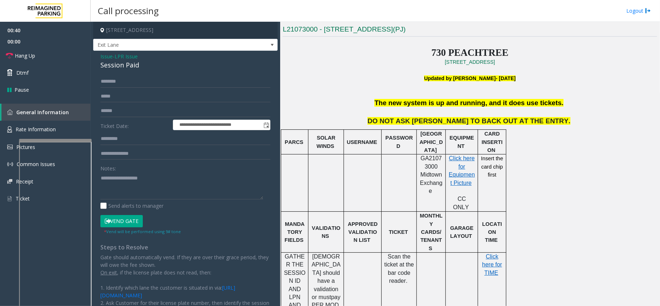
click at [138, 55] on span "LPR Issue" at bounding box center [126, 57] width 23 height 8
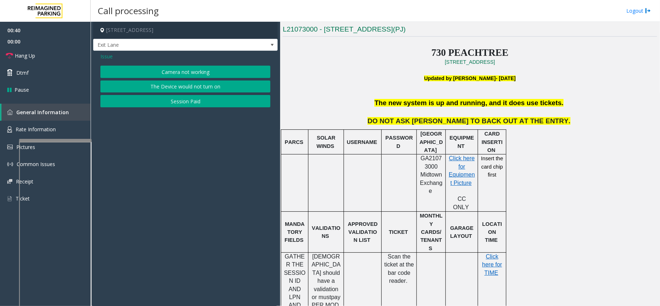
click at [179, 68] on button "Camera not working" at bounding box center [185, 72] width 170 height 12
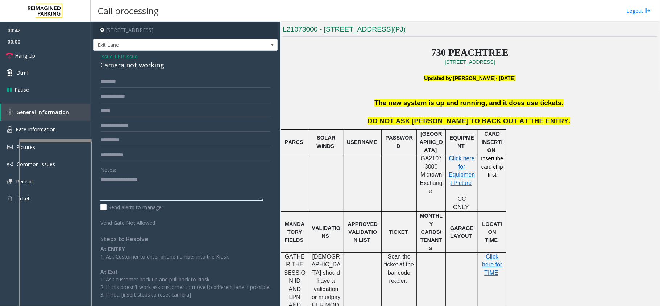
click at [140, 181] on textarea at bounding box center [181, 187] width 163 height 27
click at [146, 67] on div "Camera not working" at bounding box center [185, 65] width 170 height 10
click at [145, 179] on textarea at bounding box center [181, 187] width 163 height 27
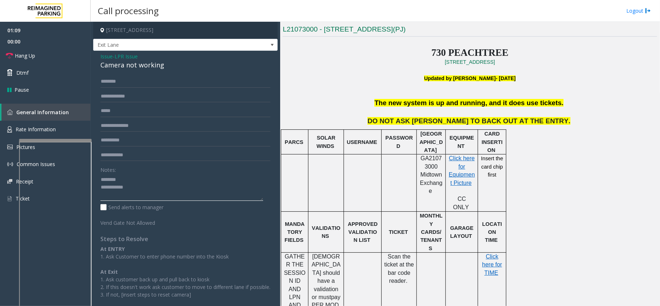
click at [103, 180] on textarea at bounding box center [181, 187] width 163 height 27
click at [87, 60] on link "Hang Up" at bounding box center [45, 55] width 91 height 17
click at [117, 65] on div "Camera not working" at bounding box center [185, 65] width 170 height 10
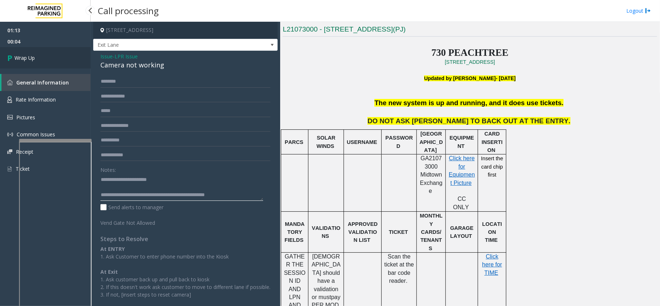
type textarea "**********"
click at [65, 59] on link "Wrap Up" at bounding box center [45, 57] width 91 height 21
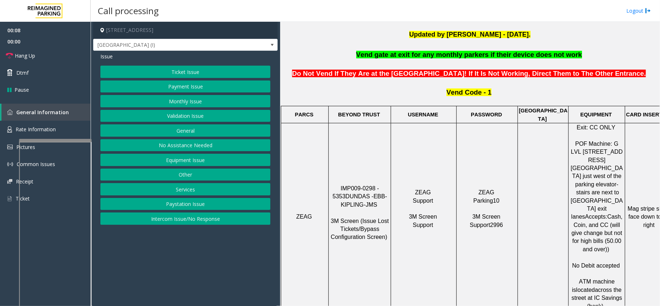
scroll to position [241, 0]
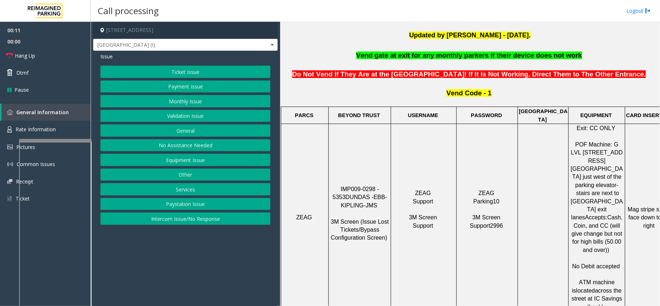
click at [198, 102] on button "Monthly Issue" at bounding box center [185, 101] width 170 height 12
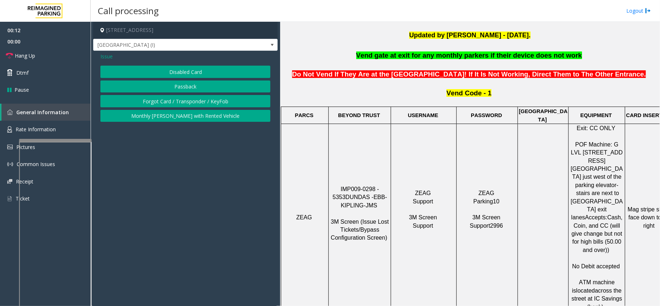
click at [199, 99] on button "Forgot Card / Transponder / KeyFob" at bounding box center [185, 101] width 170 height 12
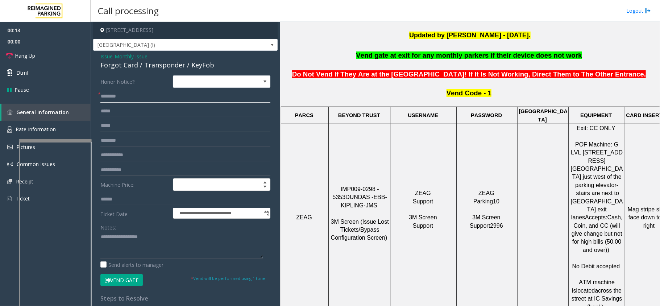
click at [147, 100] on input "text" at bounding box center [185, 96] width 170 height 12
type input "**********"
click at [119, 152] on input "text" at bounding box center [185, 155] width 170 height 12
click at [127, 67] on div "Forgot Card / Transponder / KeyFob" at bounding box center [185, 65] width 170 height 10
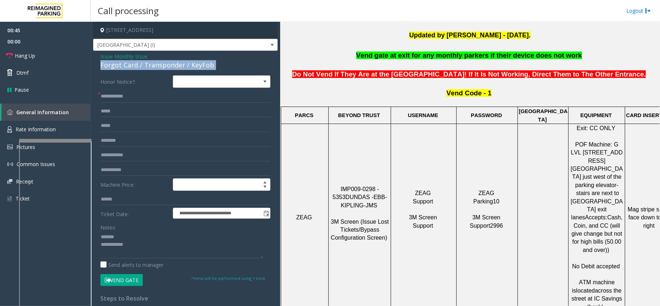
click at [127, 67] on div "Forgot Card / Transponder / KeyFob" at bounding box center [185, 65] width 170 height 10
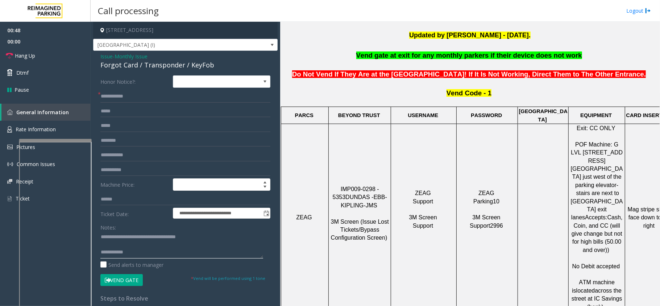
type textarea "**********"
click at [163, 147] on form "**********" at bounding box center [185, 180] width 170 height 211
click at [162, 150] on input "text" at bounding box center [185, 155] width 170 height 12
type input "******"
click at [132, 282] on button "Vend Gate" at bounding box center [121, 280] width 42 height 12
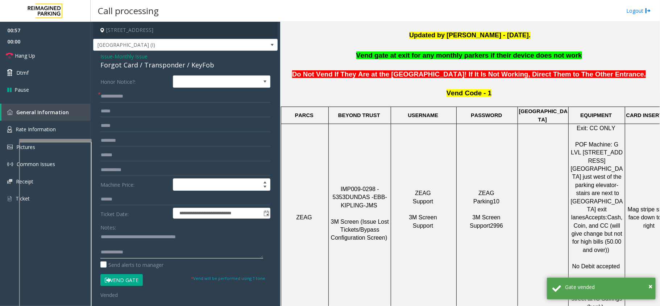
click at [141, 247] on textarea at bounding box center [181, 244] width 163 height 27
click at [141, 252] on textarea at bounding box center [181, 244] width 163 height 27
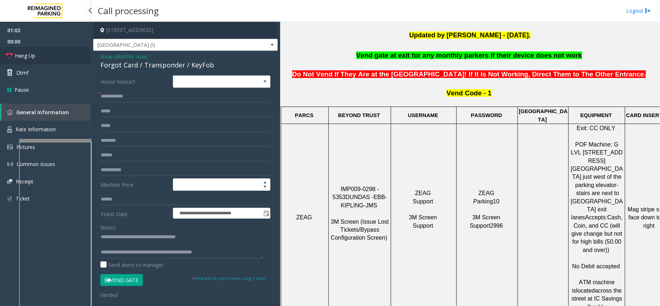
click at [54, 54] on link "Hang Up" at bounding box center [45, 55] width 91 height 17
click at [239, 251] on textarea at bounding box center [181, 244] width 163 height 27
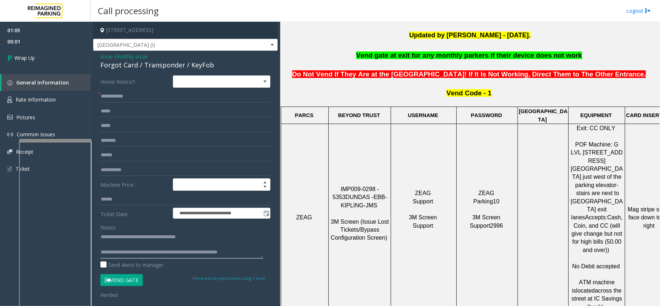
scroll to position [5, 0]
type textarea "**********"
click at [53, 49] on link "Wrap Up" at bounding box center [45, 57] width 91 height 21
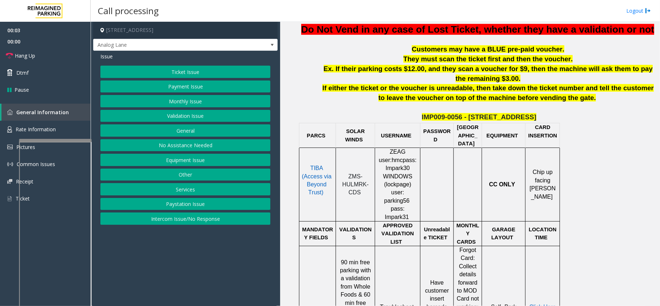
scroll to position [338, 0]
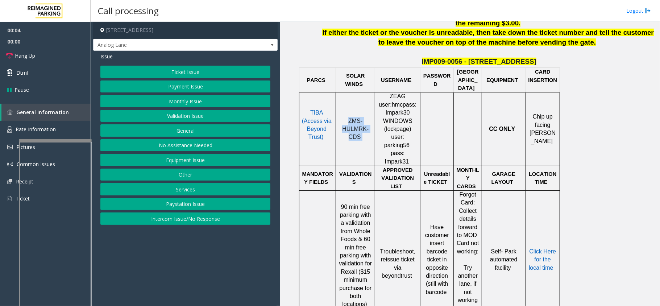
drag, startPoint x: 366, startPoint y: 136, endPoint x: 340, endPoint y: 124, distance: 28.2
click at [340, 124] on p "ZMS-HULMRK-CDS" at bounding box center [356, 129] width 34 height 24
click at [308, 128] on span "TIBA (Access via Beyond Trust)" at bounding box center [317, 125] width 30 height 30
drag, startPoint x: 363, startPoint y: 138, endPoint x: 328, endPoint y: 115, distance: 41.8
click at [328, 115] on tr "TIBA (Access via Beyond Trust) ZMS-HULMRK-CDS ZEAG user: hmc pass: Impark30 WIN…" at bounding box center [430, 129] width 261 height 74
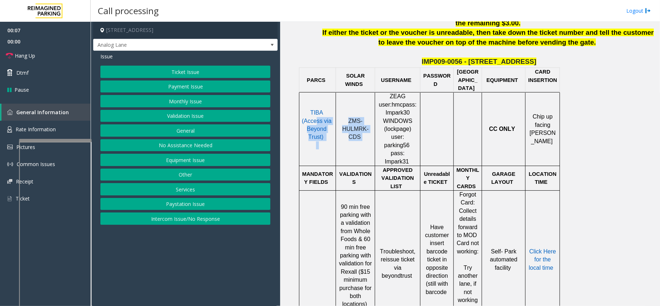
click at [356, 124] on span "ZMS-HULMRK-CDS" at bounding box center [355, 129] width 26 height 22
drag, startPoint x: 363, startPoint y: 136, endPoint x: 348, endPoint y: 122, distance: 19.8
click at [348, 122] on p "ZMS-HULMRK-CDS" at bounding box center [356, 129] width 34 height 24
click at [223, 67] on button "Ticket Issue" at bounding box center [185, 72] width 170 height 12
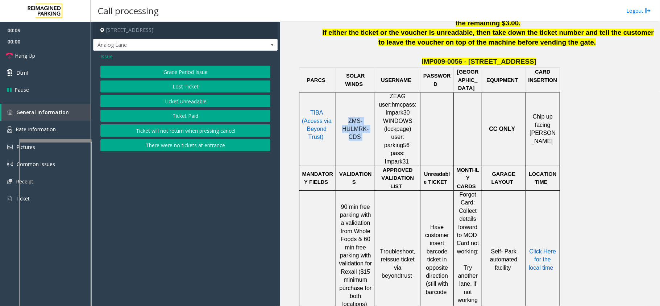
click at [219, 104] on button "Ticket Unreadable" at bounding box center [185, 101] width 170 height 12
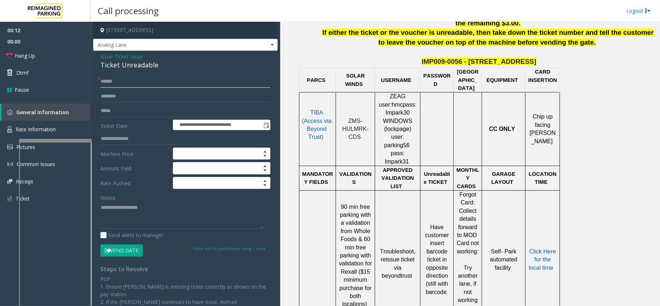
click at [128, 85] on input "text" at bounding box center [185, 81] width 170 height 12
type input "********"
drag, startPoint x: 364, startPoint y: 139, endPoint x: 339, endPoint y: 114, distance: 35.1
click at [354, 125] on p "ZMS-HULMRK-CDS" at bounding box center [356, 129] width 34 height 24
click at [336, 112] on td "ZMS-HULMRK-CDS" at bounding box center [355, 129] width 39 height 74
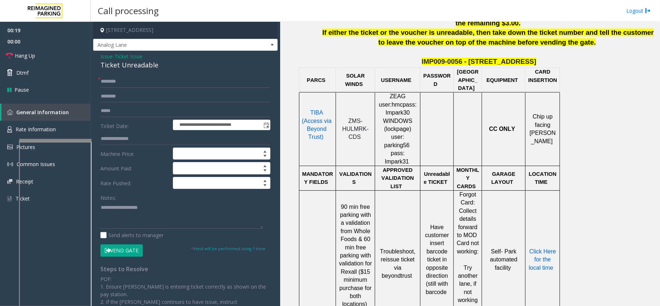
click at [357, 129] on span "ZMS-HULMRK-CDS" at bounding box center [355, 129] width 26 height 22
drag, startPoint x: 343, startPoint y: 131, endPoint x: 364, endPoint y: 125, distance: 22.1
click at [371, 133] on p "ZMS-HULMRK-CDS" at bounding box center [356, 129] width 34 height 24
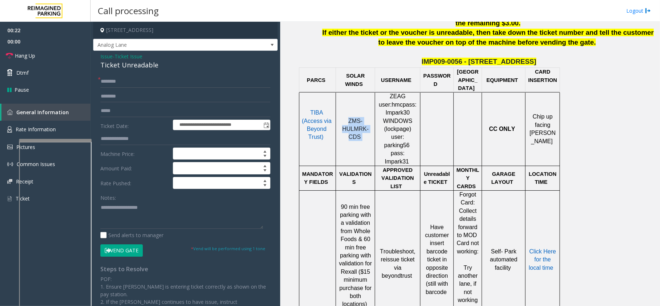
click at [350, 133] on span "ZMS-HULMRK-CDS" at bounding box center [355, 129] width 26 height 22
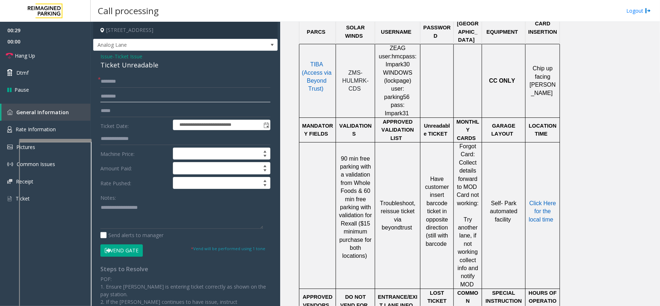
click at [121, 99] on input "text" at bounding box center [185, 96] width 170 height 12
click at [121, 106] on input "text" at bounding box center [185, 111] width 170 height 12
click at [124, 99] on input "text" at bounding box center [185, 96] width 170 height 12
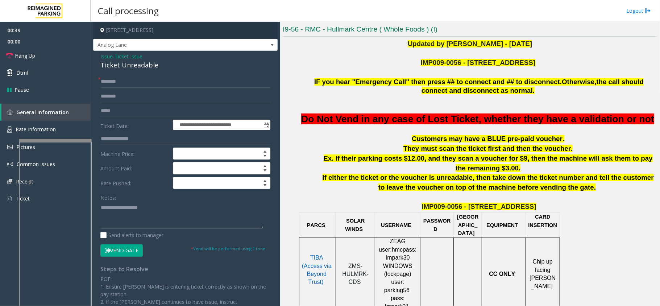
scroll to position [241, 0]
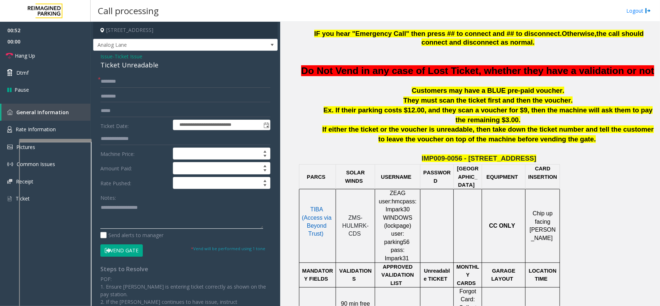
click at [144, 221] on textarea at bounding box center [181, 215] width 163 height 27
click at [138, 249] on button "Vend Gate" at bounding box center [121, 250] width 42 height 12
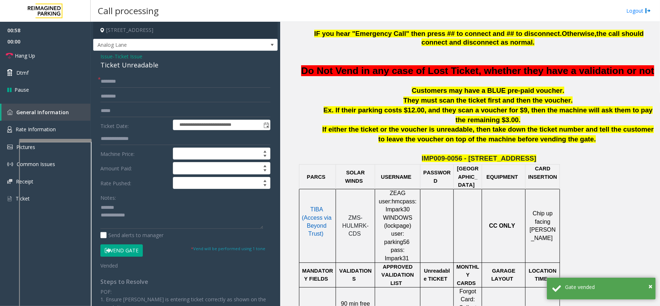
click at [119, 65] on div "Ticket Unreadable" at bounding box center [185, 65] width 170 height 10
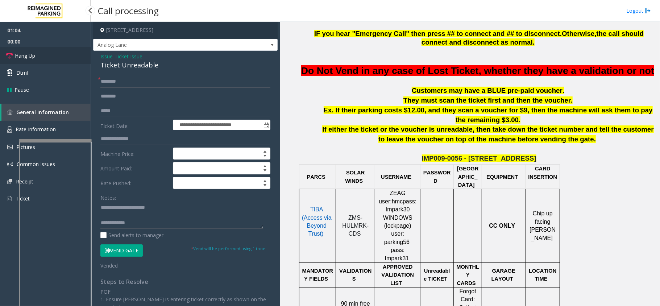
click at [25, 62] on link "Hang Up" at bounding box center [45, 55] width 91 height 17
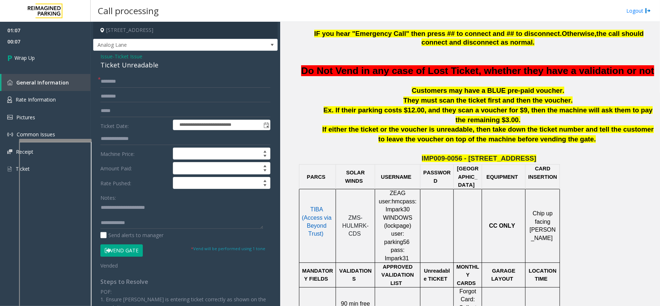
scroll to position [8, 0]
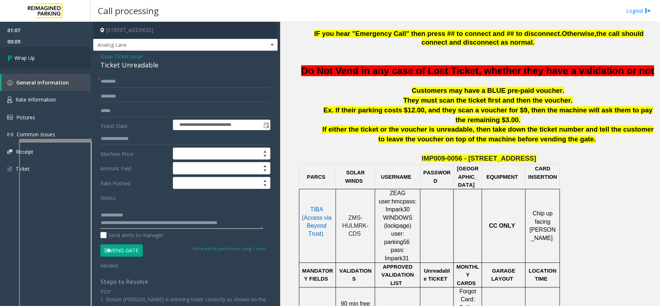
type textarea "**********"
click at [72, 61] on link "Wrap Up" at bounding box center [45, 57] width 91 height 21
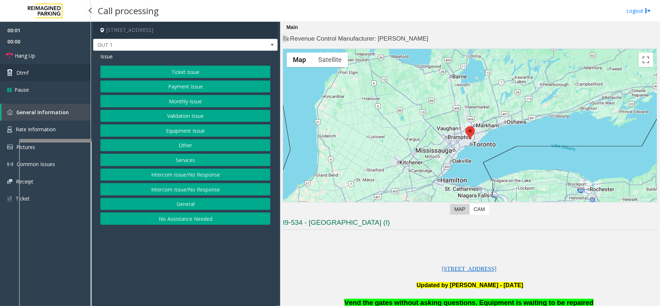
click at [27, 67] on link "Dtmf" at bounding box center [45, 72] width 91 height 17
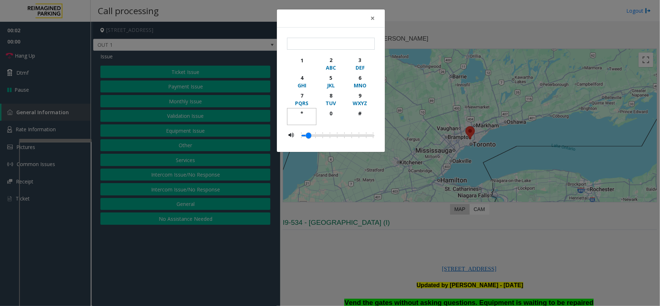
click at [298, 109] on button "*" at bounding box center [301, 116] width 29 height 17
click at [354, 95] on div "9" at bounding box center [360, 96] width 20 height 8
click at [359, 107] on div "WXYZ" at bounding box center [360, 103] width 20 height 8
click at [331, 178] on div "× *** 1 2 ABC 3 DEF 4 GHI 5 JKL 6 MNO 7 PQRS 8 TUV 9 WXYZ * 0 #" at bounding box center [330, 153] width 660 height 306
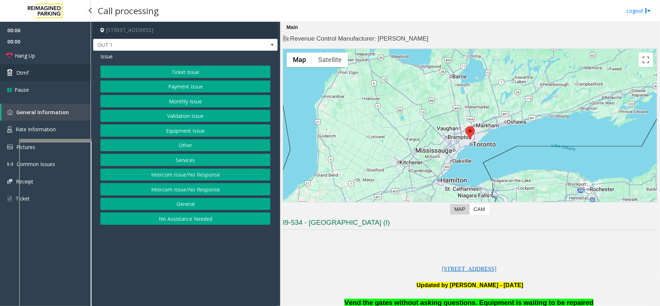
click at [54, 70] on link "Dtmf" at bounding box center [45, 72] width 91 height 17
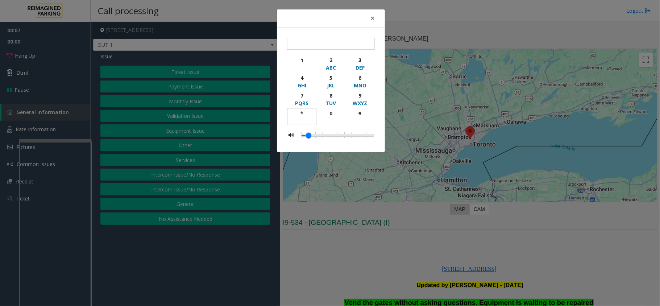
click at [303, 112] on div "*" at bounding box center [302, 114] width 20 height 8
click at [361, 100] on div "WXYZ" at bounding box center [360, 103] width 20 height 8
click at [364, 115] on div "#" at bounding box center [360, 114] width 20 height 8
type input "***"
drag, startPoint x: 396, startPoint y: 184, endPoint x: 395, endPoint y: 196, distance: 12.1
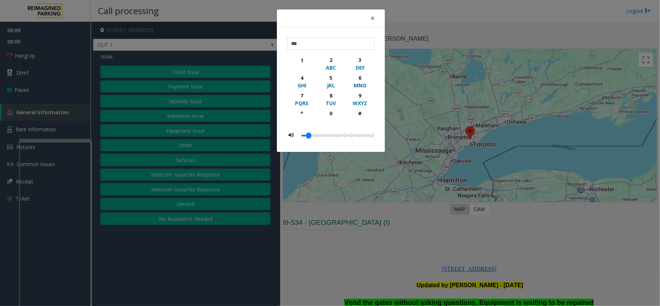
click at [396, 184] on div "× *** 1 2 ABC 3 DEF 4 GHI 5 JKL 6 MNO 7 PQRS 8 TUV 9 WXYZ * 0 #" at bounding box center [330, 153] width 660 height 306
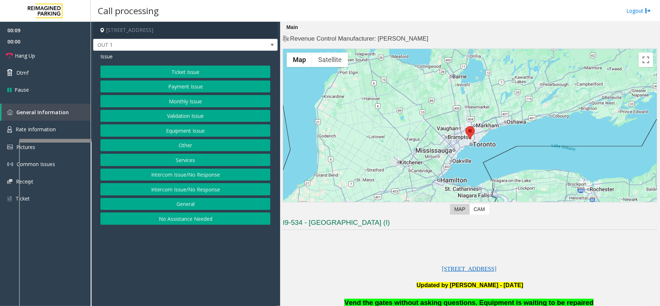
click at [209, 124] on div "Ticket Issue Payment Issue Monthly Issue Validation Issue Equipment Issue Other…" at bounding box center [185, 145] width 170 height 159
click at [206, 130] on button "Equipment Issue" at bounding box center [185, 130] width 170 height 12
click at [206, 130] on button "Gate / Door Won't Open" at bounding box center [185, 130] width 170 height 12
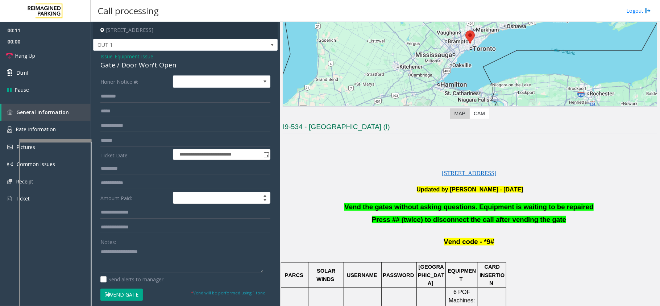
scroll to position [96, 0]
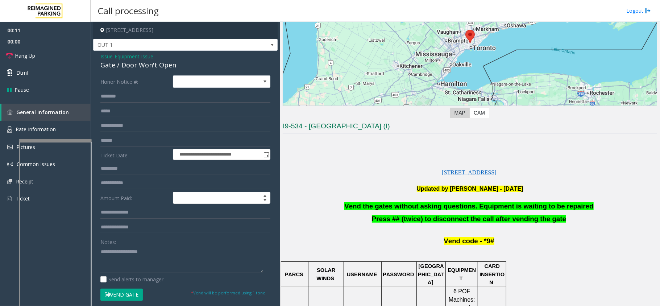
click at [434, 206] on span "Vend the gates without asking questions. Equipment is waiting to be repaired" at bounding box center [468, 206] width 249 height 8
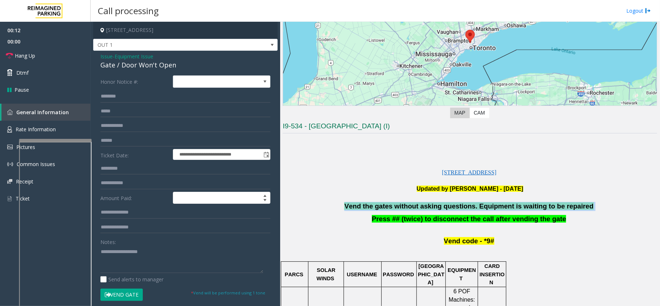
click at [434, 206] on span "Vend the gates without asking questions. Equipment is waiting to be repaired" at bounding box center [468, 206] width 249 height 8
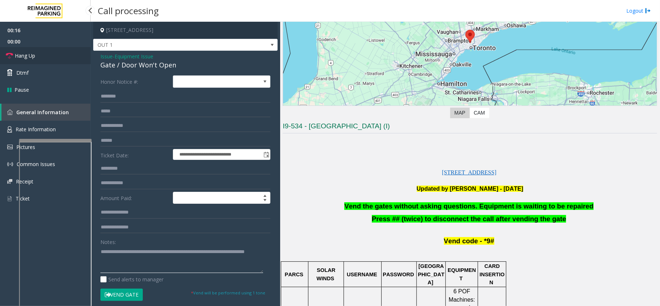
type textarea "**********"
click at [45, 54] on link "Hang Up" at bounding box center [45, 55] width 91 height 17
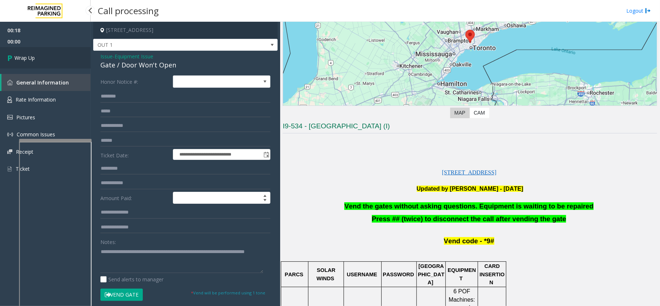
click at [4, 53] on link "Wrap Up" at bounding box center [45, 57] width 91 height 21
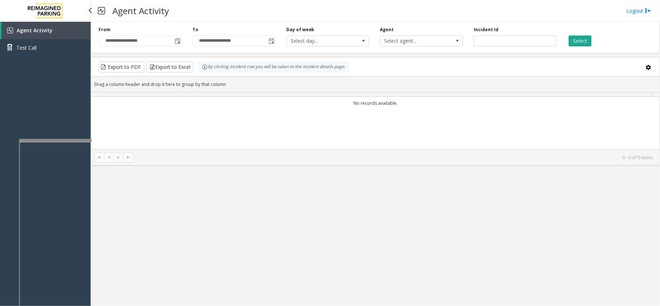
click at [21, 65] on div "Agent Activity Test Call" at bounding box center [45, 175] width 91 height 306
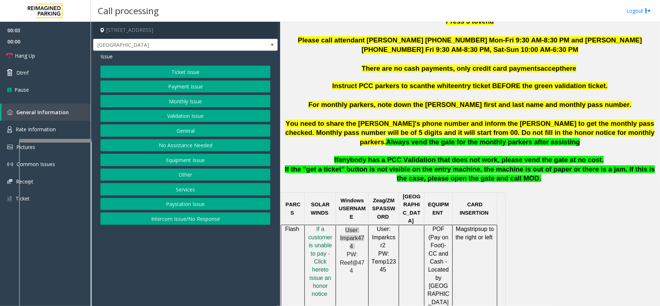
scroll to position [290, 0]
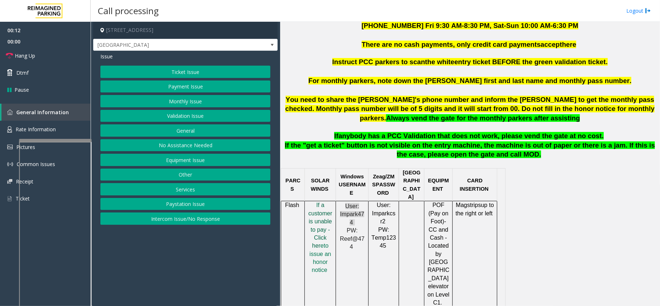
click at [327, 228] on span "f a customer is unable to pay - Click her" at bounding box center [321, 225] width 24 height 47
click at [179, 86] on button "Payment Issue" at bounding box center [185, 86] width 170 height 12
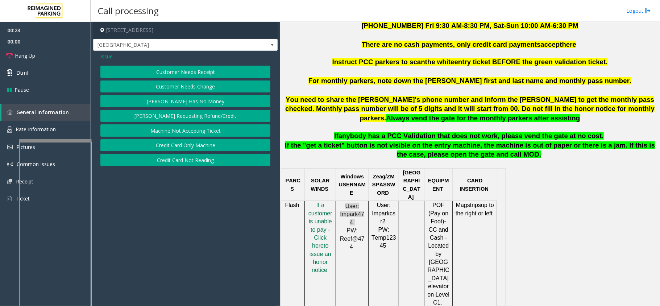
click at [180, 72] on button "Customer Needs Receipt" at bounding box center [185, 72] width 170 height 12
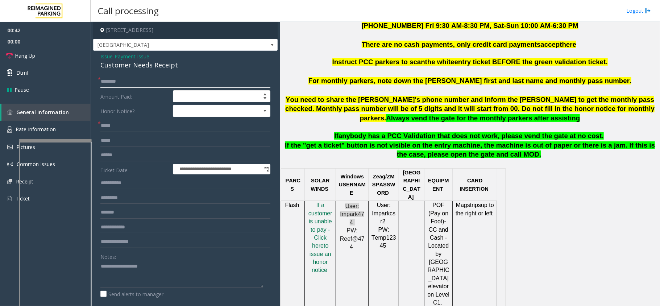
click at [151, 80] on input "text" at bounding box center [185, 81] width 170 height 12
type input "*"
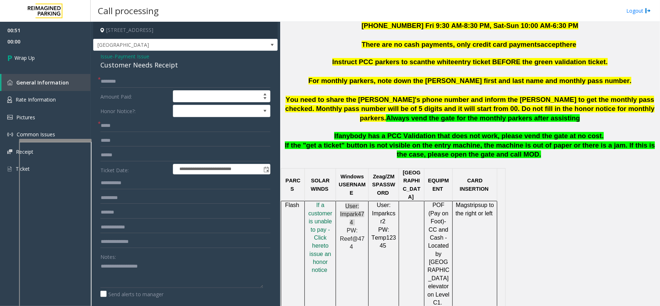
click at [128, 133] on form "**********" at bounding box center [185, 194] width 170 height 238
click at [131, 125] on input "text" at bounding box center [185, 126] width 170 height 12
type input "**"
click at [139, 83] on input "text" at bounding box center [185, 81] width 170 height 12
type input "**"
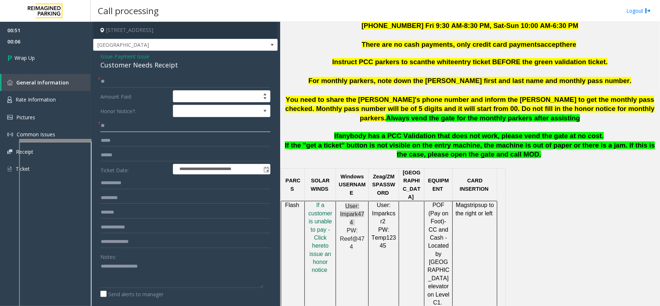
click at [106, 120] on input "**" at bounding box center [185, 126] width 170 height 12
click at [104, 123] on input "**" at bounding box center [185, 126] width 170 height 12
click at [101, 131] on input "**" at bounding box center [185, 126] width 170 height 12
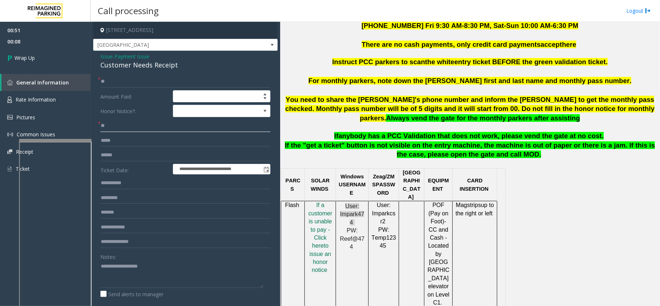
click at [105, 127] on input "**" at bounding box center [185, 126] width 170 height 12
click at [103, 127] on input "**" at bounding box center [185, 126] width 170 height 12
click at [113, 124] on input "**" at bounding box center [185, 126] width 170 height 12
drag, startPoint x: 105, startPoint y: 127, endPoint x: 99, endPoint y: 127, distance: 5.8
click at [100, 127] on div "* **" at bounding box center [185, 126] width 170 height 12
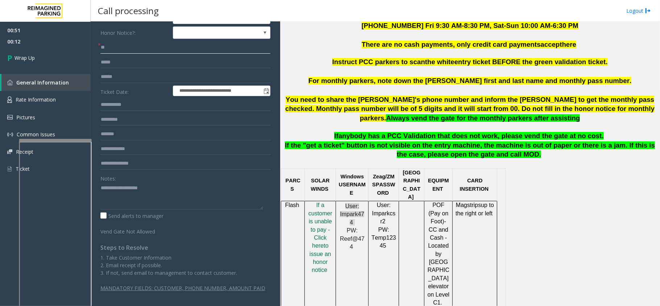
scroll to position [80, 0]
type input "**"
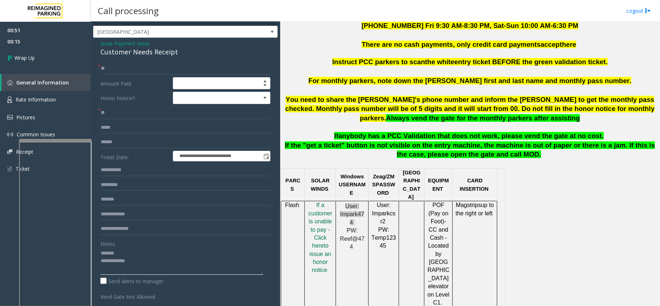
scroll to position [0, 0]
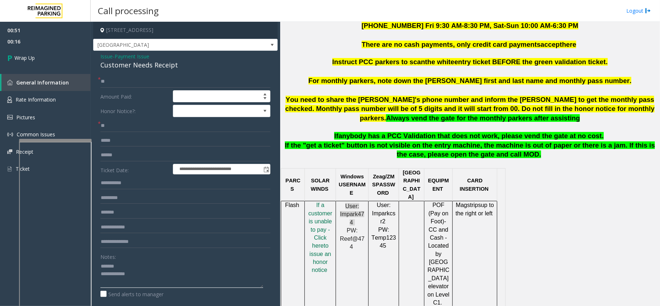
type textarea "**********"
click at [124, 66] on div "Customer Needs Receipt" at bounding box center [185, 65] width 170 height 10
click at [129, 58] on span "Payment Issue" at bounding box center [132, 57] width 35 height 8
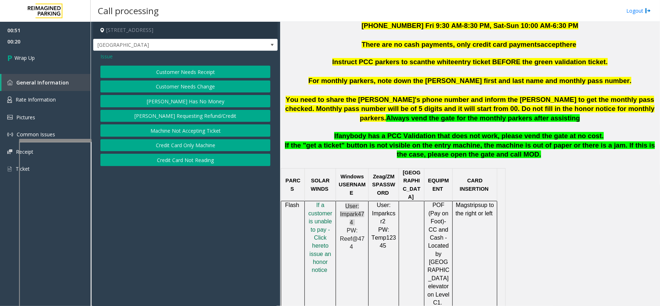
click at [189, 162] on button "Credit Card Not Reading" at bounding box center [185, 160] width 170 height 12
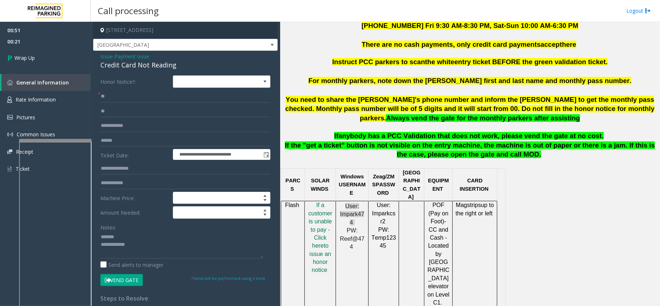
click at [152, 66] on div "Credit Card Not Reading" at bounding box center [185, 65] width 170 height 10
type textarea "**********"
click at [55, 45] on span "00:31" at bounding box center [45, 41] width 91 height 11
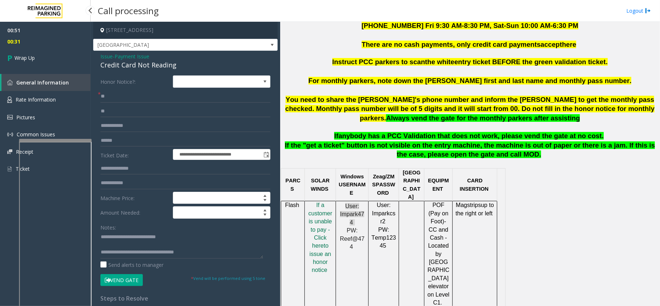
click at [55, 45] on span "00:31" at bounding box center [45, 41] width 91 height 11
click at [53, 57] on link "Wrap Up" at bounding box center [45, 57] width 91 height 21
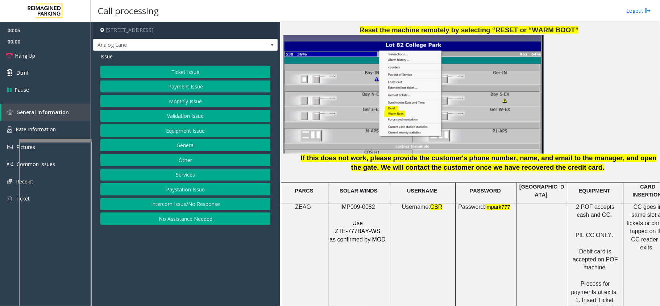
scroll to position [918, 0]
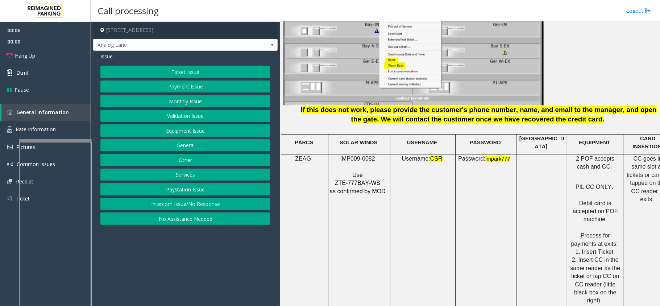
click at [360, 156] on span "IMP009-0082" at bounding box center [357, 159] width 35 height 6
copy p "IMP009-0082"
click at [148, 73] on button "Ticket Issue" at bounding box center [185, 72] width 170 height 12
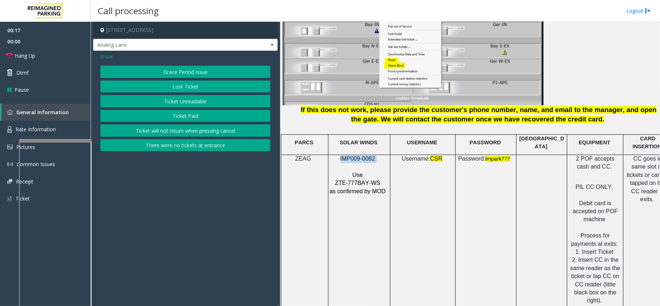
click at [153, 105] on button "Ticket Unreadable" at bounding box center [185, 101] width 170 height 12
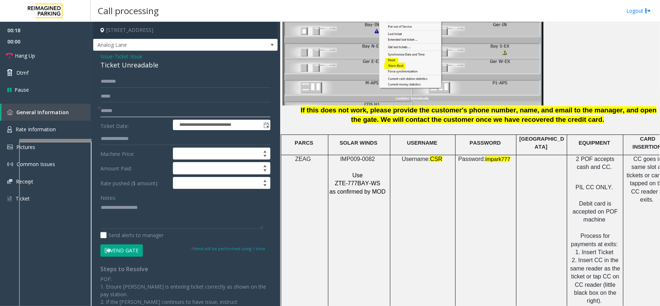
click at [115, 108] on input "text" at bounding box center [185, 111] width 170 height 12
click at [132, 92] on input "text" at bounding box center [185, 96] width 170 height 12
click at [133, 105] on input "text" at bounding box center [185, 111] width 170 height 12
type input "********"
click at [108, 66] on div "Ticket Unreadable" at bounding box center [185, 65] width 170 height 10
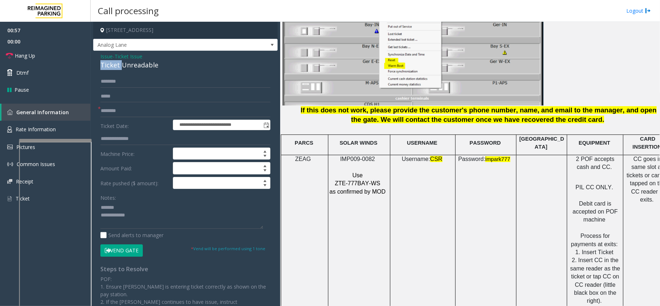
click at [108, 66] on div "Ticket Unreadable" at bounding box center [185, 65] width 170 height 10
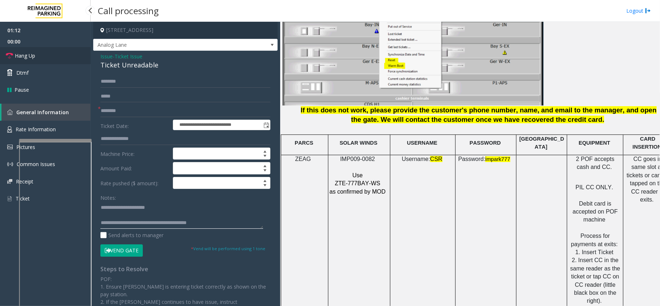
type textarea "**********"
click at [75, 47] on link "Hang Up" at bounding box center [45, 55] width 91 height 17
click at [63, 51] on link "Hang Up" at bounding box center [45, 55] width 91 height 17
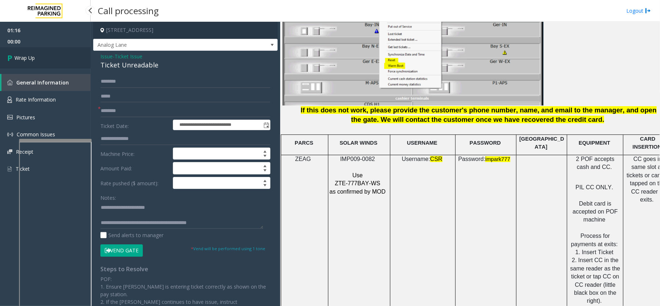
click at [47, 53] on link "Wrap Up" at bounding box center [45, 57] width 91 height 21
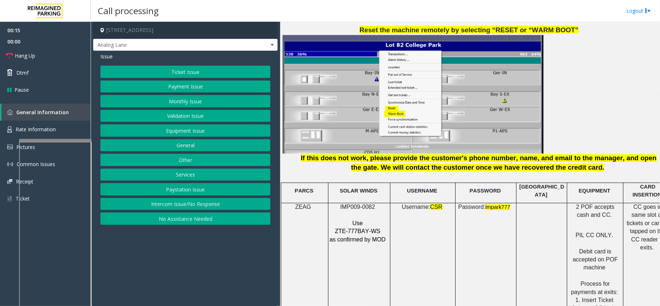
scroll to position [918, 0]
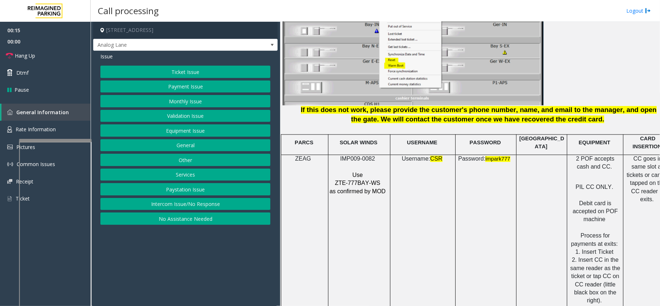
click at [372, 163] on p at bounding box center [358, 167] width 58 height 8
click at [356, 156] on span "IMP009-0082" at bounding box center [357, 159] width 35 height 6
copy p "IMP009-0082"
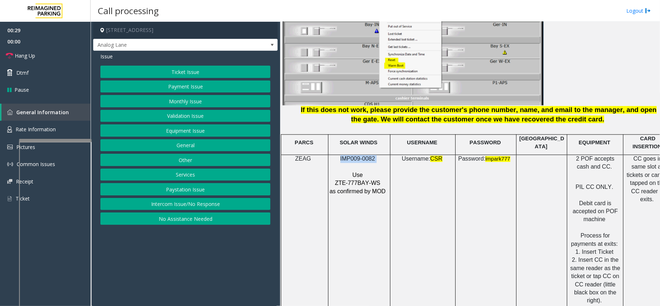
click at [205, 67] on button "Ticket Issue" at bounding box center [185, 72] width 170 height 12
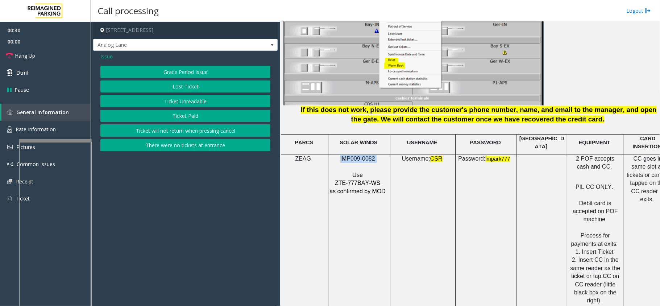
click at [177, 118] on button "Ticket Paid" at bounding box center [185, 116] width 170 height 12
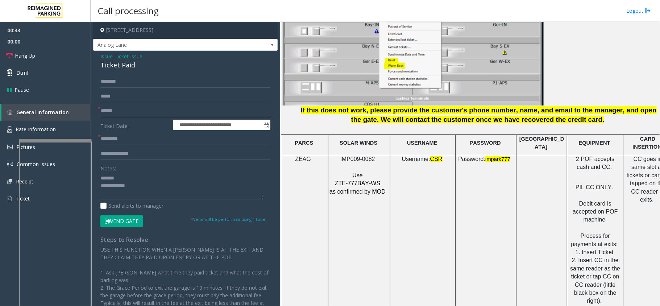
click at [123, 110] on input "text" at bounding box center [185, 111] width 170 height 12
click at [112, 68] on div "Ticket Paid" at bounding box center [185, 65] width 170 height 10
type textarea "**********"
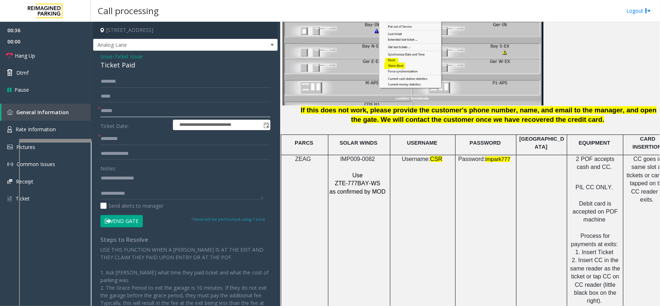
click at [108, 112] on input "text" at bounding box center [185, 111] width 170 height 12
type input "******"
click at [119, 145] on input "text" at bounding box center [185, 139] width 170 height 12
type input "**"
click at [141, 183] on textarea at bounding box center [181, 185] width 163 height 27
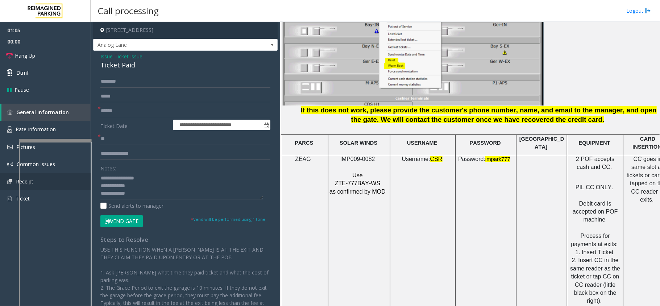
scroll to position [8, 0]
click at [182, 180] on textarea at bounding box center [181, 185] width 163 height 27
type textarea "**********"
click at [115, 80] on input "text" at bounding box center [185, 81] width 170 height 12
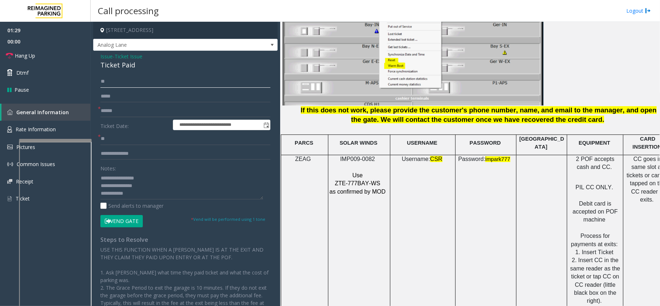
type input "*"
type input "***"
click at [135, 223] on button "Vend Gate" at bounding box center [121, 221] width 42 height 12
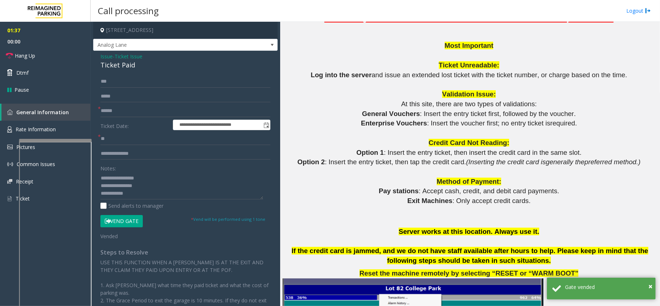
scroll to position [580, 0]
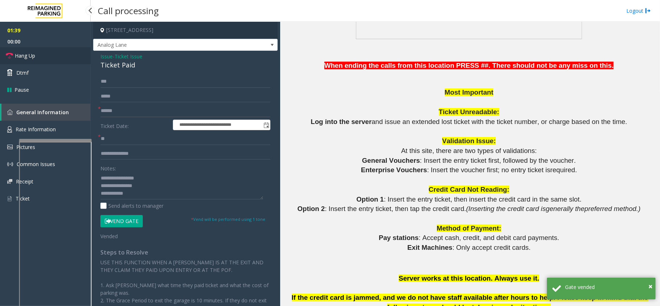
click at [62, 57] on link "Hang Up" at bounding box center [45, 55] width 91 height 17
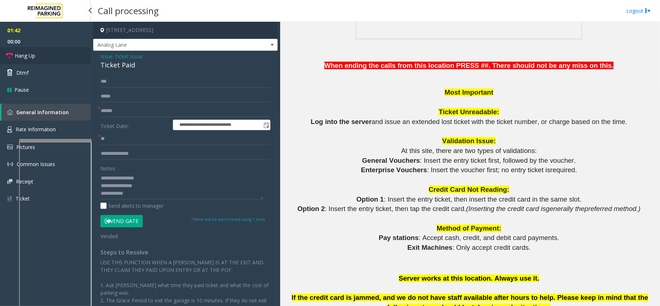
click at [62, 57] on link "Hang Up" at bounding box center [45, 55] width 91 height 17
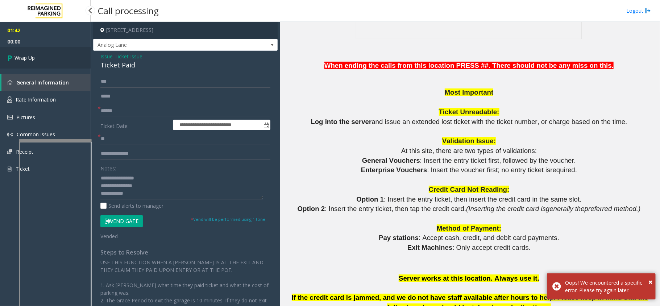
click at [62, 57] on link "Wrap Up" at bounding box center [45, 57] width 91 height 21
